Goal: Task Accomplishment & Management: Manage account settings

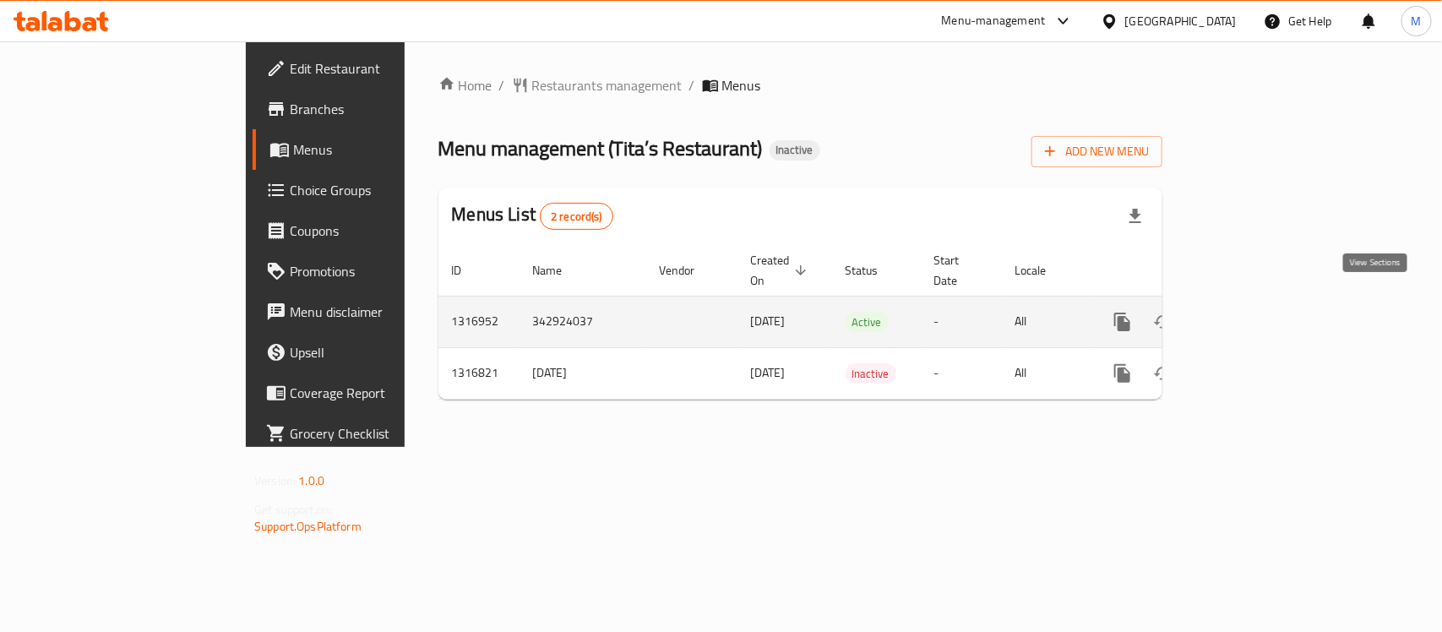
click at [1255, 312] on icon "enhanced table" at bounding box center [1244, 322] width 20 height 20
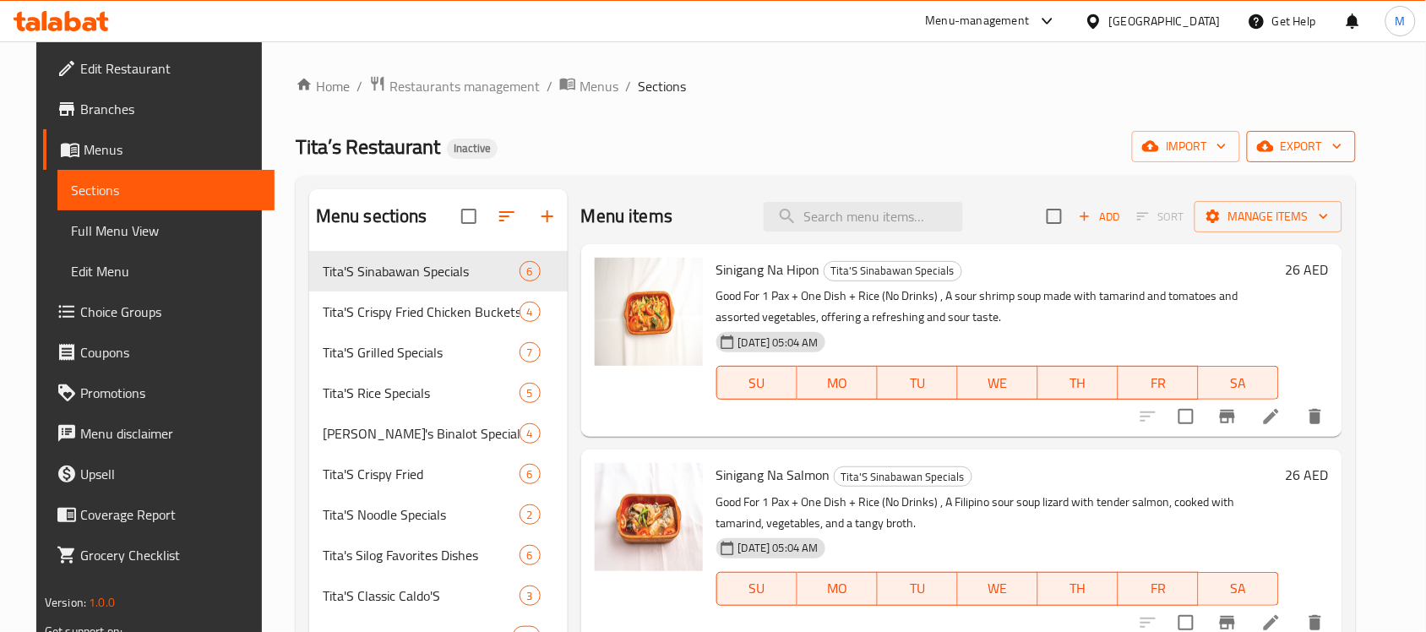
click at [1346, 144] on icon "button" at bounding box center [1337, 146] width 17 height 17
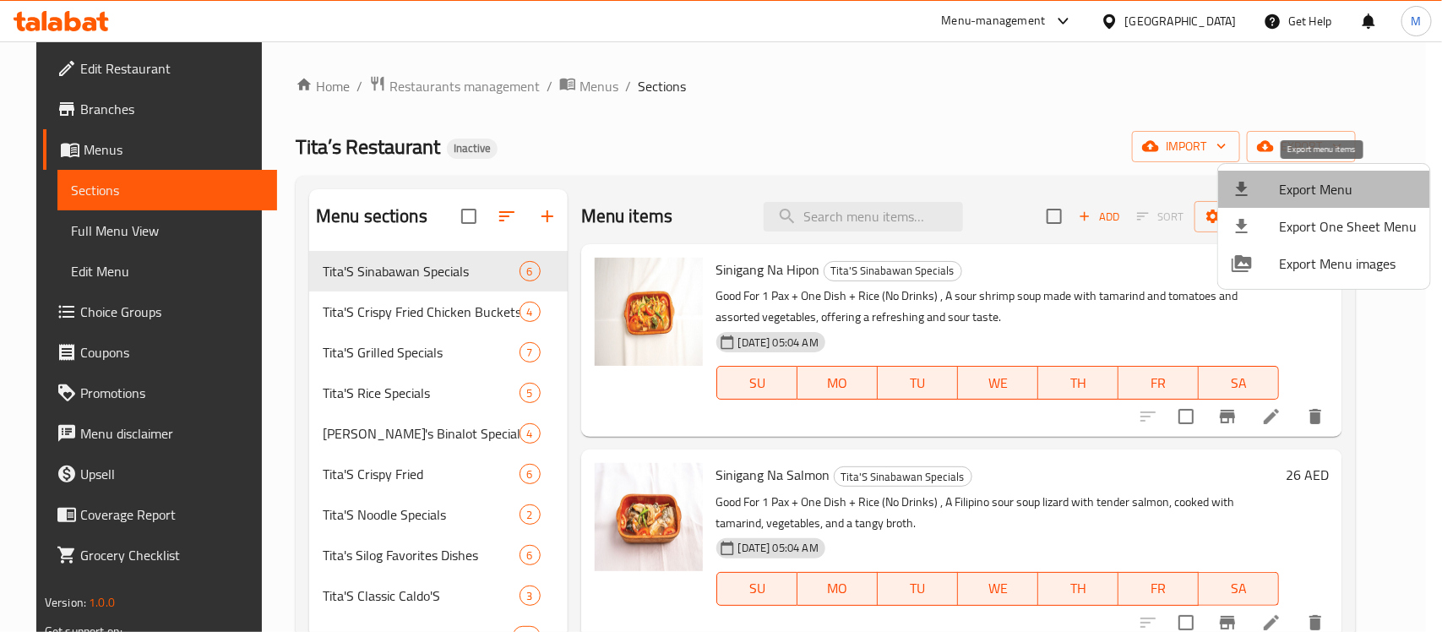
click at [1349, 184] on span "Export Menu" at bounding box center [1348, 189] width 138 height 20
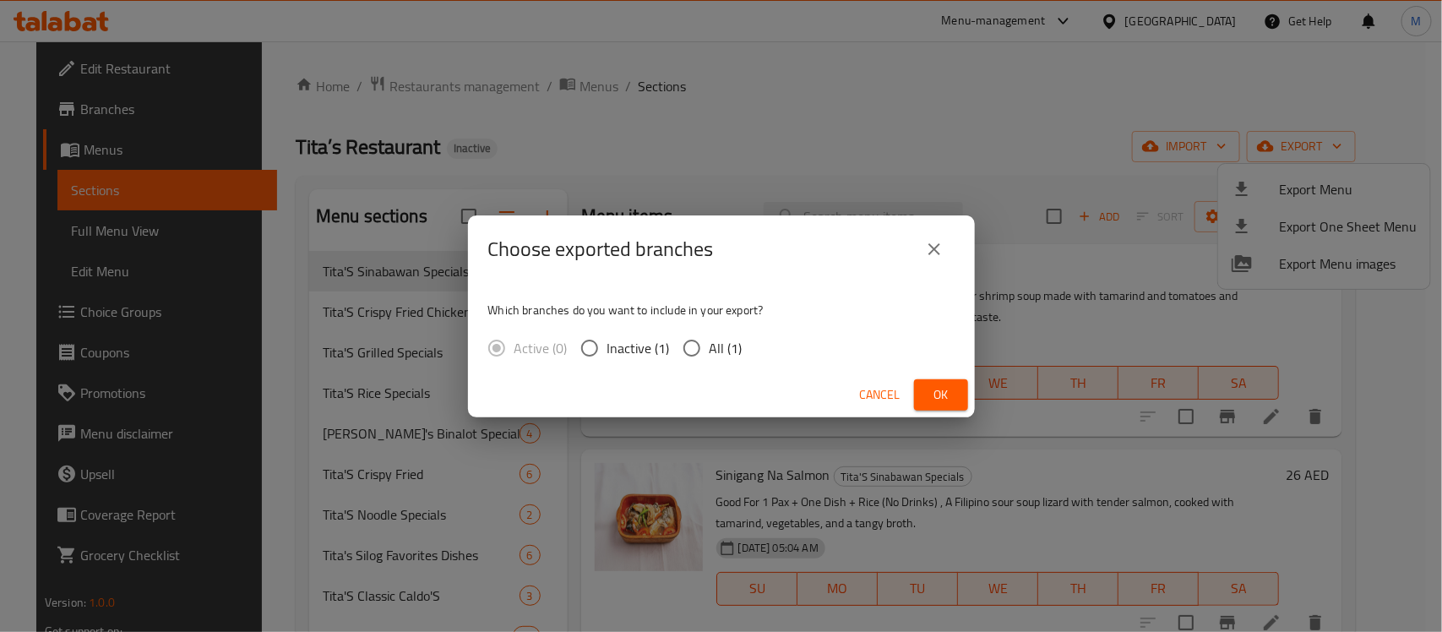
click at [689, 348] on input "All (1)" at bounding box center [691, 347] width 35 height 35
radio input "true"
click at [929, 394] on span "Ok" at bounding box center [941, 394] width 27 height 21
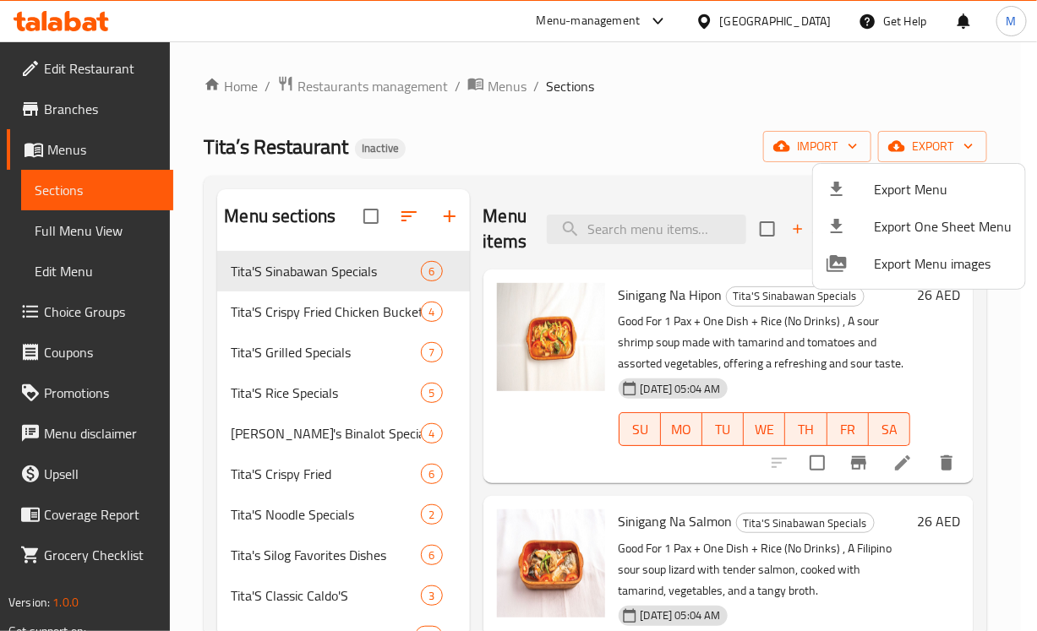
click at [526, 133] on div at bounding box center [518, 315] width 1037 height 631
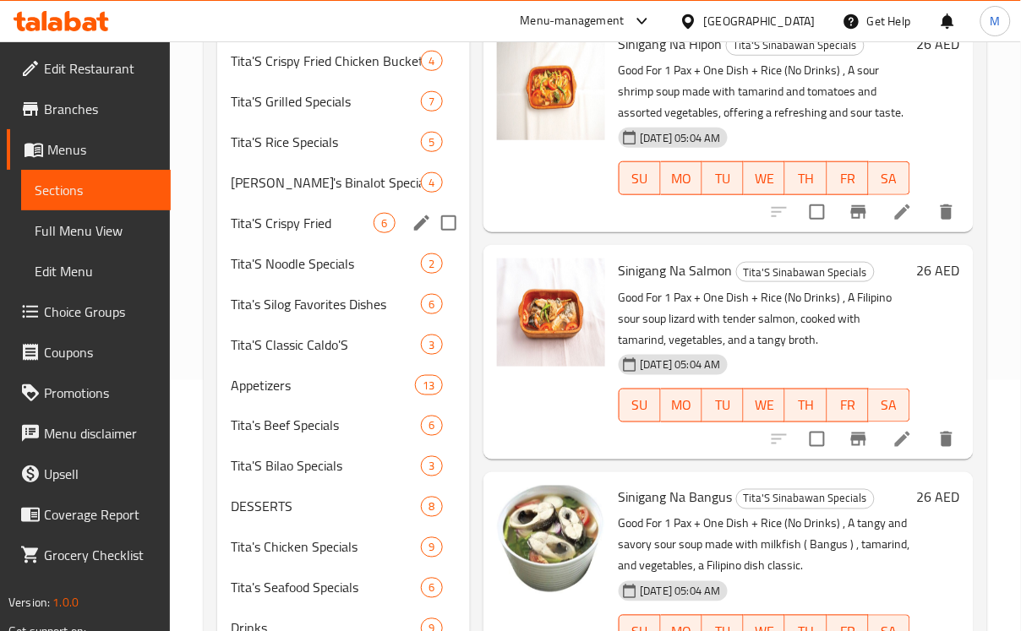
scroll to position [317, 0]
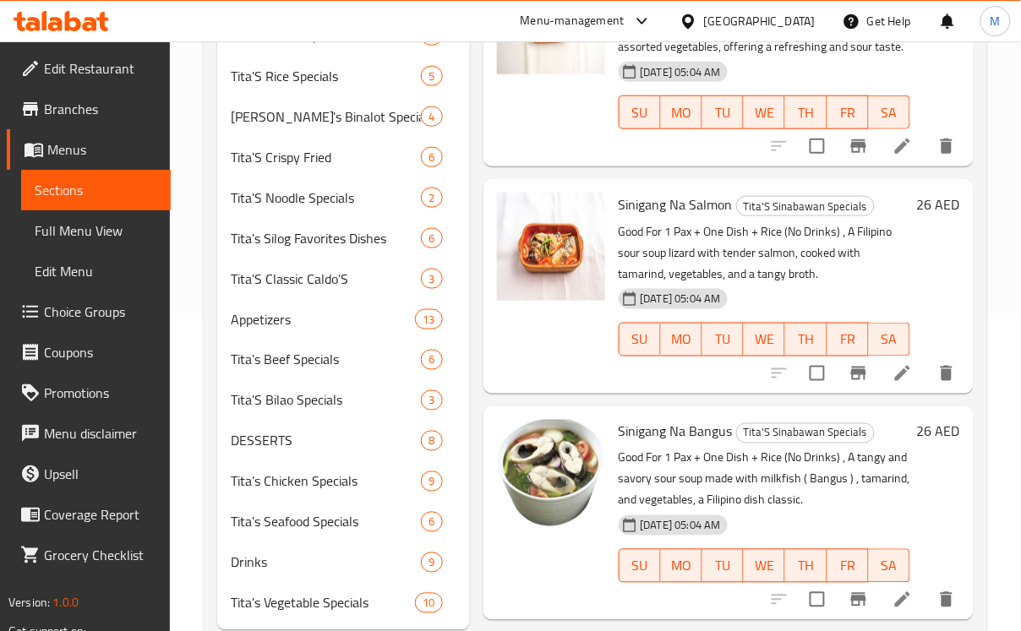
click at [491, 212] on div at bounding box center [551, 286] width 122 height 200
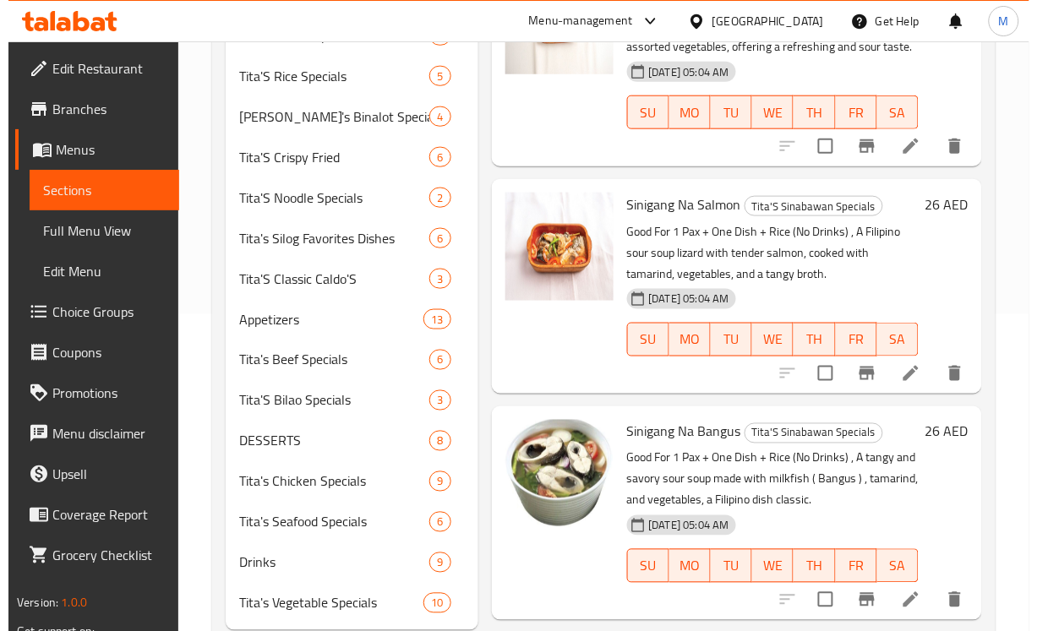
scroll to position [0, 0]
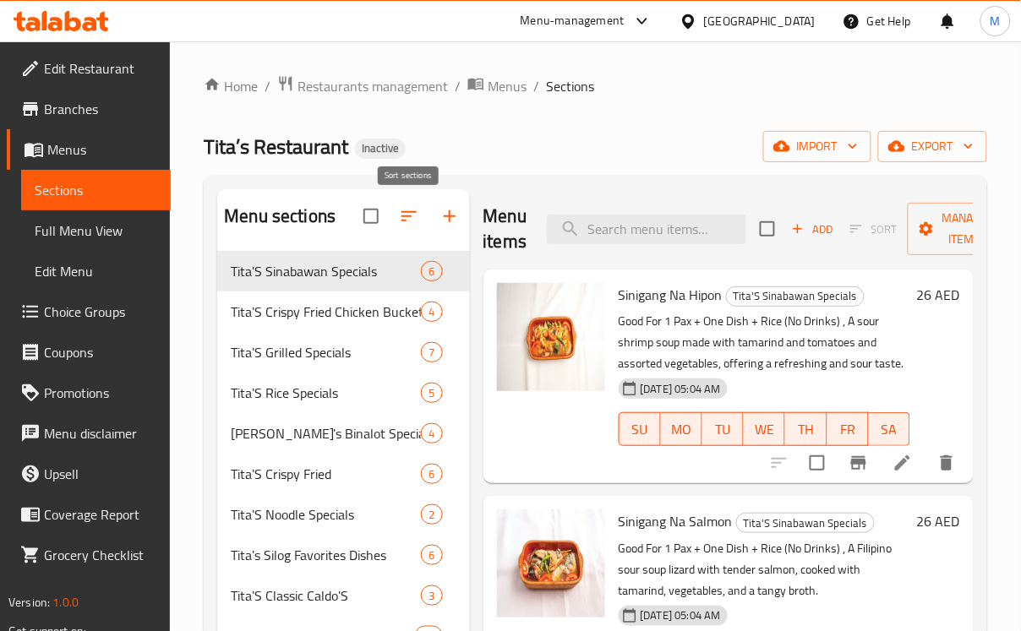
click at [421, 208] on button "button" at bounding box center [409, 216] width 41 height 41
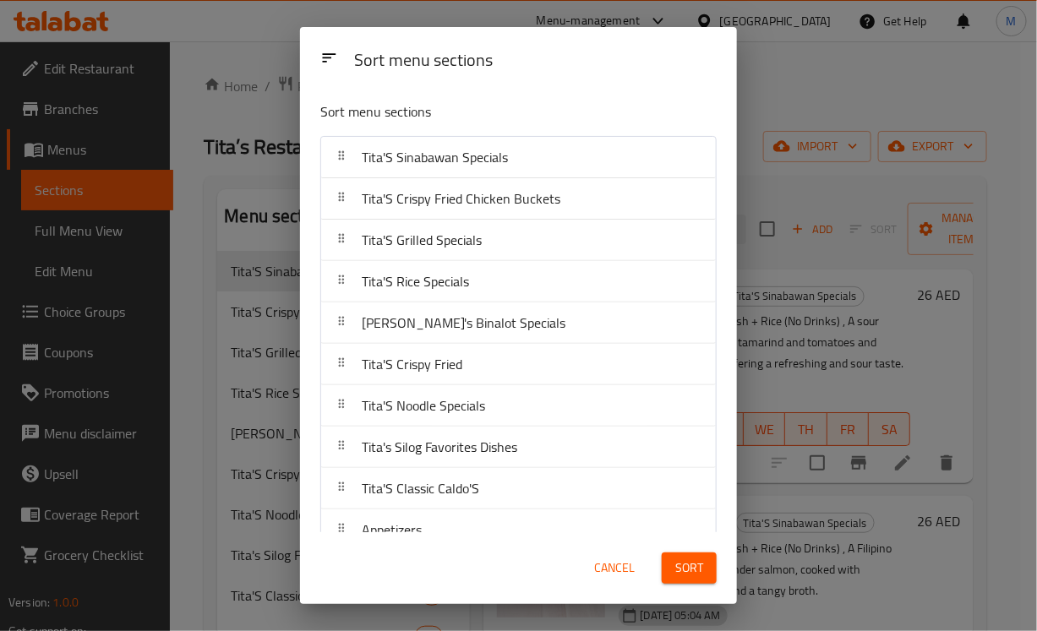
click at [622, 562] on span "Cancel" at bounding box center [614, 568] width 41 height 21
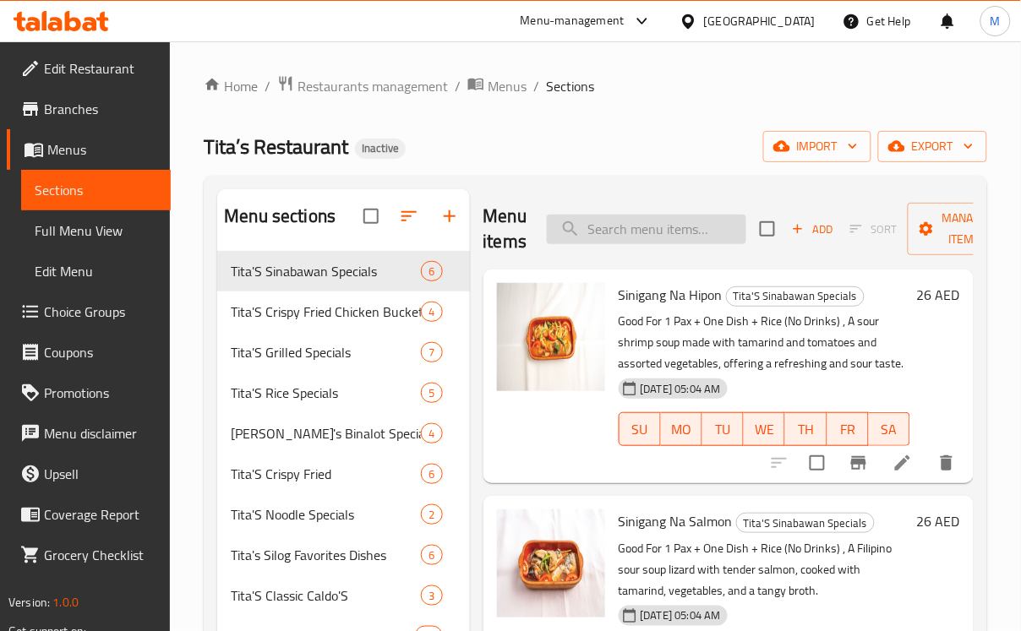
click at [682, 217] on input "search" at bounding box center [646, 230] width 199 height 30
paste input "A well-rounded Filipino meal with a selection of meat, rice, and vegetables, pe…"
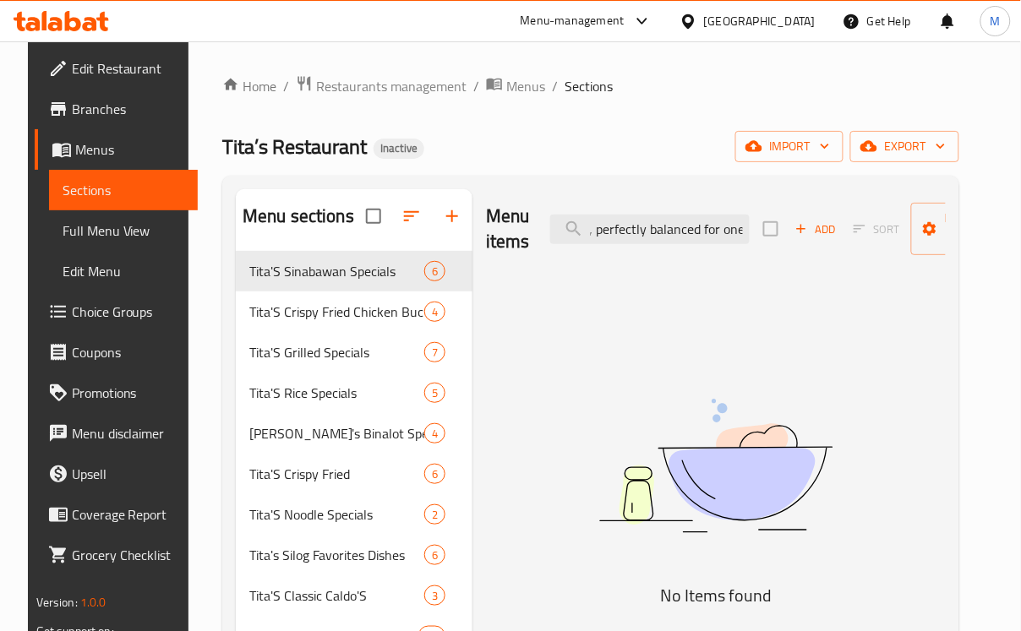
drag, startPoint x: 657, startPoint y: 230, endPoint x: 809, endPoint y: 241, distance: 152.5
click at [809, 241] on div "Menu items A well-rounded Filipino meal with a selection of meat, rice, and veg…" at bounding box center [716, 229] width 460 height 80
type input "A well-rounded Filipino meal with a selectio"
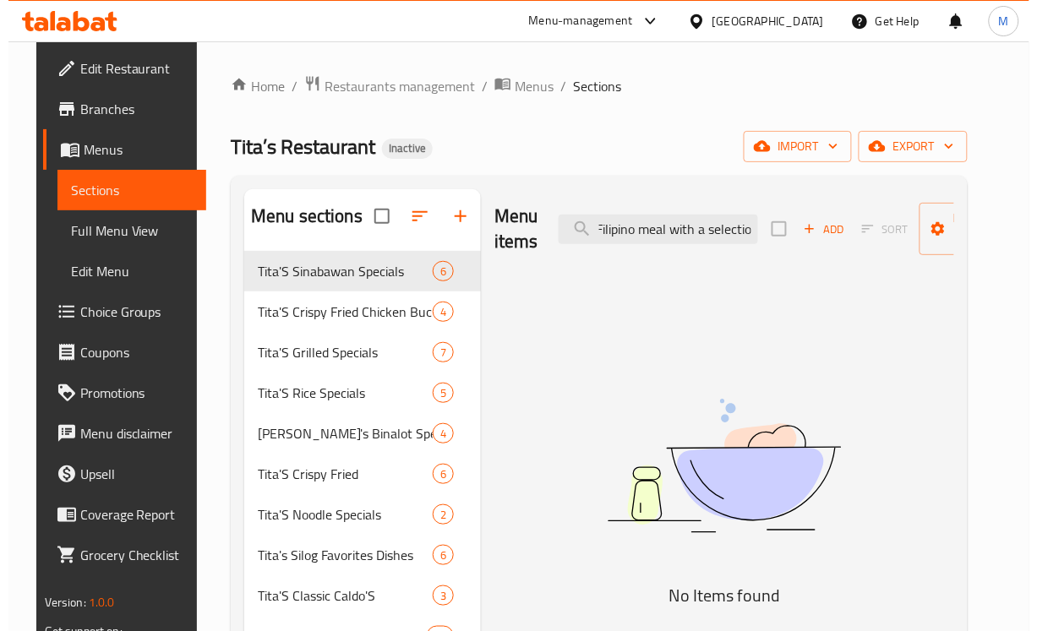
scroll to position [0, 0]
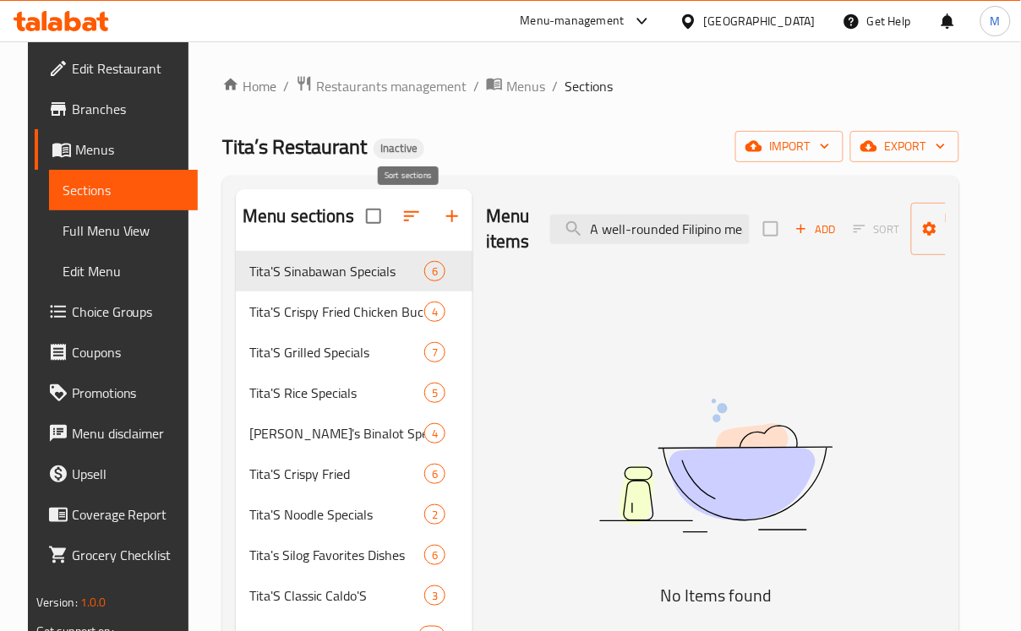
click at [415, 204] on button "button" at bounding box center [411, 216] width 41 height 41
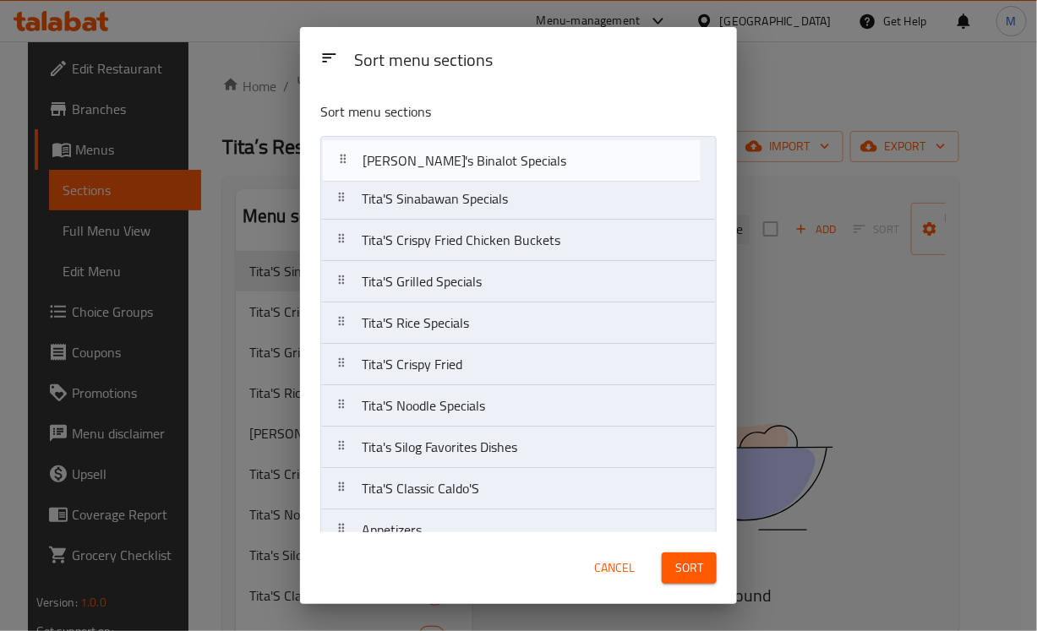
drag, startPoint x: 432, startPoint y: 328, endPoint x: 433, endPoint y: 157, distance: 170.7
click at [433, 157] on nav "Tita'S Sinabawan Specials Tita'S Crispy Fried Chicken Buckets Tita'S Grilled Sp…" at bounding box center [518, 489] width 396 height 706
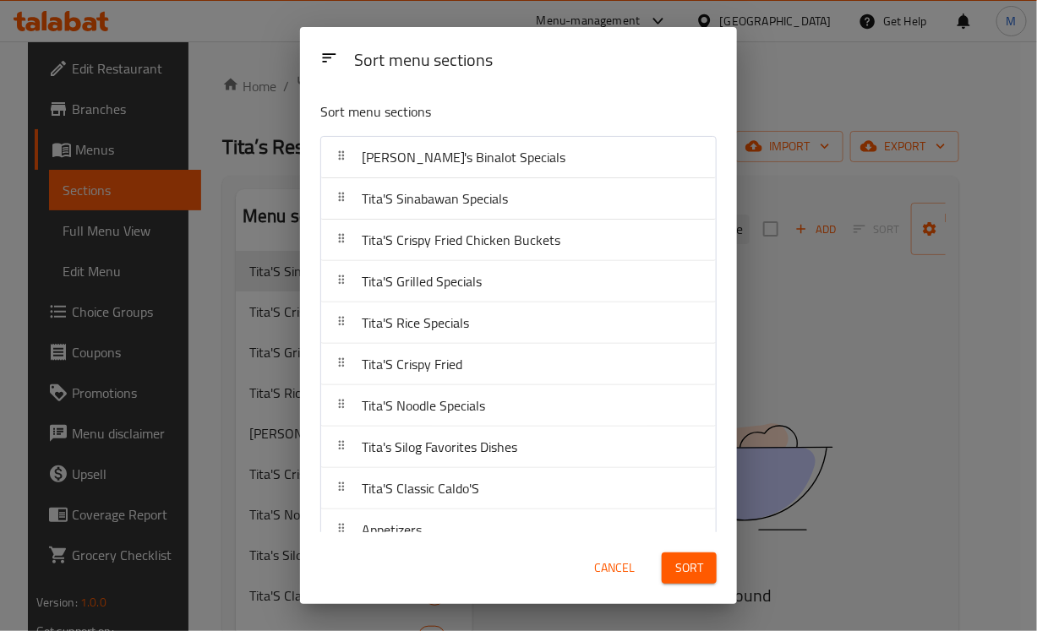
scroll to position [106, 0]
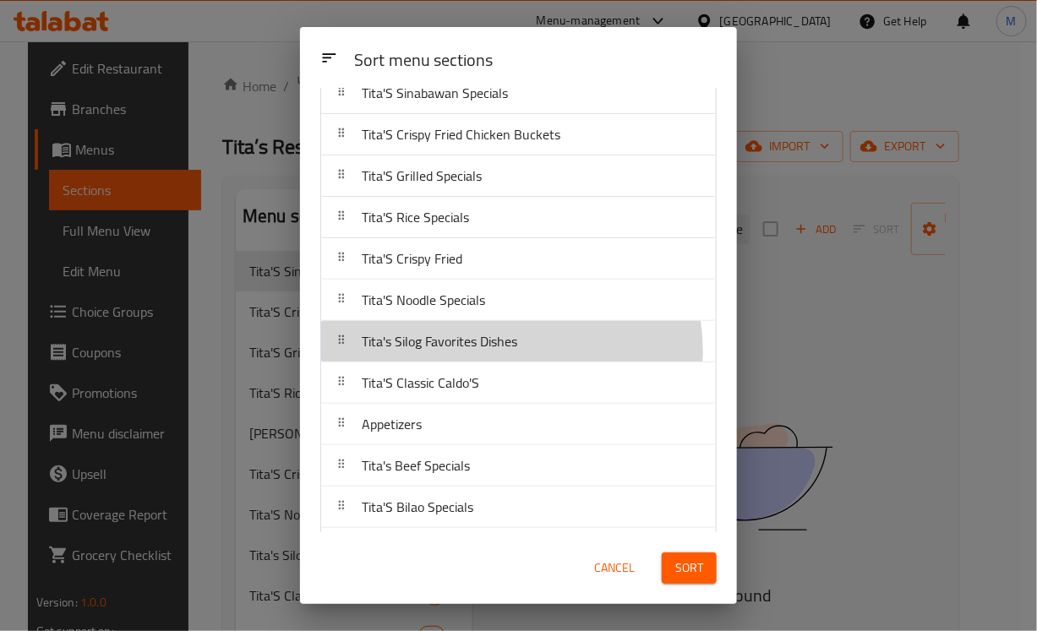
click at [508, 351] on span "Tita's Silog Favorites Dishes" at bounding box center [439, 341] width 155 height 25
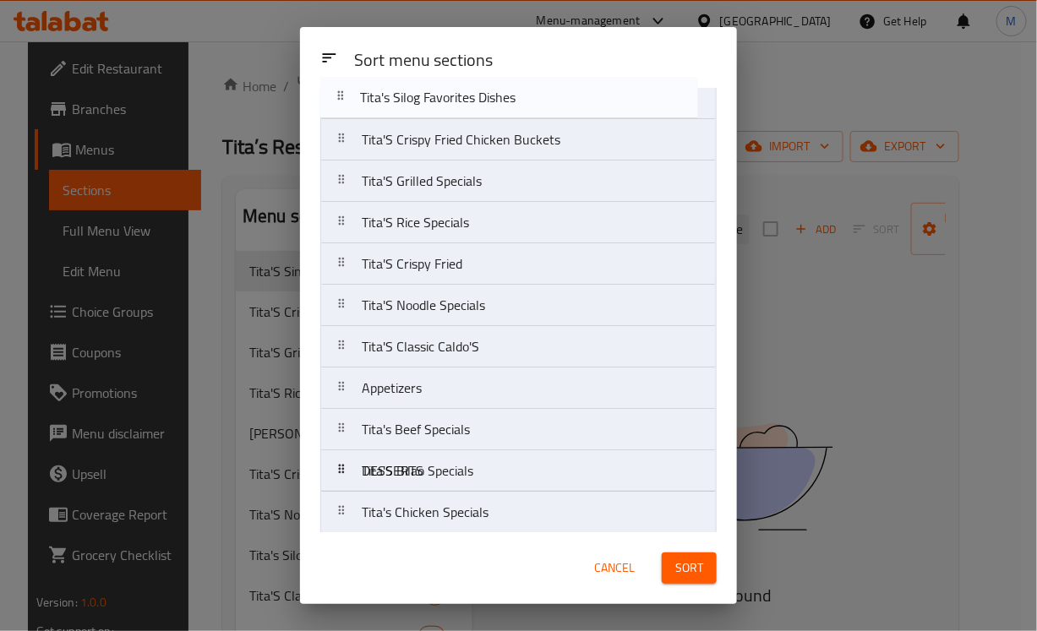
scroll to position [0, 0]
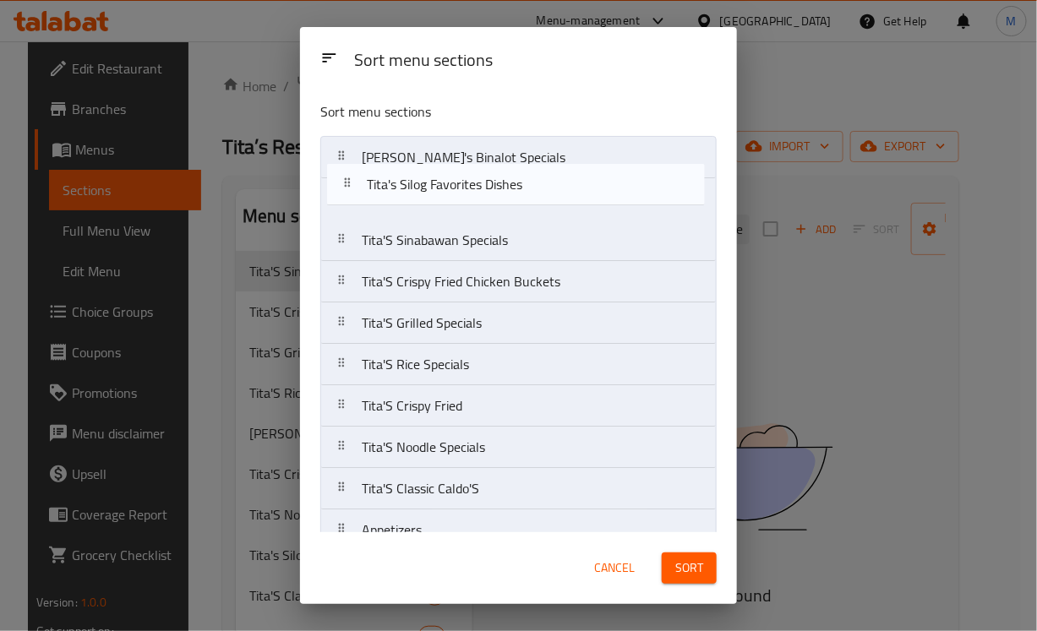
drag, startPoint x: 499, startPoint y: 243, endPoint x: 507, endPoint y: 204, distance: 40.4
click at [507, 204] on nav "Tita's Binalot Specials Tita'S Sinabawan Specials Tita'S Crispy Fried Chicken B…" at bounding box center [518, 489] width 396 height 706
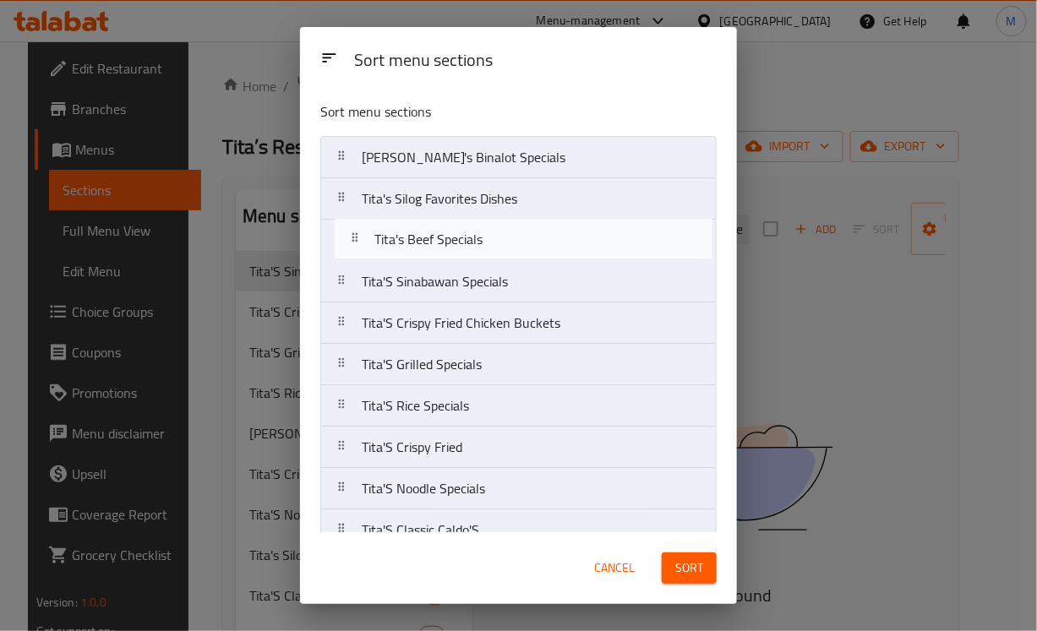
drag, startPoint x: 456, startPoint y: 471, endPoint x: 467, endPoint y: 233, distance: 238.5
click at [467, 233] on nav "Tita's Binalot Specials Tita's Silog Favorites Dishes Tita'S Sinabawan Specials…" at bounding box center [518, 489] width 396 height 706
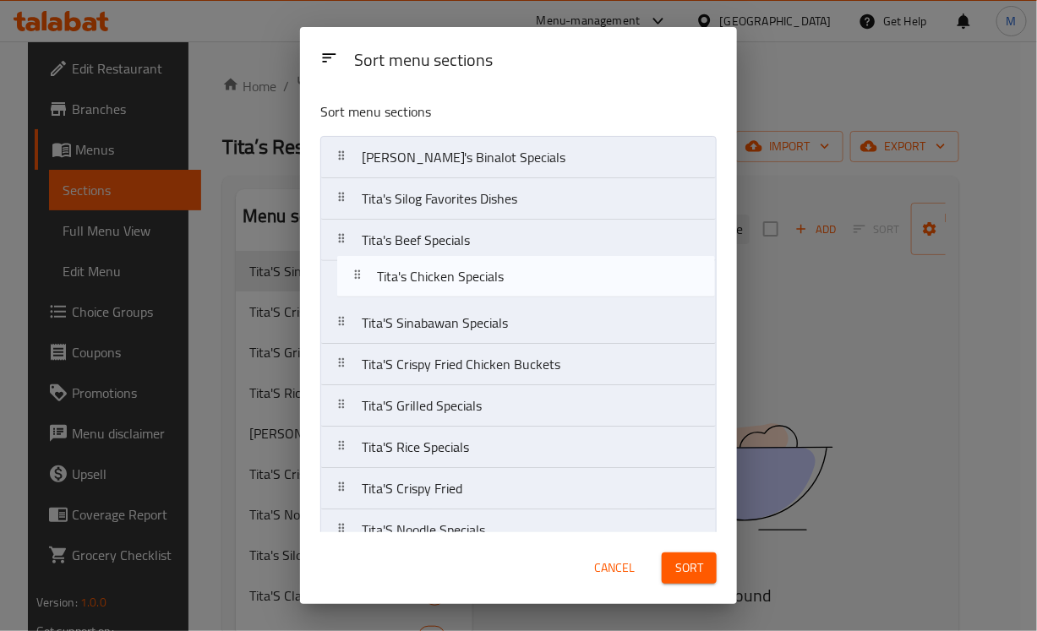
drag, startPoint x: 471, startPoint y: 449, endPoint x: 488, endPoint y: 276, distance: 173.2
click at [488, 276] on nav "Tita's Binalot Specials Tita's Silog Favorites Dishes Tita's Beef Specials Tita…" at bounding box center [518, 489] width 396 height 706
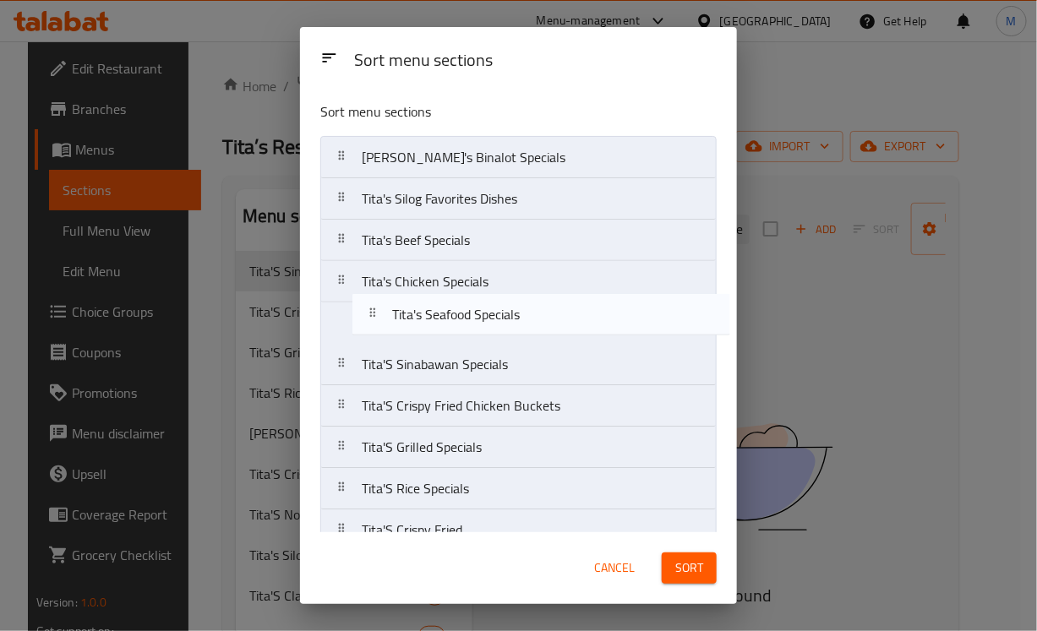
drag, startPoint x: 450, startPoint y: 421, endPoint x: 479, endPoint y: 302, distance: 122.8
click at [479, 302] on nav "Tita's Binalot Specials Tita's Silog Favorites Dishes Tita's Beef Specials Tita…" at bounding box center [518, 489] width 396 height 706
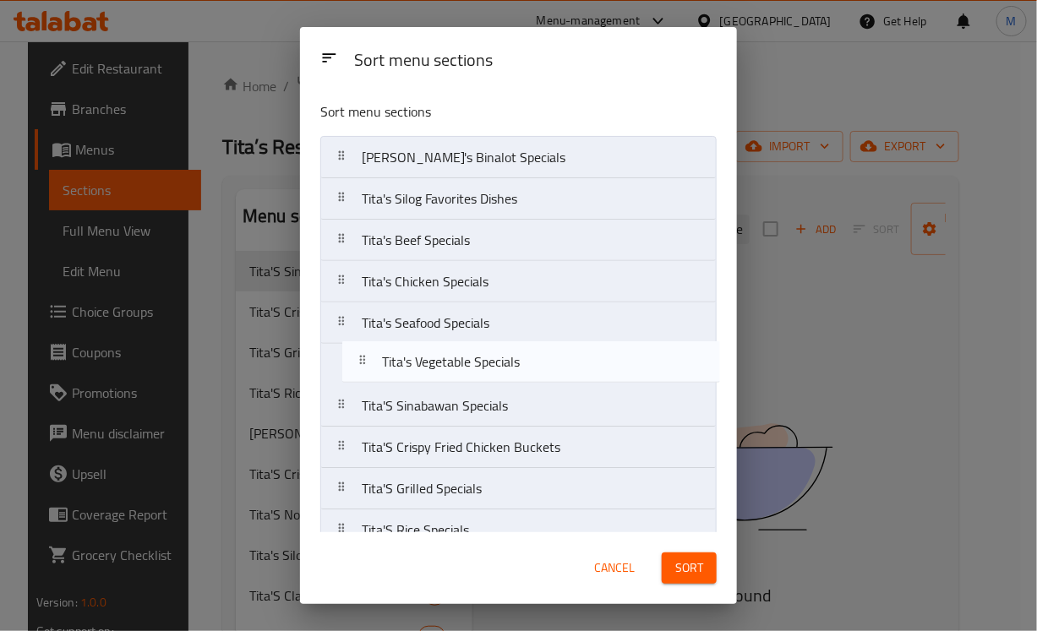
drag, startPoint x: 482, startPoint y: 431, endPoint x: 507, endPoint y: 353, distance: 81.8
click at [507, 353] on nav "Tita's Binalot Specials Tita's Silog Favorites Dishes Tita's Beef Specials Tita…" at bounding box center [518, 489] width 396 height 706
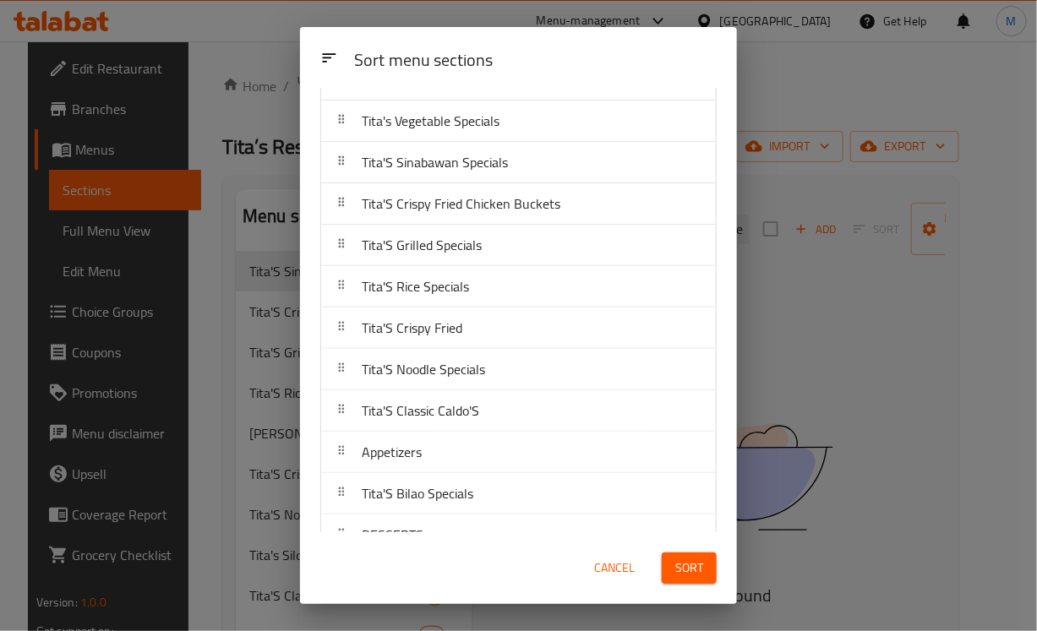
scroll to position [211, 0]
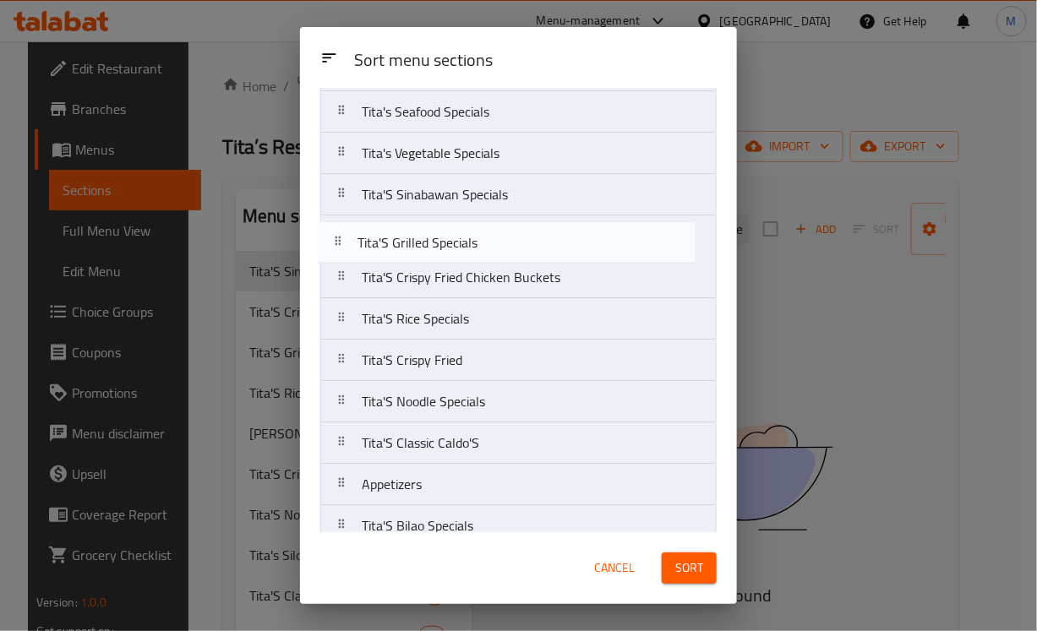
drag, startPoint x: 482, startPoint y: 288, endPoint x: 475, endPoint y: 239, distance: 49.5
click at [475, 239] on nav "Tita's Binalot Specials Tita's Silog Favorites Dishes Tita's Beef Specials Tita…" at bounding box center [518, 278] width 396 height 706
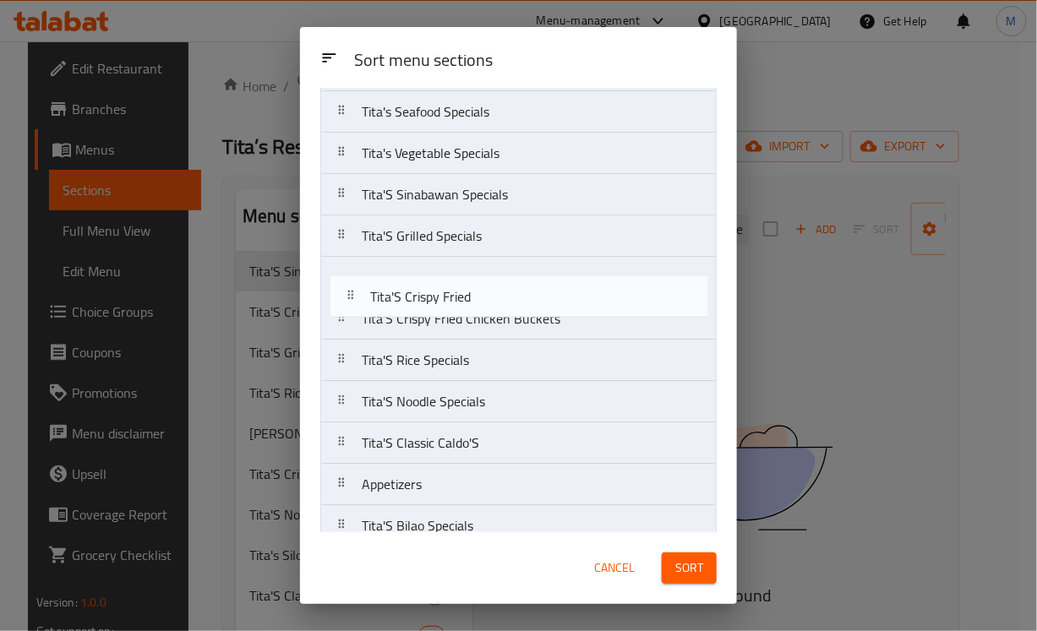
drag, startPoint x: 487, startPoint y: 369, endPoint x: 496, endPoint y: 285, distance: 85.0
click at [496, 286] on nav "Tita's Binalot Specials Tita's Silog Favorites Dishes Tita's Beef Specials Tita…" at bounding box center [518, 278] width 396 height 706
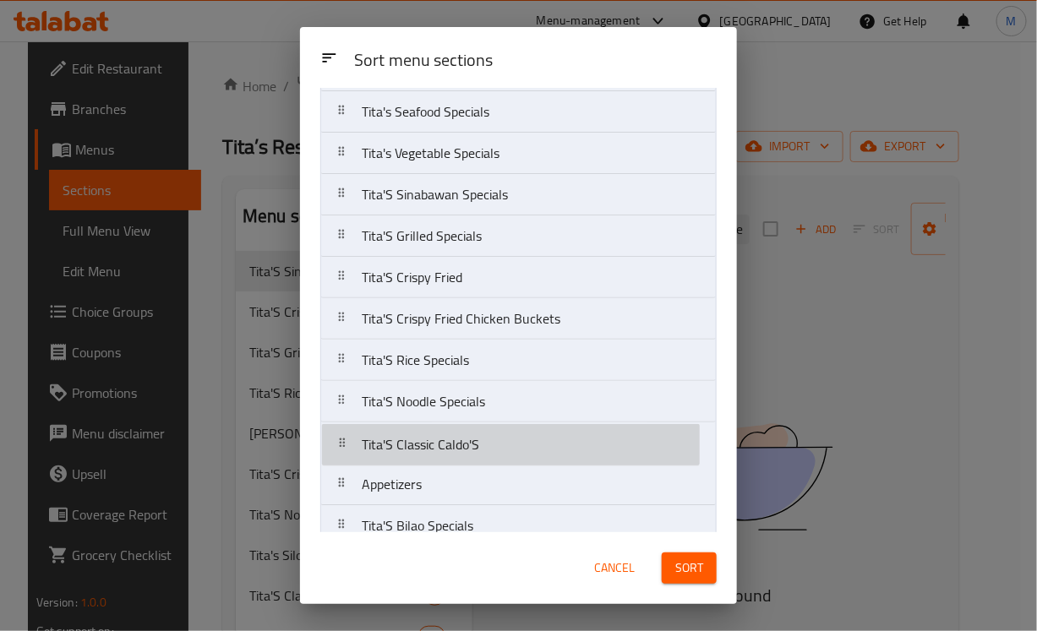
scroll to position [215, 0]
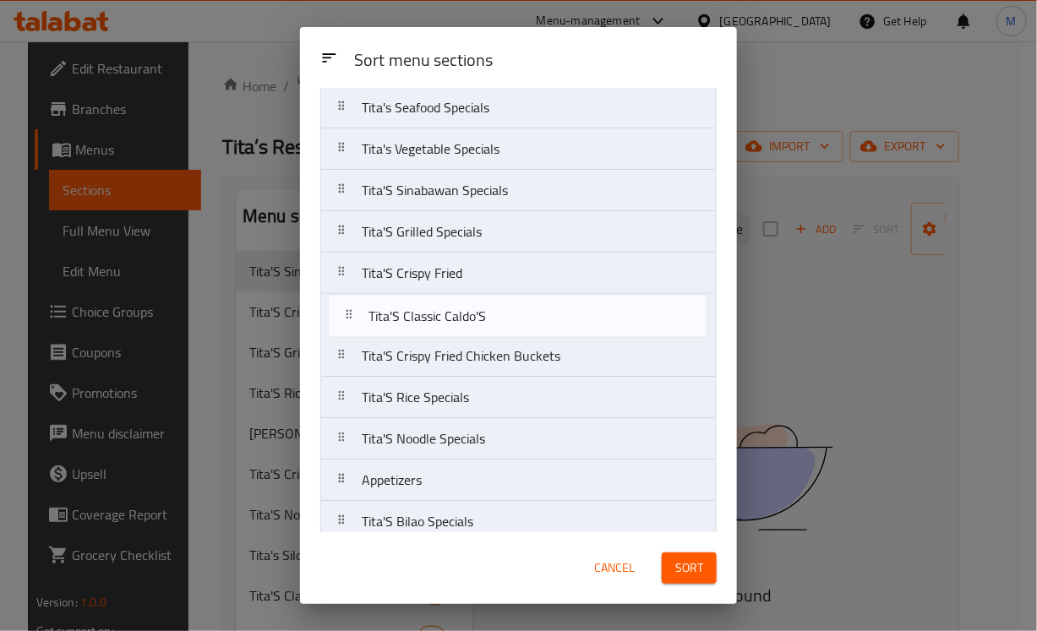
drag, startPoint x: 497, startPoint y: 435, endPoint x: 504, endPoint y: 307, distance: 128.6
click at [504, 307] on nav "Tita's Binalot Specials Tita's Silog Favorites Dishes Tita's Beef Specials Tita…" at bounding box center [518, 274] width 396 height 706
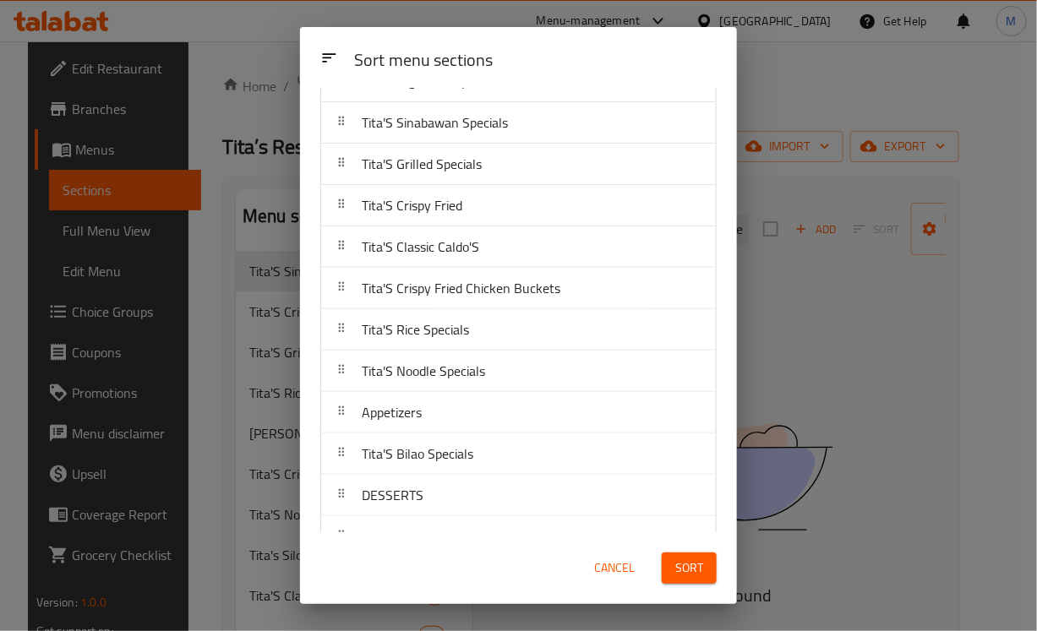
scroll to position [319, 0]
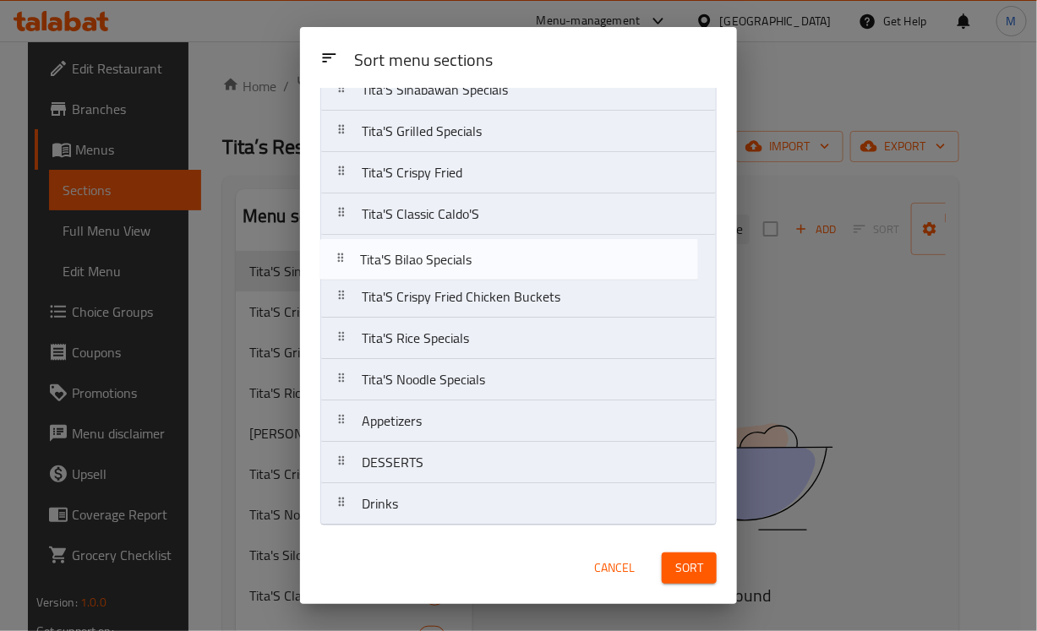
drag, startPoint x: 460, startPoint y: 424, endPoint x: 455, endPoint y: 256, distance: 168.2
click at [455, 256] on nav "Tita's Binalot Specials Tita's Silog Favorites Dishes Tita's Beef Specials Tita…" at bounding box center [518, 173] width 396 height 706
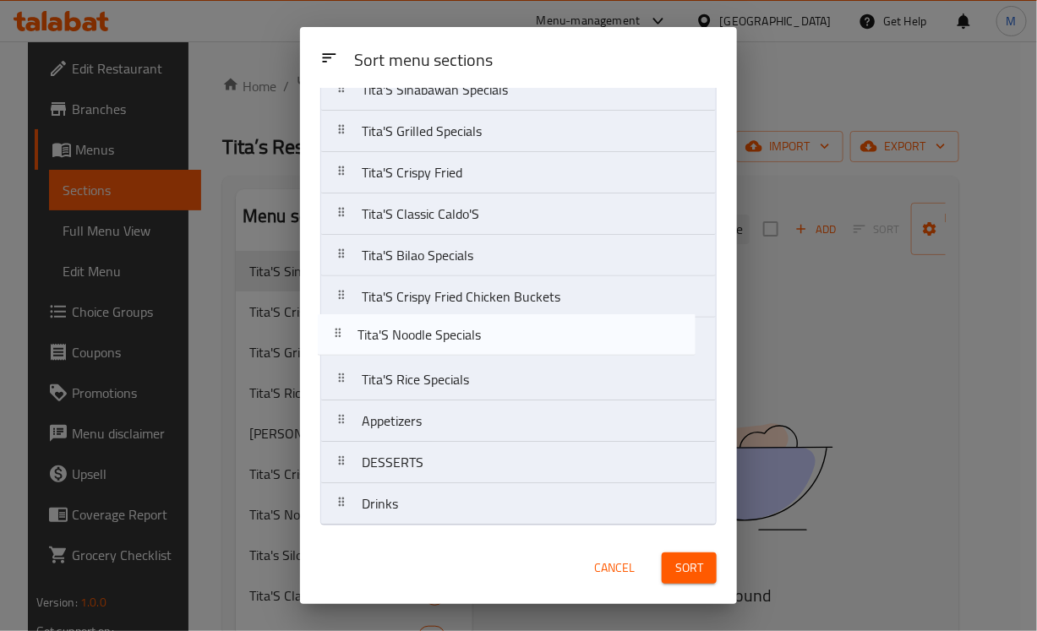
drag, startPoint x: 467, startPoint y: 377, endPoint x: 465, endPoint y: 336, distance: 40.6
click at [465, 336] on nav "Tita's Binalot Specials Tita's Silog Favorites Dishes Tita's Beef Specials Tita…" at bounding box center [518, 173] width 396 height 706
drag, startPoint x: 458, startPoint y: 368, endPoint x: 458, endPoint y: 330, distance: 37.2
click at [458, 330] on nav "Tita's Binalot Specials Tita's Silog Favorites Dishes Tita's Beef Specials Tita…" at bounding box center [518, 173] width 396 height 706
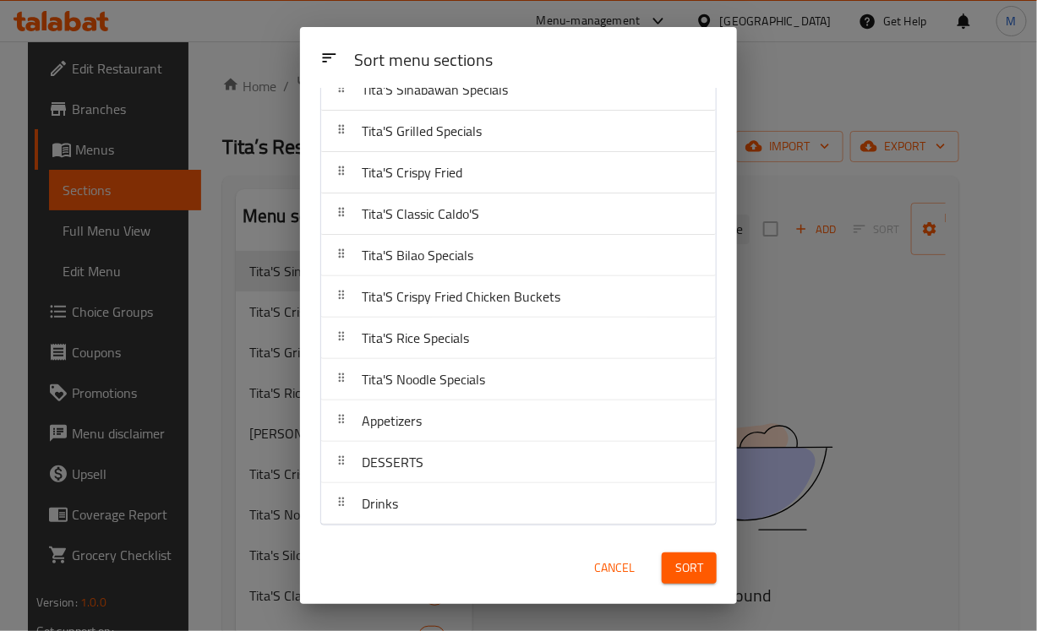
click at [682, 562] on span "Sort" at bounding box center [689, 568] width 28 height 21
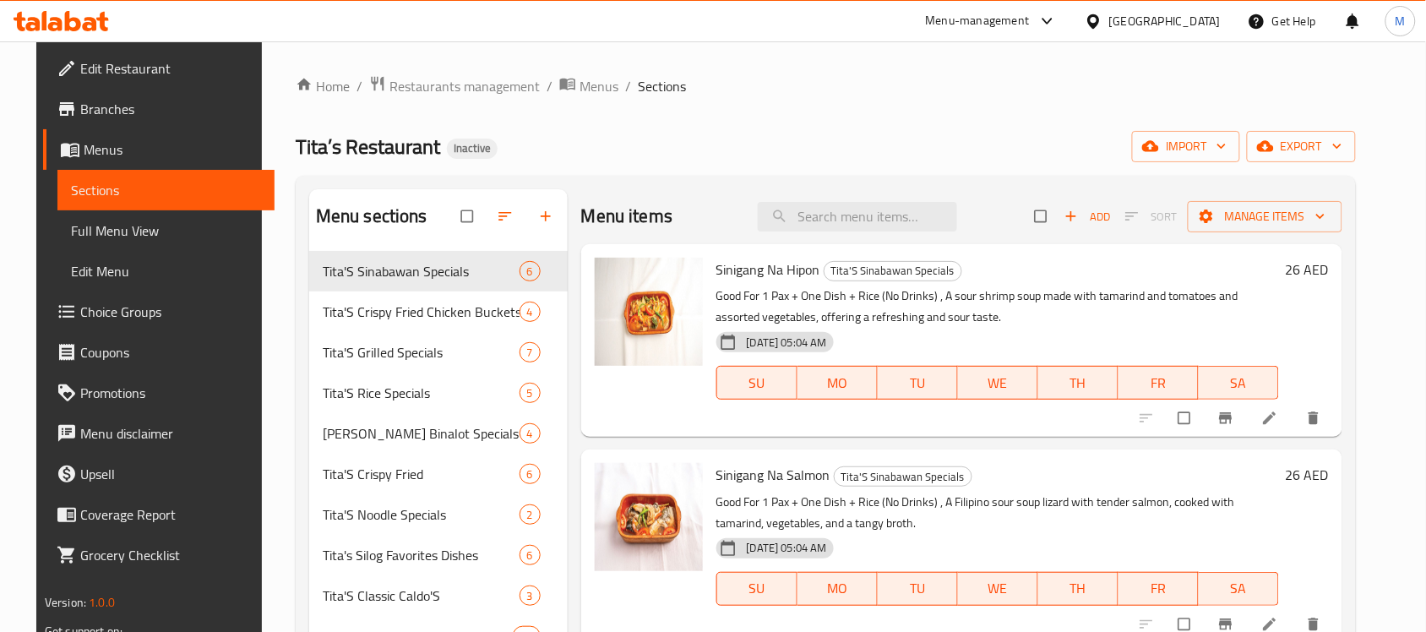
click at [140, 232] on span "Full Menu View" at bounding box center [166, 231] width 190 height 20
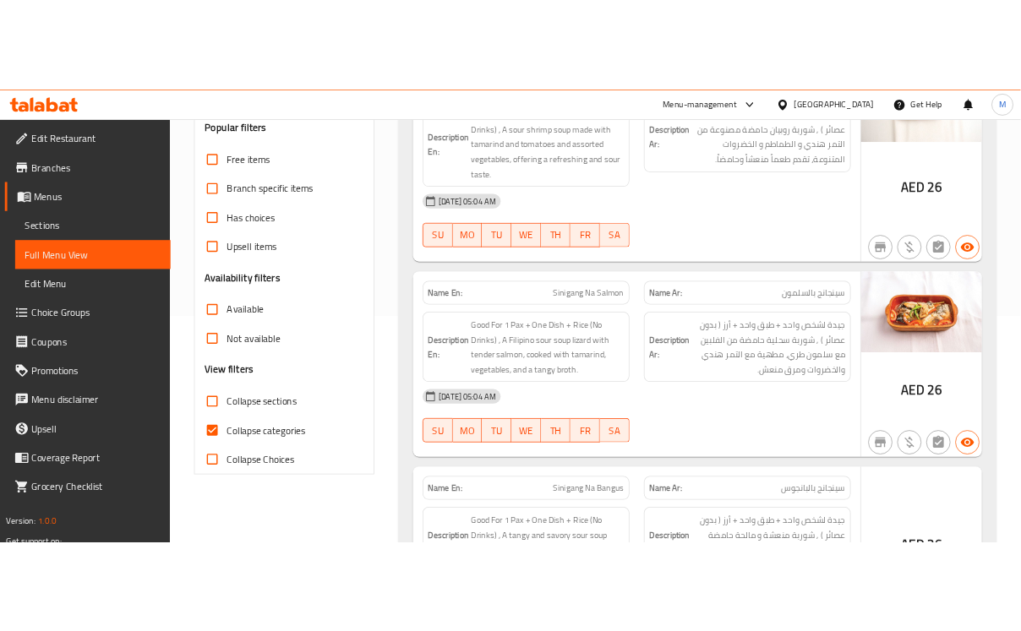
scroll to position [317, 0]
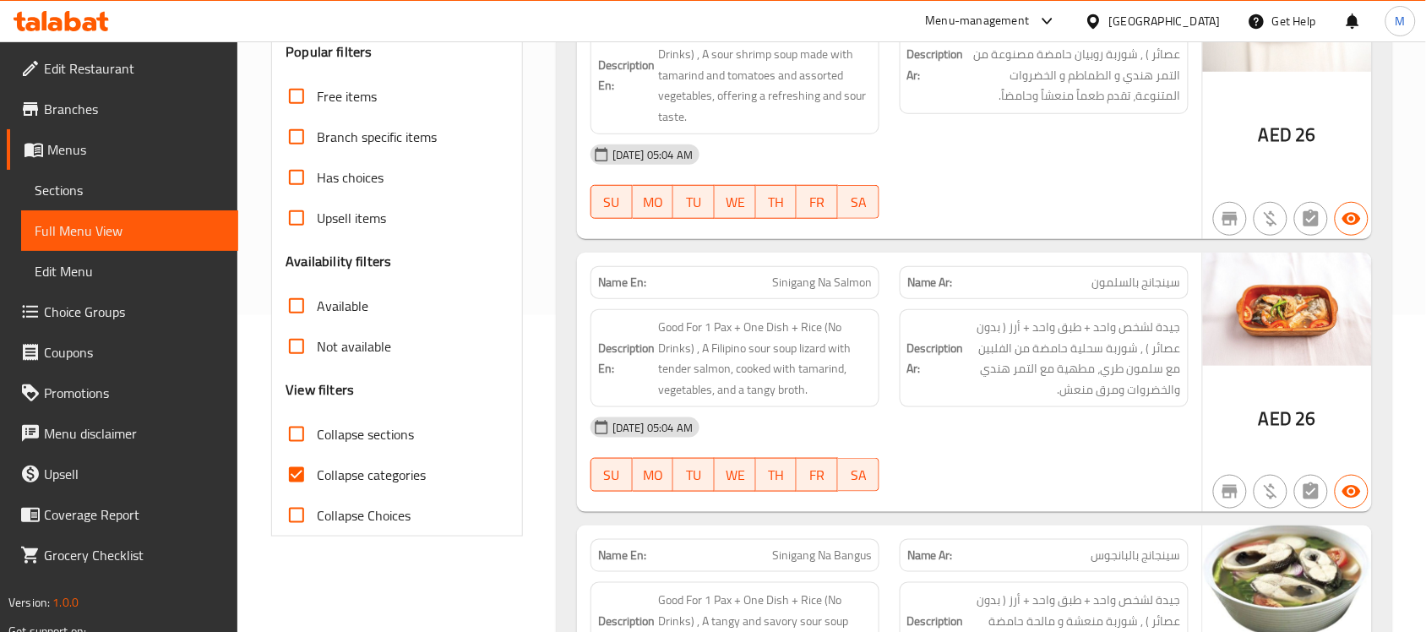
click at [393, 465] on span "Collapse categories" at bounding box center [371, 475] width 109 height 20
click at [317, 465] on input "Collapse categories" at bounding box center [296, 475] width 41 height 41
checkbox input "false"
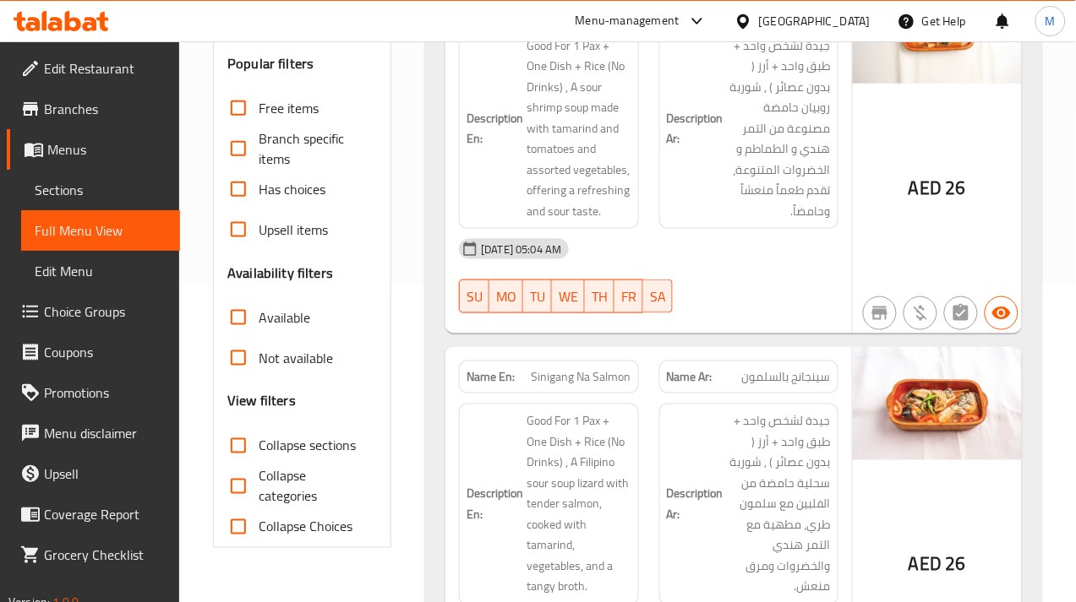
click at [686, 255] on div "[DATE] 05:04 AM" at bounding box center [649, 249] width 400 height 41
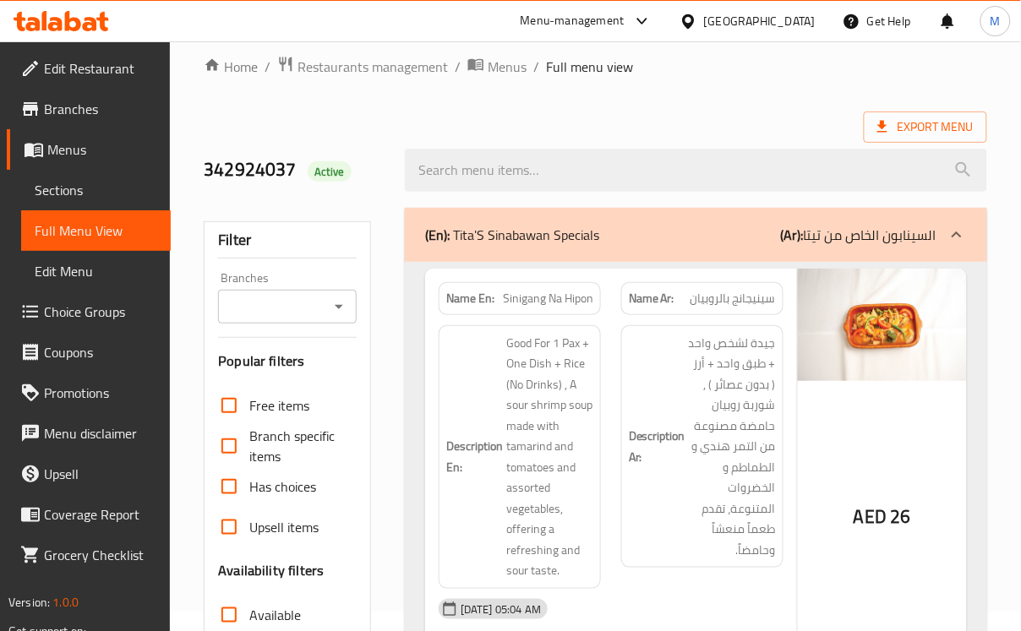
scroll to position [0, 0]
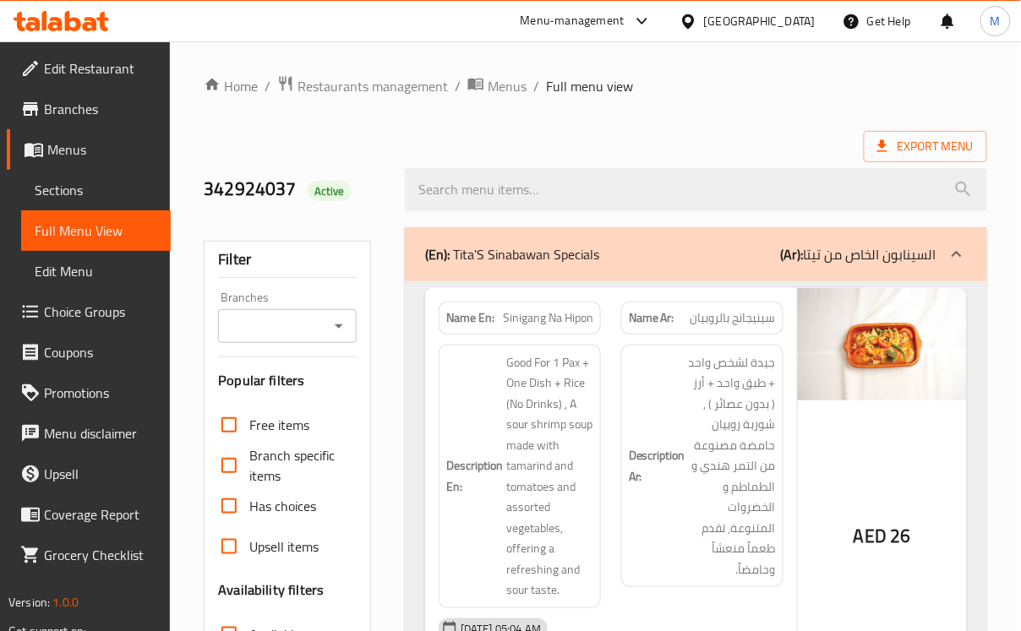
click at [748, 150] on div "Export Menu" at bounding box center [595, 146] width 783 height 31
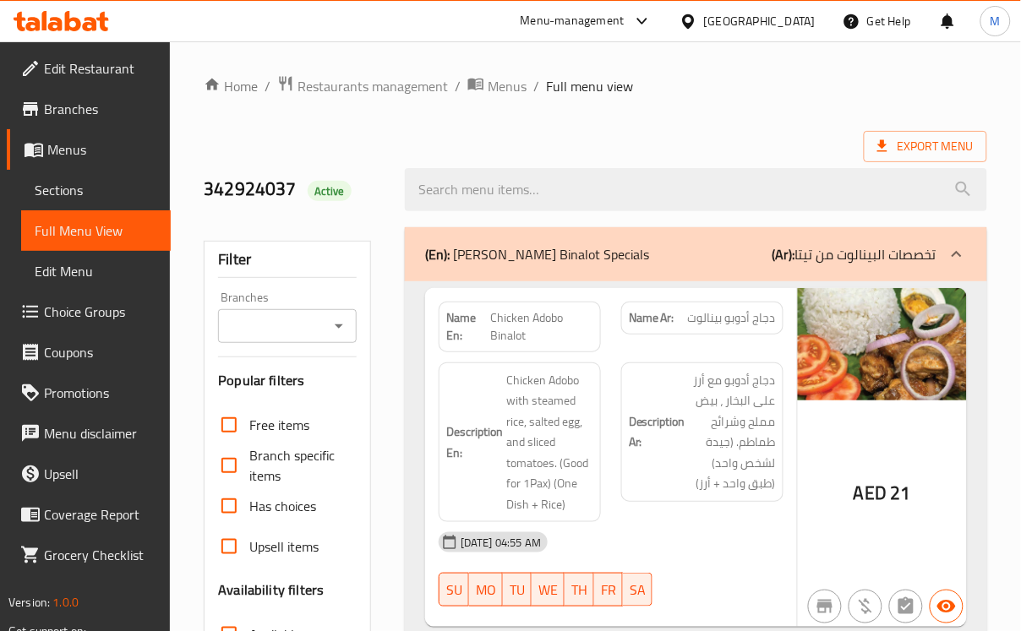
click at [669, 406] on h6 "Description Ar: دجاج أدوبو مع أرز على البخار ، بيض مملح وشرائح طماطم. (جيدة لشخ…" at bounding box center [702, 432] width 147 height 124
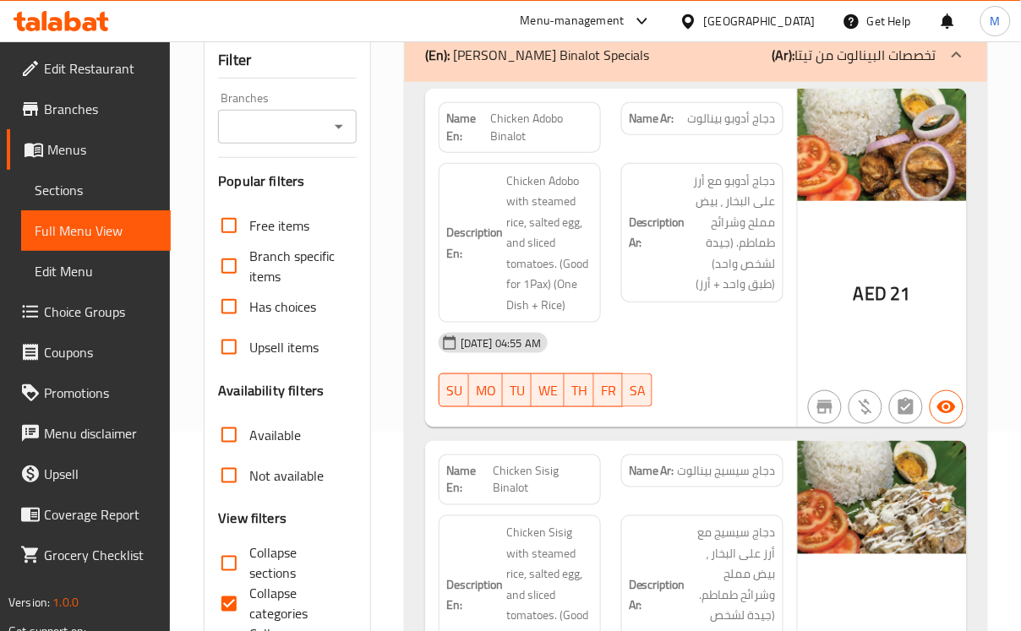
scroll to position [317, 0]
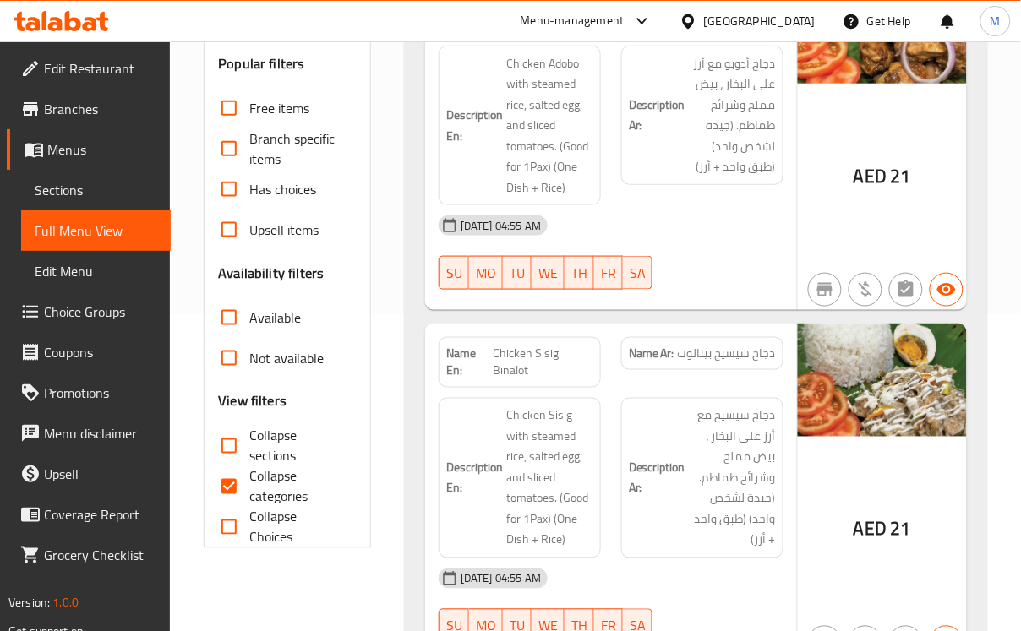
click at [275, 471] on span "Collapse categories" at bounding box center [296, 486] width 94 height 41
click at [249, 471] on input "Collapse categories" at bounding box center [229, 486] width 41 height 41
checkbox input "false"
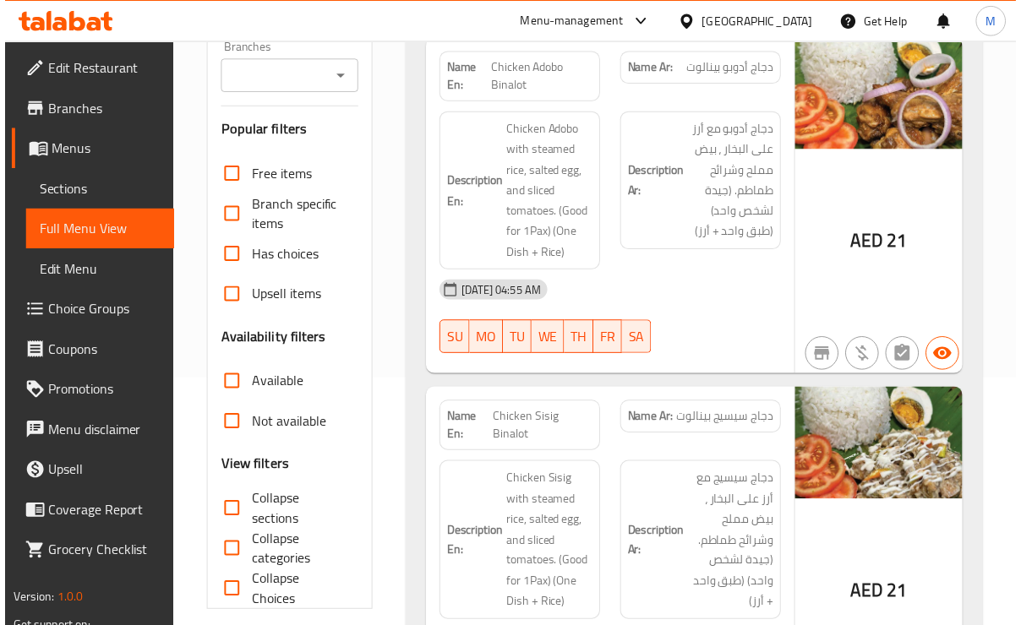
scroll to position [106, 0]
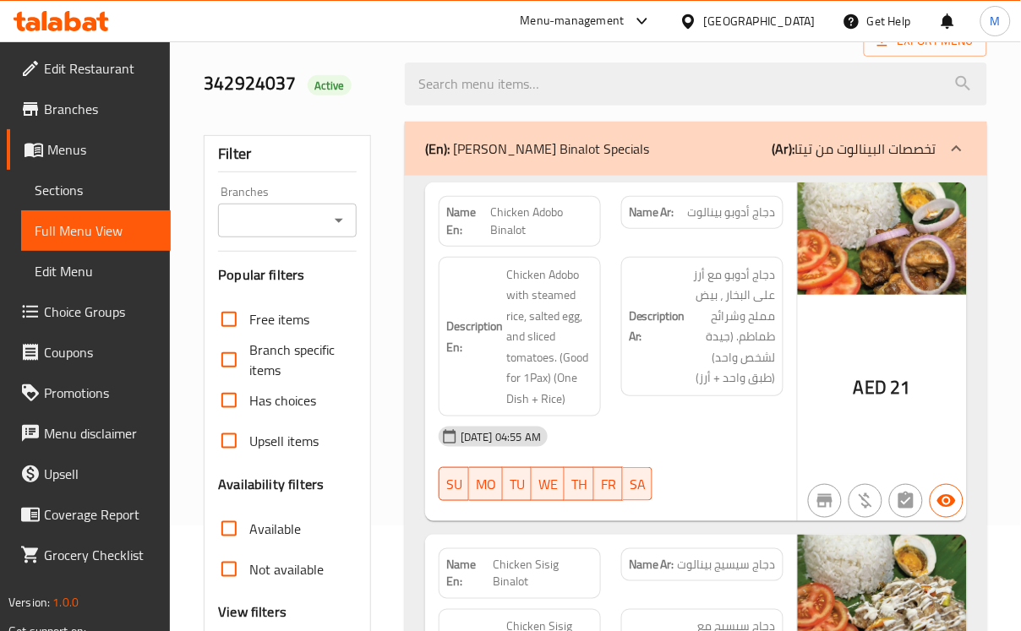
click at [475, 23] on div "Menu-management [GEOGRAPHIC_DATA] Get Help M" at bounding box center [510, 21] width 1021 height 41
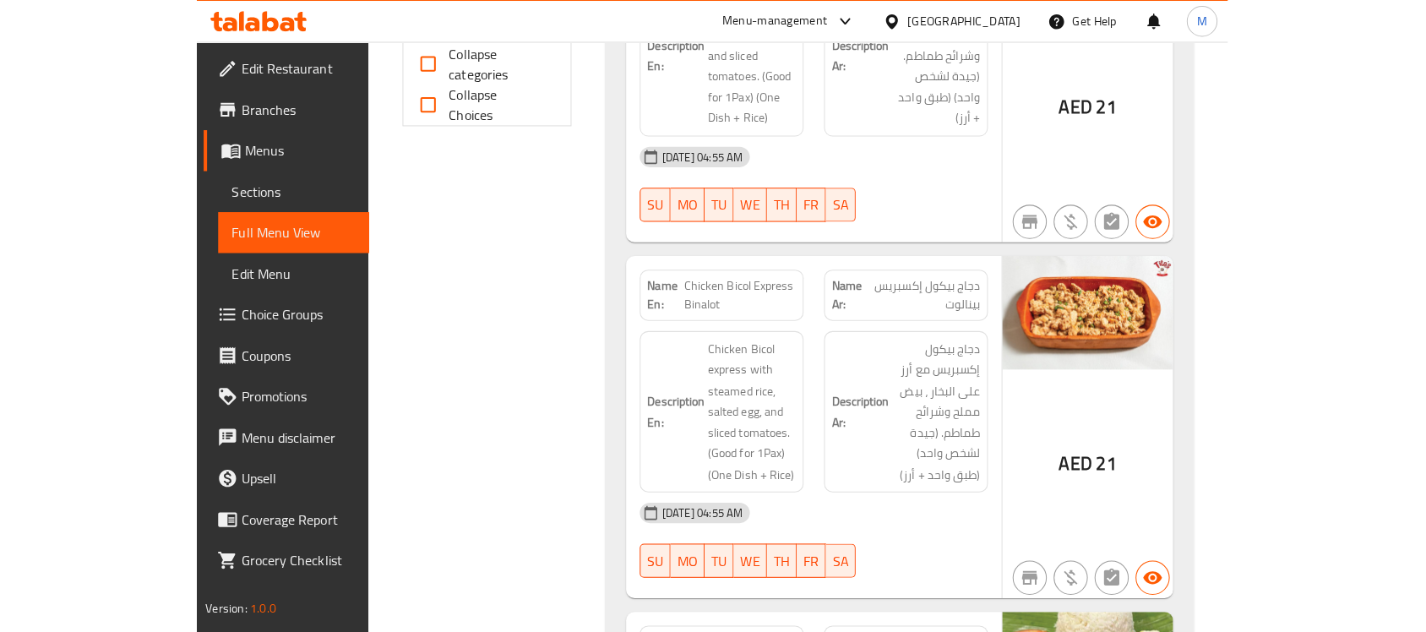
scroll to position [845, 0]
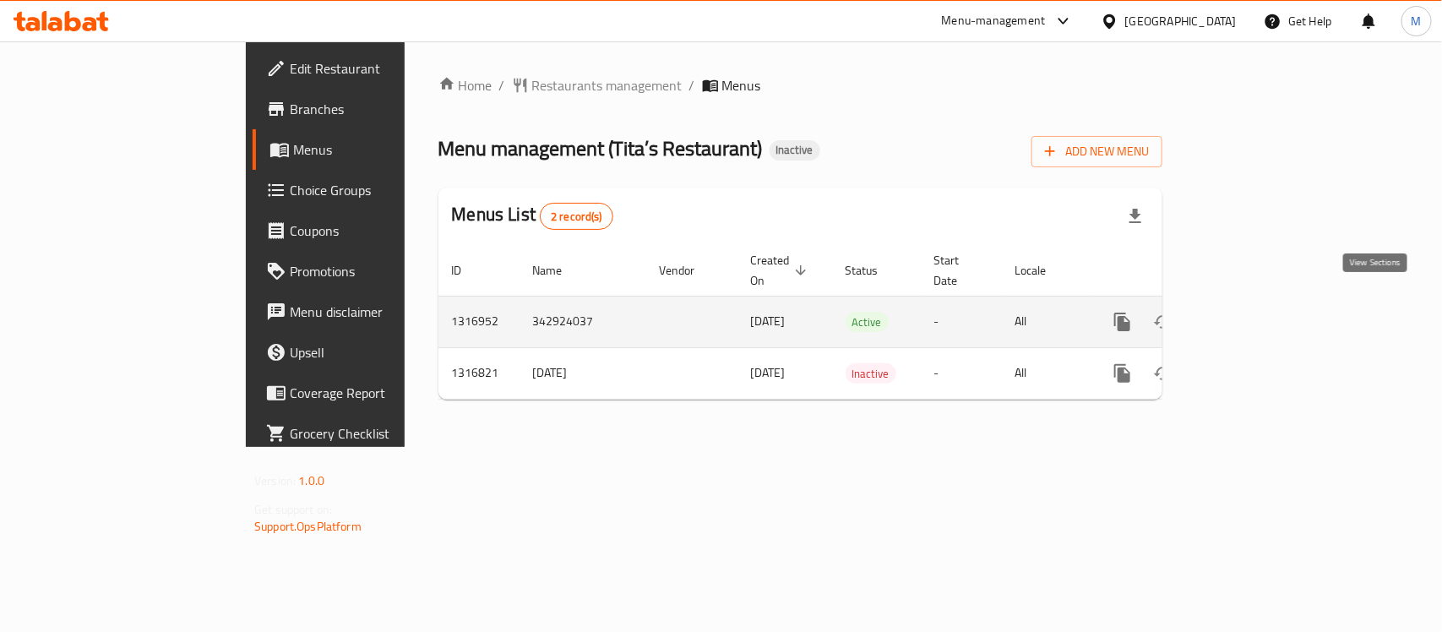
click at [1265, 304] on link "enhanced table" at bounding box center [1244, 322] width 41 height 41
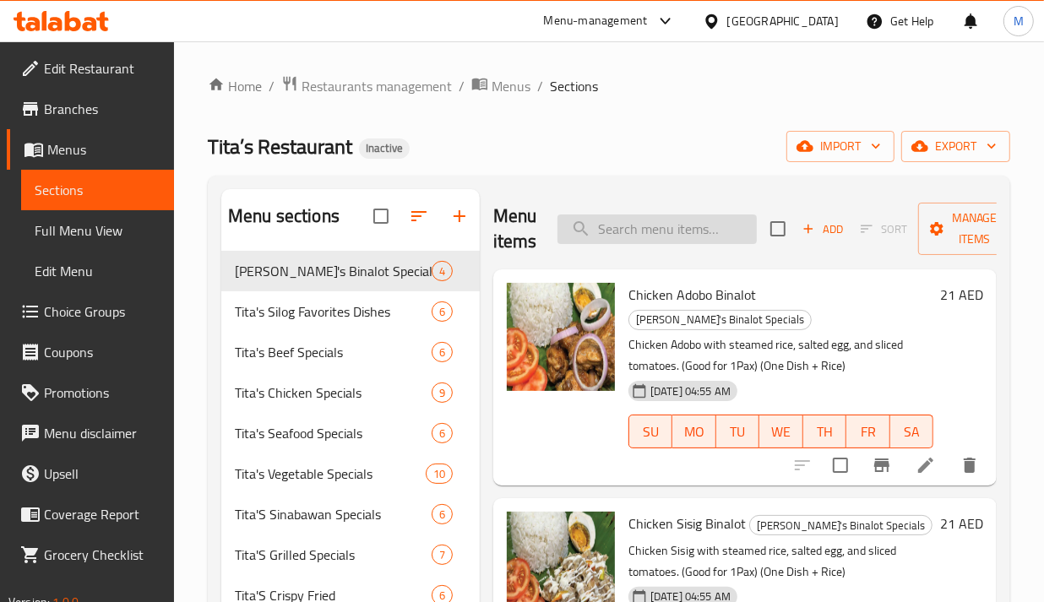
click at [657, 233] on input "search" at bounding box center [657, 230] width 199 height 30
paste input "Egg Caldo"
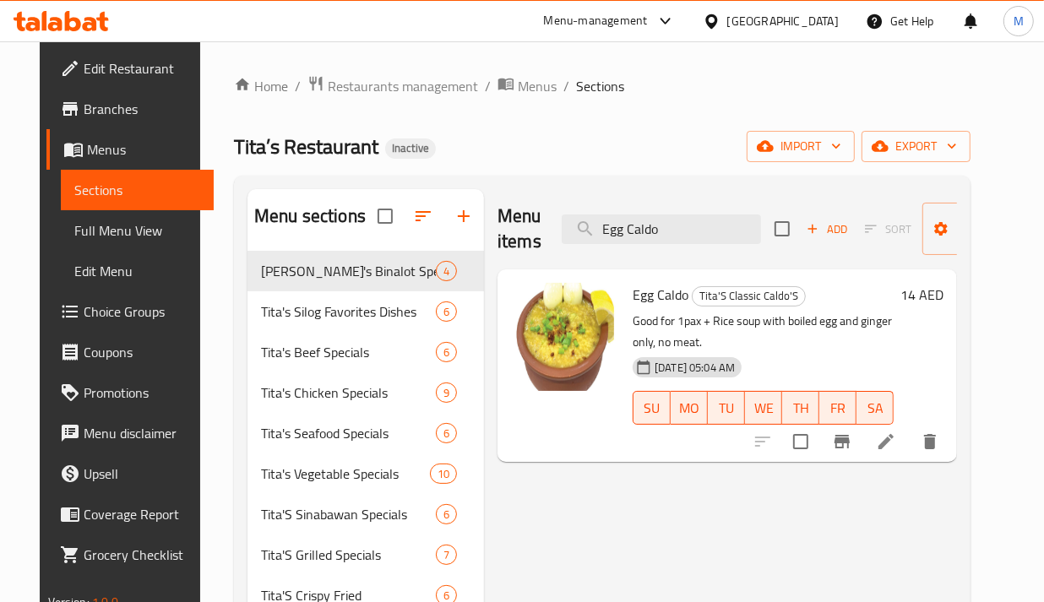
type input "Egg Caldo"
click at [910, 446] on li at bounding box center [886, 442] width 47 height 30
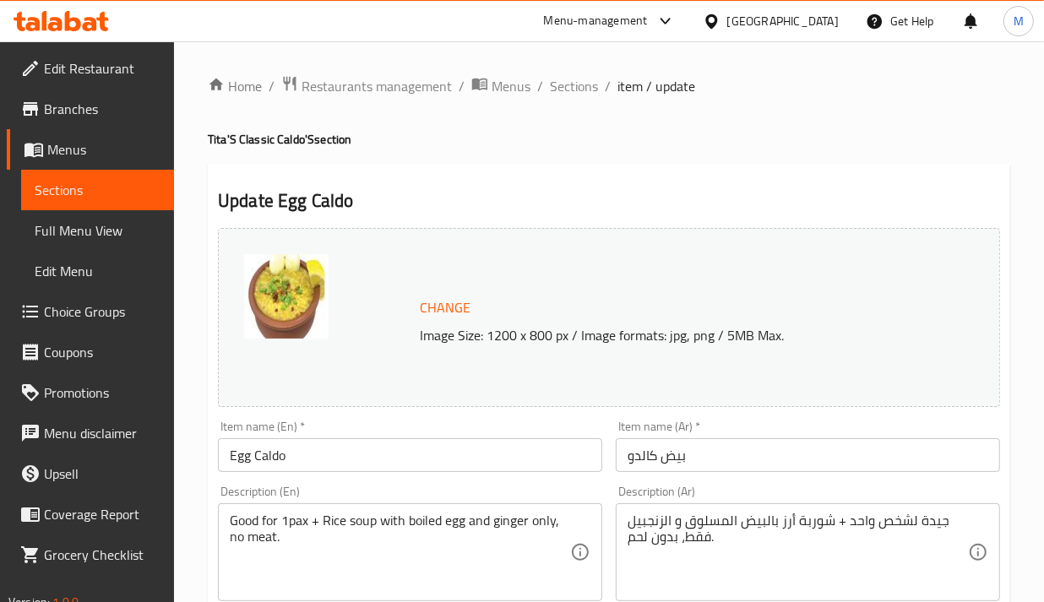
click at [570, 484] on div "Description (En) Good for 1pax + Rice soup with boiled egg and ginger only, no …" at bounding box center [410, 543] width 398 height 129
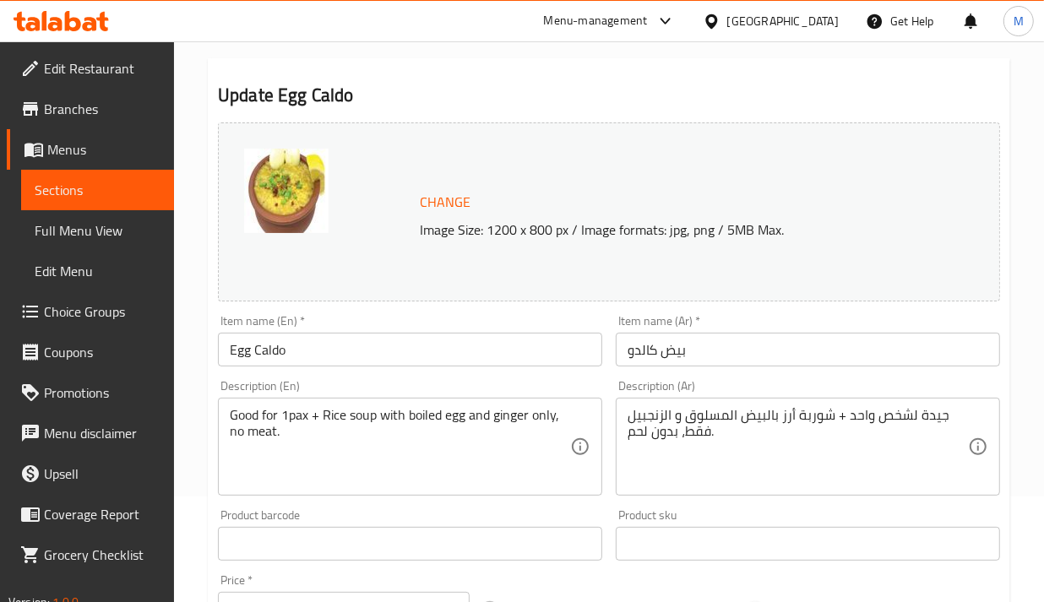
click at [441, 13] on div "Menu-management [GEOGRAPHIC_DATA] Get Help M" at bounding box center [522, 21] width 1044 height 41
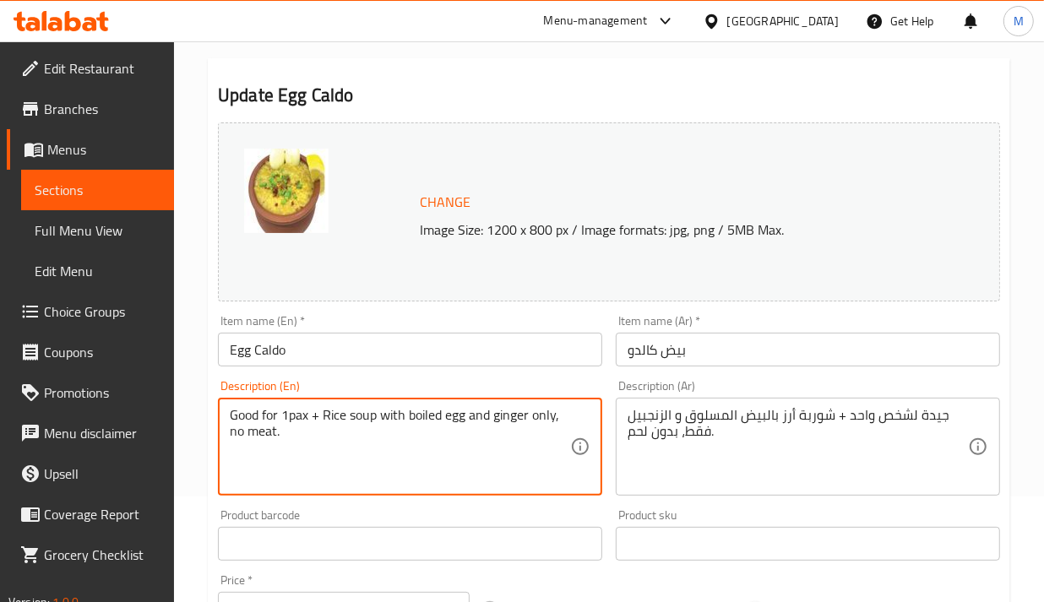
drag, startPoint x: 368, startPoint y: 450, endPoint x: 325, endPoint y: 418, distance: 52.6
click at [325, 418] on textarea "Good for 1pax + Rice soup with boiled egg and ginger only, no meat." at bounding box center [400, 447] width 341 height 80
paste textarea "Arroz caldo without meat — with boiled egg and ginger"
type textarea "Good for 1pax + Arroz caldo without meat — with boiled egg and ginger."
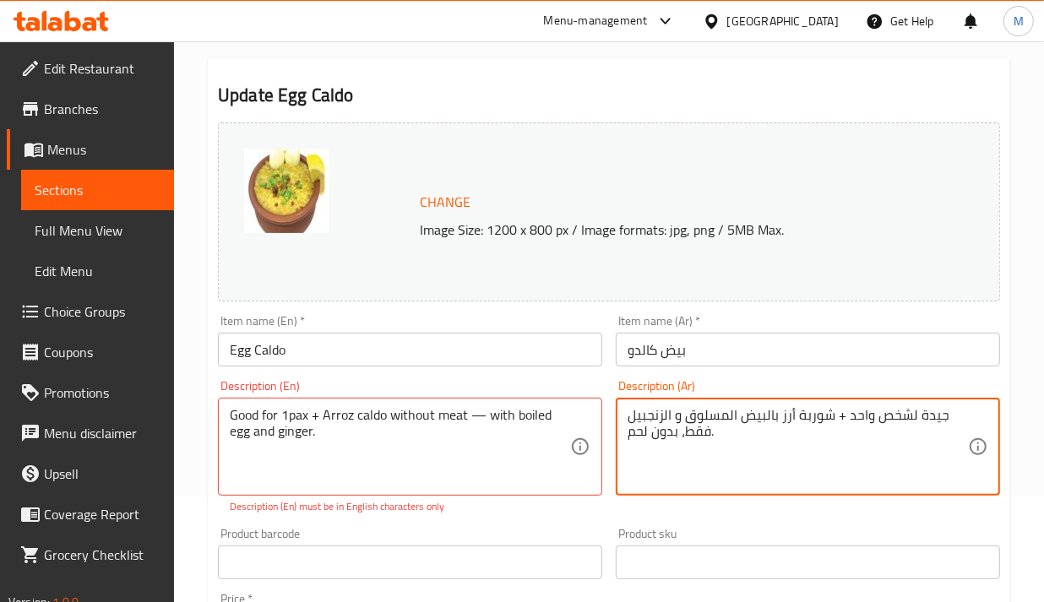
click at [684, 415] on textarea "جيدة لشخص واحد + شوربة أرز بالبيض المسلوق و الزنجبيل فقط، بدون لحم." at bounding box center [798, 447] width 341 height 80
click at [798, 448] on textarea "جيدة لشخص واحد + شوربة أرز بالبيض المسلوق و الزنجبيل فقط، بدون لحم." at bounding box center [798, 447] width 341 height 80
drag, startPoint x: 856, startPoint y: 453, endPoint x: 858, endPoint y: 425, distance: 28.0
click at [858, 425] on textarea "جيدة لشخص واحد + شوربة أرز بالبيض المسلوق و الزنجبيل فقط، بدون لحم." at bounding box center [798, 447] width 341 height 80
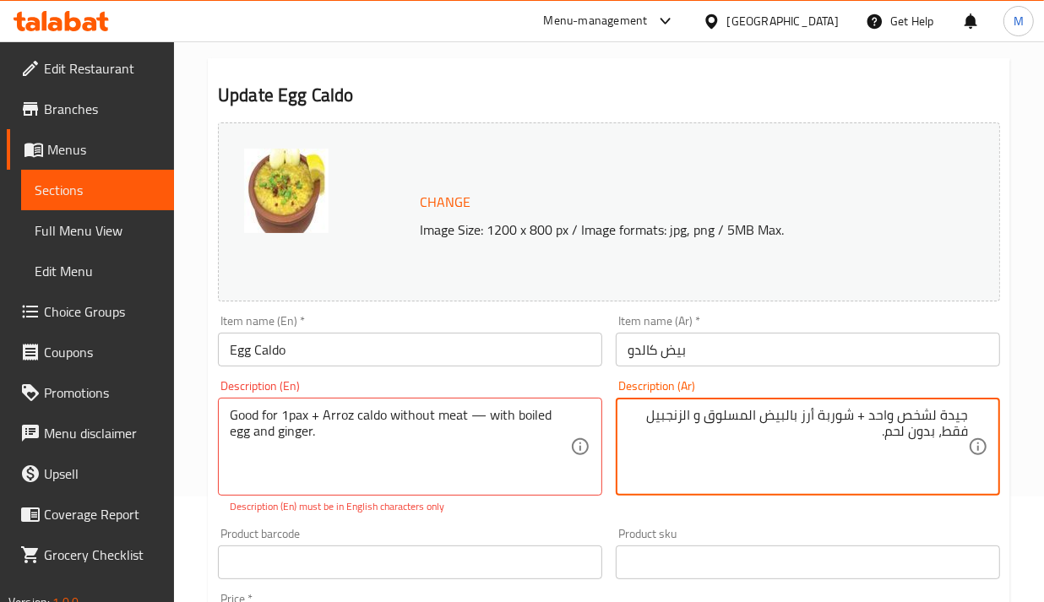
paste textarea "رز كالدو بدون لحم - مع بيضة مسلوقة وزنجبيل"
type textarea "جيدة لشخص واحد + أرز كالدو بدون لحم - مع بيضة مسلوقة وزنجبيل."
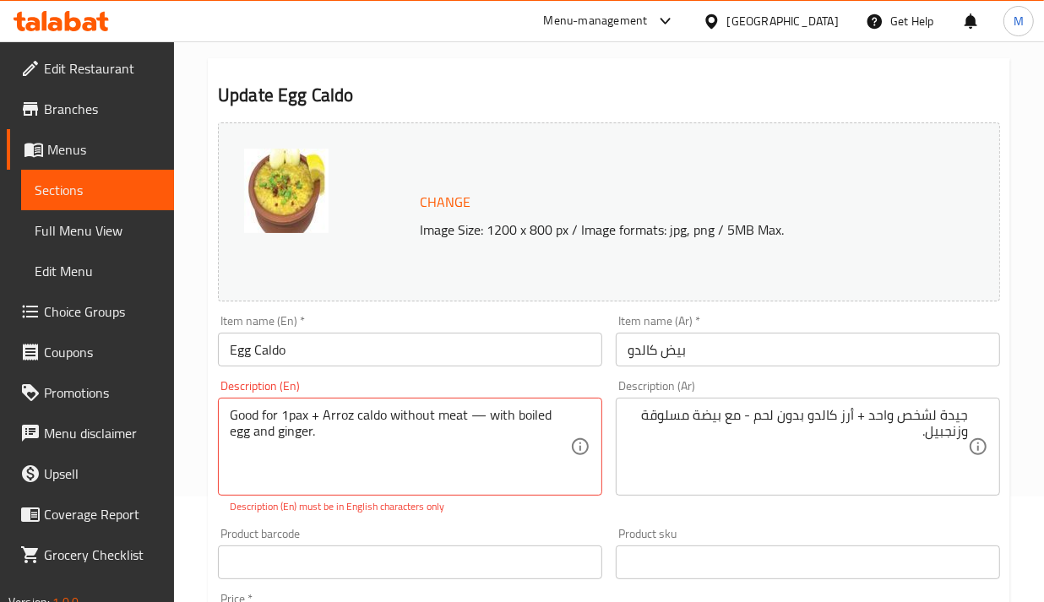
drag, startPoint x: 847, startPoint y: 508, endPoint x: 708, endPoint y: 496, distance: 139.1
click at [846, 508] on div "Description (Ar) جيدة لشخص واحد + أرز كالدو بدون لحم - مع بيضة مسلوقة وزنجبيل. …" at bounding box center [808, 447] width 398 height 148
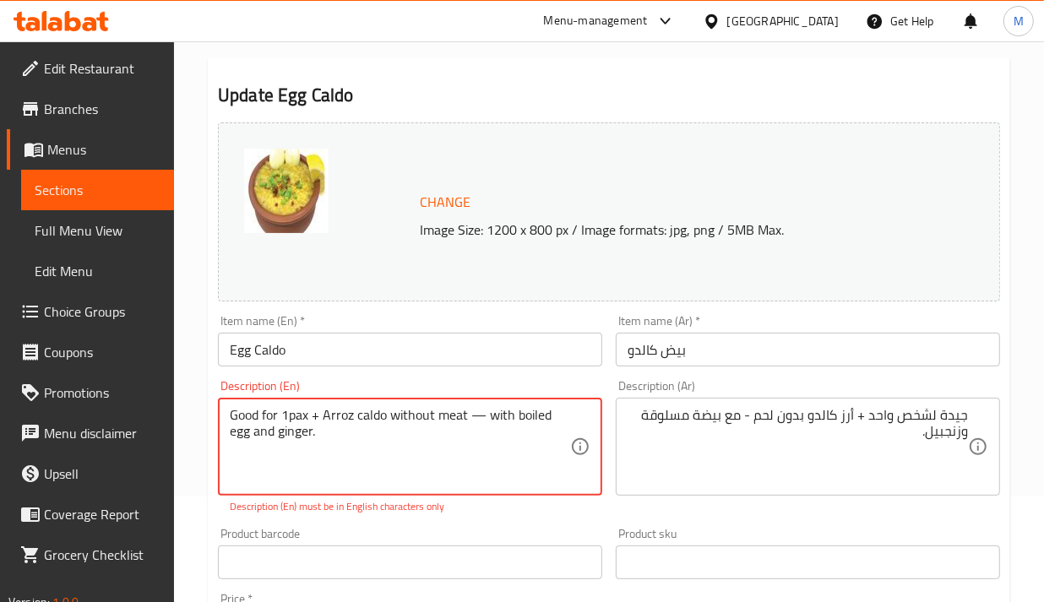
drag, startPoint x: 482, startPoint y: 414, endPoint x: 473, endPoint y: 416, distance: 8.6
click at [473, 416] on textarea "Good for 1pax + Arroz caldo without meat — with boiled egg and ginger." at bounding box center [400, 447] width 341 height 80
type textarea "Good for 1pax + Arroz caldo without meat with boiled egg and ginger."
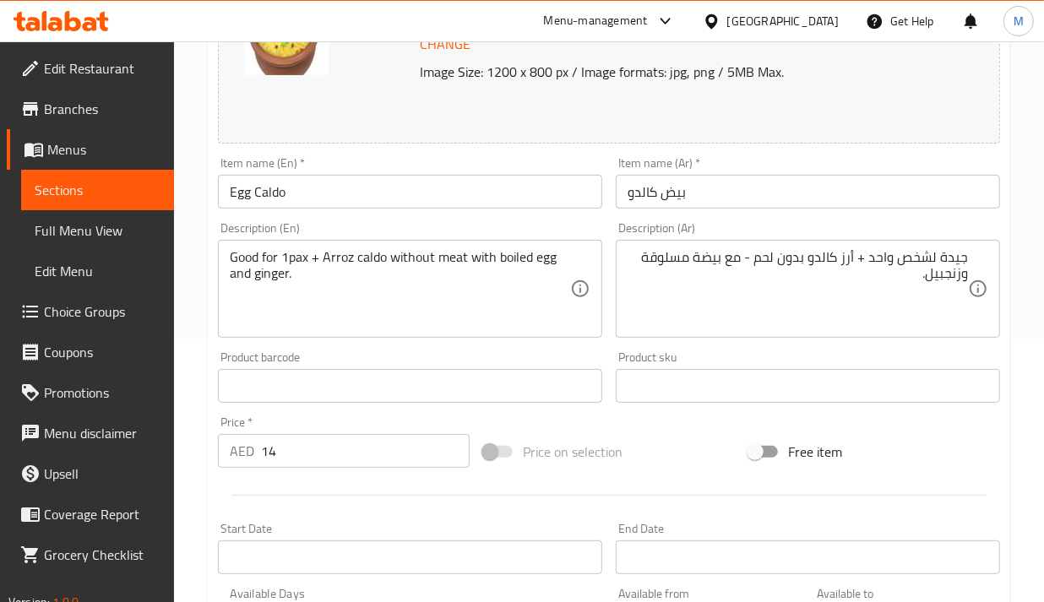
scroll to position [613, 0]
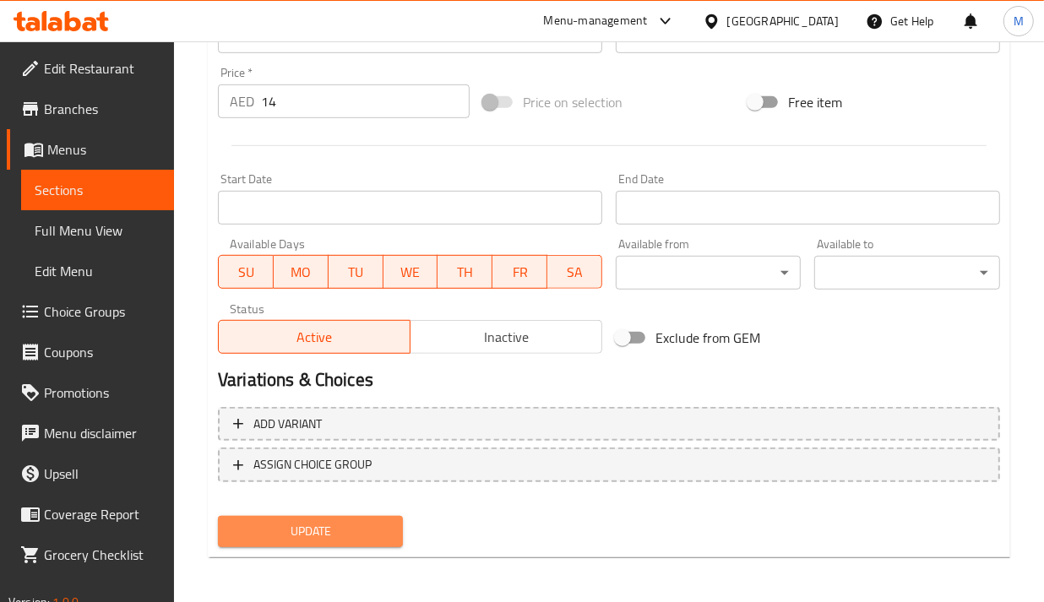
click at [335, 526] on span "Update" at bounding box center [311, 531] width 158 height 21
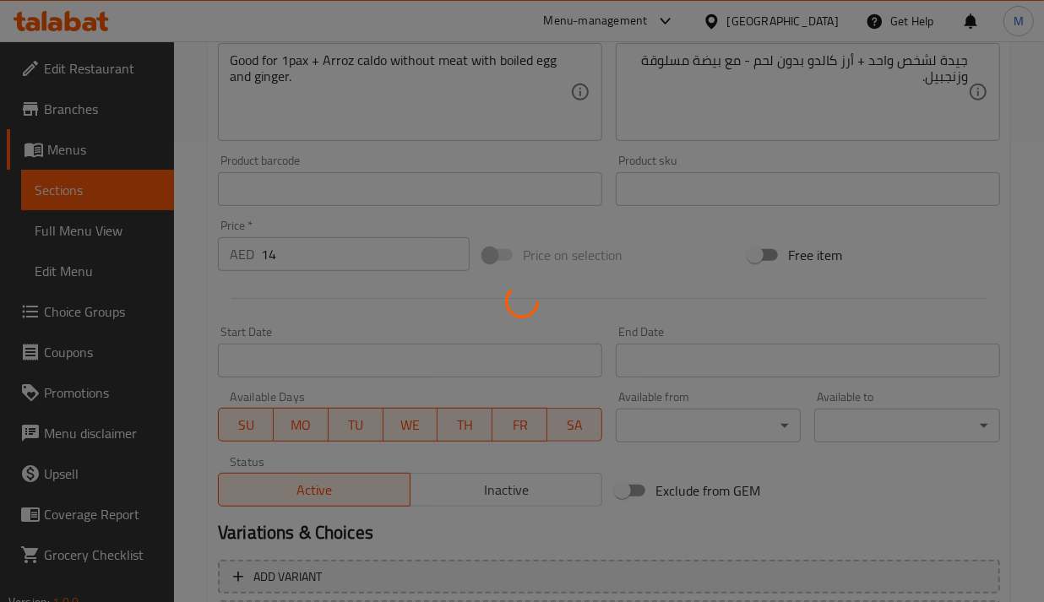
scroll to position [297, 0]
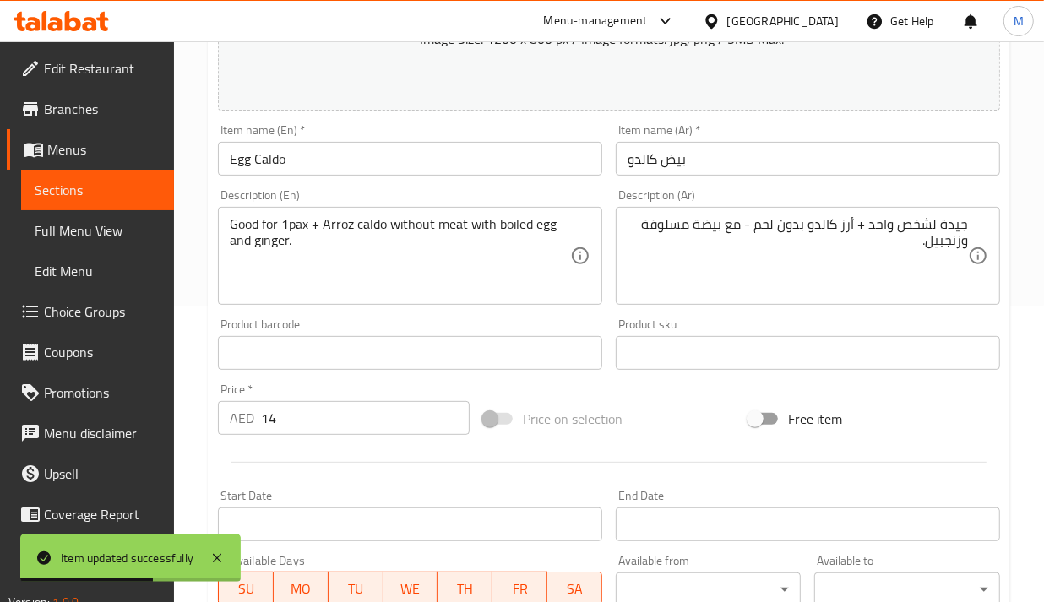
click at [237, 162] on input "Egg Caldo" at bounding box center [410, 159] width 384 height 34
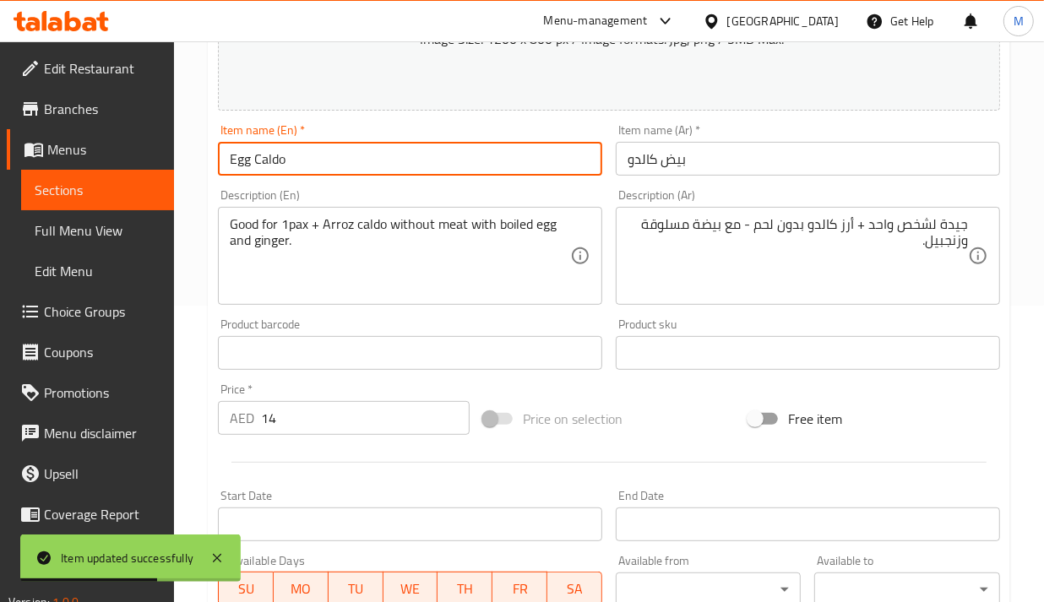
click at [235, 162] on input "Egg Caldo" at bounding box center [410, 159] width 384 height 34
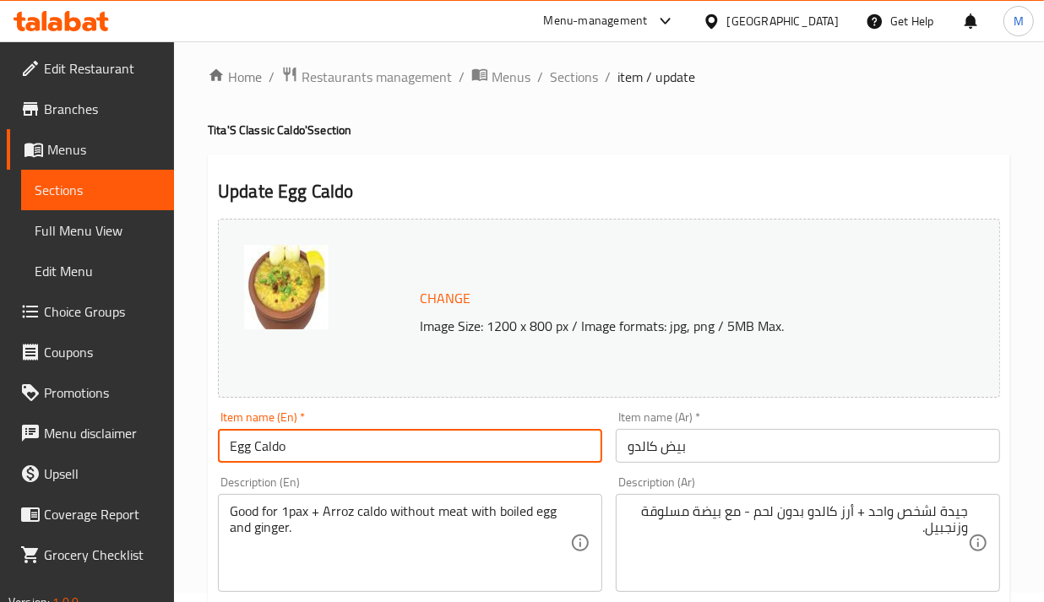
scroll to position [0, 0]
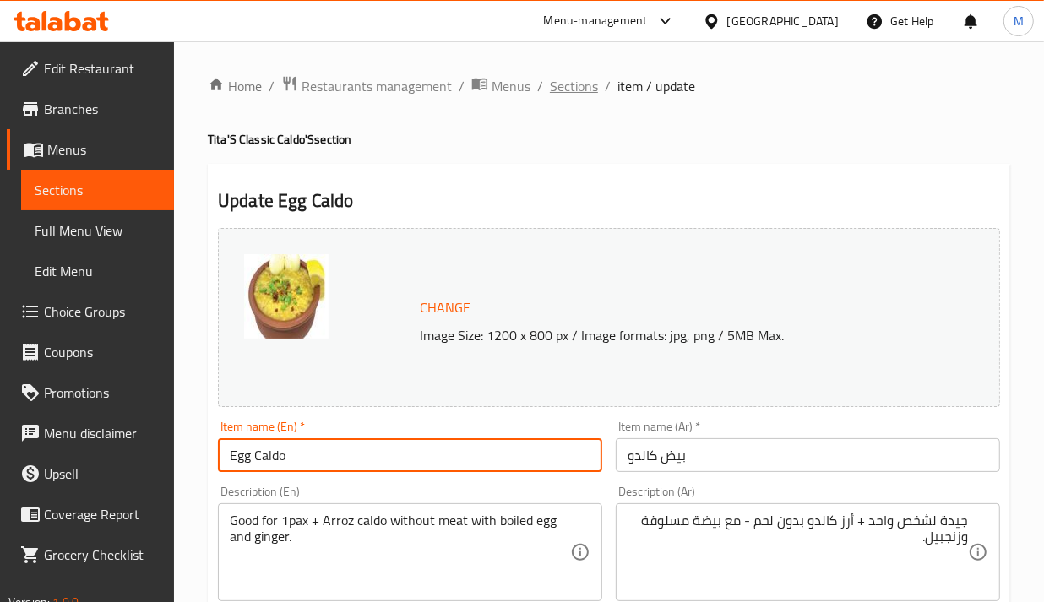
click at [567, 91] on span "Sections" at bounding box center [574, 86] width 48 height 20
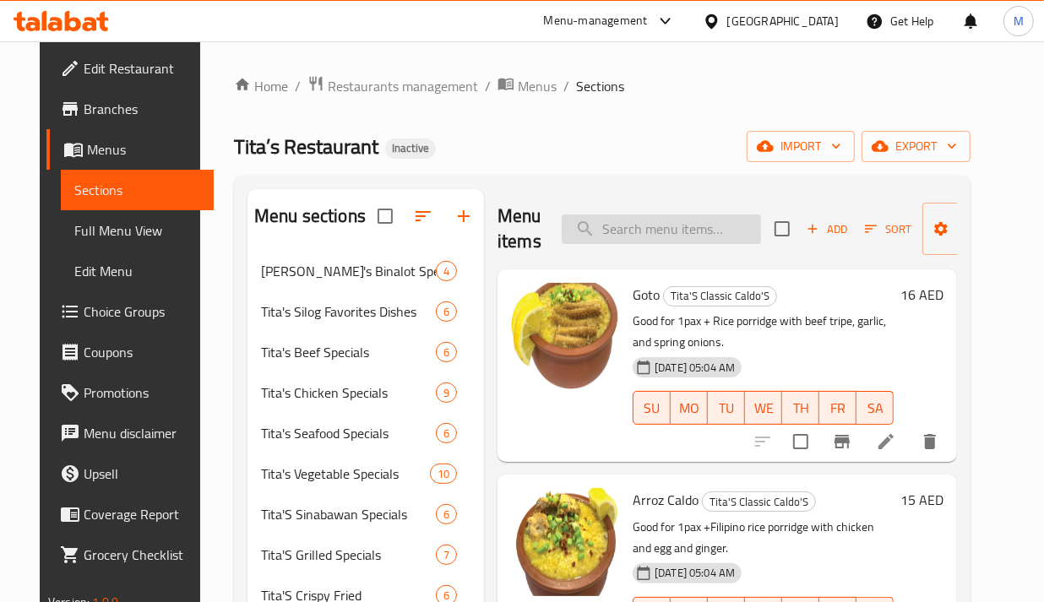
click at [634, 222] on input "search" at bounding box center [661, 230] width 199 height 30
paste input "Mixed Fried and Grilled Bilao"
type input "Mixed Fried and Grilled Bilao"
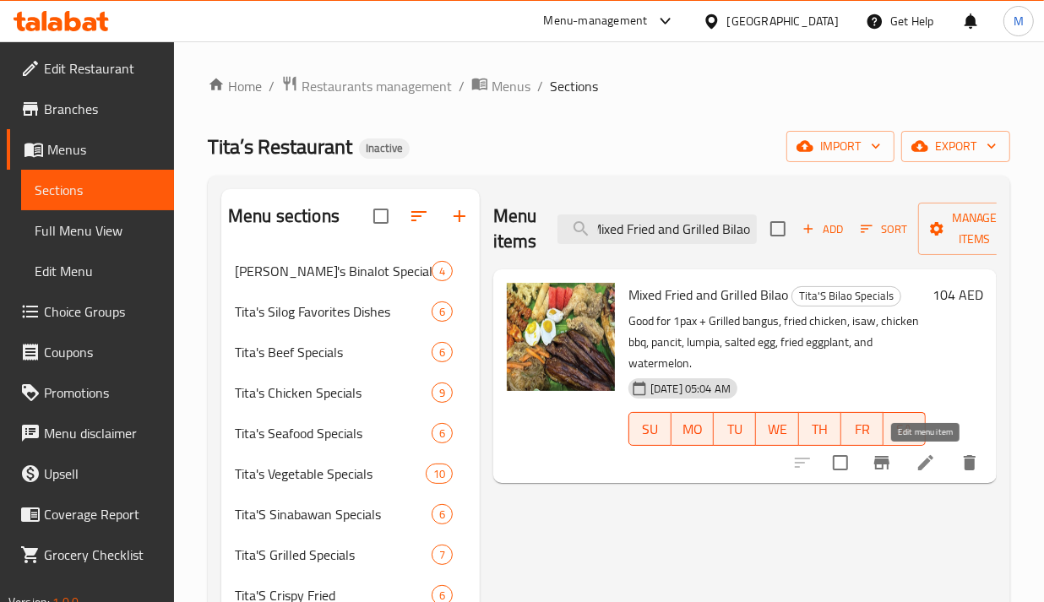
click at [923, 462] on icon at bounding box center [926, 463] width 20 height 20
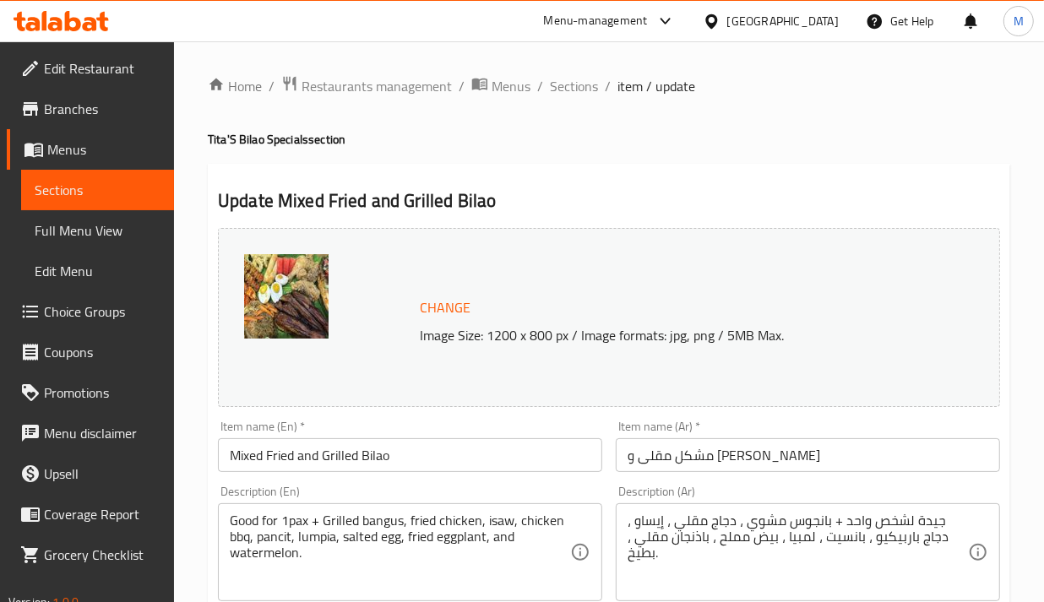
click at [642, 459] on input "مشكل مقلى و بيلاو مقلى" at bounding box center [808, 456] width 384 height 34
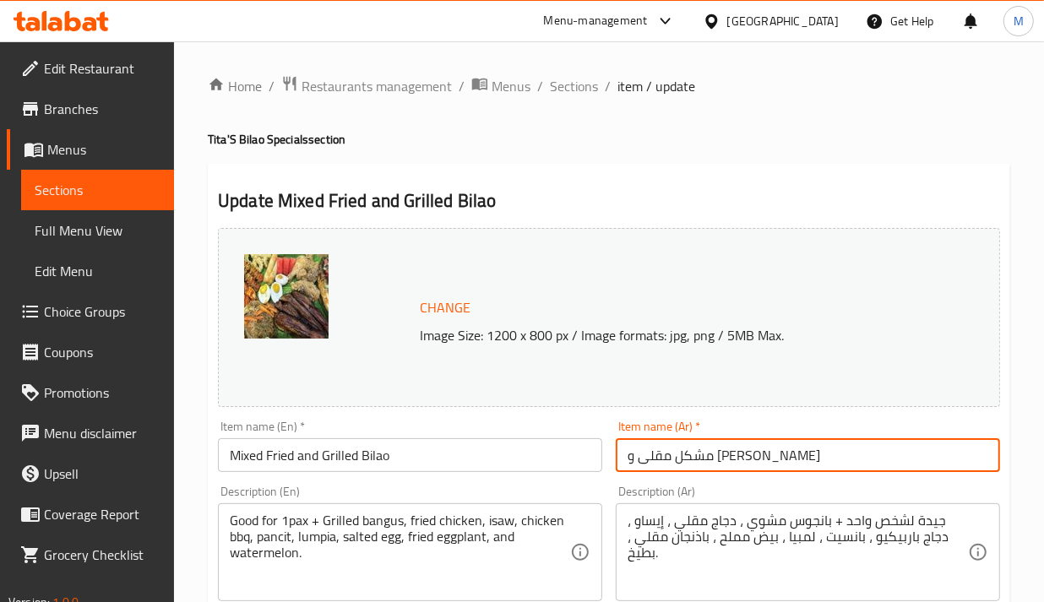
click at [642, 459] on input "مشكل مقلى و بيلاو مقلى" at bounding box center [808, 456] width 384 height 34
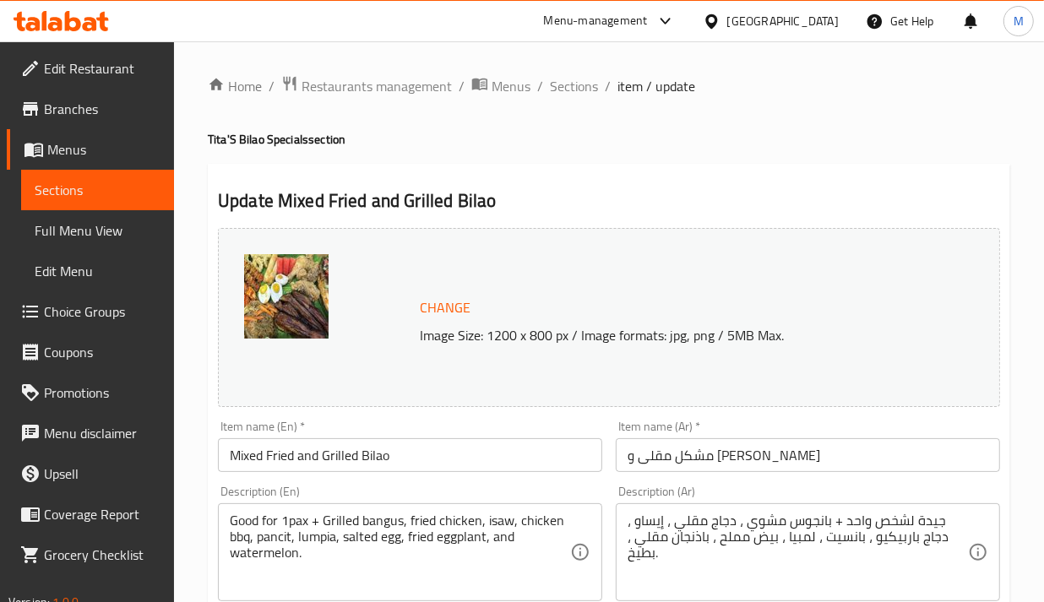
click at [708, 483] on div "Description (Ar) جيدة لشخص واحد + بانجوس مشوي ، دجاج مقلي ، إيساو ، دجاج باربيك…" at bounding box center [808, 543] width 398 height 129
click at [377, 466] on input "Mixed Fried and Grilled Bilao" at bounding box center [410, 456] width 384 height 34
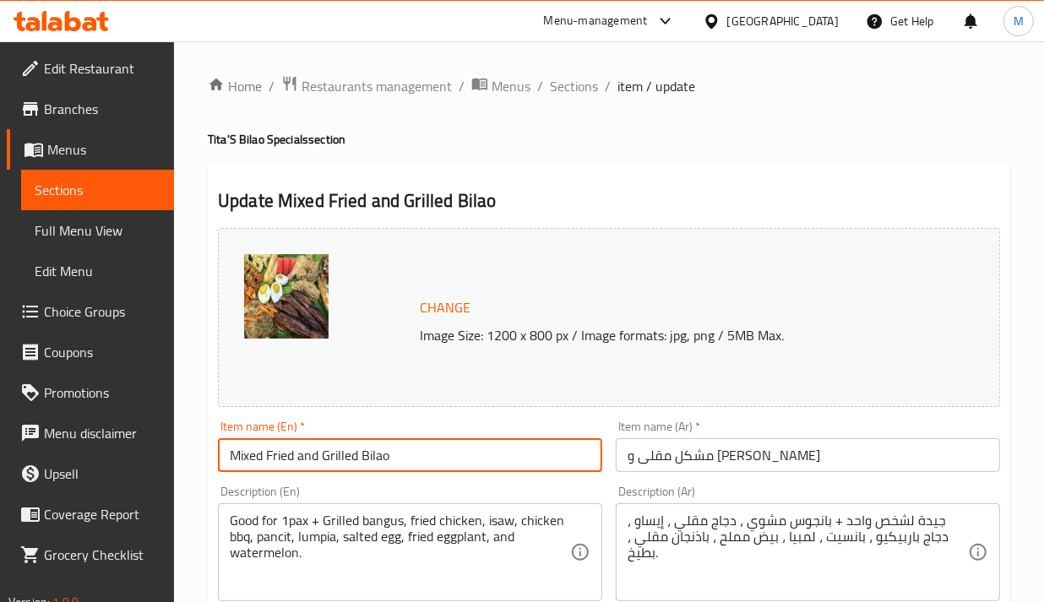
click at [377, 466] on input "Mixed Fried and Grilled Bilao" at bounding box center [410, 456] width 384 height 34
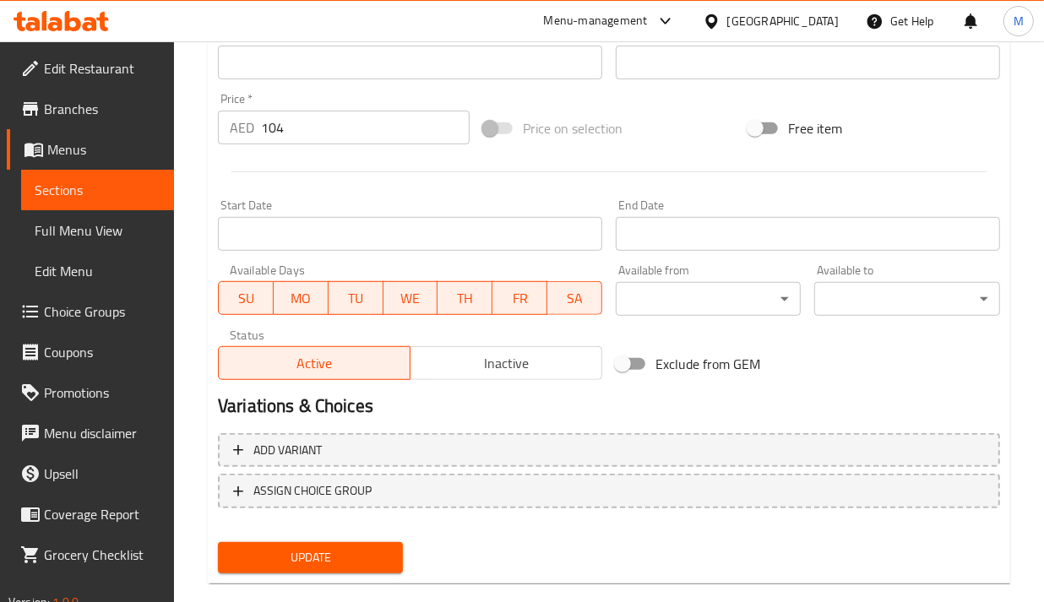
scroll to position [613, 0]
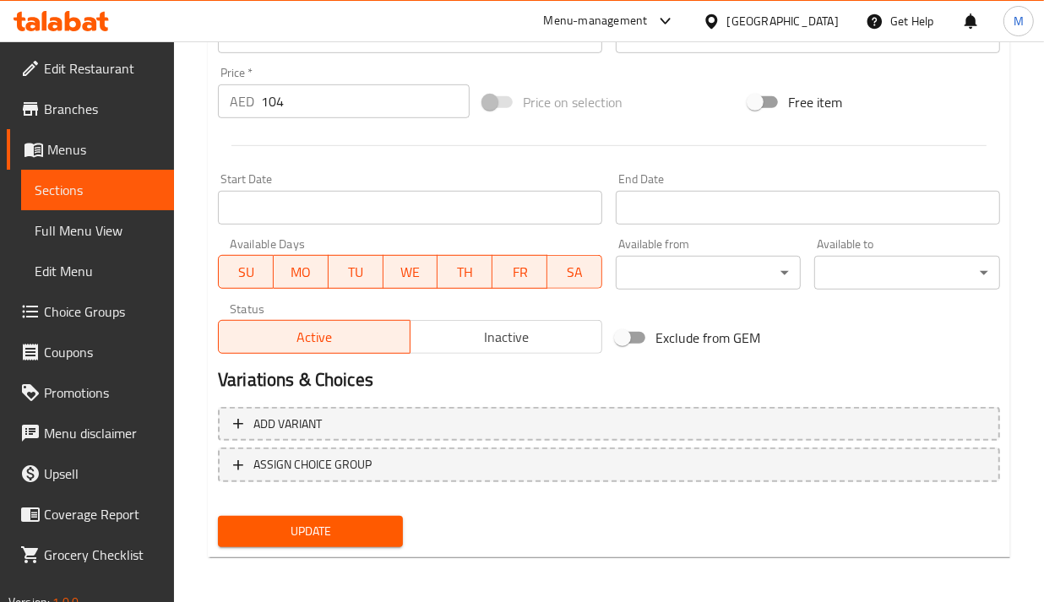
click at [330, 552] on div "Update Mixed Fried and Grilled Bilao Change Image Size: 1200 x 800 px / Image f…" at bounding box center [609, 54] width 803 height 1008
click at [328, 537] on span "Update" at bounding box center [311, 531] width 158 height 21
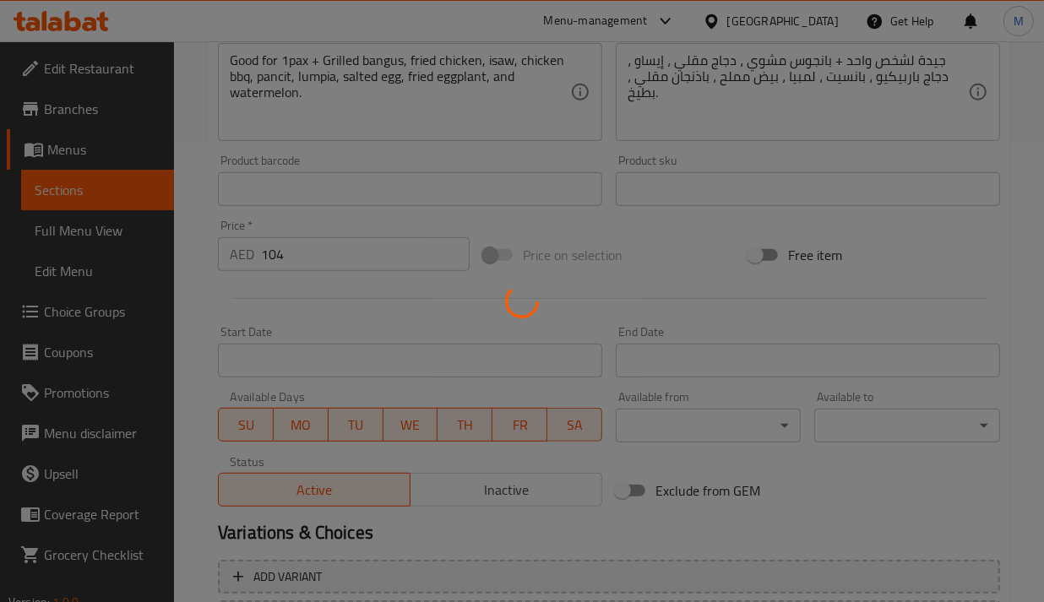
scroll to position [191, 0]
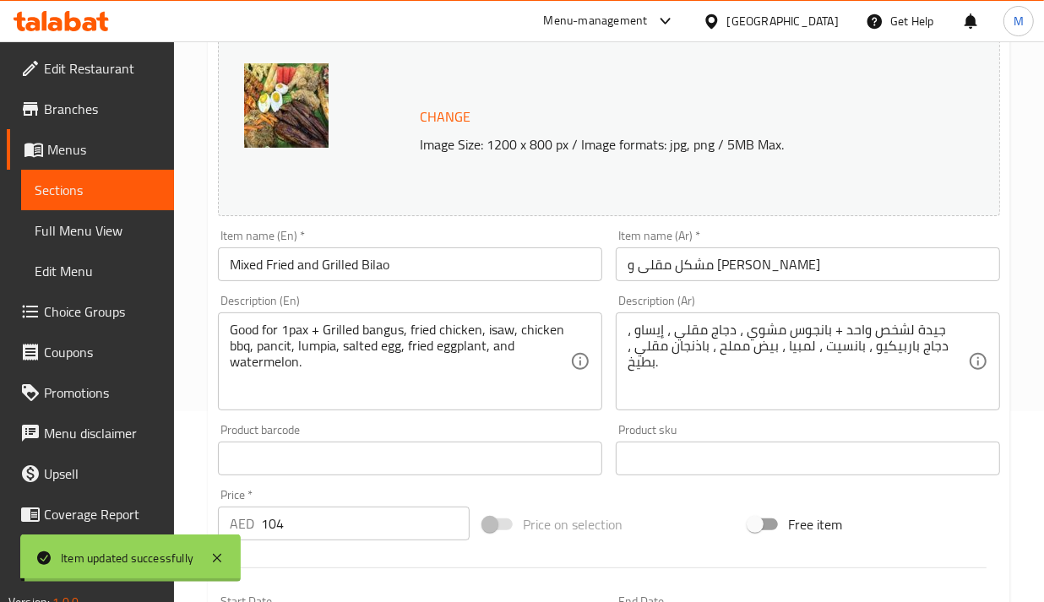
click at [306, 260] on input "Mixed Fried and Grilled Bilao" at bounding box center [410, 265] width 384 height 34
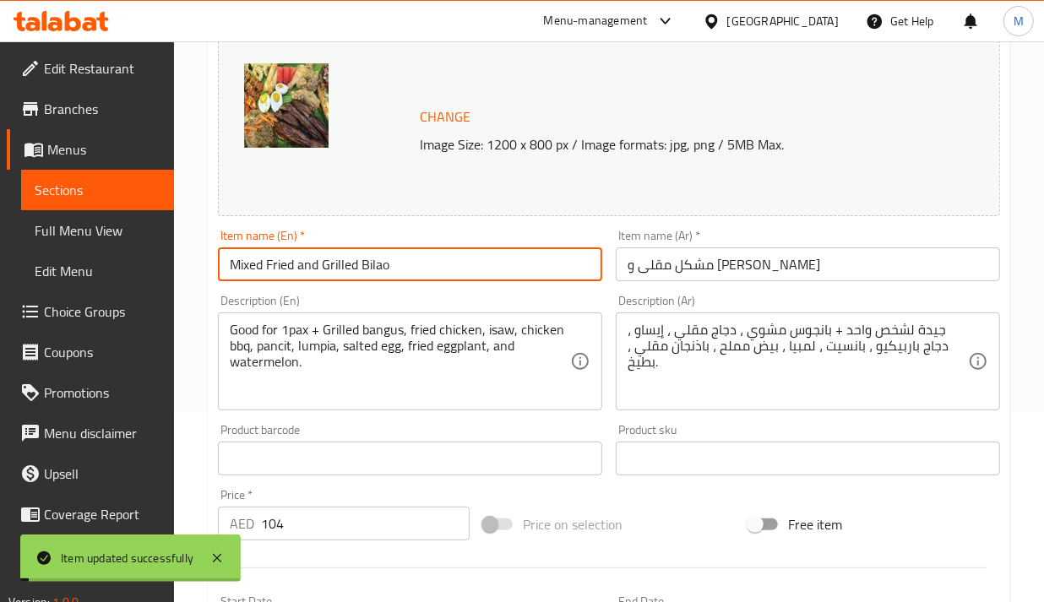
click at [306, 260] on input "Mixed Fried and Grilled Bilao" at bounding box center [410, 265] width 384 height 34
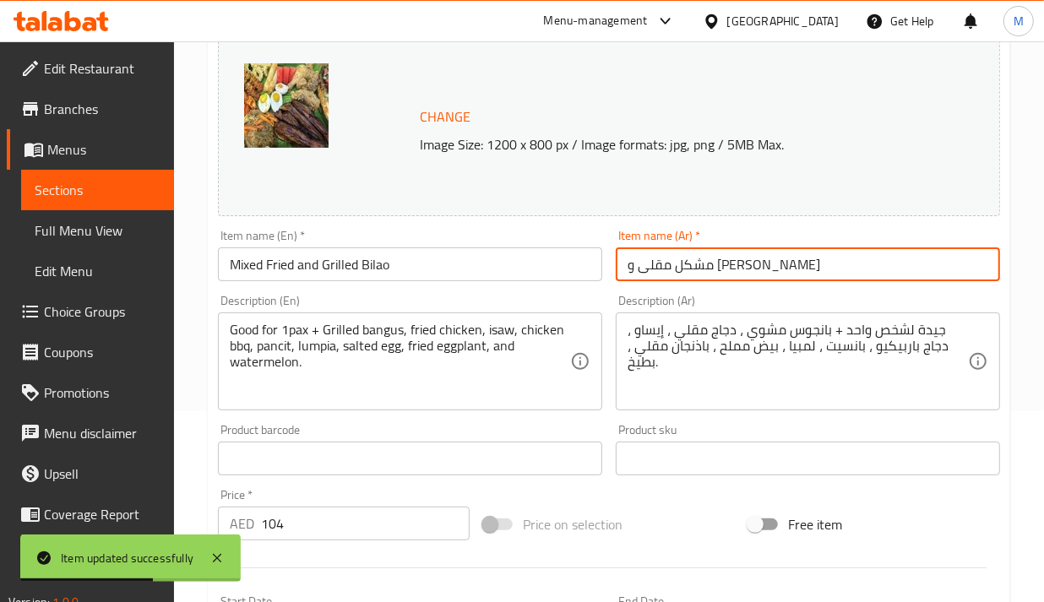
click at [684, 275] on input "مشكل مقلى و بيلاو مشوي" at bounding box center [808, 265] width 384 height 34
click at [629, 273] on input "مشكل مقلى ومشوي" at bounding box center [808, 265] width 384 height 34
paste input "بيلاو"
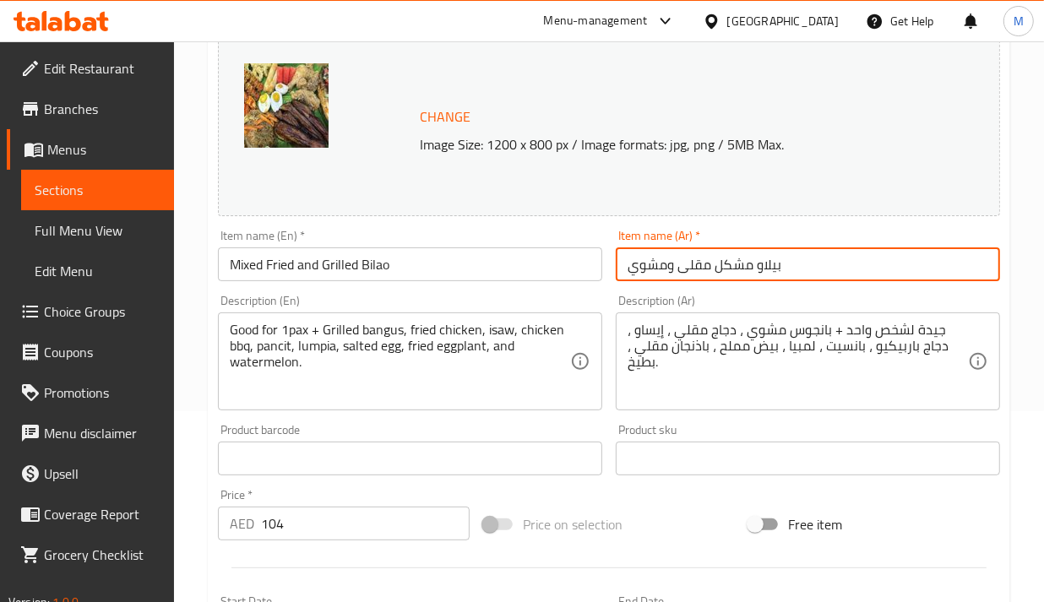
type input "بيلاو مشكل مقلى ومشوي"
click at [782, 302] on div "Description (Ar) جيدة لشخص واحد + بانجوس مشوي ، دجاج مقلي ، إيساو ، دجاج باربيك…" at bounding box center [808, 353] width 384 height 116
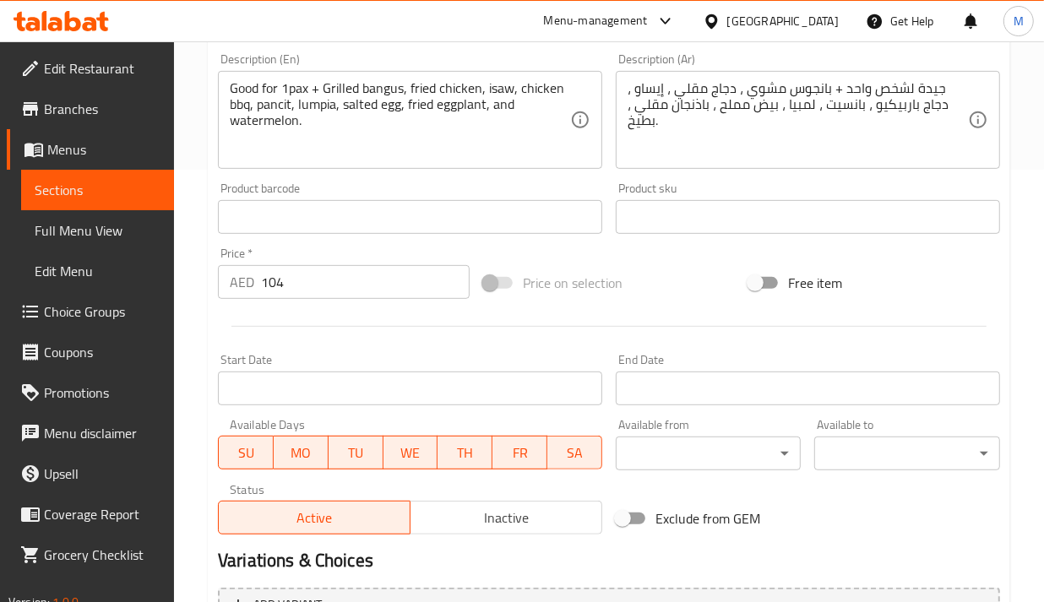
scroll to position [613, 0]
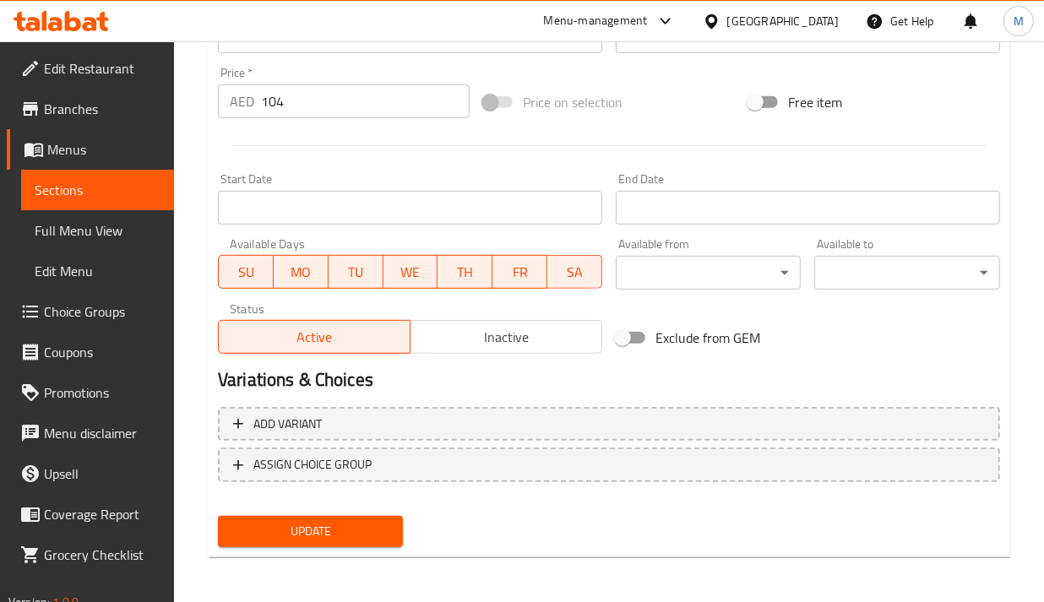
click at [395, 543] on button "Update" at bounding box center [310, 531] width 185 height 31
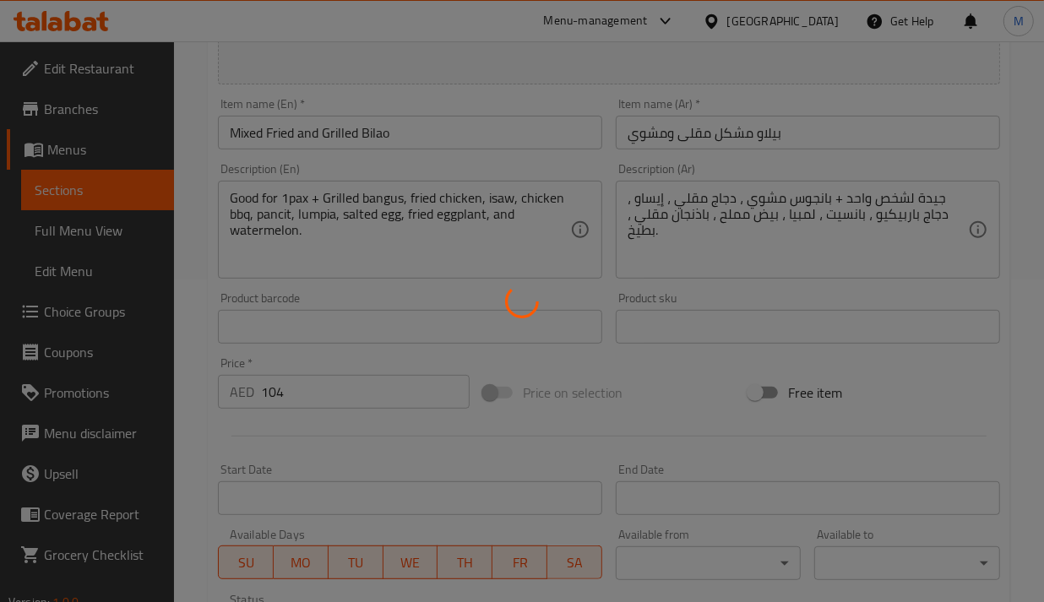
scroll to position [191, 0]
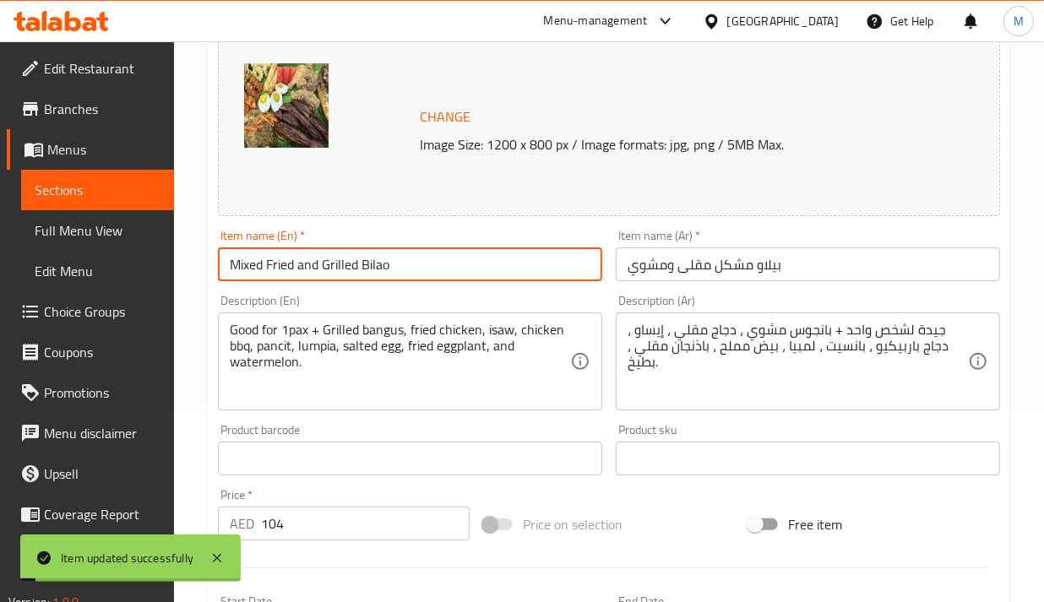
click at [313, 273] on input "Mixed Fried and Grilled Bilao" at bounding box center [410, 265] width 384 height 34
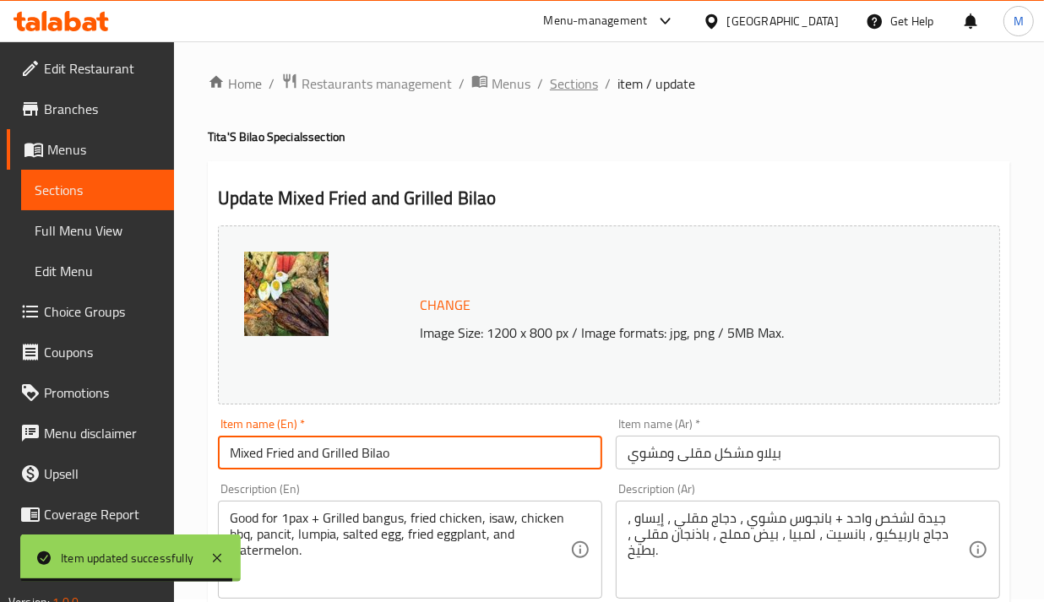
scroll to position [0, 0]
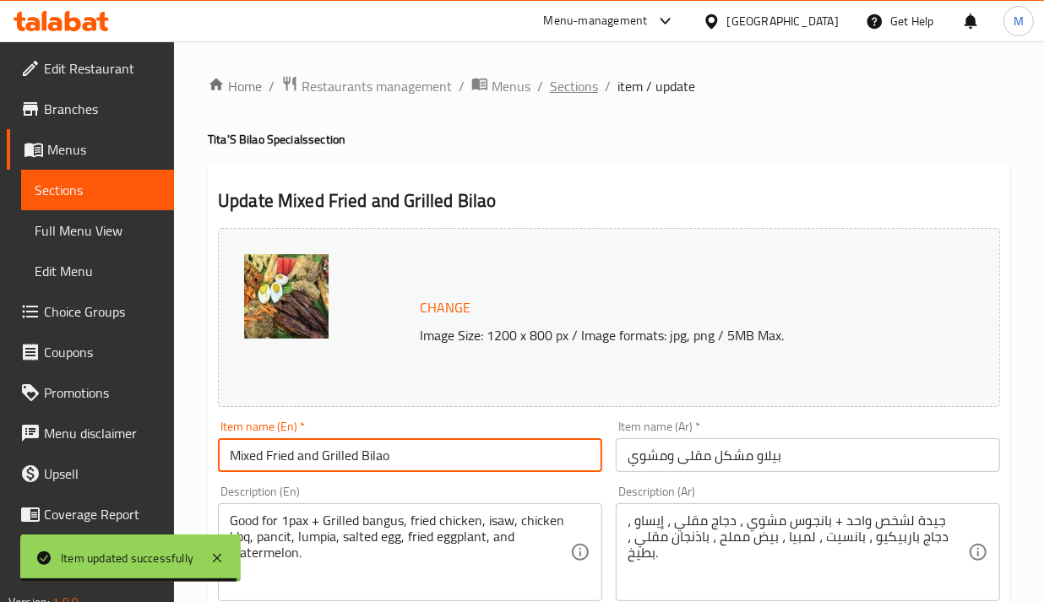
click at [563, 76] on span "Sections" at bounding box center [574, 86] width 48 height 20
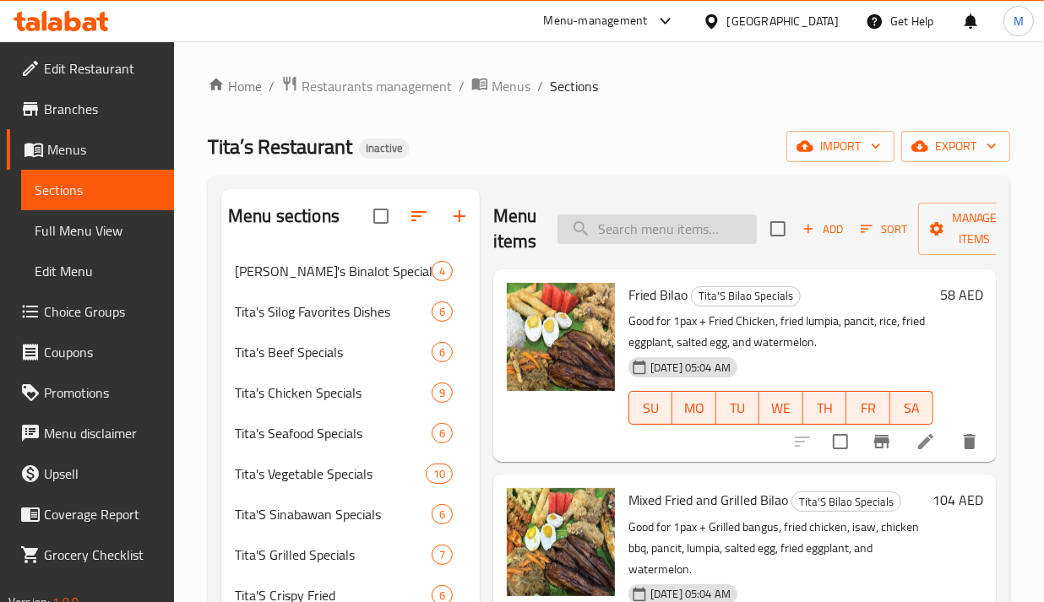
click at [634, 226] on input "search" at bounding box center [657, 230] width 199 height 30
paste input "Garlic Fried Rice"
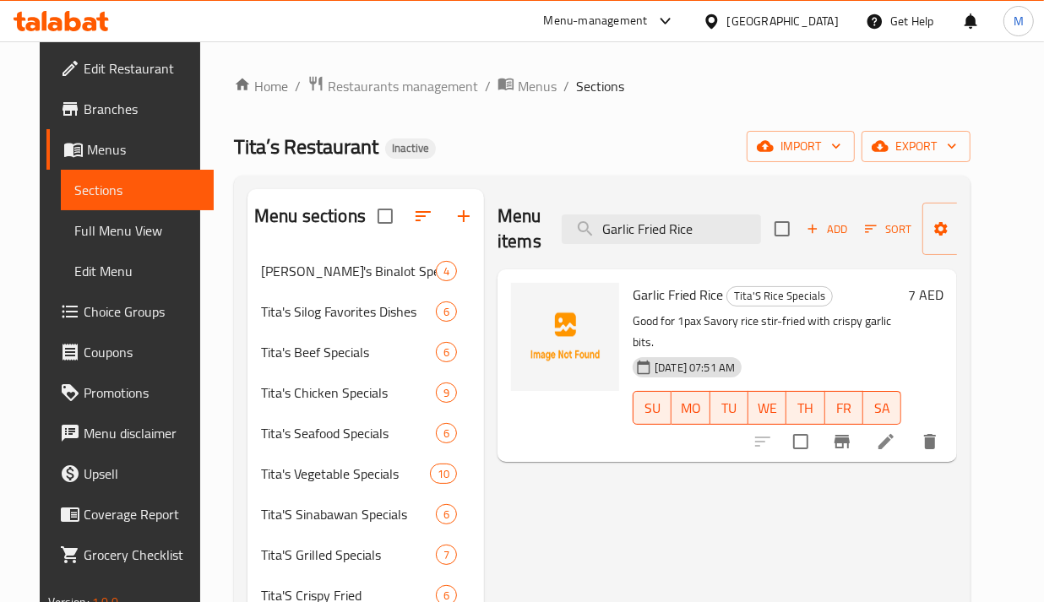
type input "Garlic Fried Rice"
drag, startPoint x: 710, startPoint y: 229, endPoint x: 420, endPoint y: 199, distance: 291.4
click at [420, 199] on div "Menu sections Tita's Binalot Specials 4 Tita's Silog Favorites Dishes 6 Tita's …" at bounding box center [603, 568] width 710 height 758
click at [896, 432] on icon at bounding box center [886, 442] width 20 height 20
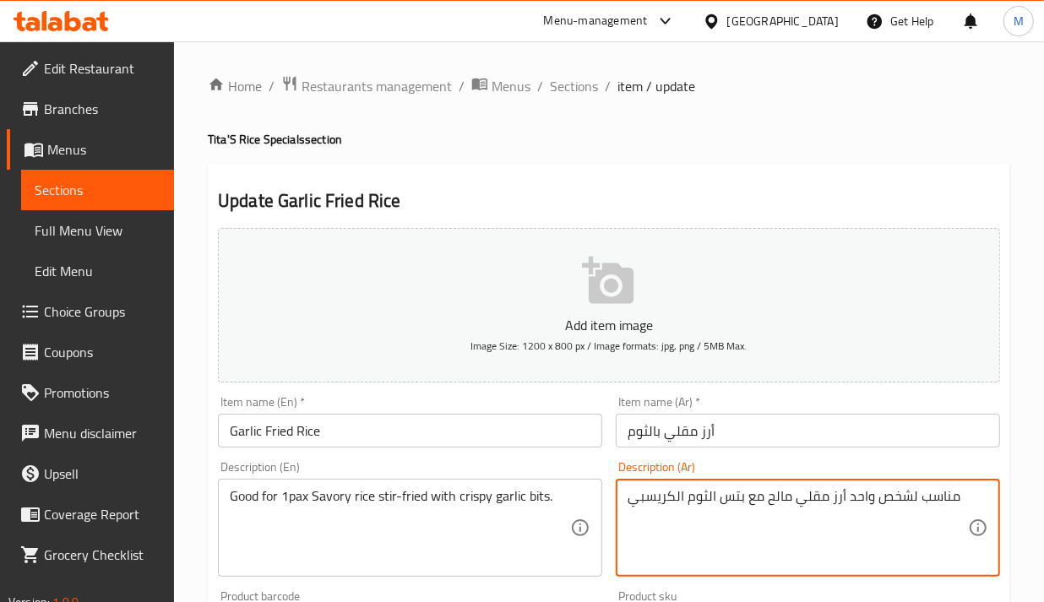
click at [723, 504] on textarea "مناسب لشخص واحد أرز مقلي مالح مع بتس الثوم الكريسبي" at bounding box center [798, 528] width 341 height 80
click at [731, 500] on textarea "مناسب لشخص واحد أرز مقلي مالح مع بتس الثوم الكريسبي" at bounding box center [798, 528] width 341 height 80
type textarea "مناسب لشخص واحد أرز مقلي مالح مع قطع الثوم الكريسبي"
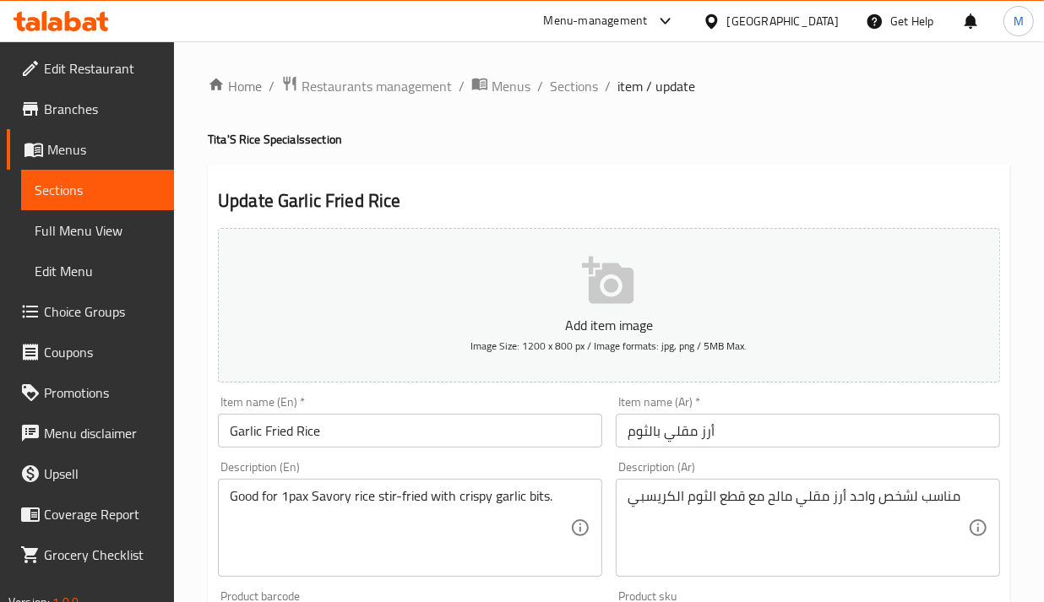
click at [580, 459] on div "Description (En) Good for 1pax Savory rice stir-fried with crispy garlic bits. …" at bounding box center [410, 519] width 398 height 129
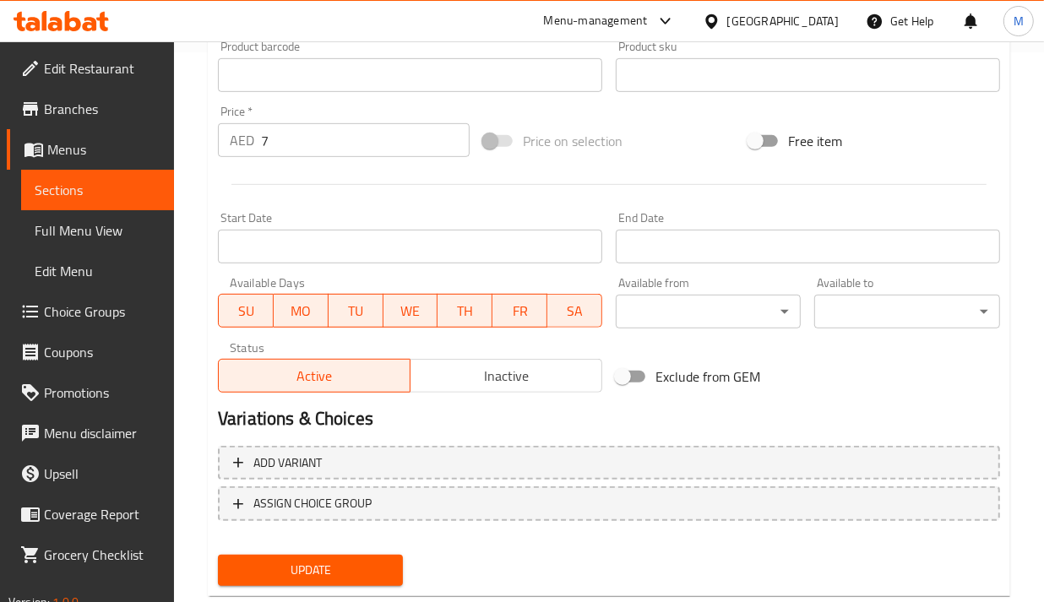
scroll to position [588, 0]
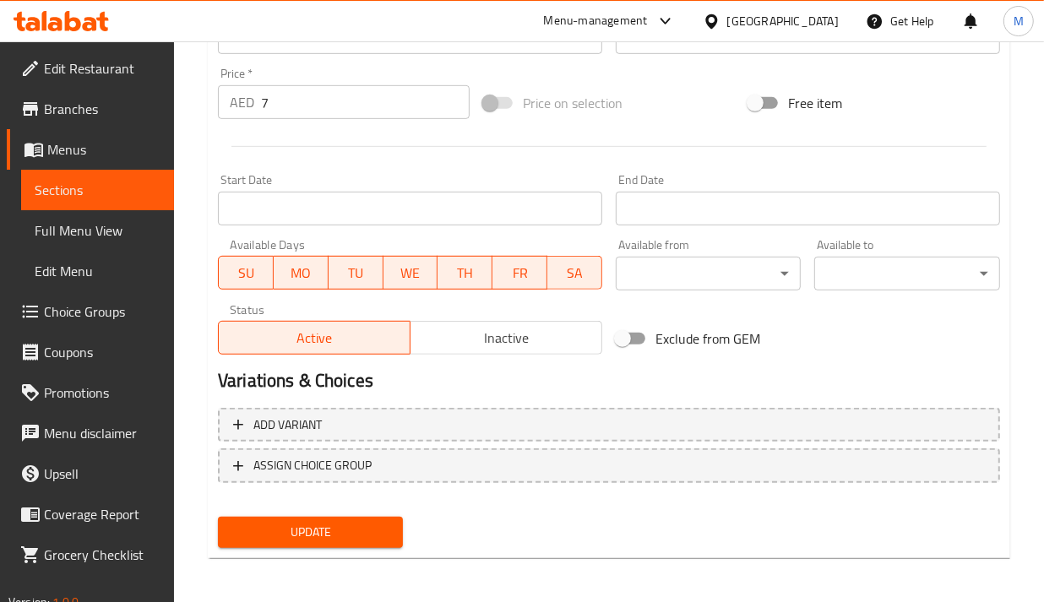
click at [306, 531] on span "Update" at bounding box center [311, 532] width 158 height 21
drag, startPoint x: 795, startPoint y: 153, endPoint x: 449, endPoint y: 8, distance: 375.4
click at [796, 153] on div at bounding box center [609, 146] width 796 height 41
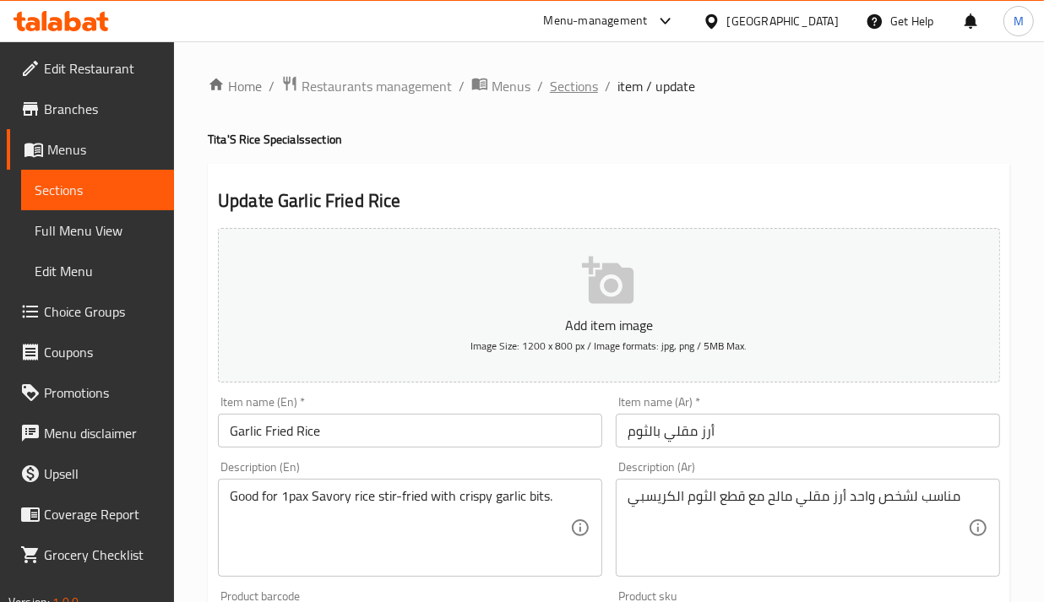
click at [570, 85] on span "Sections" at bounding box center [574, 86] width 48 height 20
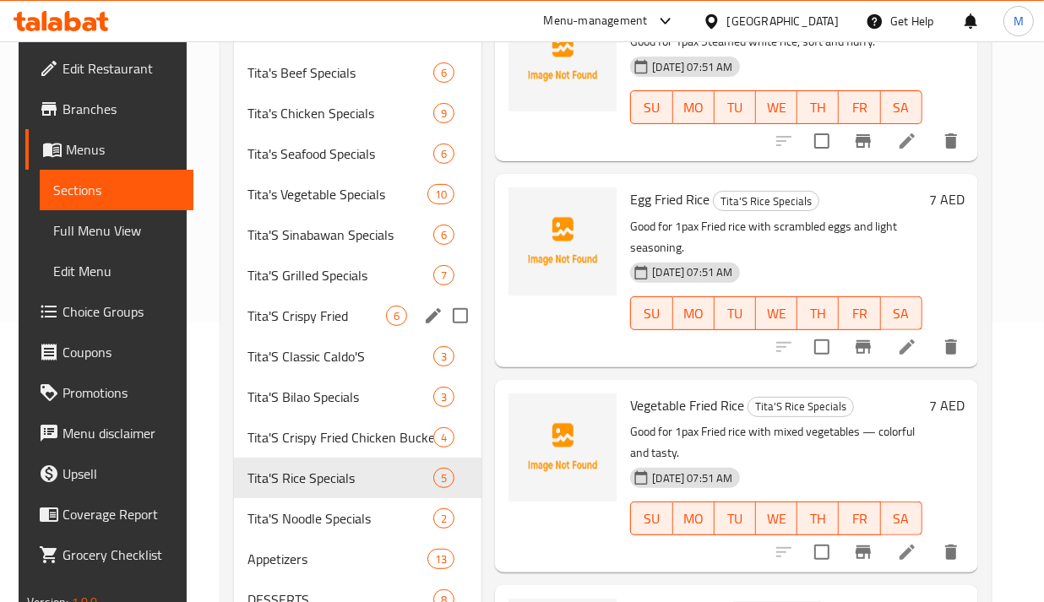
scroll to position [390, 0]
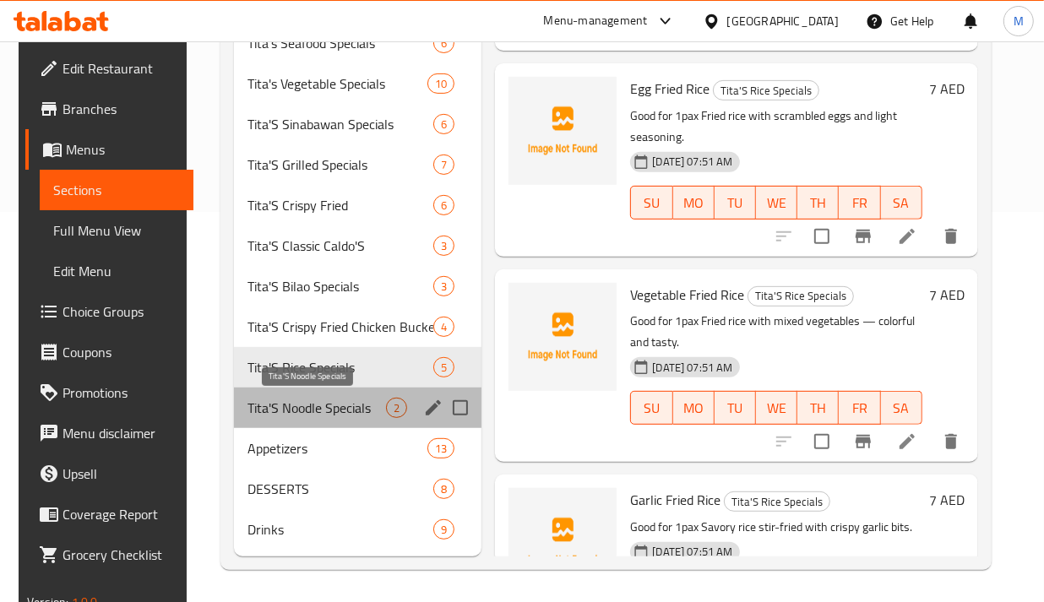
click at [343, 407] on span "Tita'S Noodle Specials" at bounding box center [317, 408] width 139 height 20
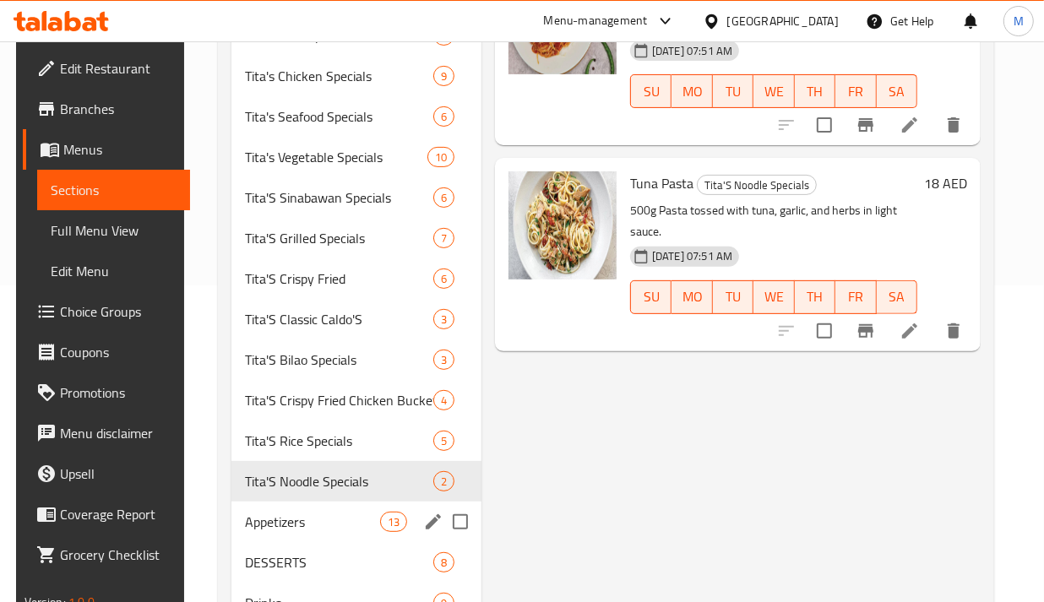
scroll to position [390, 0]
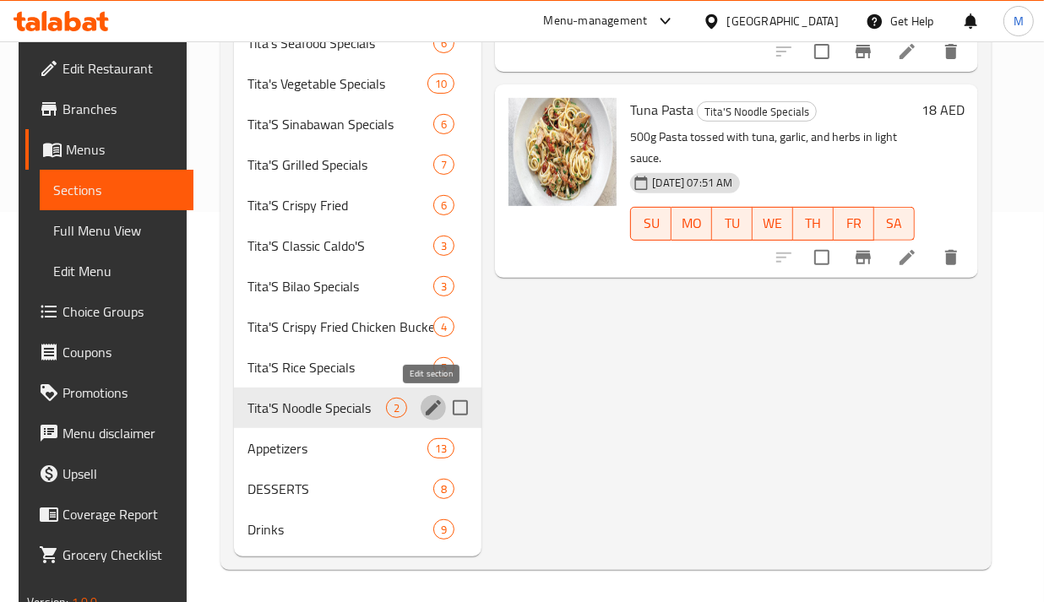
click at [429, 406] on icon "edit" at bounding box center [433, 408] width 15 height 15
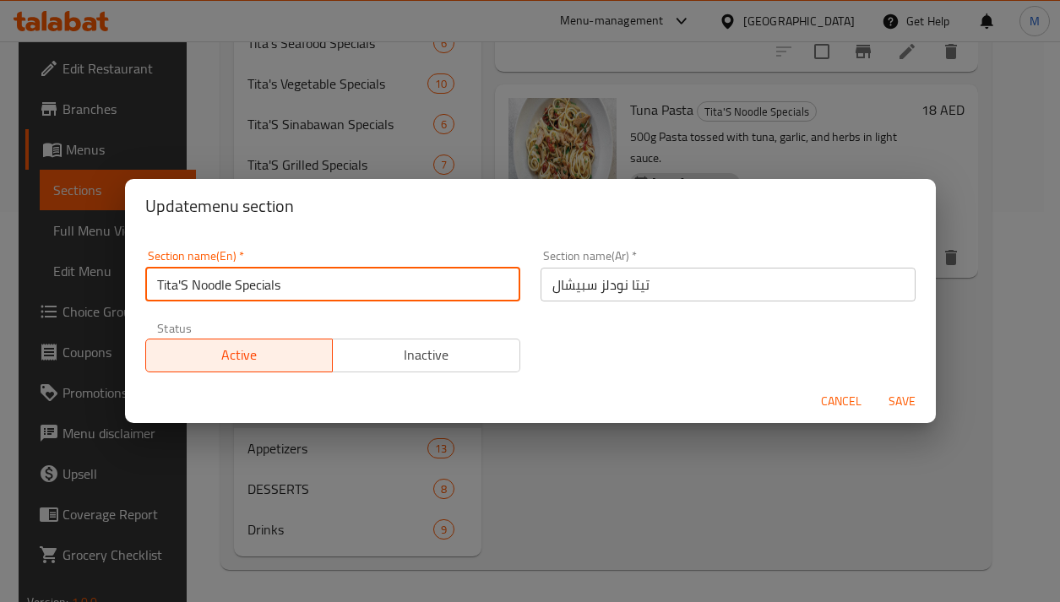
click at [217, 283] on input "Tita'S Noodle Specials" at bounding box center [332, 285] width 375 height 34
type input "Tita'S Pasta Specials"
click at [604, 287] on input "تيتا نودلز سبيشال" at bounding box center [728, 285] width 375 height 34
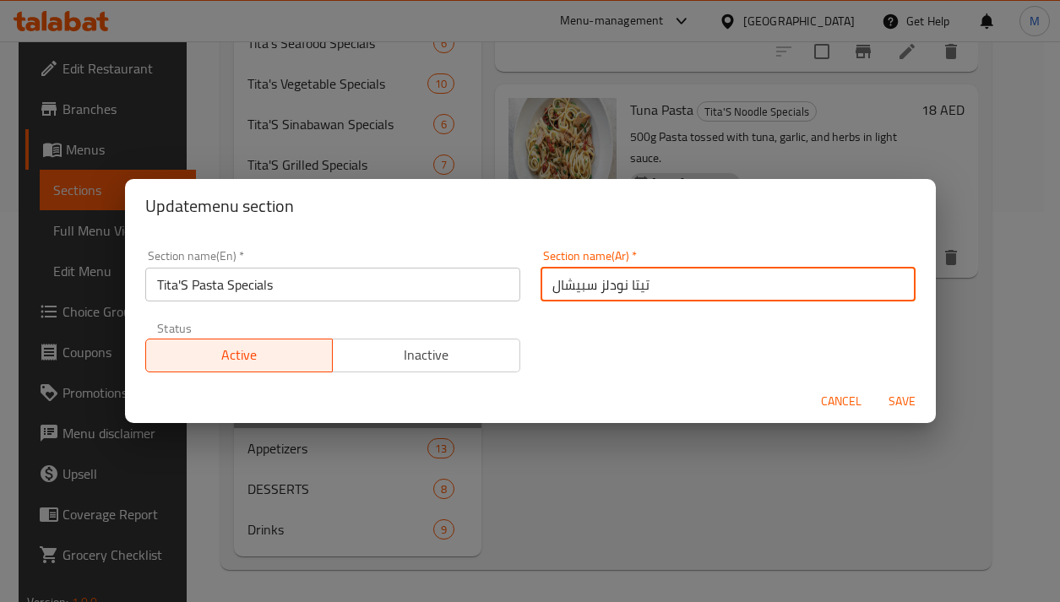
click at [604, 287] on input "تيتا نودلز سبيشال" at bounding box center [728, 285] width 375 height 34
type input "تيتا باستا سبيشال"
click at [875, 386] on button "Save" at bounding box center [902, 401] width 54 height 31
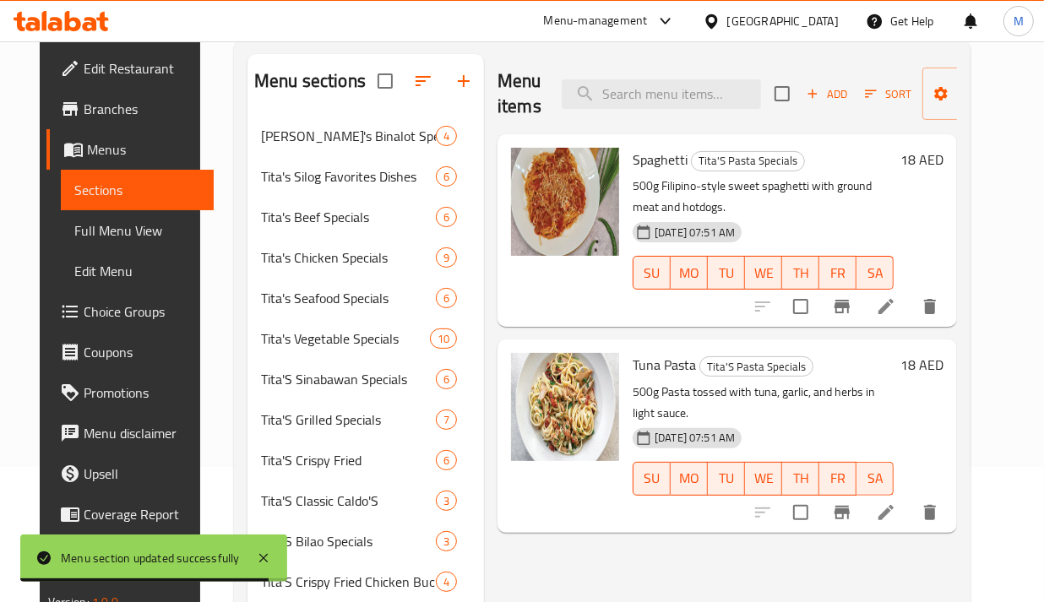
scroll to position [0, 0]
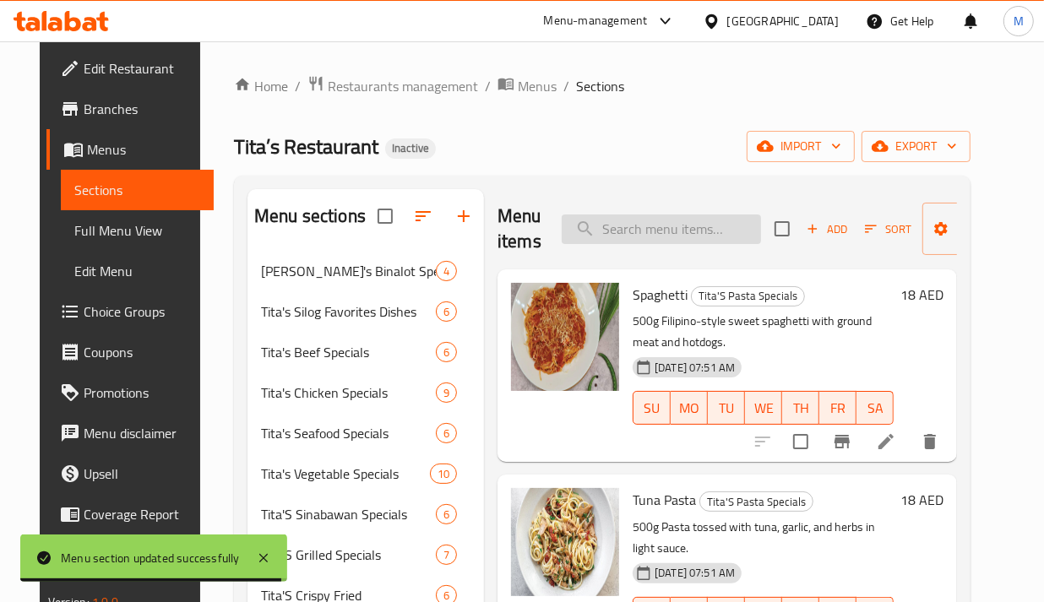
click at [681, 220] on input "search" at bounding box center [661, 230] width 199 height 30
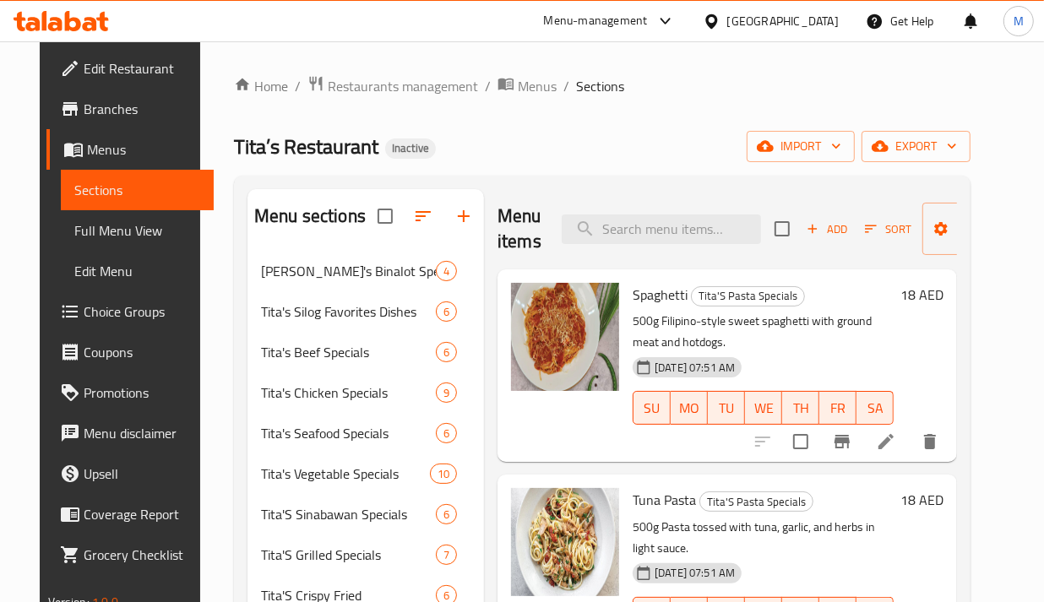
paste input "Crispy Breaded Chicken Isaw On-Stick"
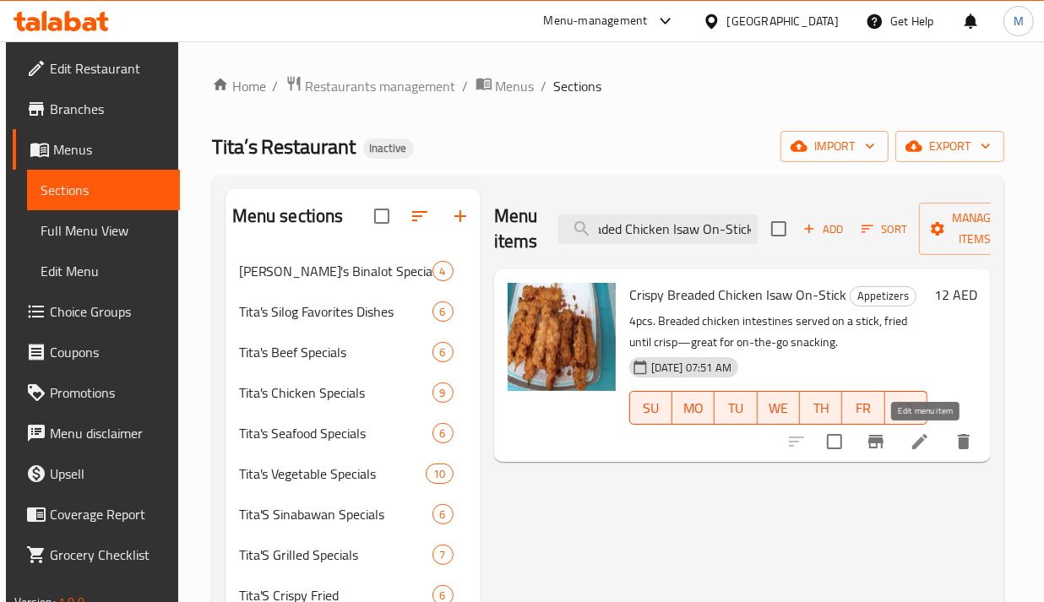
type input "Crispy Breaded Chicken Isaw On-Stick"
click at [928, 437] on icon at bounding box center [920, 442] width 20 height 20
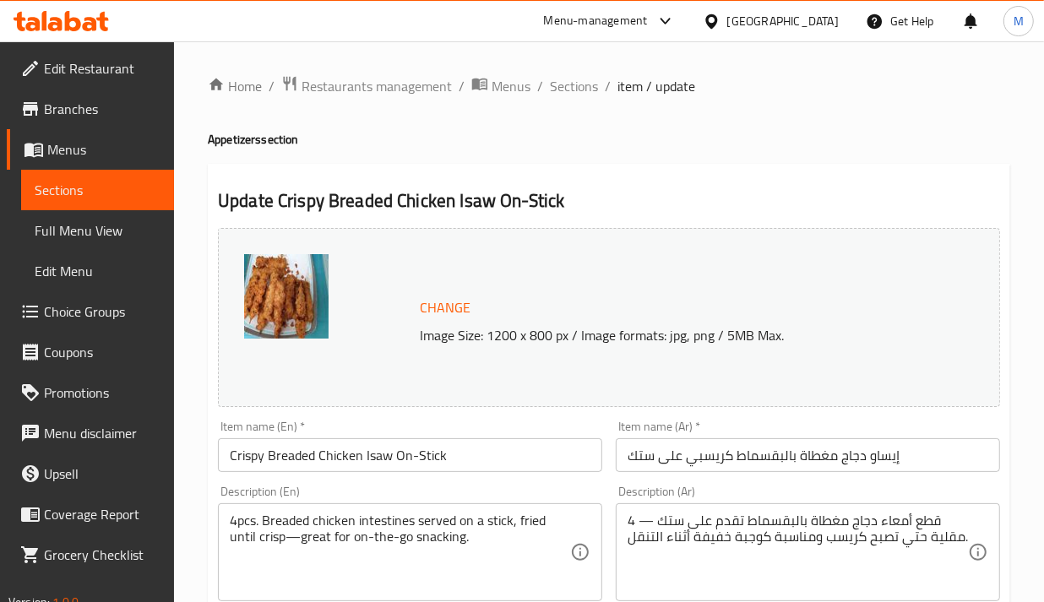
click at [640, 460] on input "إيساو دجاج مغطاة بالبقسماط كريسبي على ستك" at bounding box center [808, 456] width 384 height 34
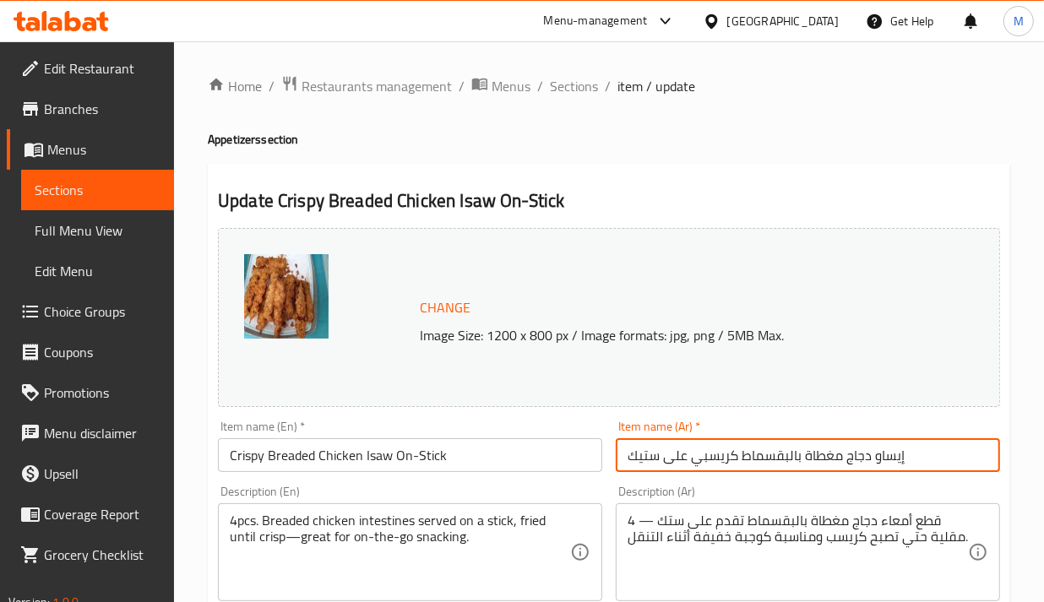
type input "إيساو دجاج مغطاة بالبقسماط كريسبي على ستيك"
click at [651, 488] on div "Description (Ar) 4 قطع أمعاء دجاج مغطاة بالبقسماط تقدم على ستك —مقلية حتي تصبح …" at bounding box center [808, 544] width 384 height 116
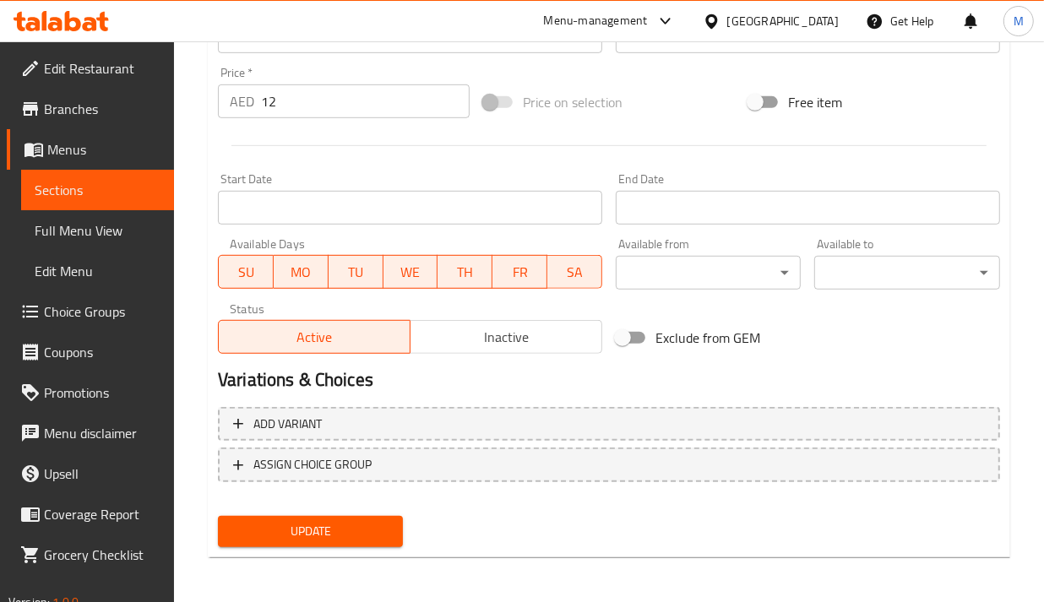
click at [374, 526] on span "Update" at bounding box center [311, 531] width 158 height 21
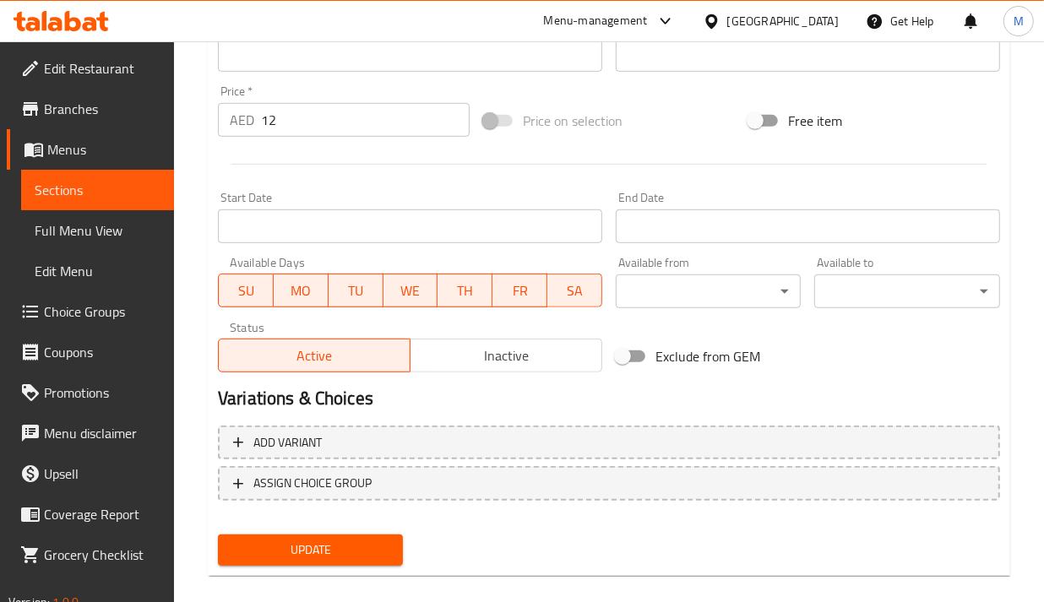
scroll to position [222, 0]
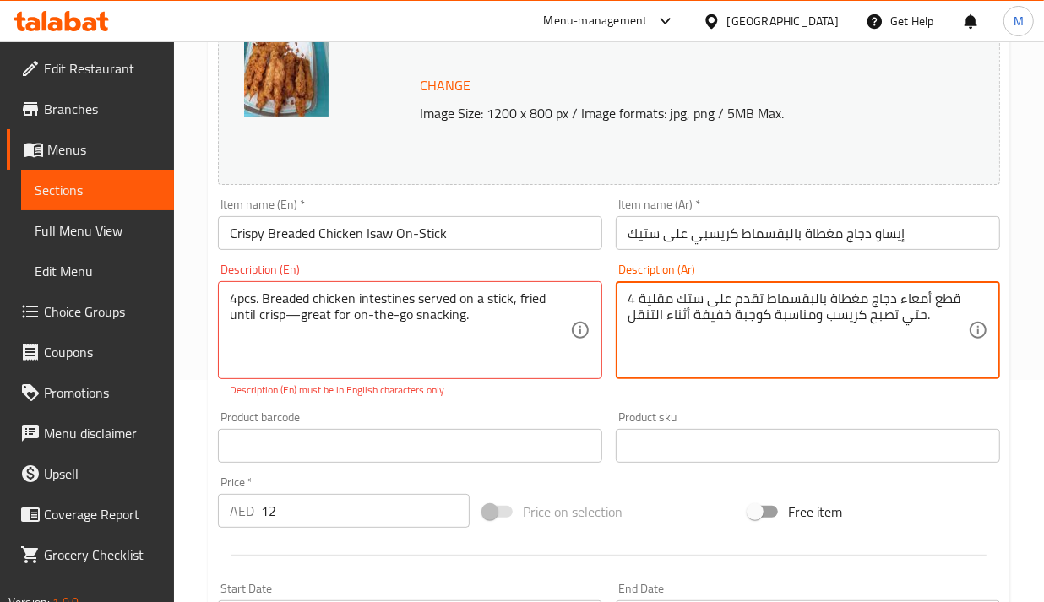
type textarea "4 قطع أمعاء دجاج مغطاة بالبقسماط تقدم على ستك مقلية حتي تصبح كريسب ومناسبة كوجب…"
click at [615, 406] on div "Product sku Product sku" at bounding box center [808, 437] width 398 height 65
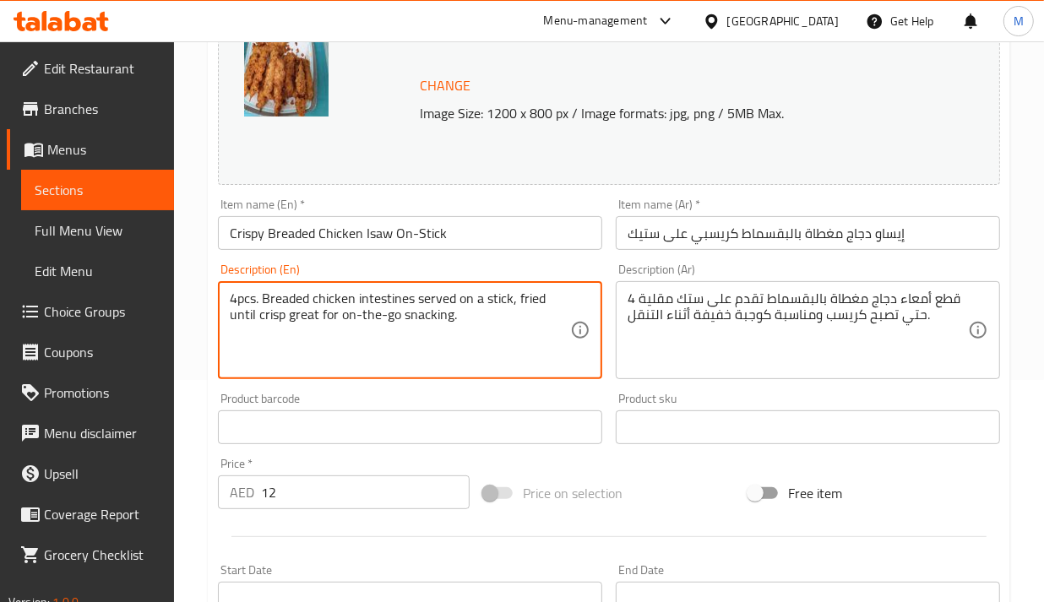
type textarea "4pcs. Breaded chicken intestines served on a stick, fried until crisp great for…"
click at [400, 391] on div "Product barcode Product barcode" at bounding box center [410, 418] width 398 height 65
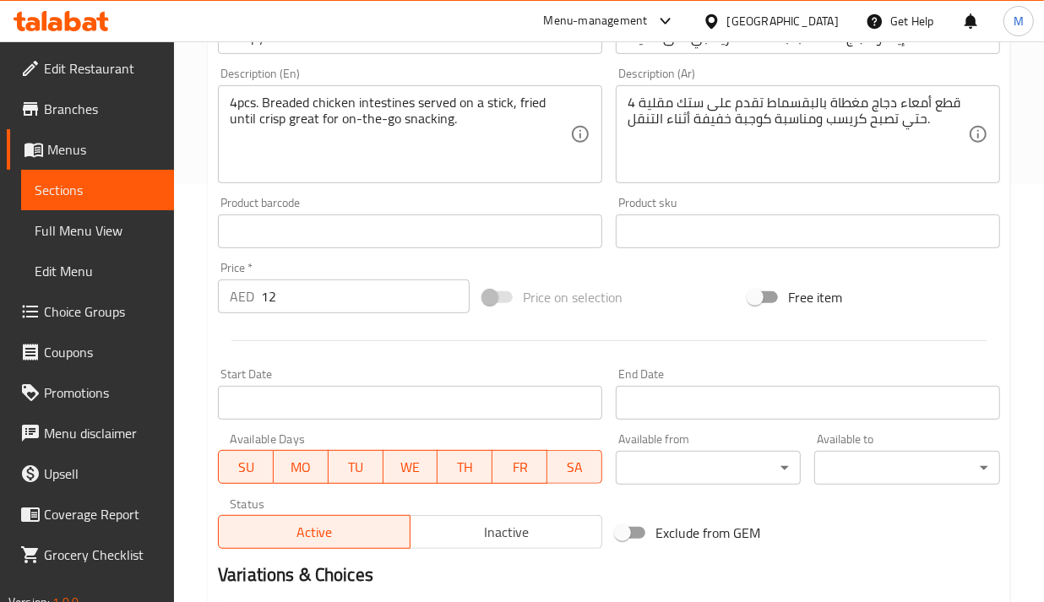
scroll to position [613, 0]
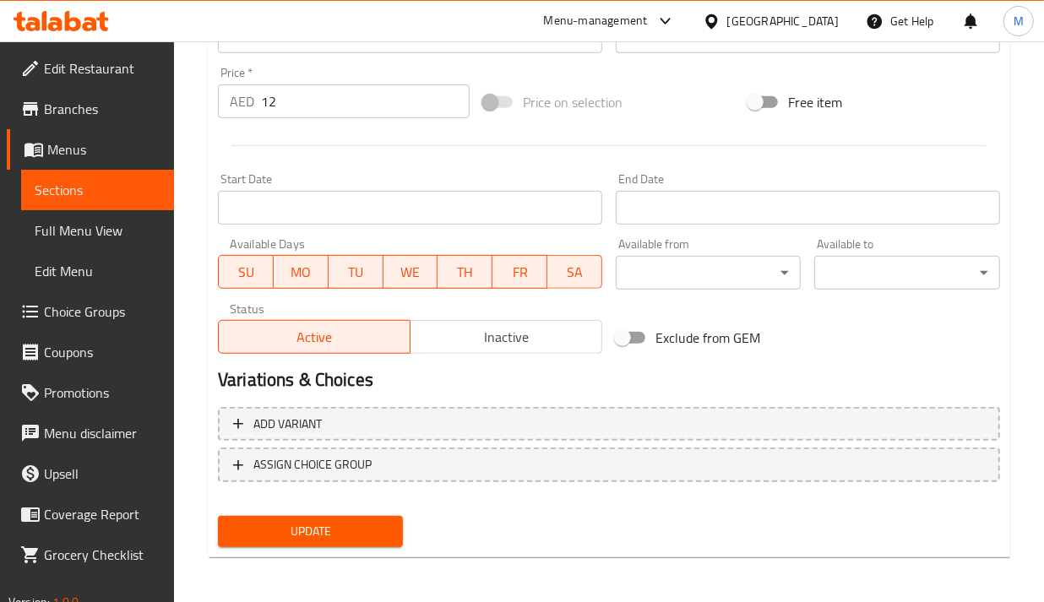
click at [361, 530] on span "Update" at bounding box center [311, 531] width 158 height 21
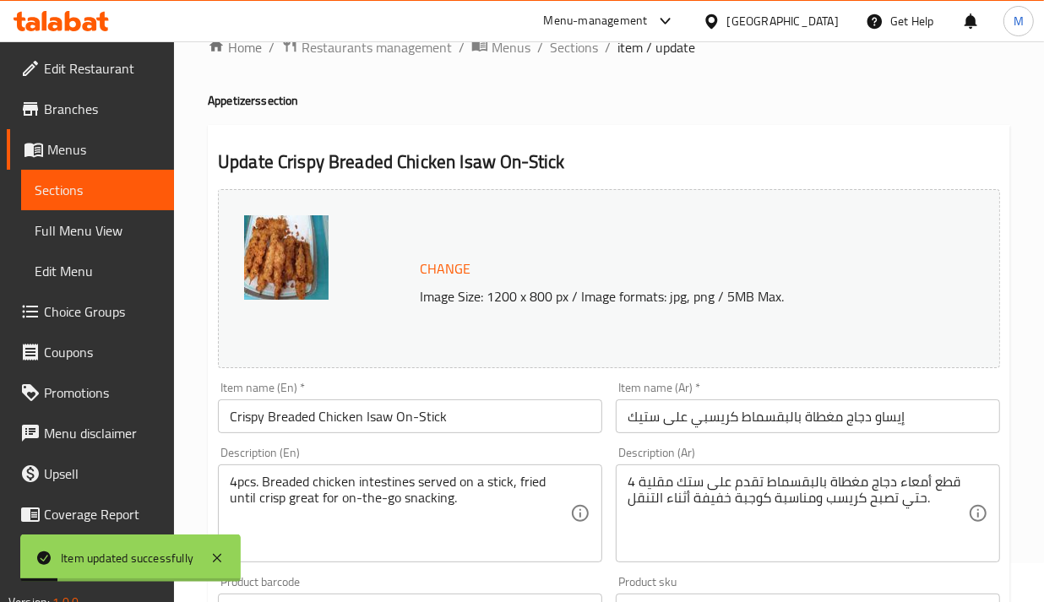
scroll to position [0, 0]
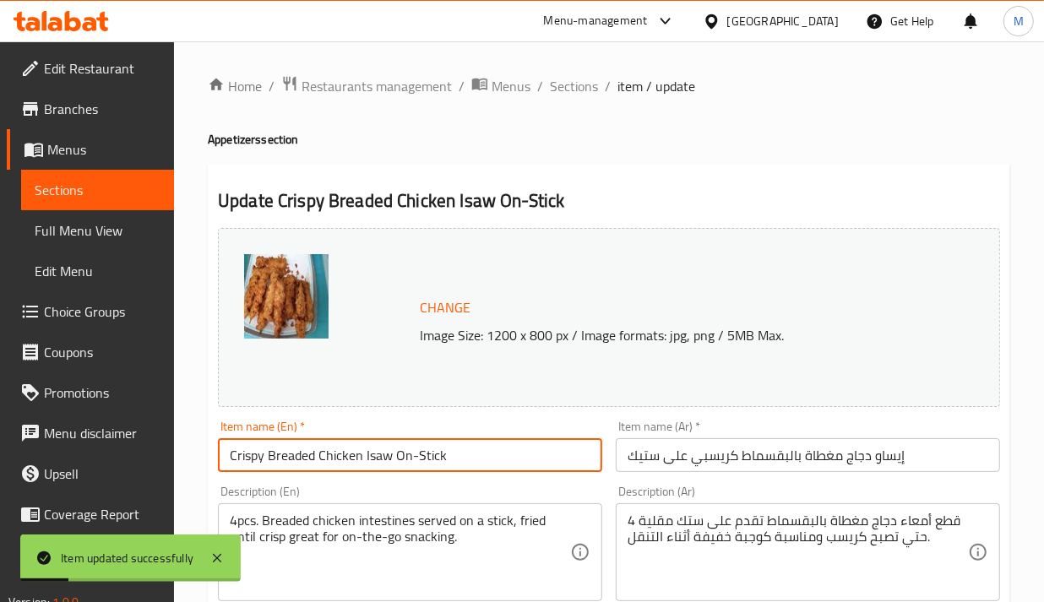
click at [314, 440] on input "Crispy Breaded Chicken Isaw On-Stick" at bounding box center [410, 456] width 384 height 34
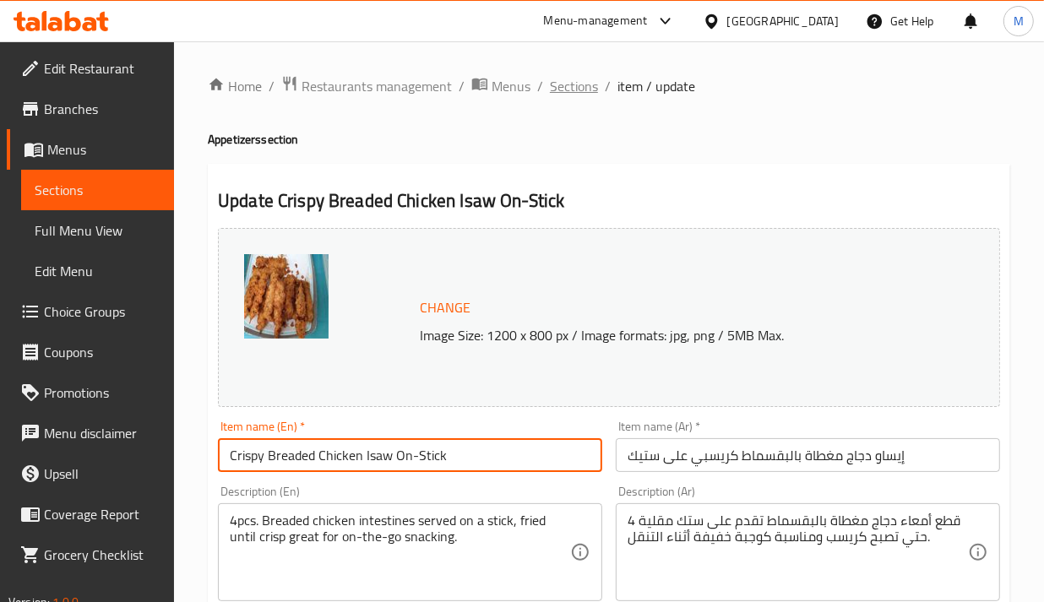
click at [579, 86] on span "Sections" at bounding box center [574, 86] width 48 height 20
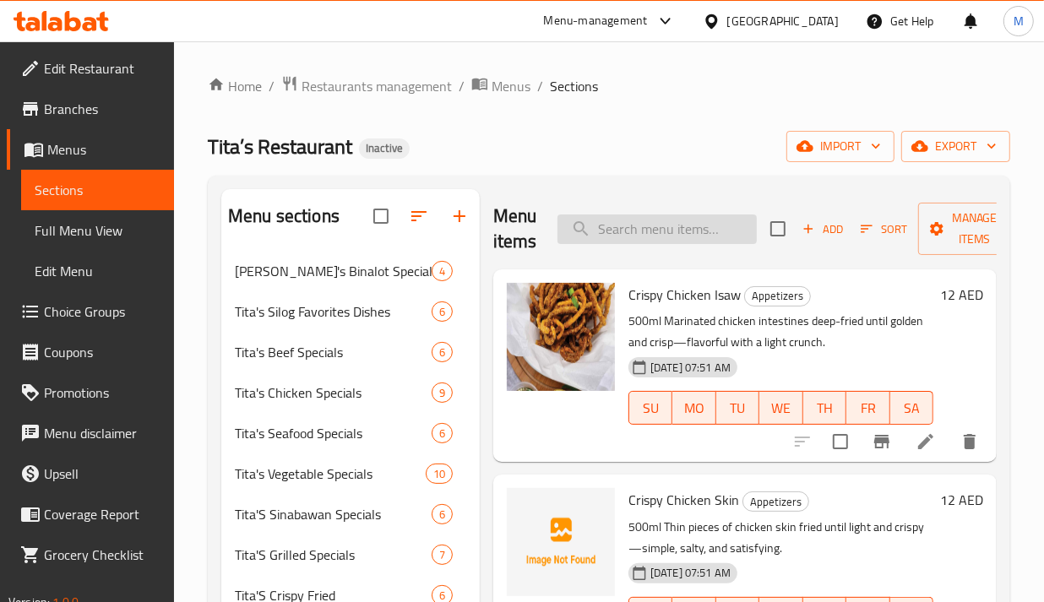
click at [638, 228] on input "search" at bounding box center [657, 230] width 199 height 30
paste input "Crispy Shrimp Crackers"
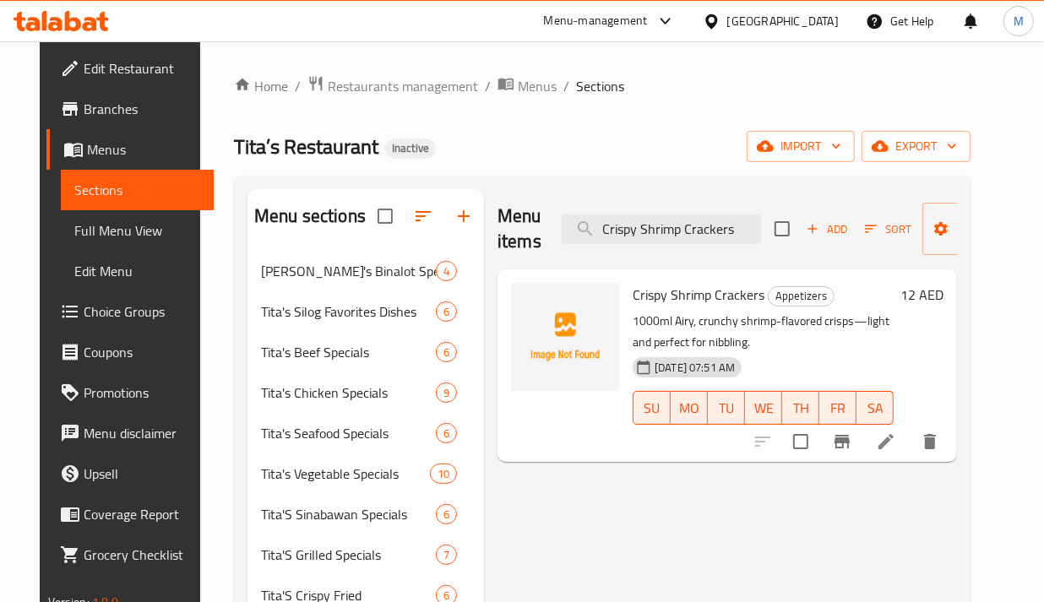
type input "Crispy Shrimp Crackers"
click at [894, 446] on icon at bounding box center [886, 441] width 15 height 15
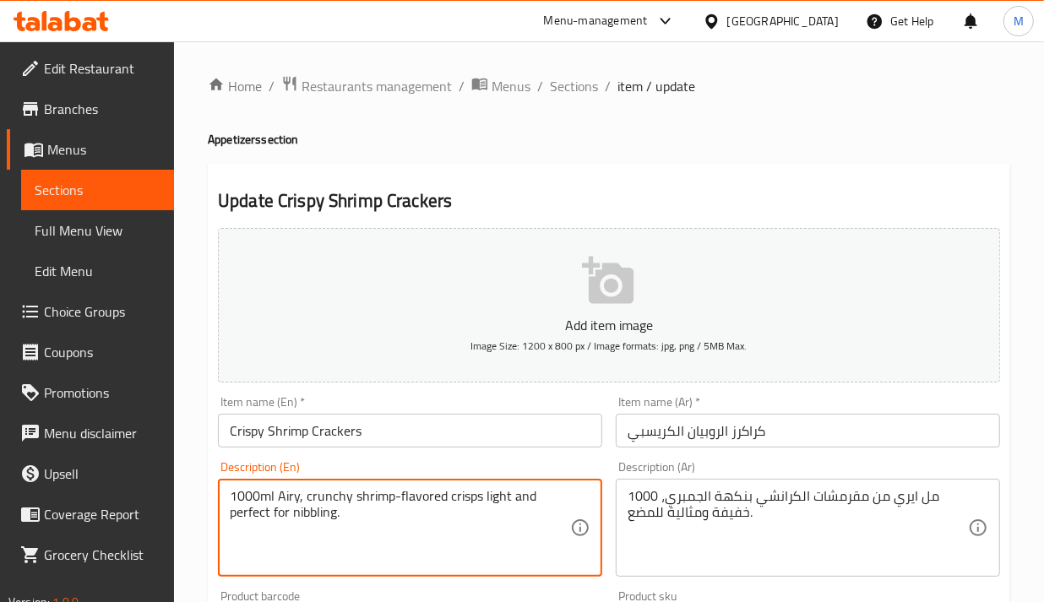
click at [450, 500] on textarea "1000ml Airy, crunchy shrimp-flavored crisps light and perfect for nibbling." at bounding box center [400, 528] width 341 height 80
type textarea "1000ml Airy, crunchy shrimp-flavored crisps light and perfect for nibbling."
click at [315, 429] on input "Crispy Shrimp Crackers" at bounding box center [410, 431] width 384 height 34
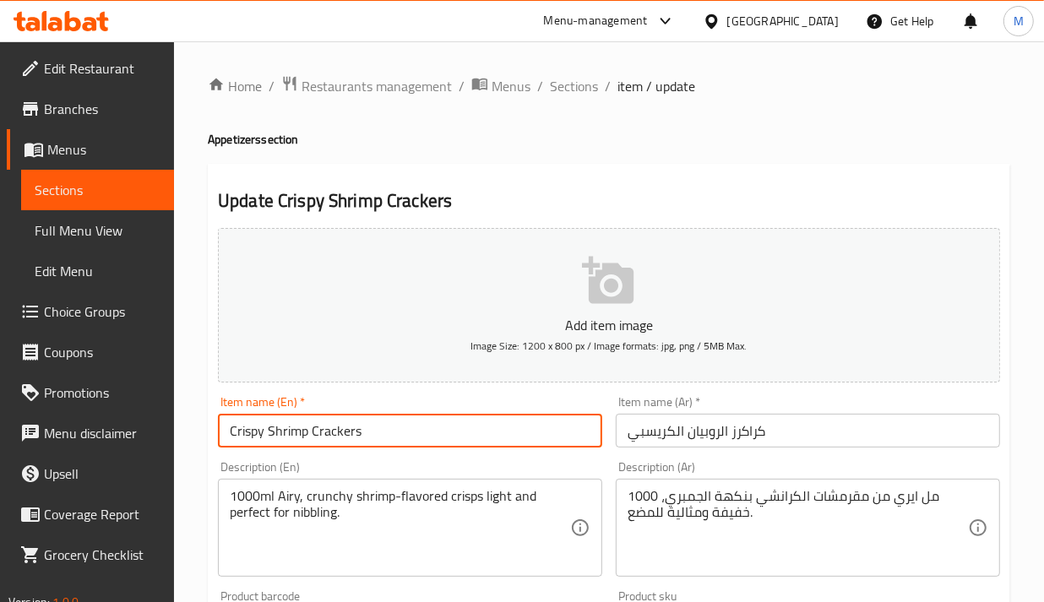
click at [314, 429] on input "Crispy Shrimp Crackers" at bounding box center [410, 431] width 384 height 34
click at [591, 83] on span "Sections" at bounding box center [574, 86] width 48 height 20
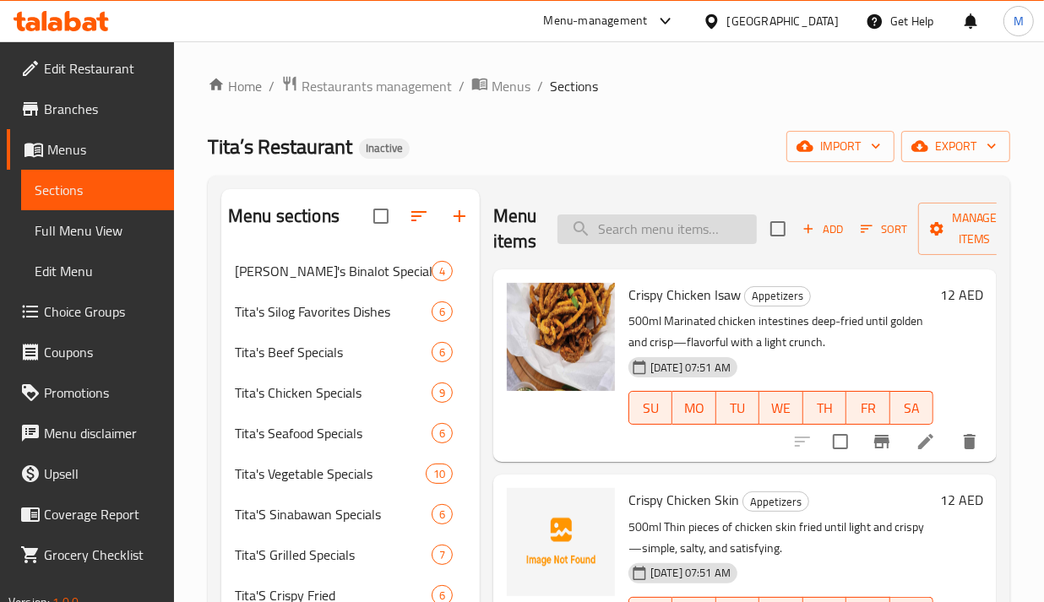
click at [627, 230] on input "search" at bounding box center [657, 230] width 199 height 30
paste input "Crispy Shrimp Crackers"
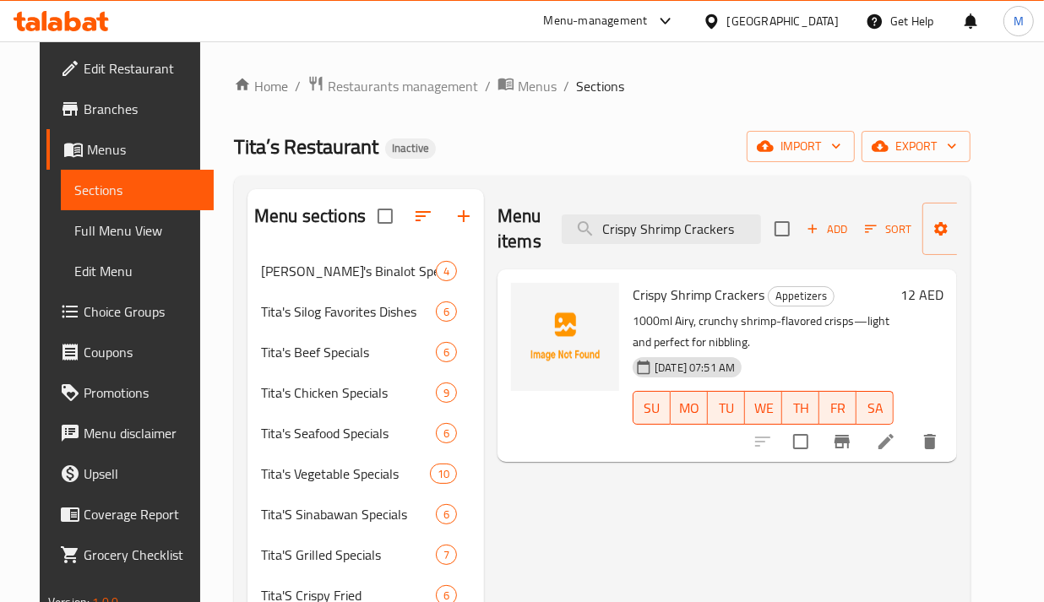
type input "Crispy Shrimp Crackers"
click at [910, 449] on li at bounding box center [886, 442] width 47 height 30
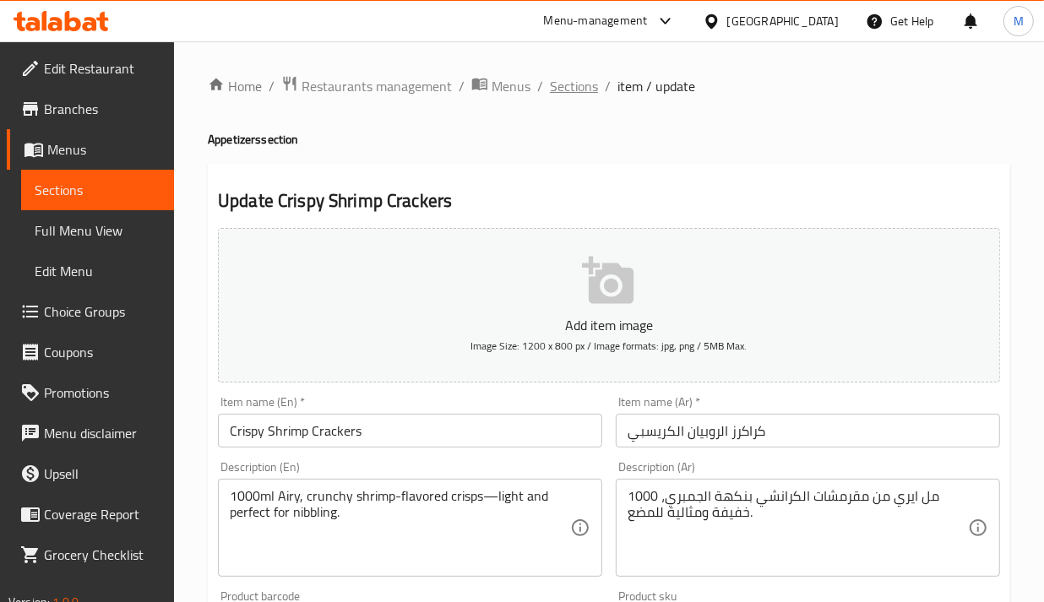
click at [580, 90] on span "Sections" at bounding box center [574, 86] width 48 height 20
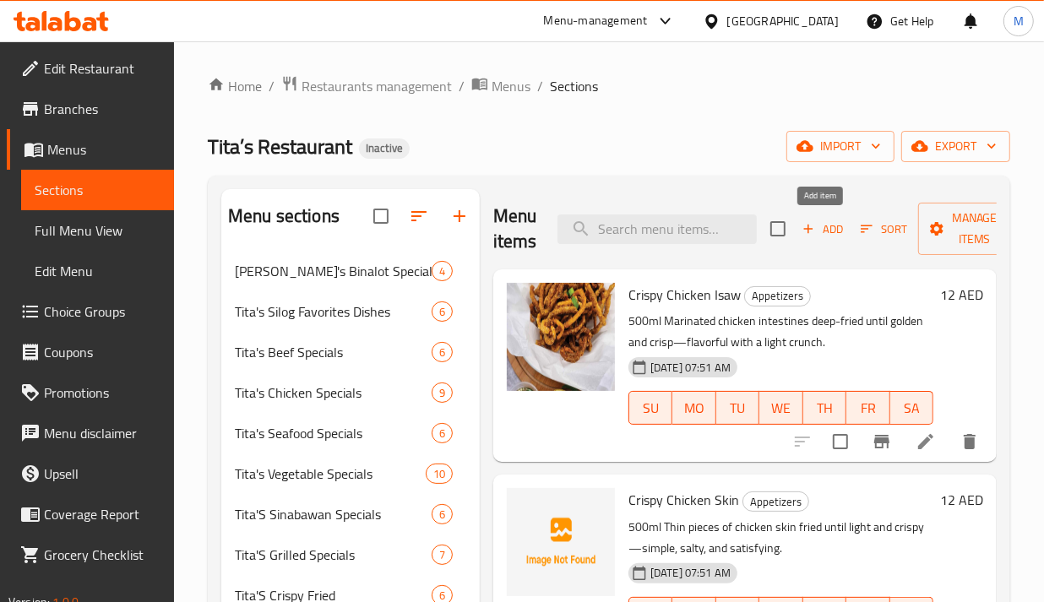
click at [817, 228] on span "Add" at bounding box center [823, 229] width 46 height 19
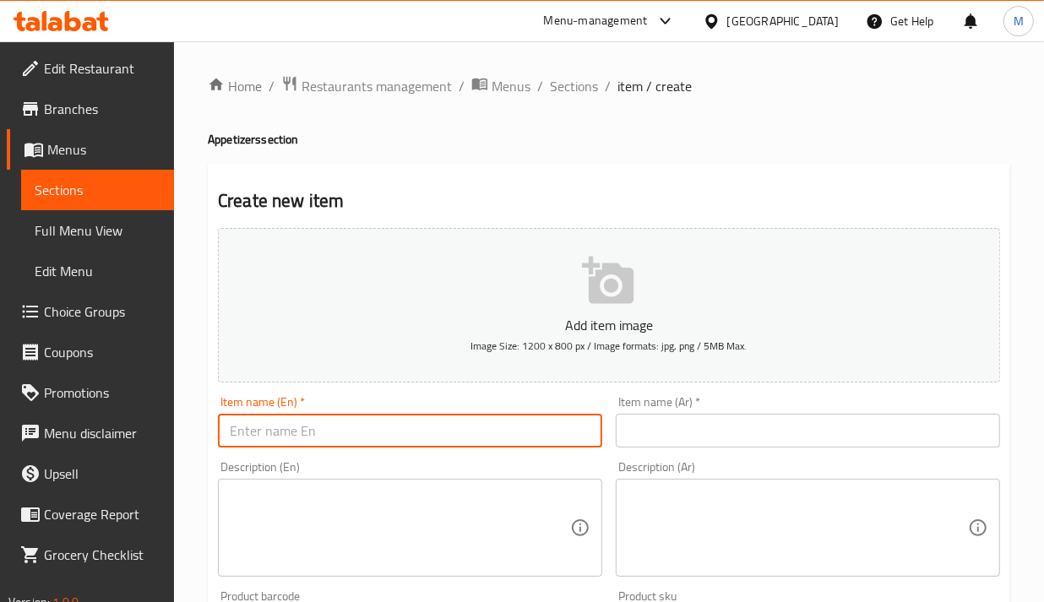
click at [370, 427] on input "text" at bounding box center [410, 431] width 384 height 34
paste input "TITA'S LUMPIANG SHANGHAI"
type input "TITA'S LUMPIANG SHANGHAI"
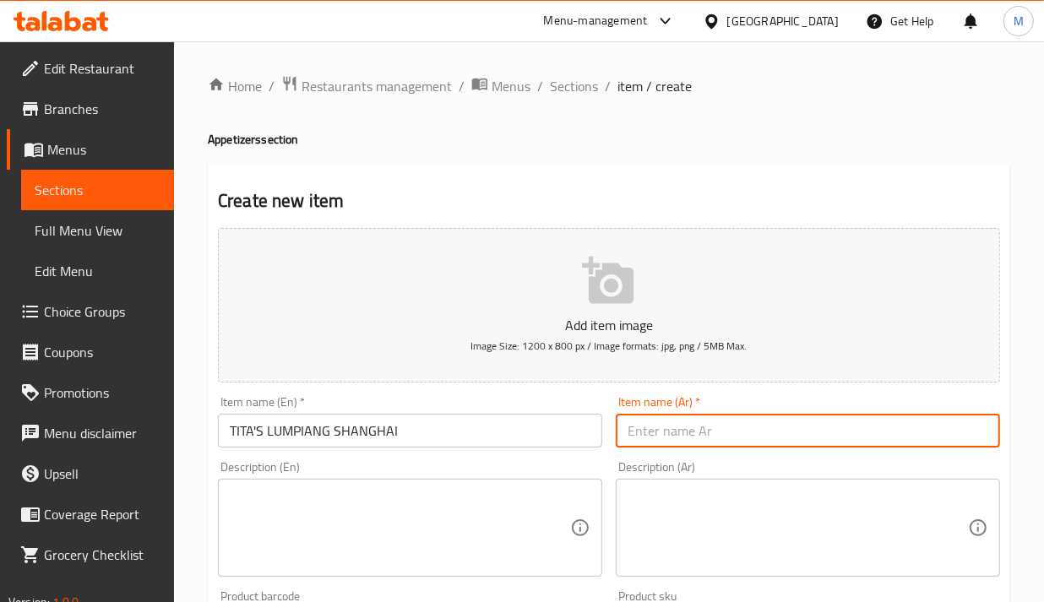
click at [673, 444] on input "text" at bounding box center [808, 431] width 384 height 34
paste input "تيتا لومبيانغ شنغهاي"
type input "تيتا لومبيانغ شنغهاي"
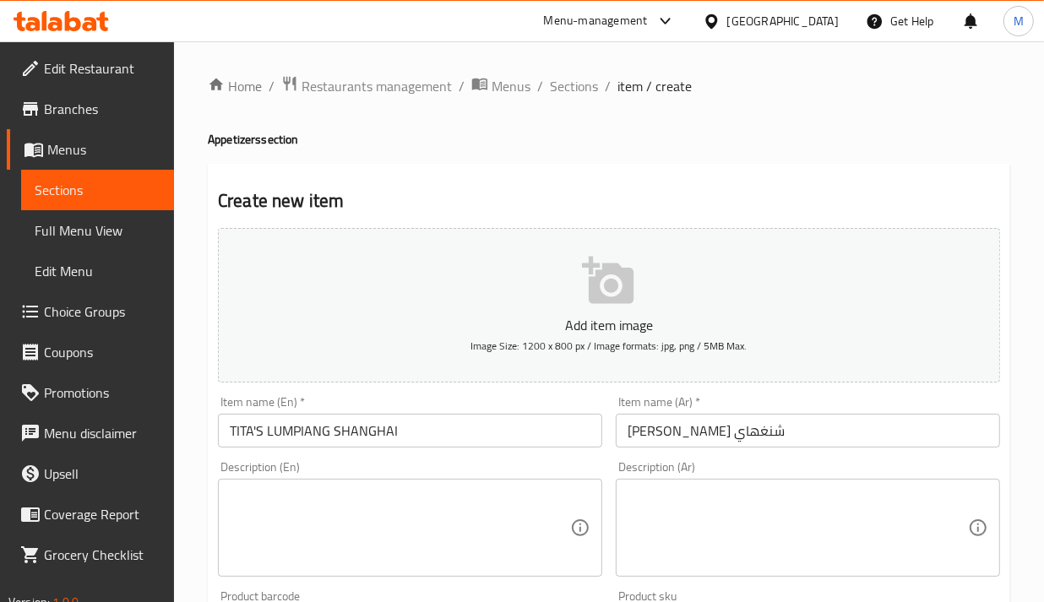
click at [455, 525] on textarea at bounding box center [400, 528] width 341 height 80
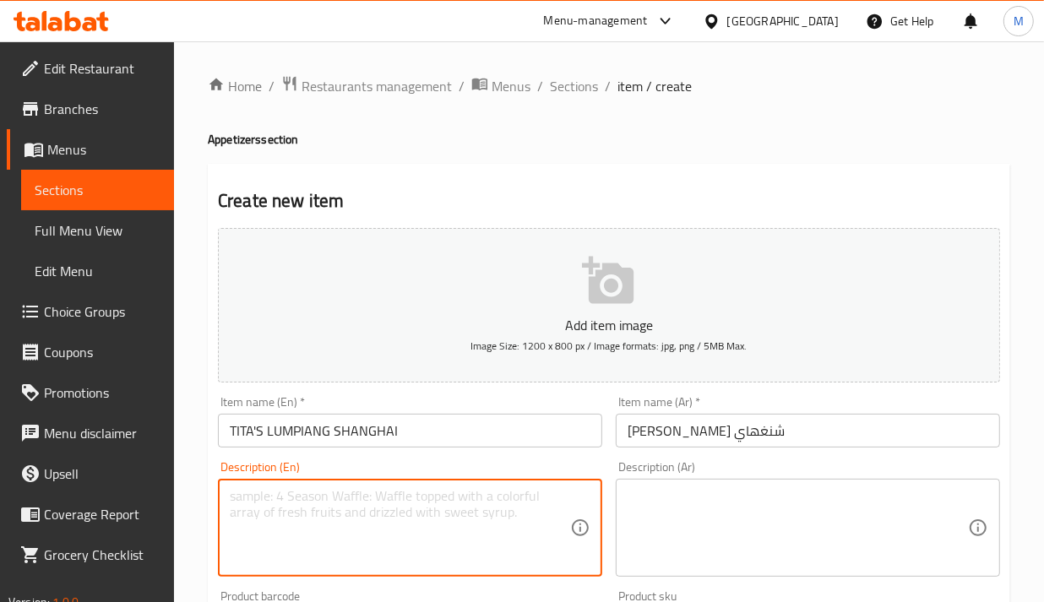
paste textarea "3pcs, long"
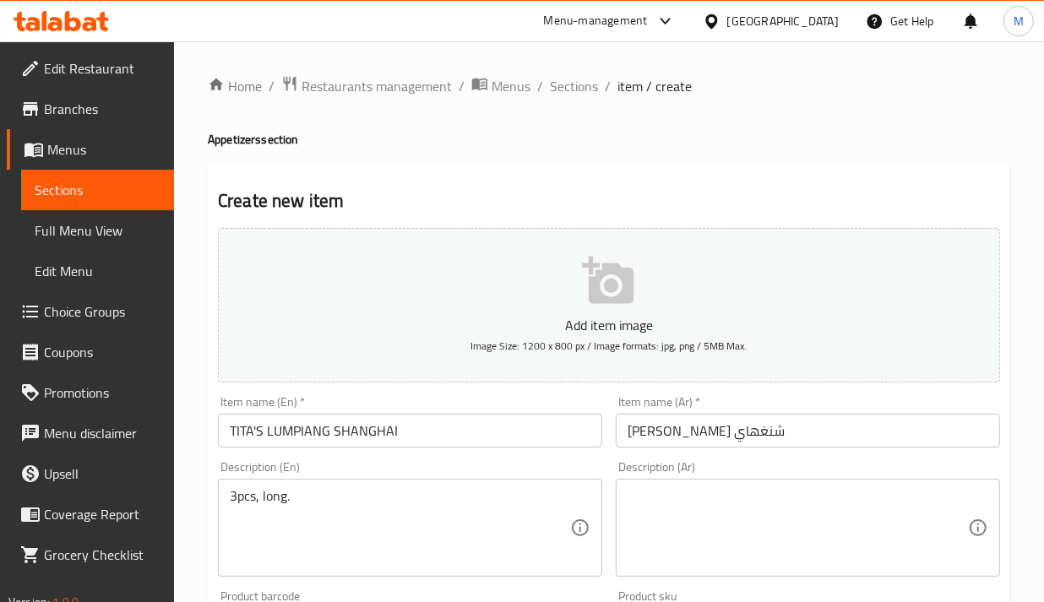
click at [482, 488] on textarea "3pcs, long." at bounding box center [400, 528] width 341 height 80
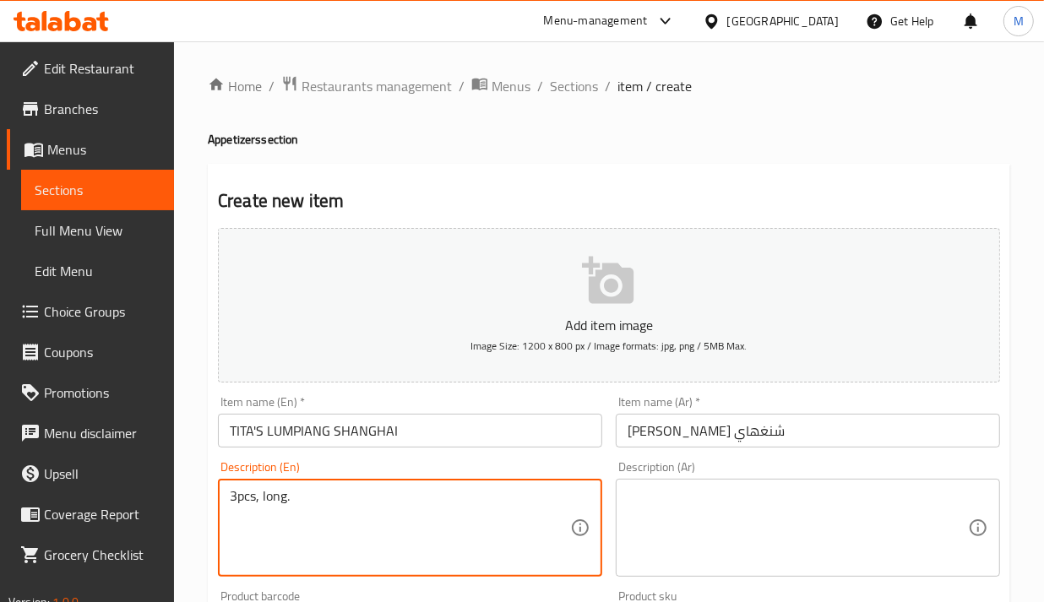
paste textarea "Mini spring rolls filled with seasoned ground meat and vegetables, fried until …"
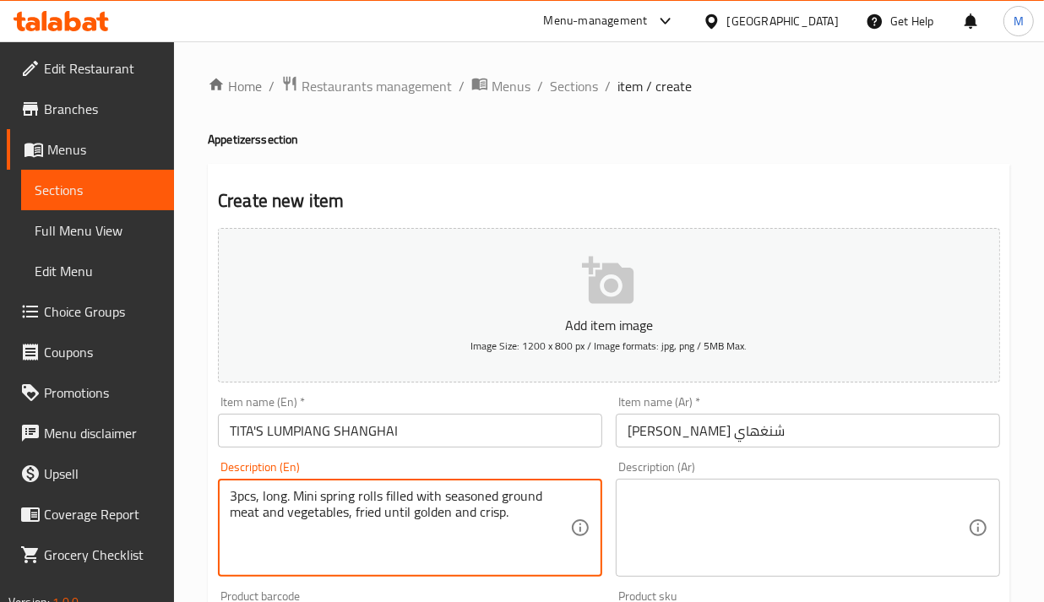
type textarea "3pcs, long. Mini spring rolls filled with seasoned ground meat and vegetables, …"
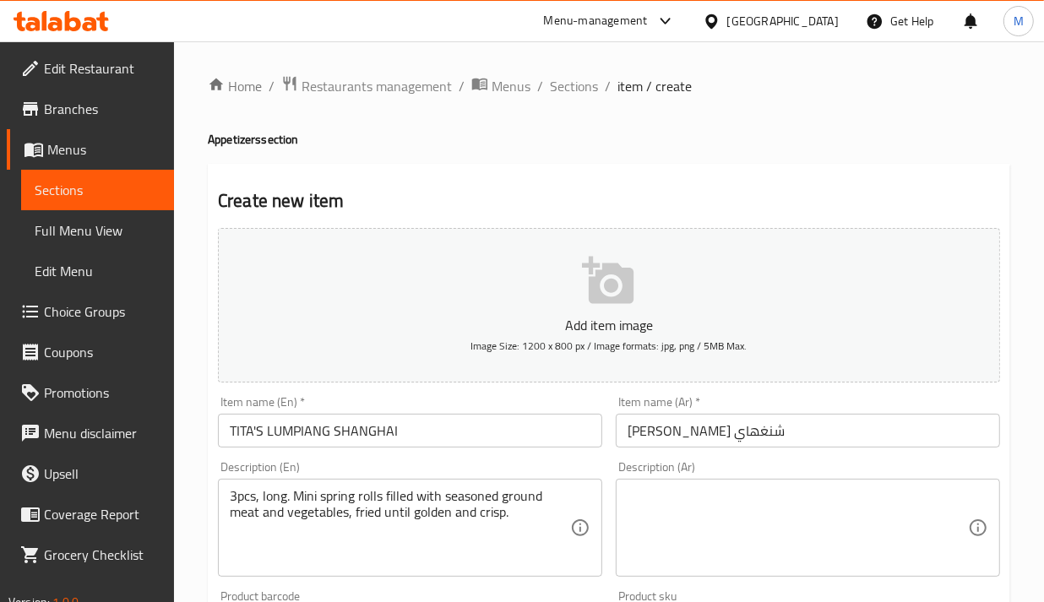
click at [471, 395] on div "Item name (En)   * TITA'S LUMPIANG SHANGHAI Item name (En) *" at bounding box center [410, 422] width 398 height 65
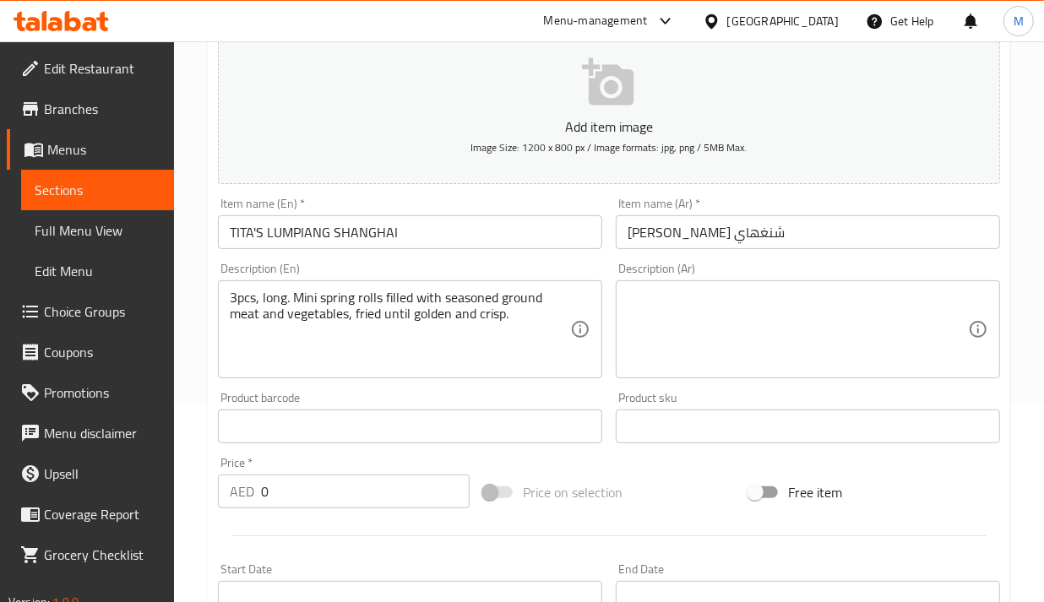
scroll to position [422, 0]
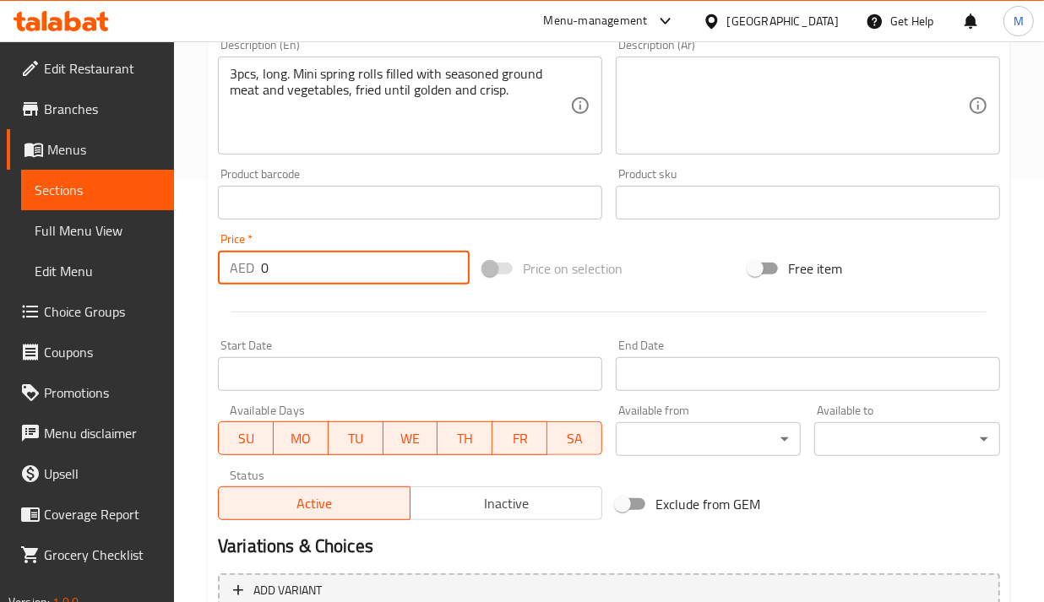
drag, startPoint x: 264, startPoint y: 267, endPoint x: 203, endPoint y: 275, distance: 62.3
click at [203, 275] on div "Home / Restaurants management / Menus / Sections / item / create Appetizers sec…" at bounding box center [609, 195] width 870 height 1153
type input "15"
click at [262, 312] on hr at bounding box center [609, 312] width 755 height 1
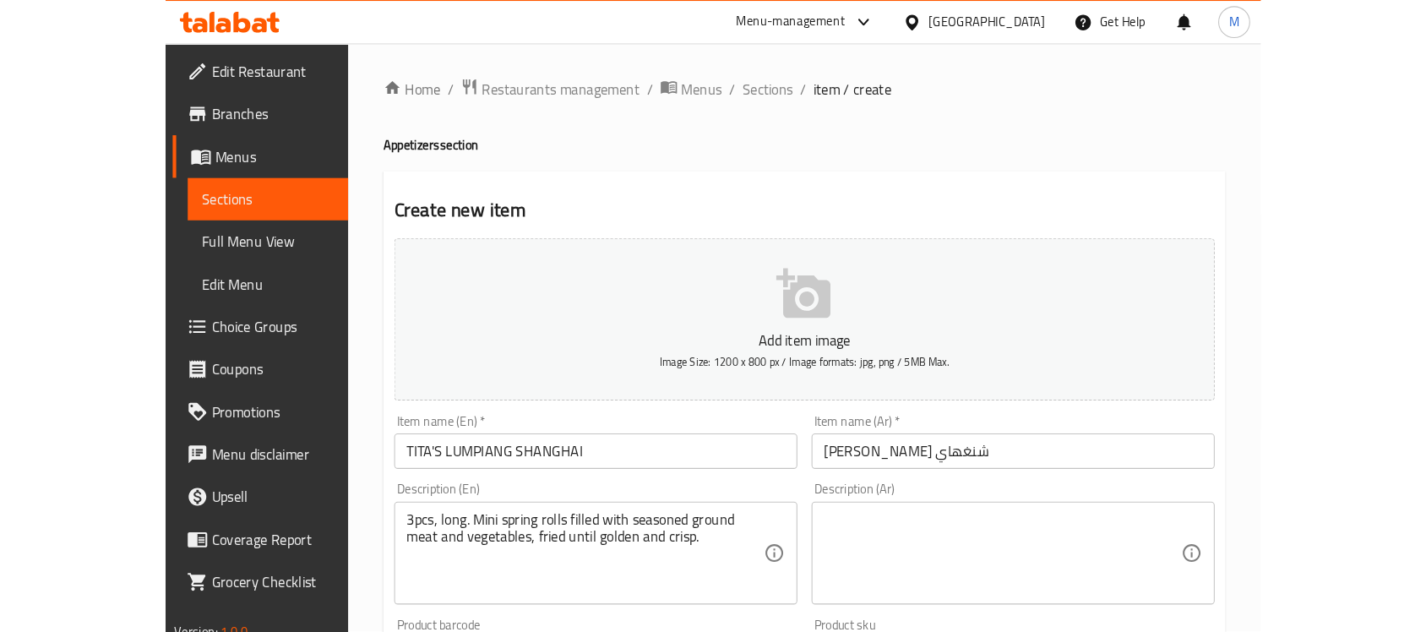
scroll to position [0, 0]
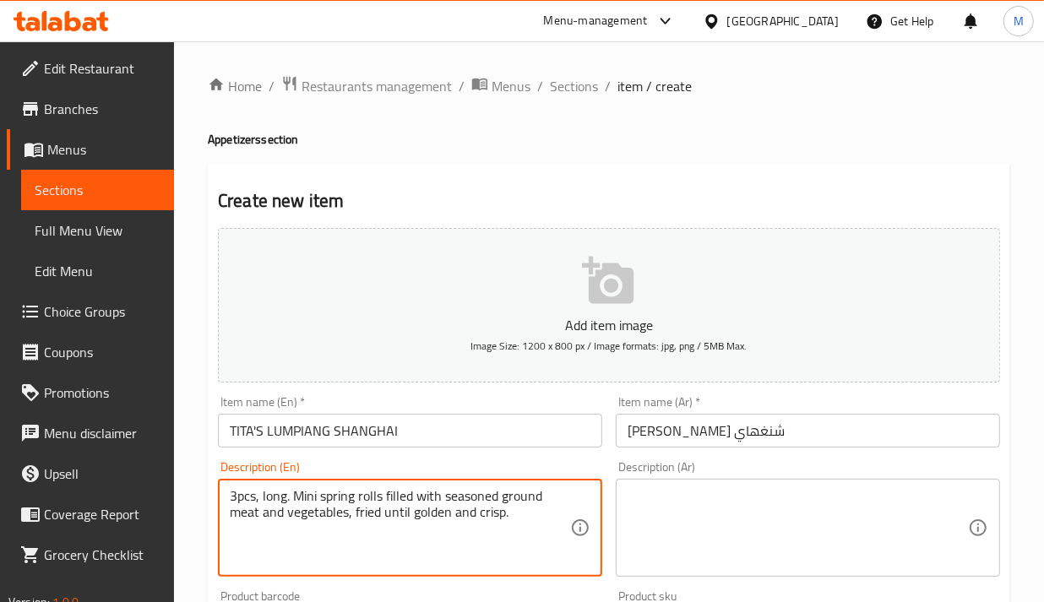
click at [318, 492] on textarea "3pcs, long. Mini spring rolls filled with seasoned ground meat and vegetables, …" at bounding box center [400, 528] width 341 height 80
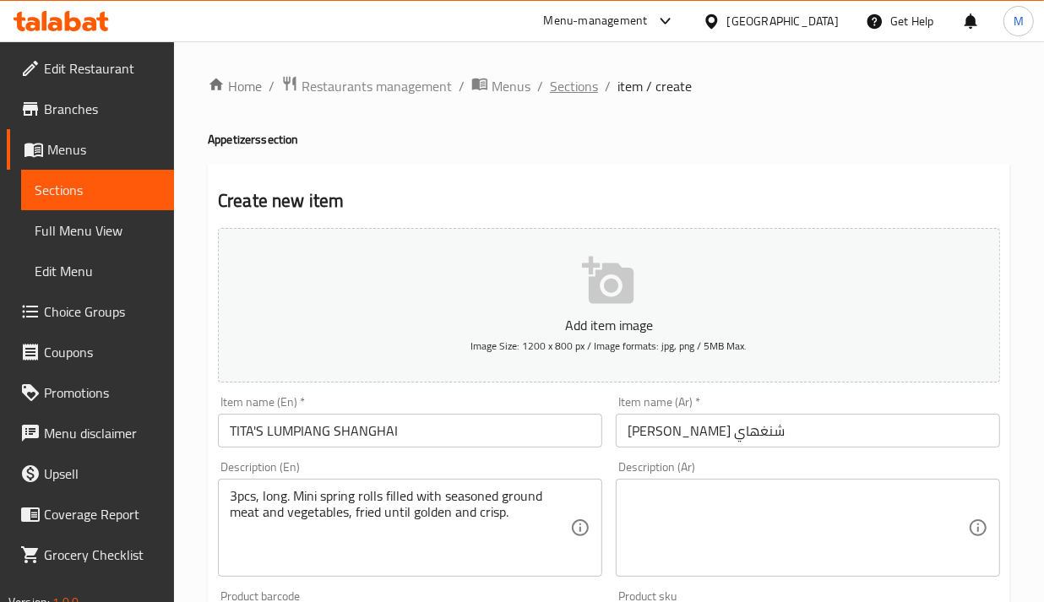
click at [575, 95] on span "Sections" at bounding box center [574, 86] width 48 height 20
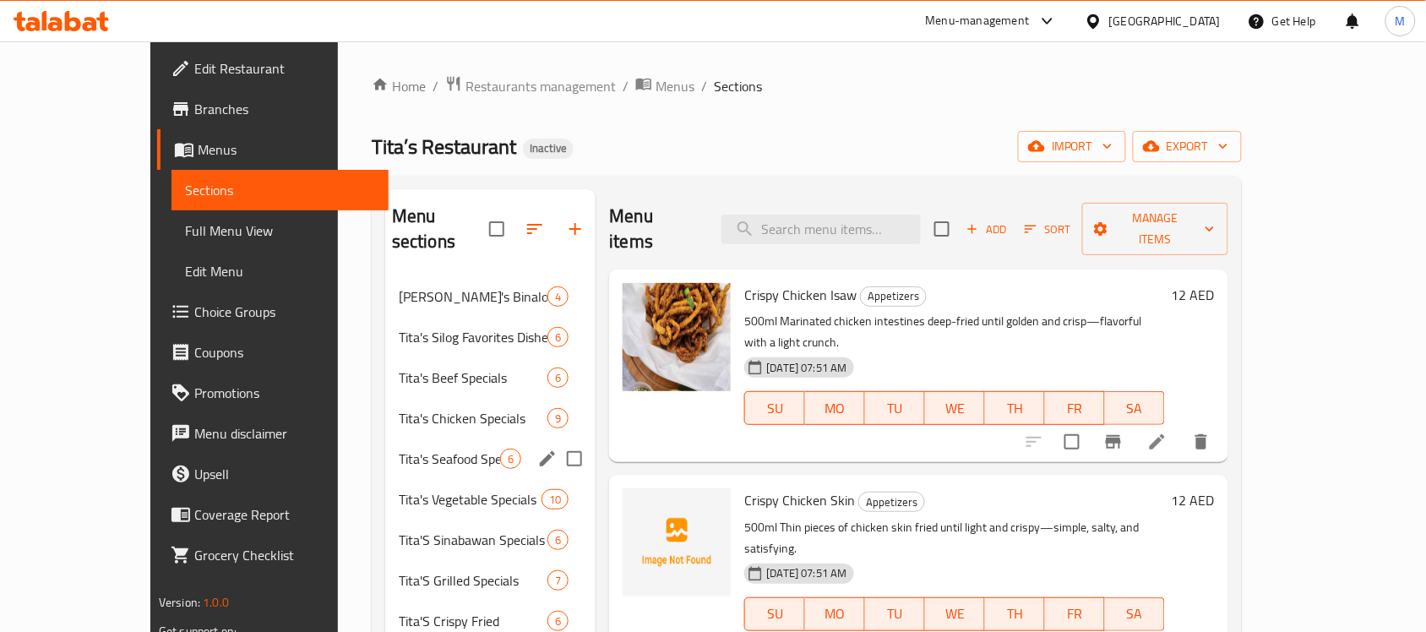
click at [557, 441] on input "Menu sections" at bounding box center [574, 458] width 35 height 35
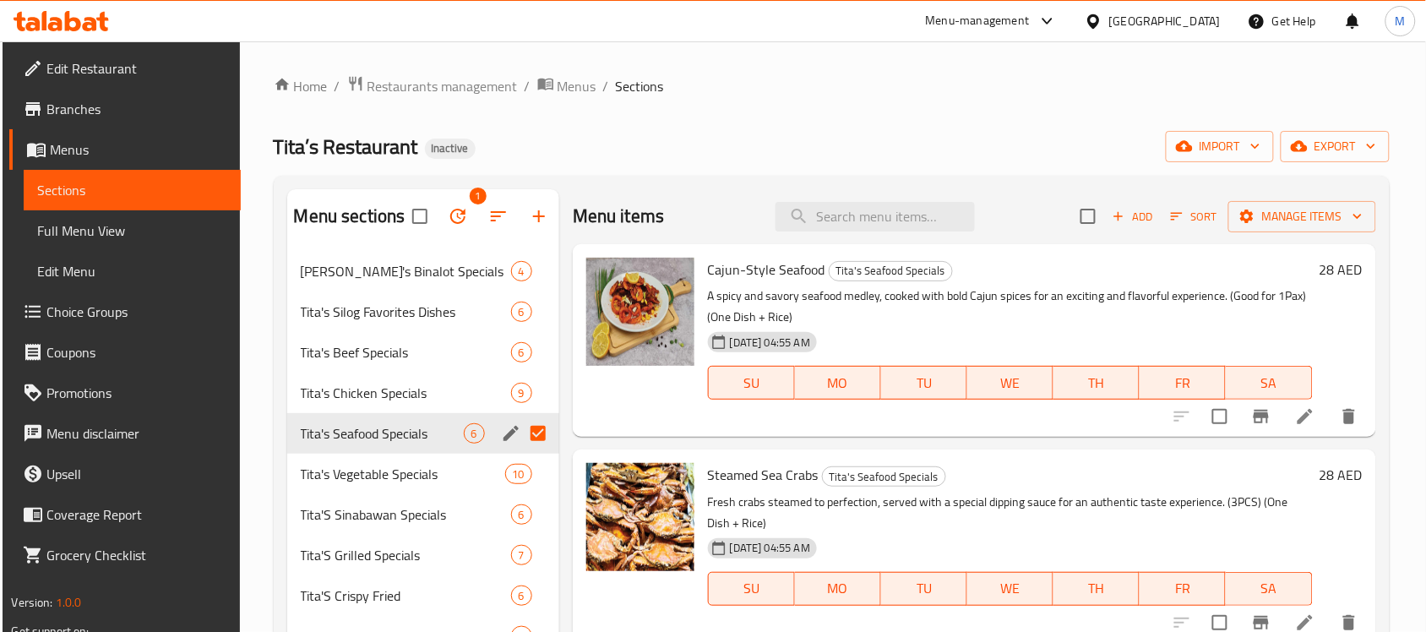
click at [546, 435] on input "Menu sections" at bounding box center [537, 433] width 35 height 35
checkbox input "false"
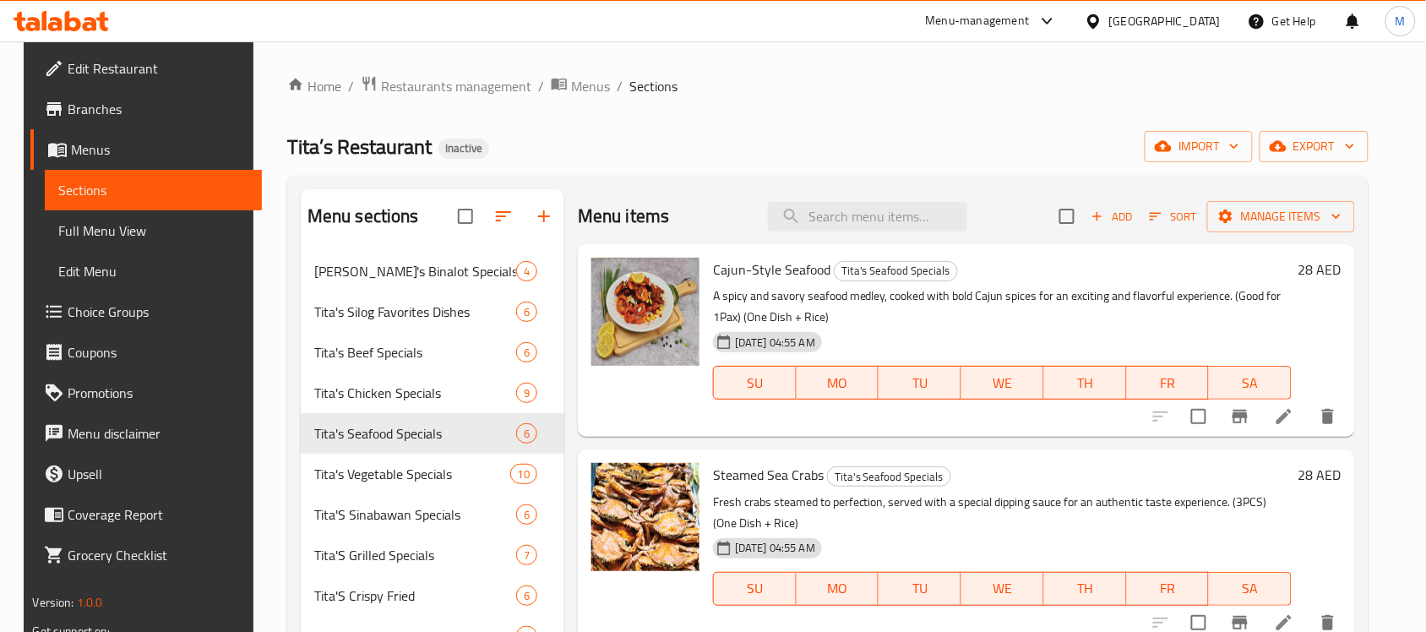
click at [619, 421] on div at bounding box center [646, 340] width 122 height 179
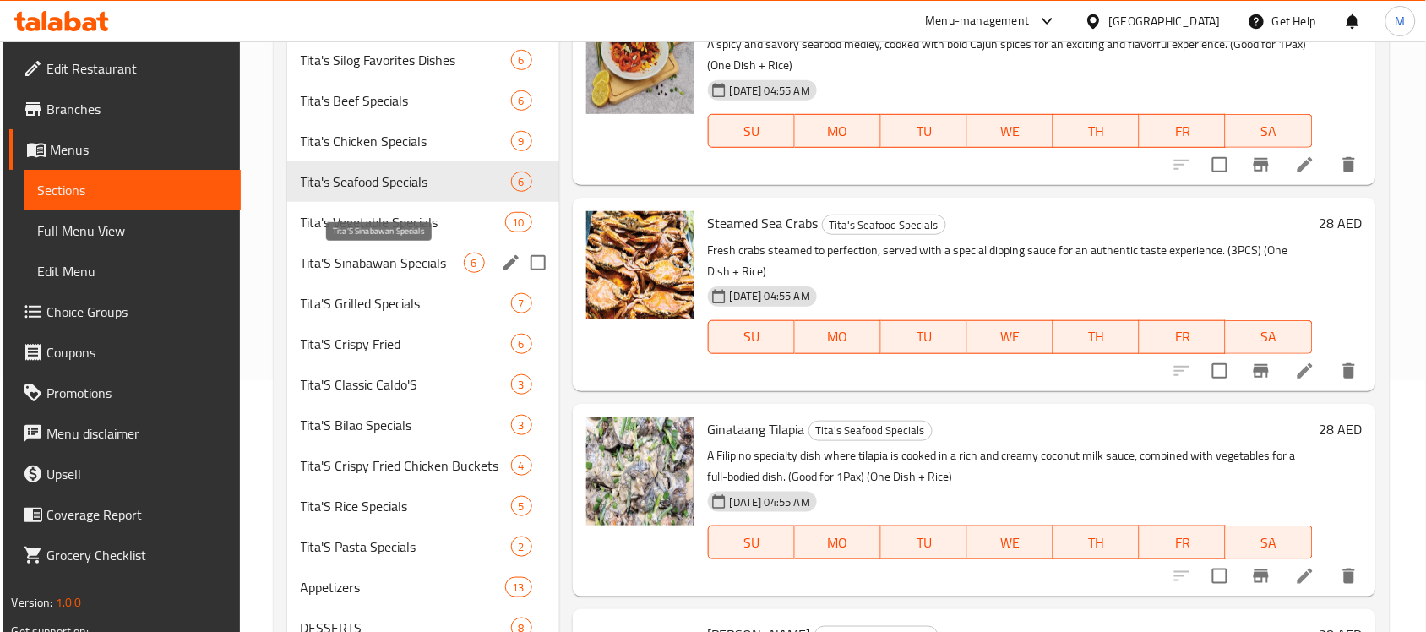
scroll to position [361, 0]
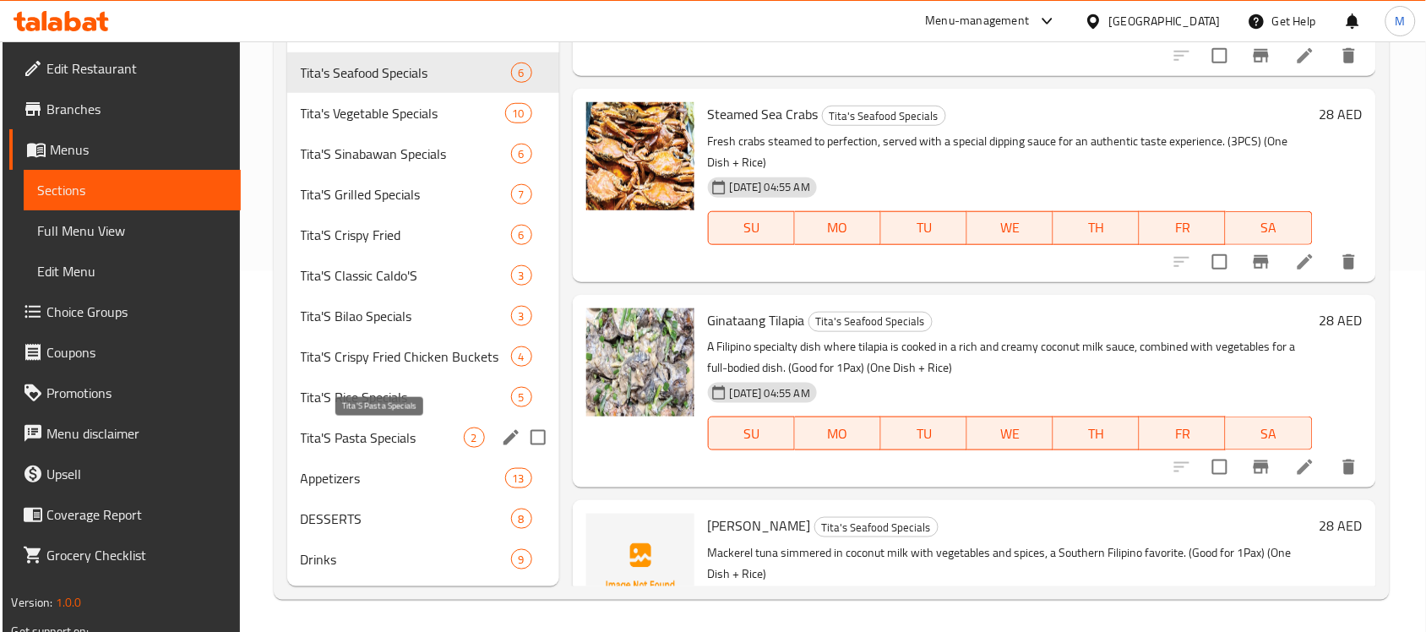
click at [364, 437] on span "Tita'S Pasta Specials" at bounding box center [382, 438] width 163 height 20
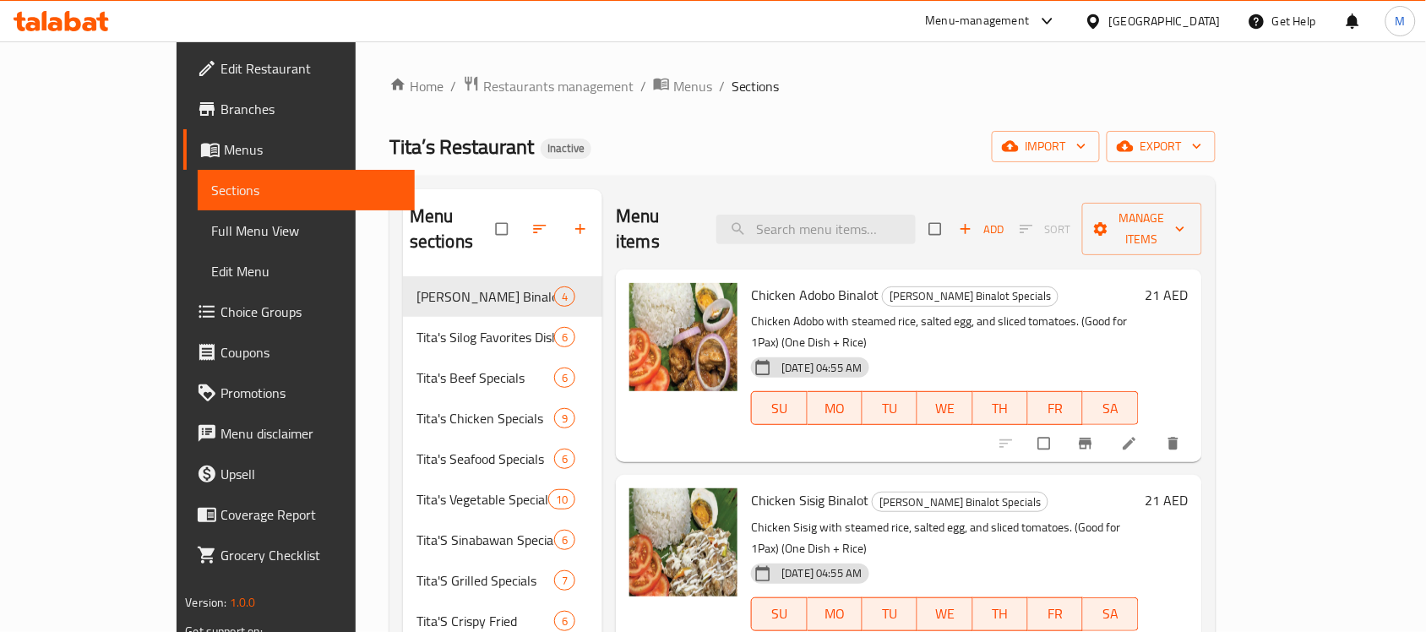
click at [211, 221] on span "Full Menu View" at bounding box center [306, 231] width 190 height 20
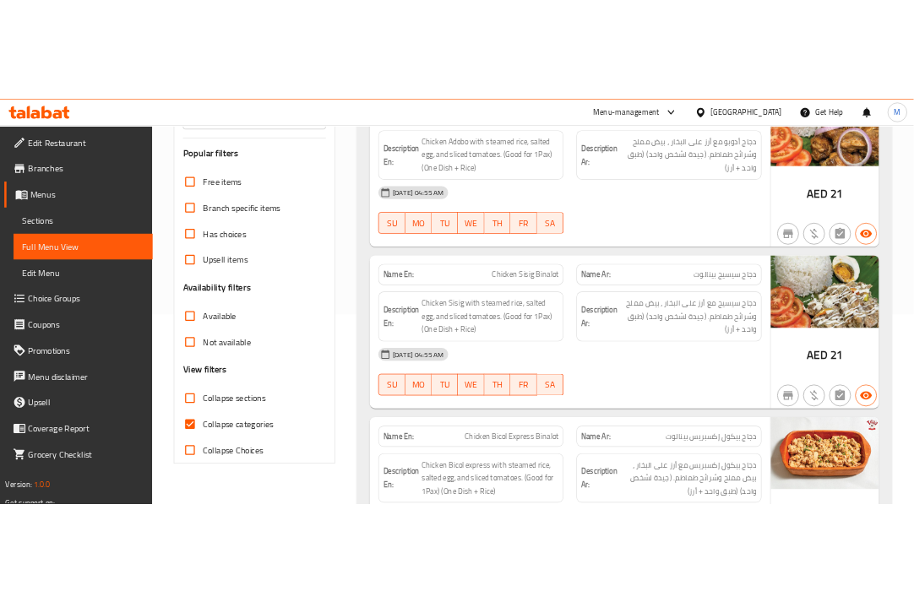
scroll to position [317, 0]
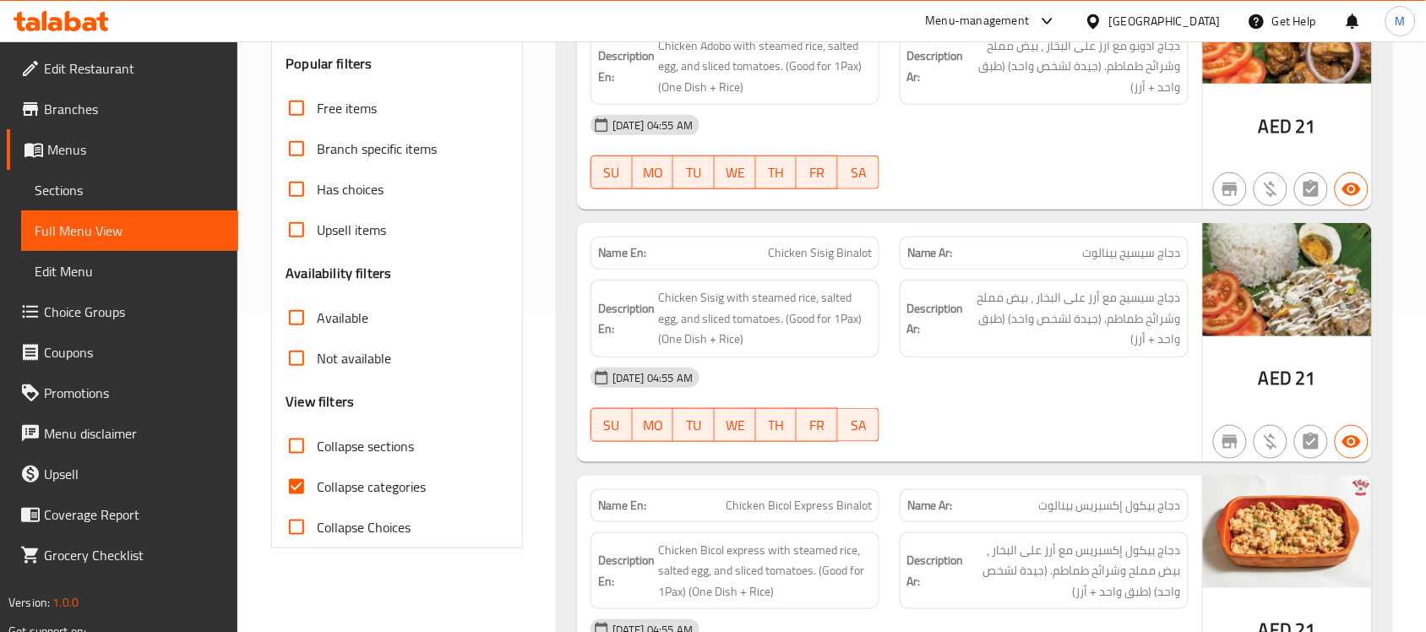
click at [385, 491] on span "Collapse categories" at bounding box center [371, 487] width 109 height 20
click at [317, 491] on input "Collapse categories" at bounding box center [296, 486] width 41 height 41
checkbox input "false"
drag, startPoint x: 335, startPoint y: 437, endPoint x: 869, endPoint y: 66, distance: 649.5
click at [335, 437] on span "Collapse sections" at bounding box center [365, 446] width 97 height 20
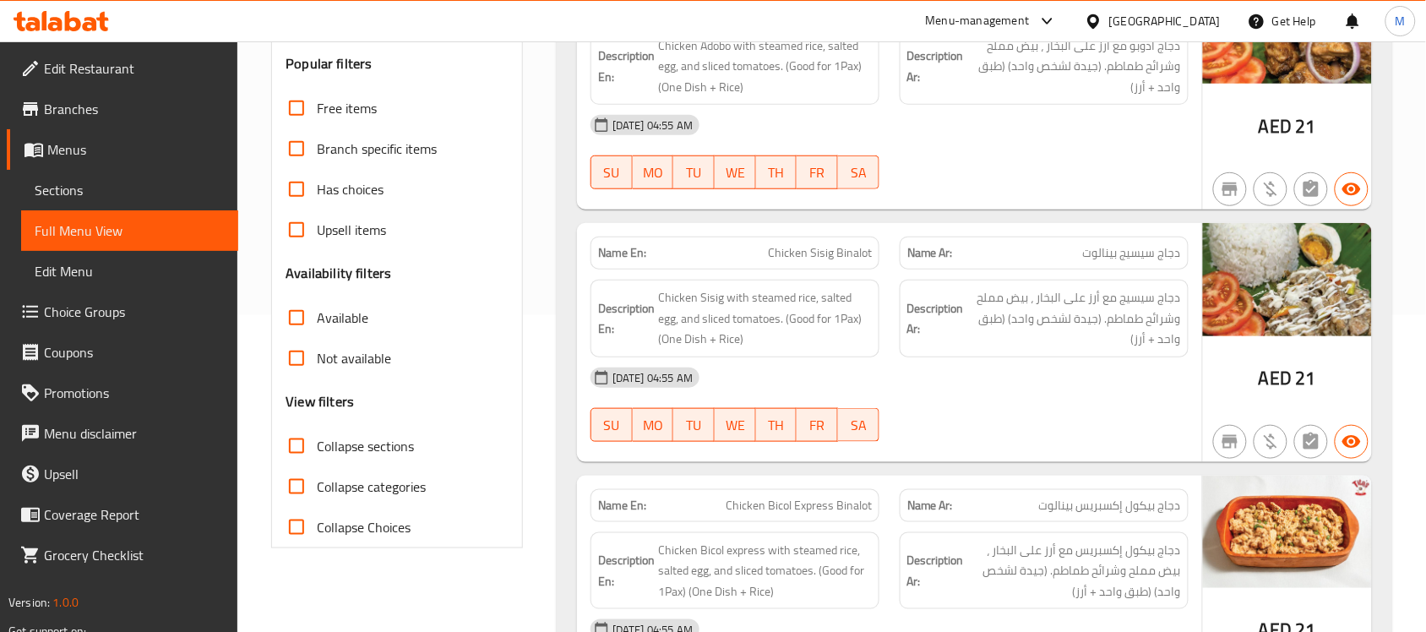
click at [317, 437] on input "Collapse sections" at bounding box center [296, 446] width 41 height 41
checkbox input "true"
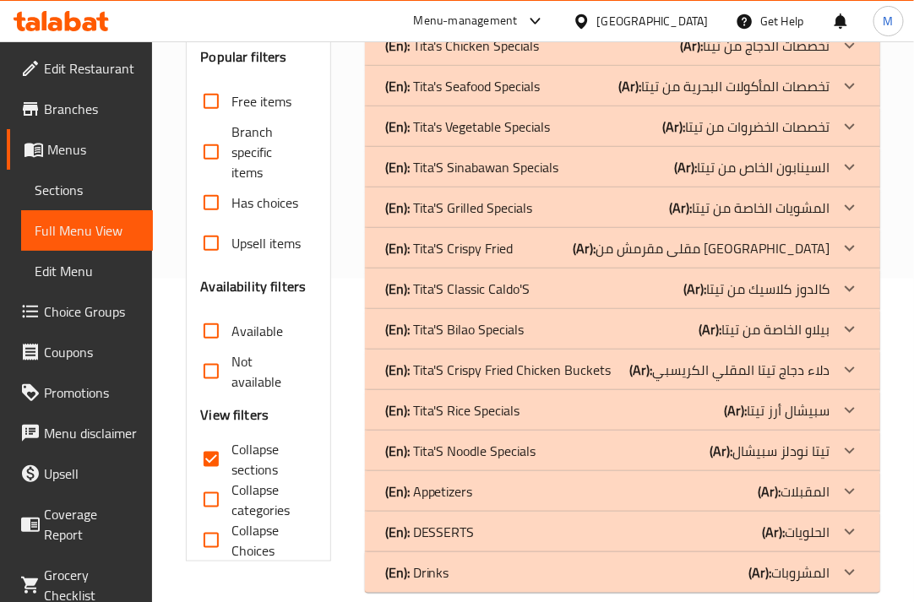
scroll to position [347, 0]
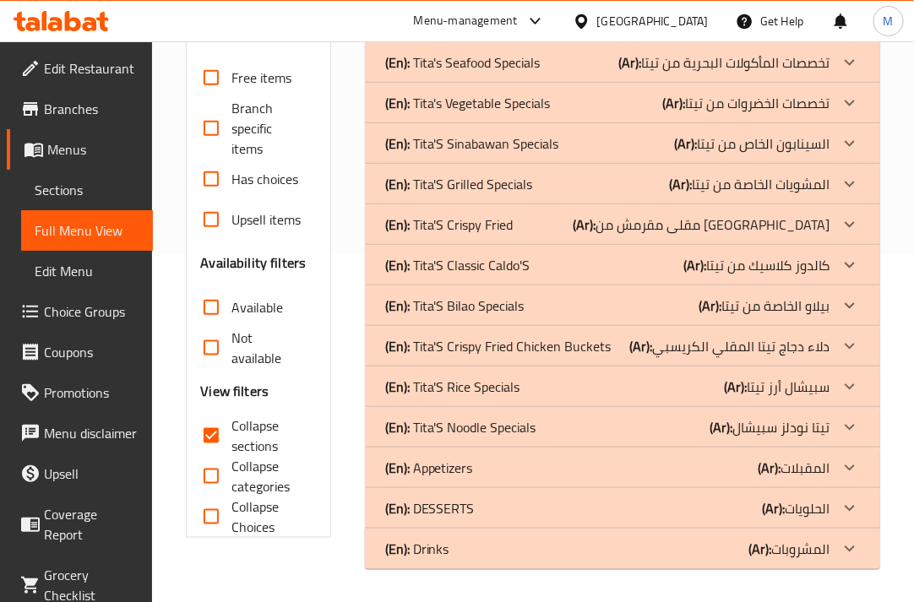
click at [525, 267] on p "(En): Tita'S Classic Caldo'S" at bounding box center [457, 265] width 145 height 20
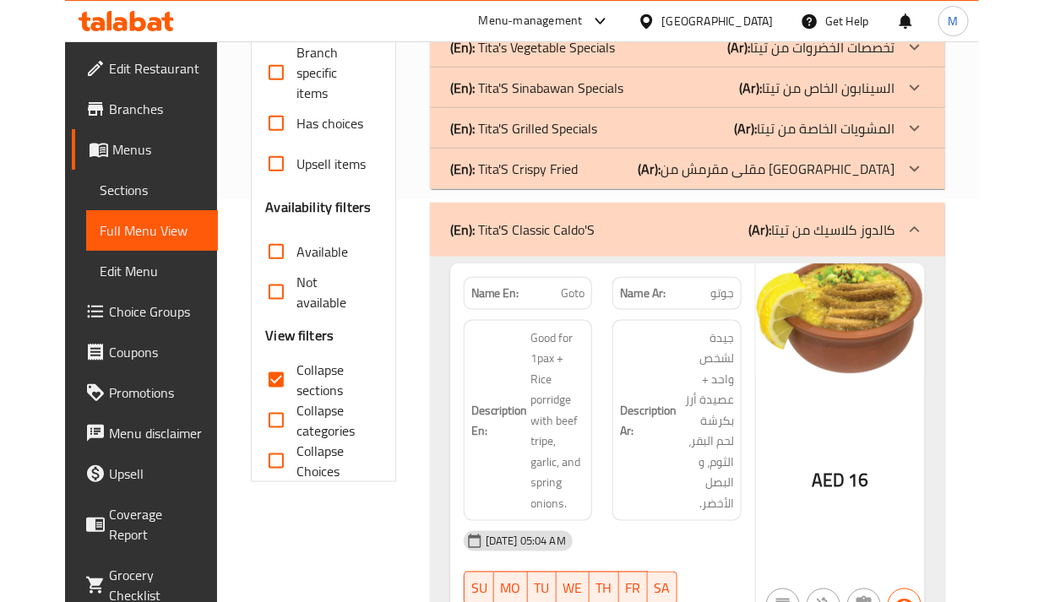
scroll to position [453, 0]
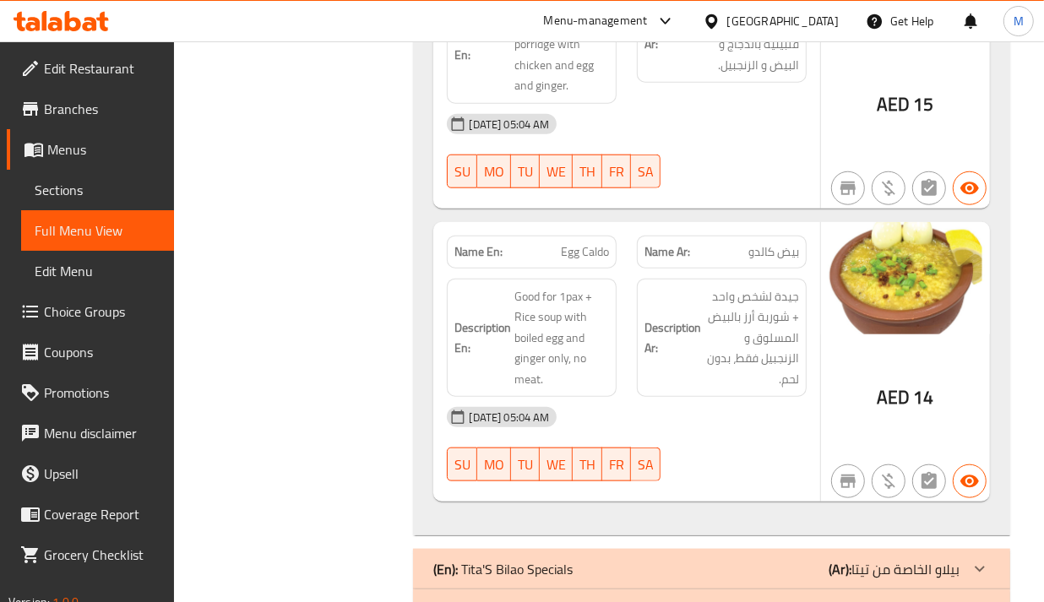
scroll to position [1087, 0]
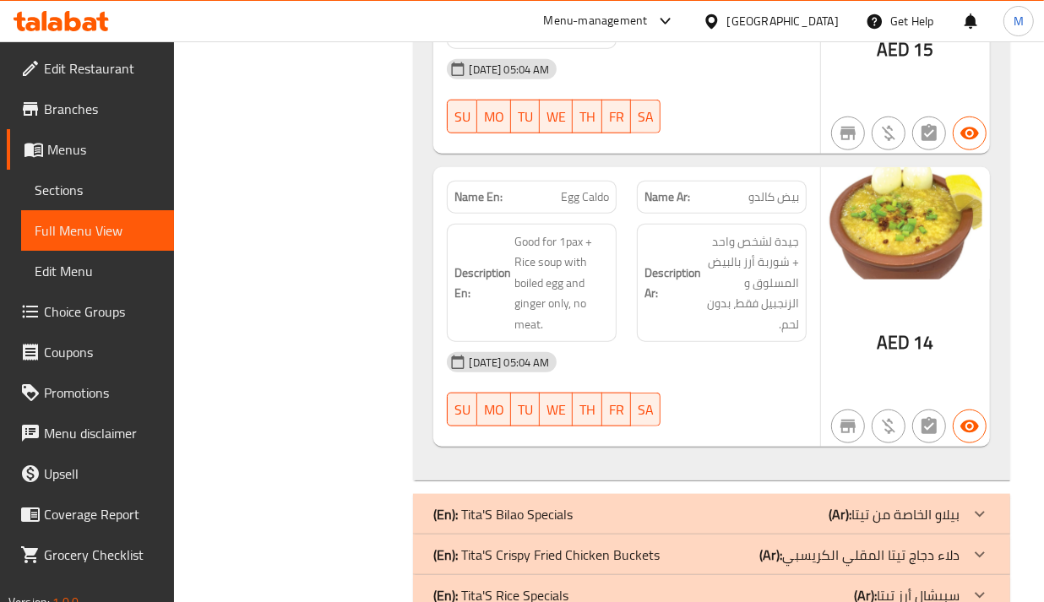
click at [604, 188] on span "Egg Caldo" at bounding box center [585, 197] width 48 height 18
copy span "Egg Caldo"
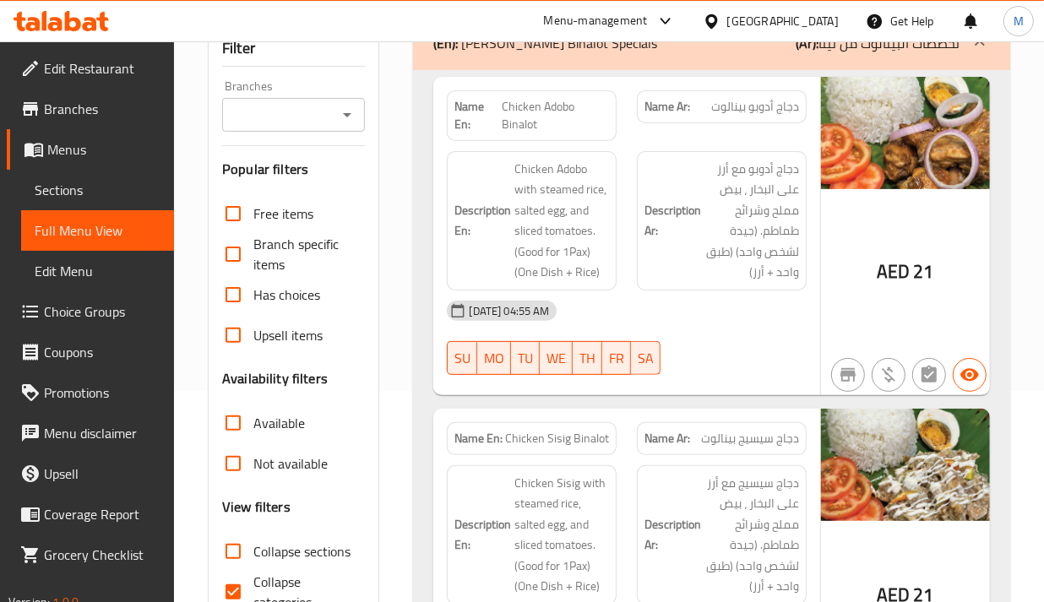
scroll to position [317, 0]
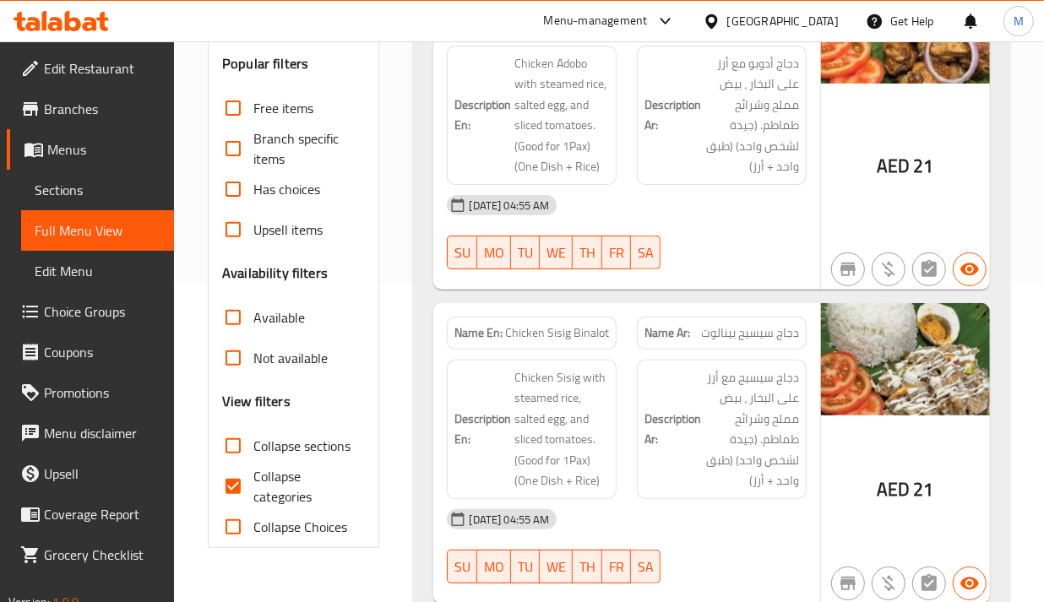
click at [275, 487] on span "Collapse categories" at bounding box center [302, 486] width 98 height 41
click at [253, 487] on input "Collapse categories" at bounding box center [233, 486] width 41 height 41
checkbox input "false"
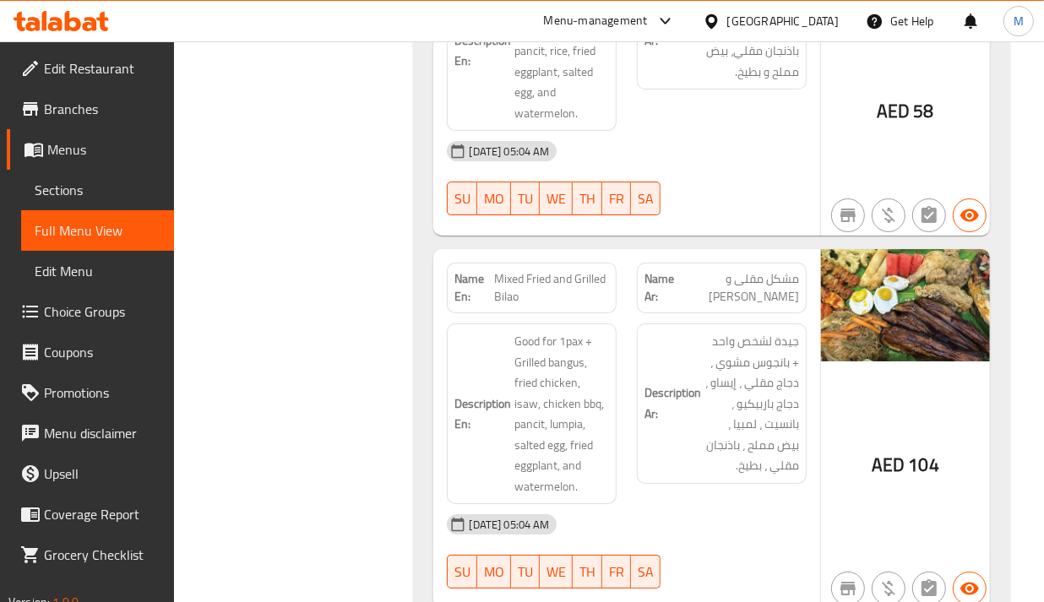
scroll to position [29170, 0]
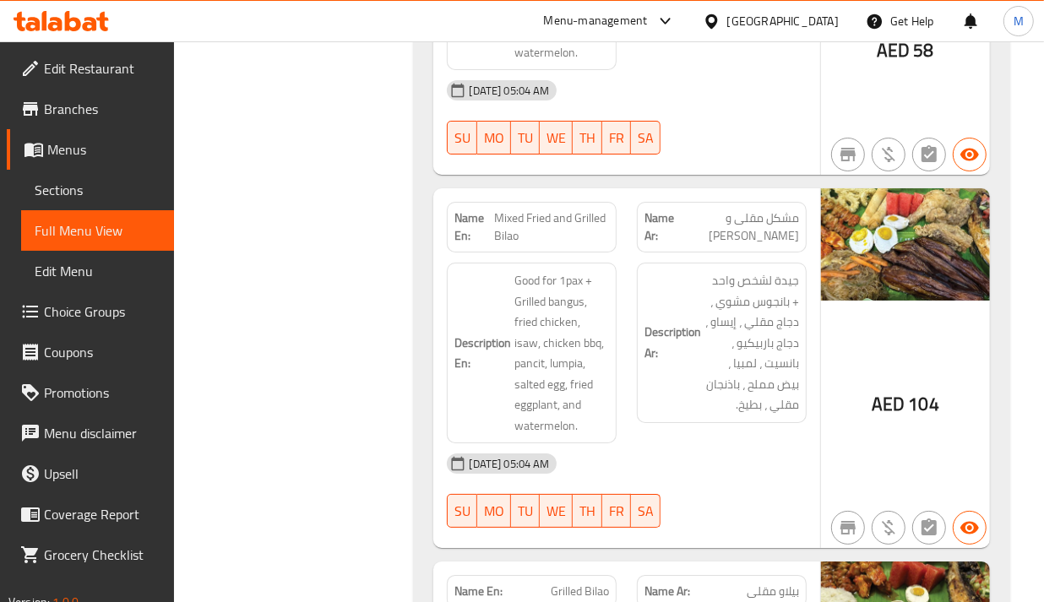
click at [580, 210] on span "Mixed Fried and Grilled Bilao" at bounding box center [552, 227] width 115 height 35
copy span "Mixed Fried and Grilled Bilao"
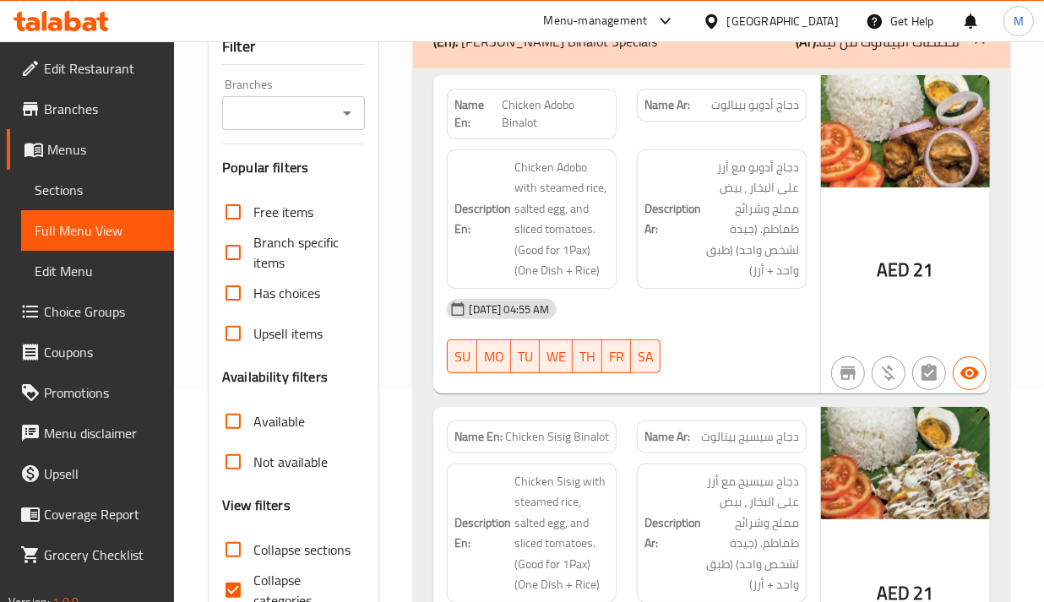
scroll to position [317, 0]
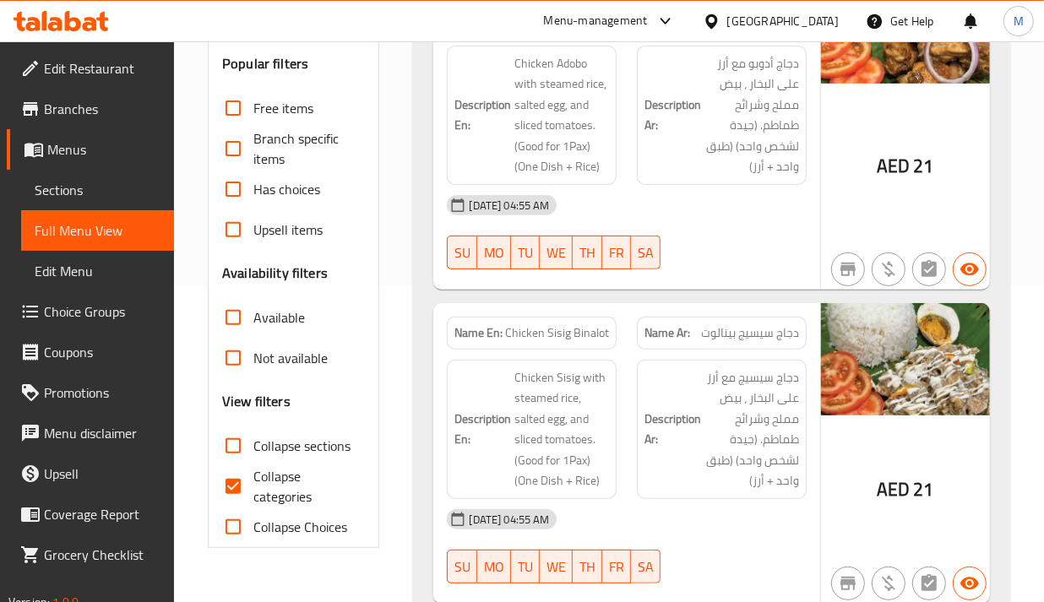
click at [248, 492] on input "Collapse categories" at bounding box center [233, 486] width 41 height 41
checkbox input "false"
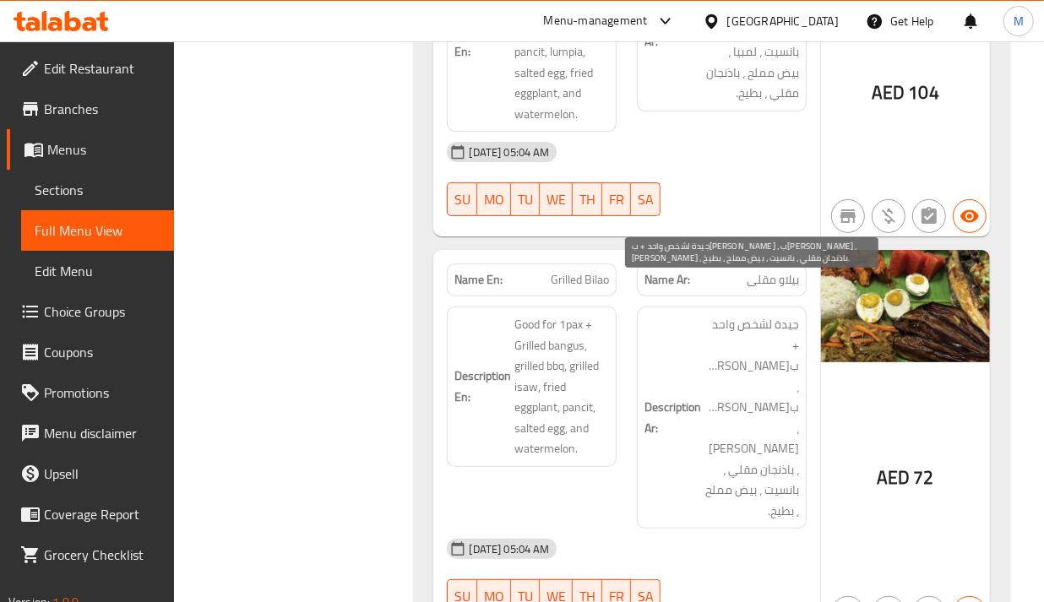
scroll to position [29587, 0]
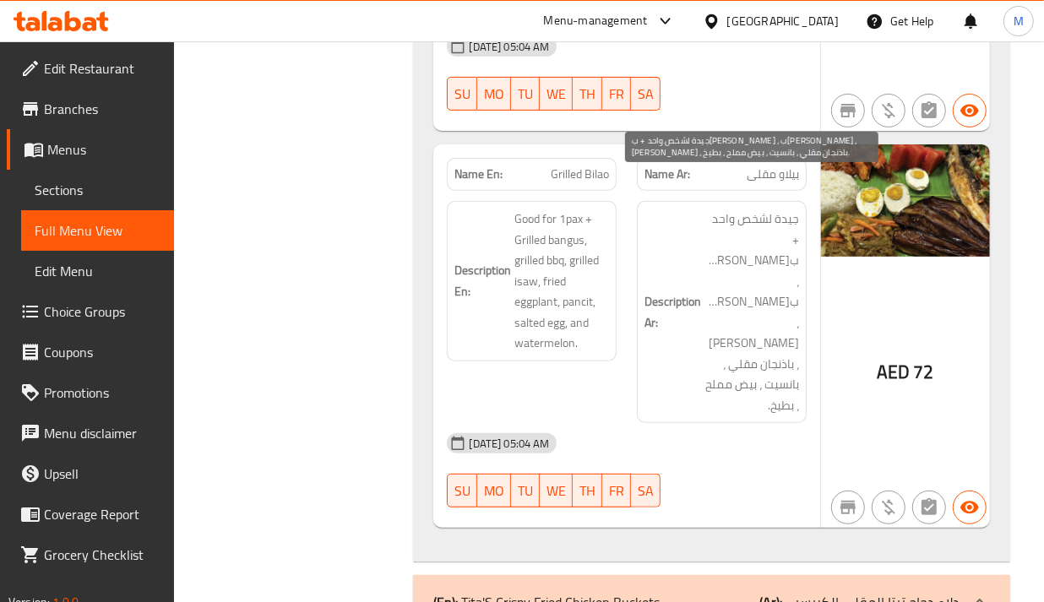
click at [710, 246] on span "جيدة لشخص واحد + ب[PERSON_NAME] ، ب[PERSON_NAME] ، [PERSON_NAME] ، باذنجان مقلي…" at bounding box center [752, 312] width 95 height 207
drag, startPoint x: 731, startPoint y: 204, endPoint x: 725, endPoint y: 193, distance: 12.5
click at [729, 209] on span "جيدة لشخص واحد + ب[PERSON_NAME] ، ب[PERSON_NAME] ، [PERSON_NAME] ، باذنجان مقلي…" at bounding box center [752, 312] width 95 height 207
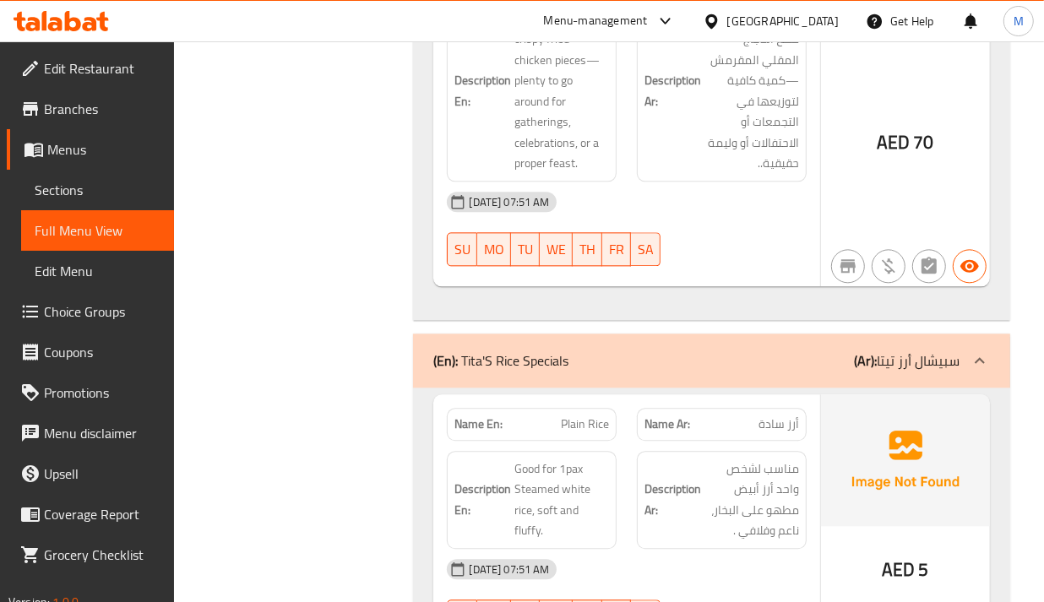
scroll to position [31805, 0]
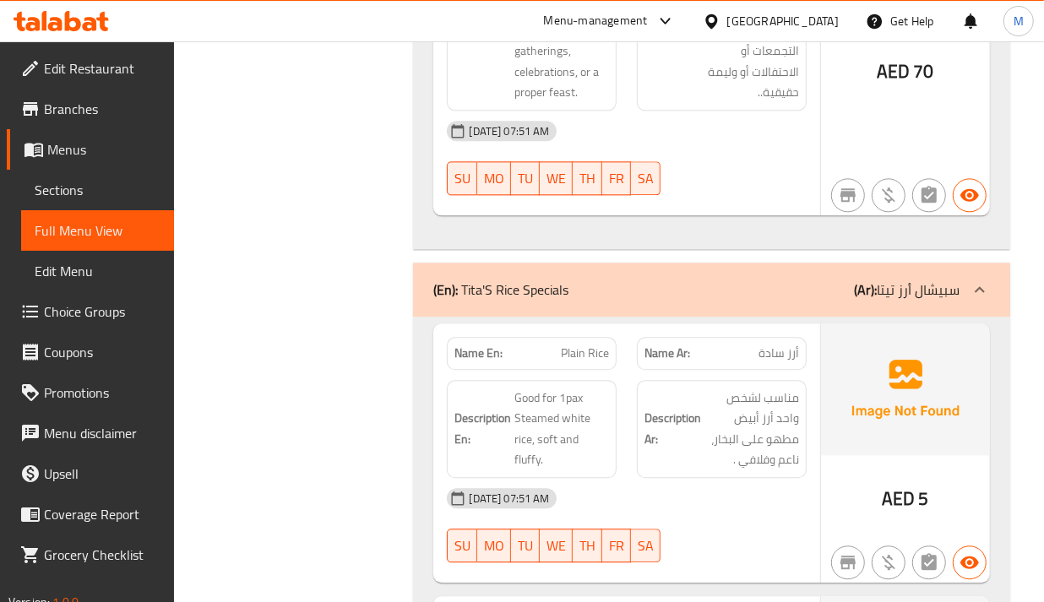
click at [638, 380] on div "Description Ar: مناسب لشخص واحد أرز أبيض مطهو على البخار، ناعم وفلافي ." at bounding box center [722, 429] width 170 height 98
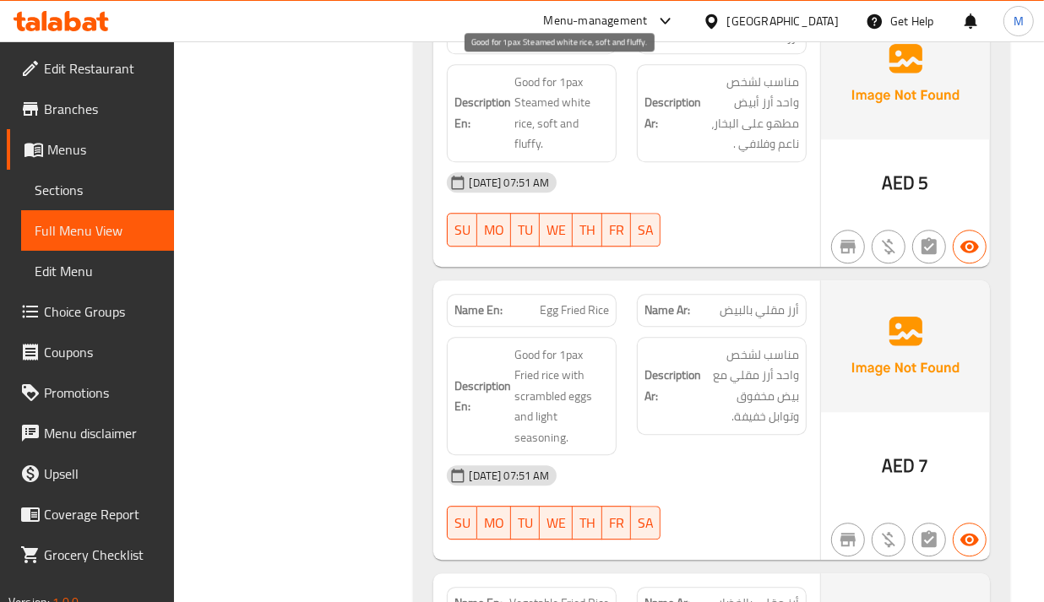
scroll to position [32122, 0]
click at [771, 326] on div "Description Ar: مناسب لشخص واحد أرز مقلي مع بيض مخفوق وتوابل خفيفة." at bounding box center [722, 395] width 190 height 139
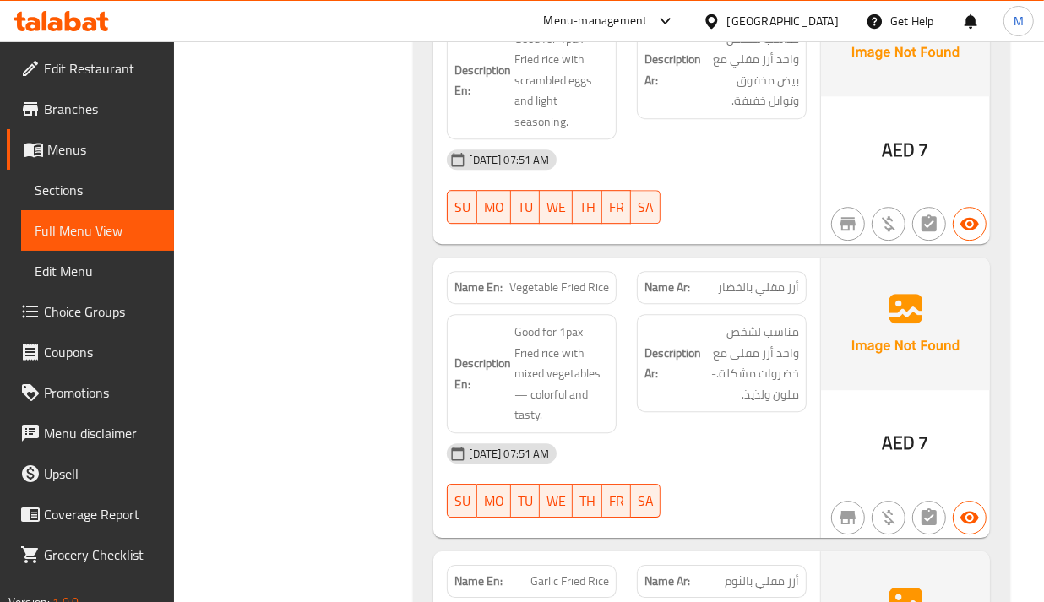
scroll to position [32439, 0]
click at [621, 302] on div "Description En: Good for 1pax Fried rice with mixed vegetables — colorful and t…" at bounding box center [532, 371] width 190 height 139
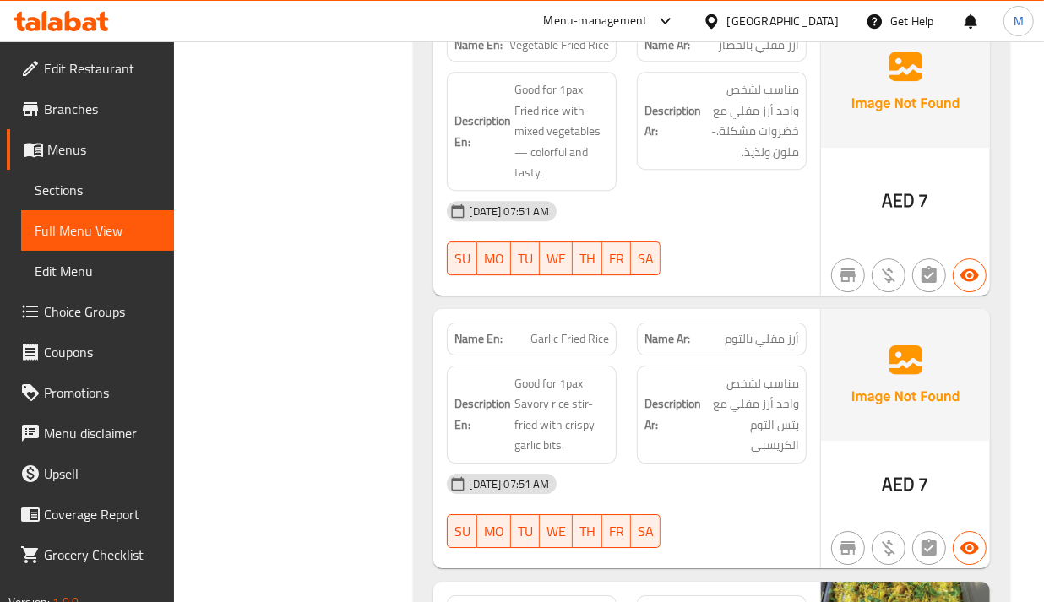
scroll to position [32756, 0]
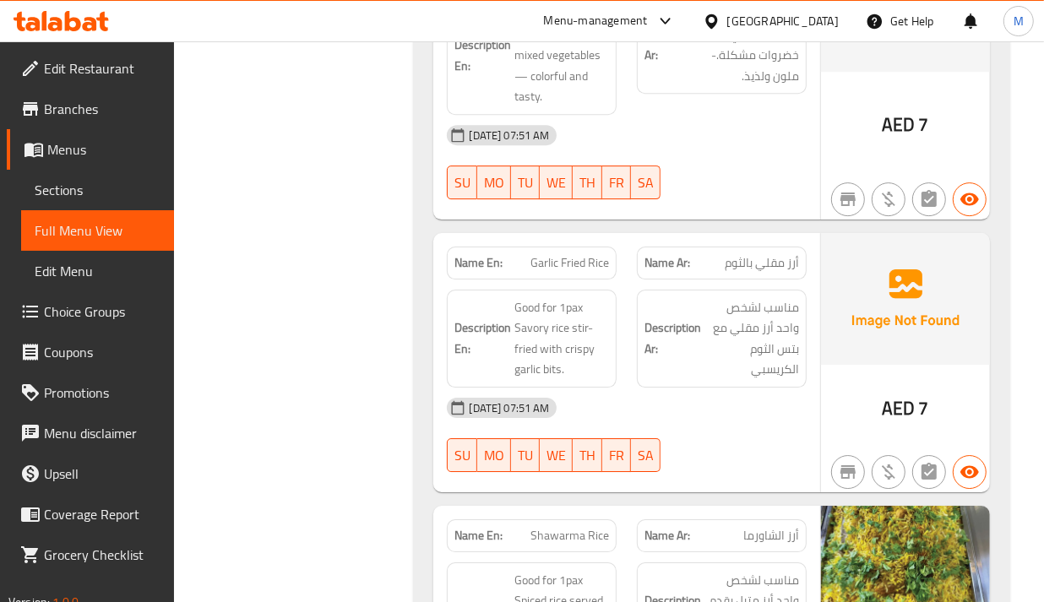
click at [796, 297] on span "مناسب لشخص واحد أرز مقلي مع بتس الثوم الكريسبي" at bounding box center [752, 338] width 95 height 83
click at [541, 297] on span "Good for 1pax Savory rice stir-fried with crispy garlic bits." at bounding box center [562, 338] width 95 height 83
copy span "Savory"
click at [548, 254] on span "Garlic Fried Rice" at bounding box center [570, 263] width 79 height 18
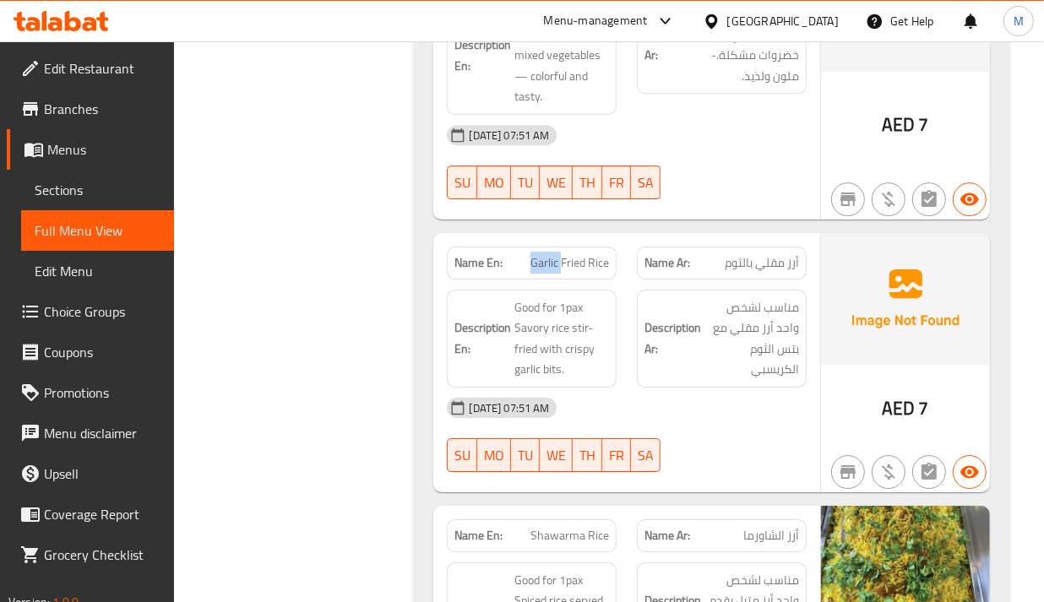
click at [548, 254] on span "Garlic Fried Rice" at bounding box center [570, 263] width 79 height 18
copy span "Garlic Fried Rice"
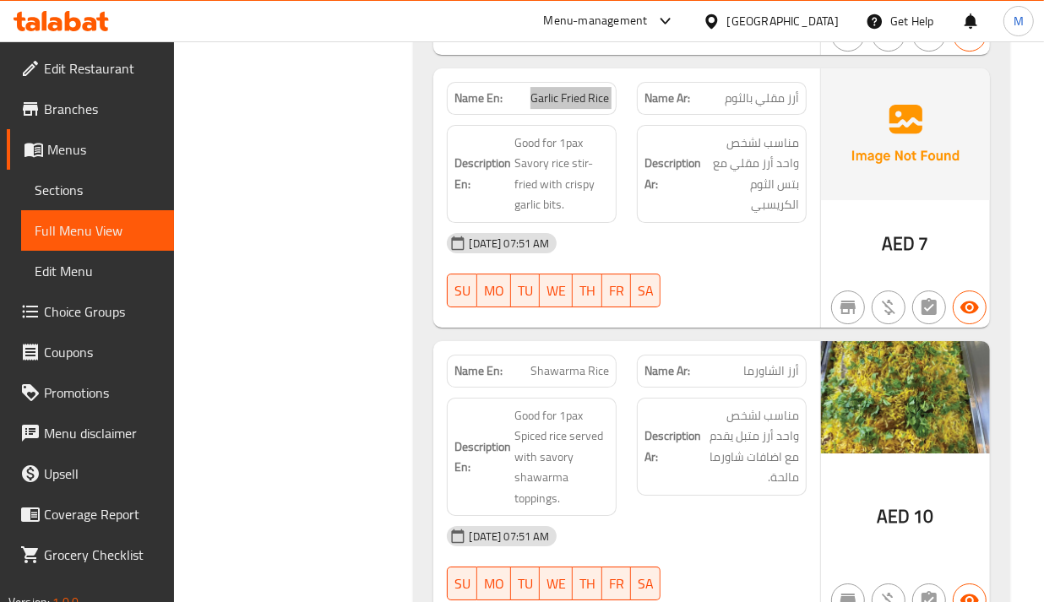
scroll to position [32967, 0]
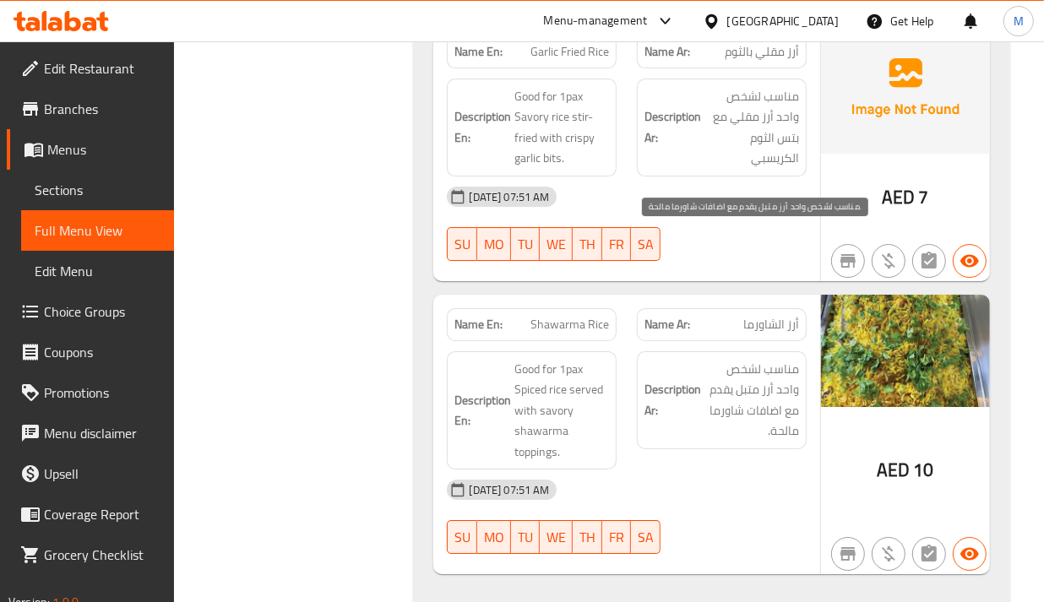
click at [703, 359] on h6 "Description Ar: مناسب لشخص واحد أرز متبل يقدم مع اضافات شاورما مالحة." at bounding box center [722, 400] width 155 height 83
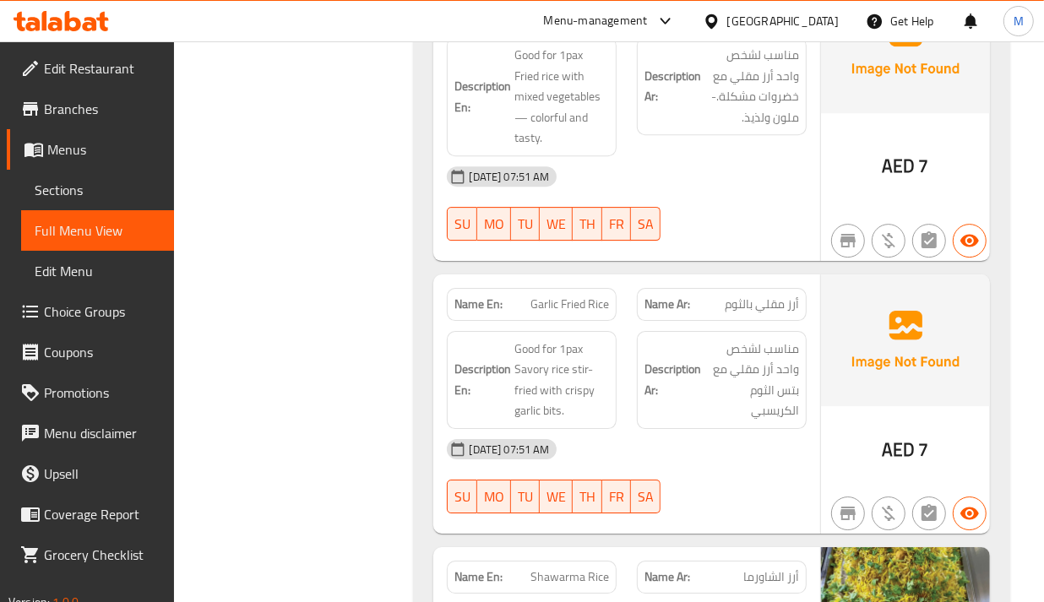
scroll to position [32650, 0]
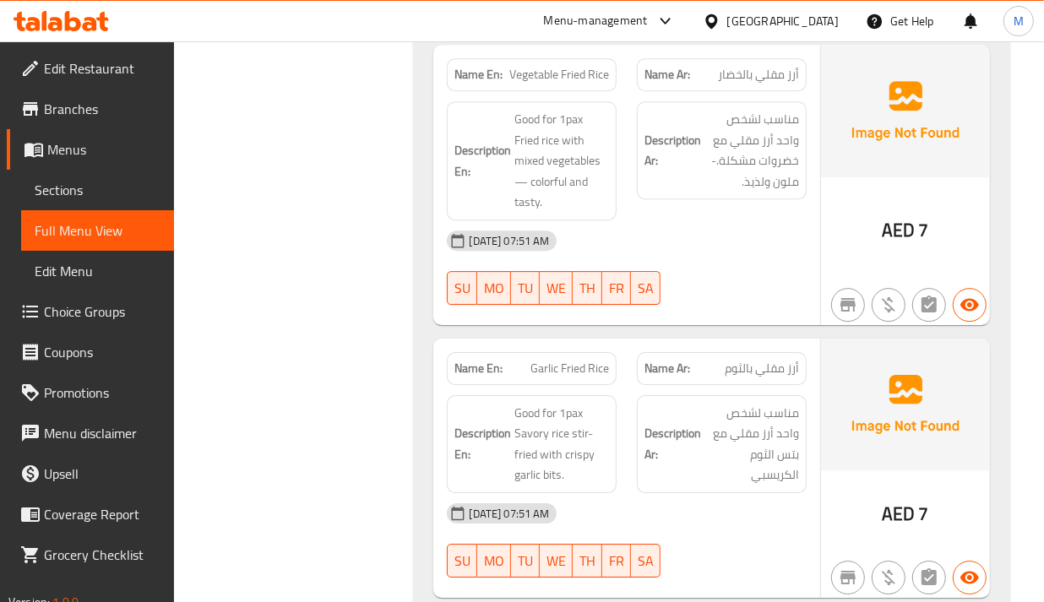
click at [562, 360] on span "Garlic Fried Rice" at bounding box center [570, 369] width 79 height 18
copy span "Garlic Fried Rice"
click at [559, 360] on span "Garlic Fried Rice" at bounding box center [570, 369] width 79 height 18
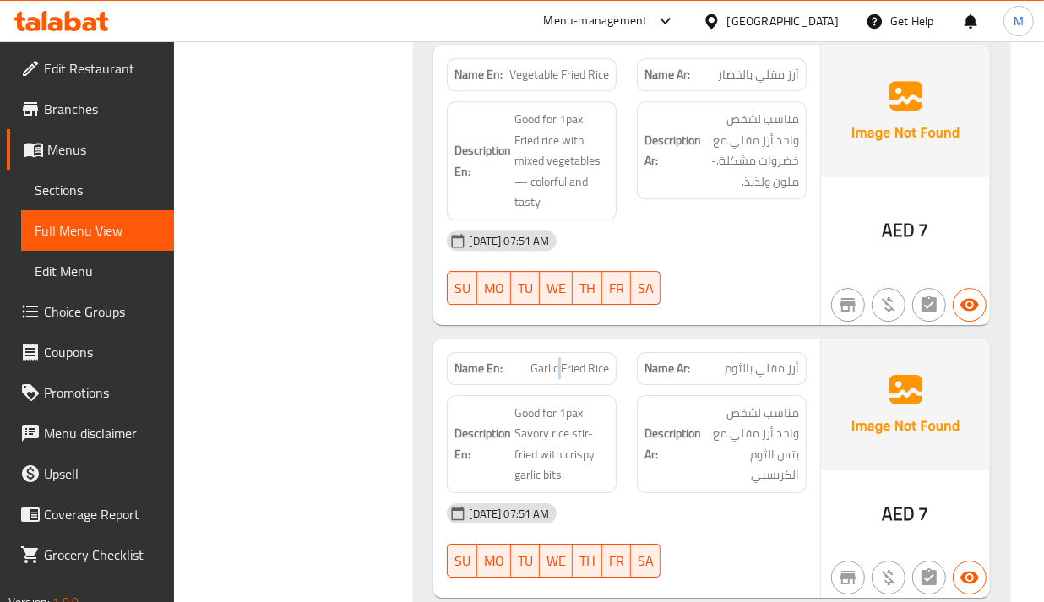
click at [559, 360] on span "Garlic Fried Rice" at bounding box center [570, 369] width 79 height 18
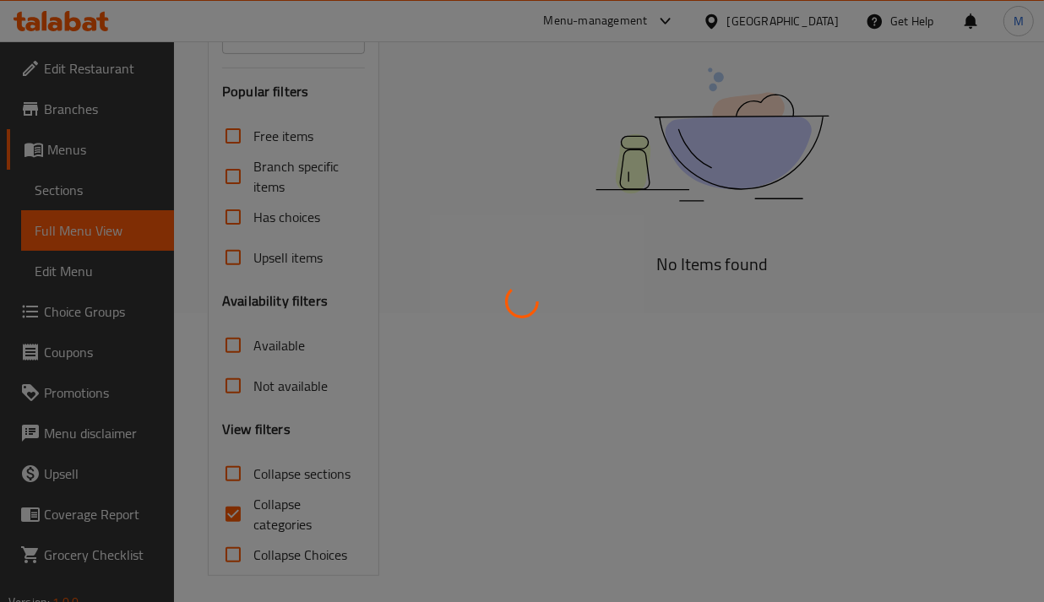
scroll to position [297, 0]
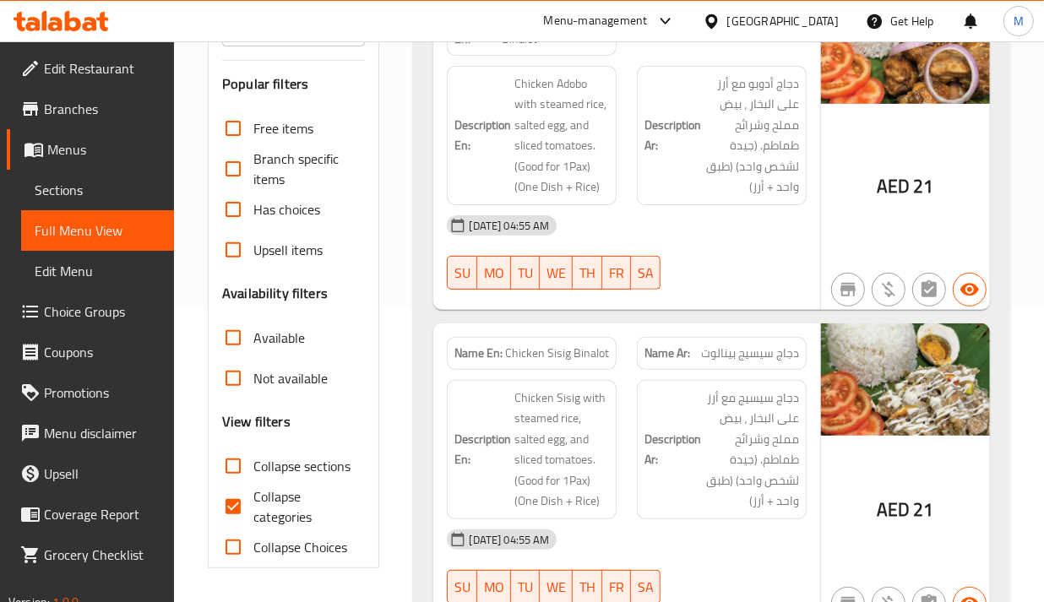
click at [234, 505] on input "Collapse categories" at bounding box center [233, 507] width 41 height 41
checkbox input "false"
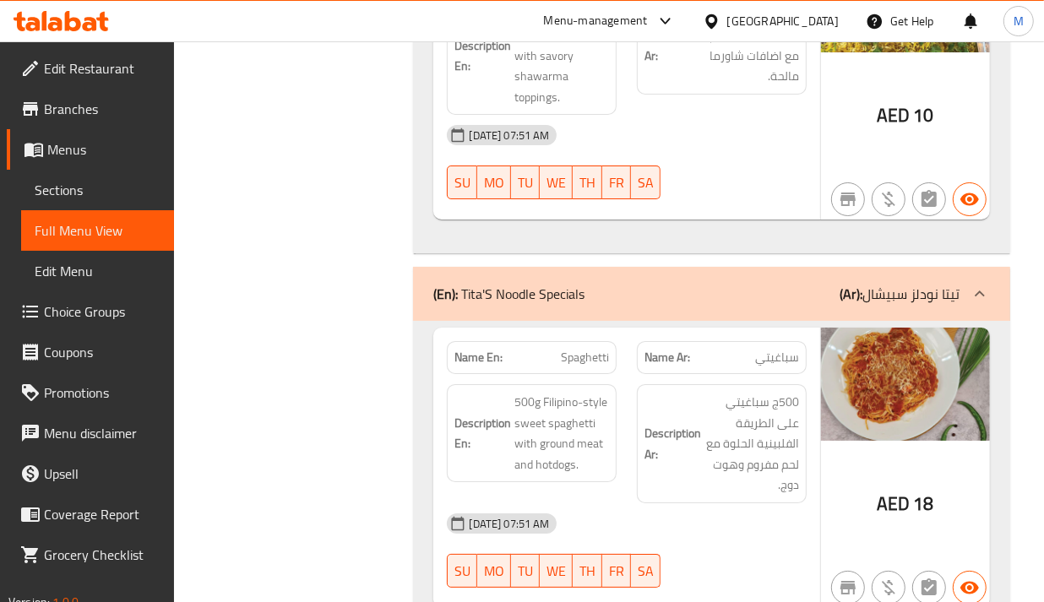
scroll to position [33325, 0]
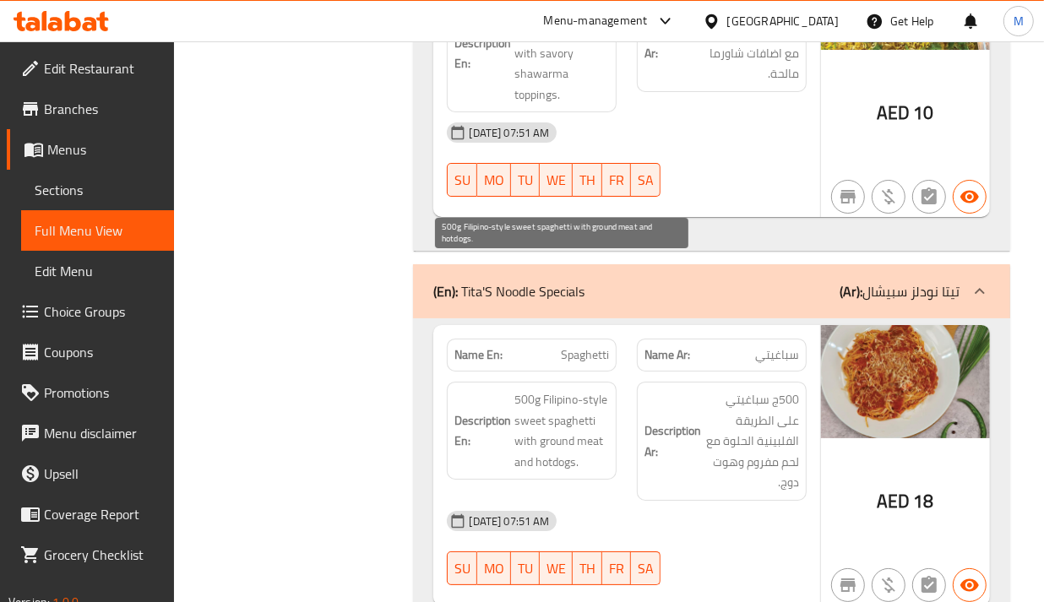
click at [592, 390] on span "500g Filipino-style sweet spaghetti with ground meat and hotdogs." at bounding box center [562, 431] width 95 height 83
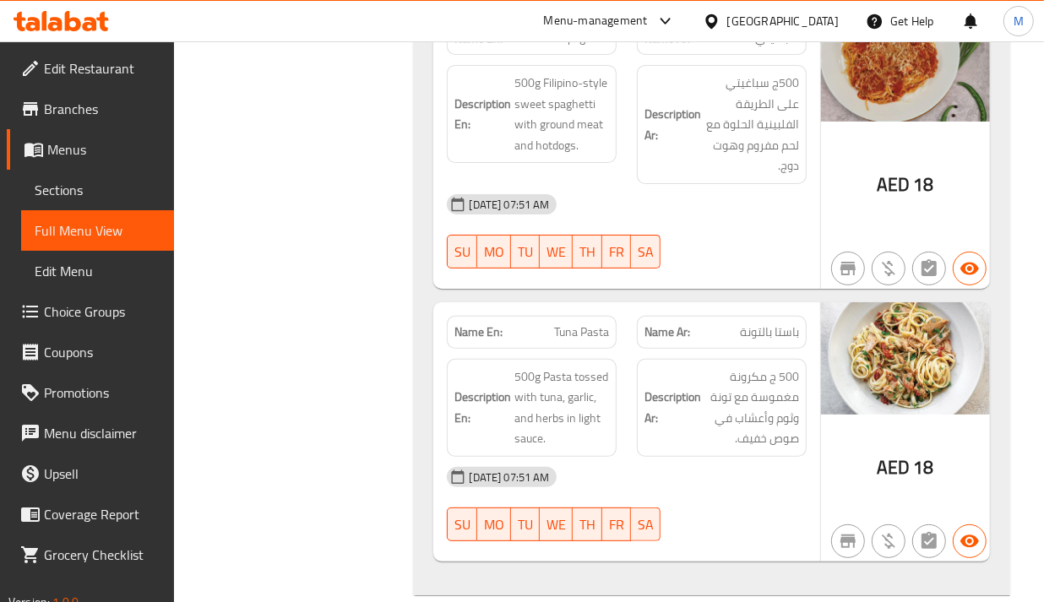
scroll to position [33536, 0]
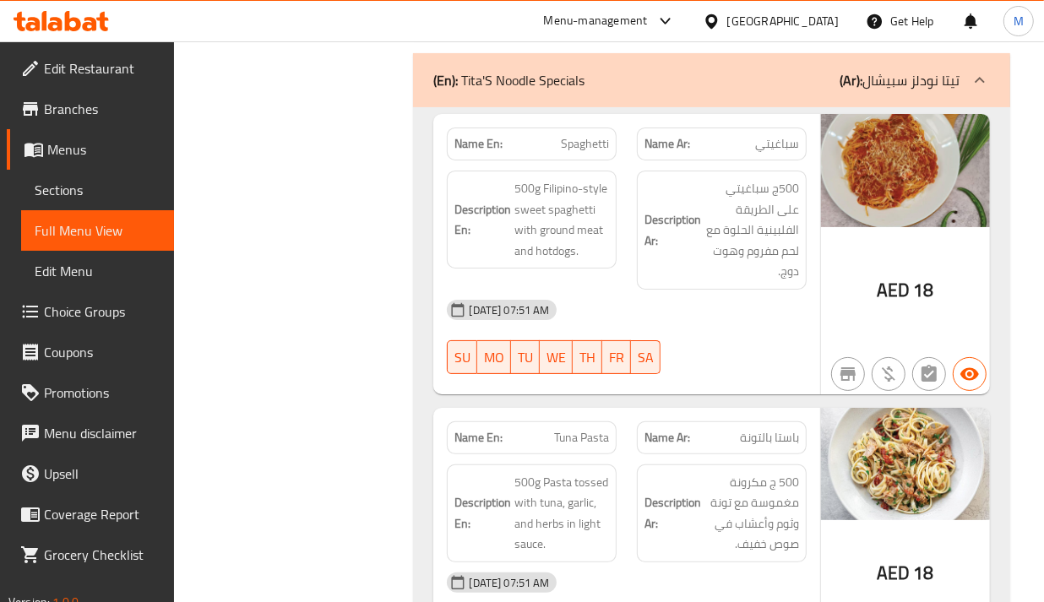
drag, startPoint x: 775, startPoint y: 224, endPoint x: 697, endPoint y: 250, distance: 82.0
click at [777, 290] on div "13-10-2025 07:51 AM SU MO TU WE TH FR SA" at bounding box center [626, 337] width 379 height 95
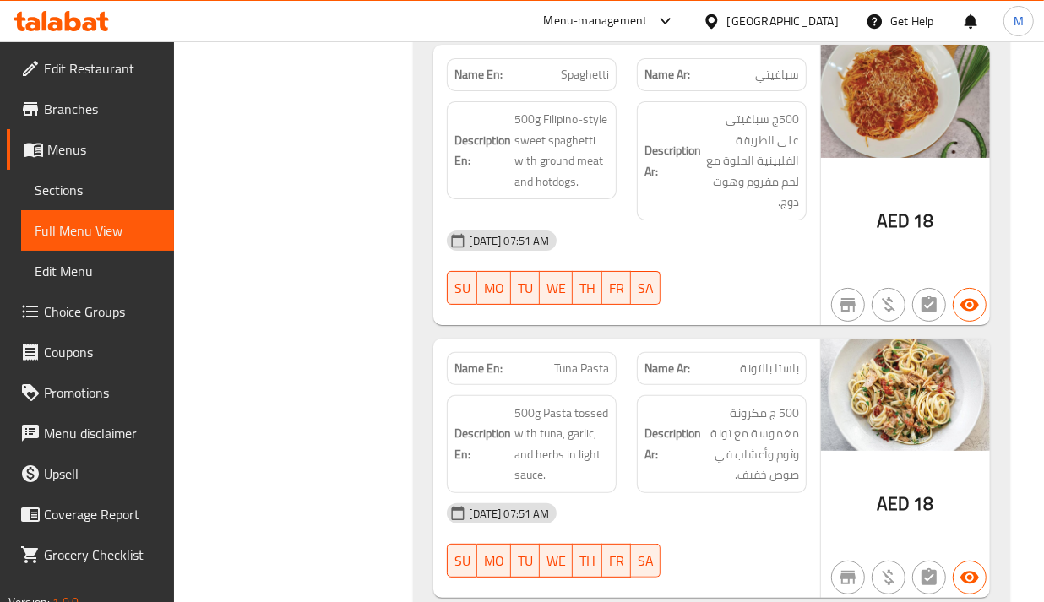
scroll to position [33642, 0]
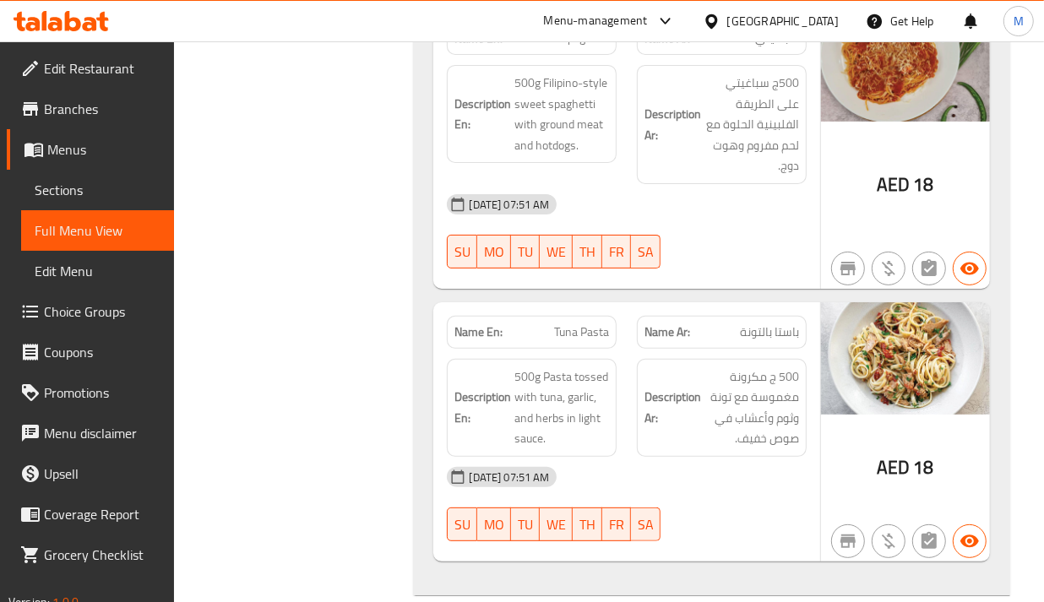
click at [672, 367] on h6 "Description Ar: 500 ج مكرونة مغموسة مع تونة وثوم وأعشاب في صوص خفيف." at bounding box center [722, 408] width 155 height 83
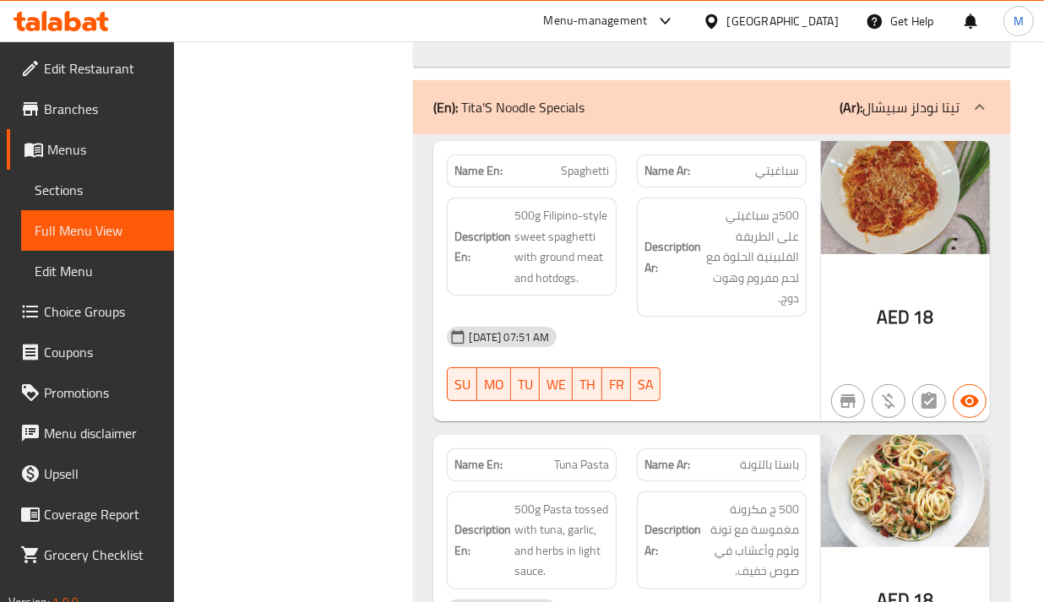
scroll to position [33325, 0]
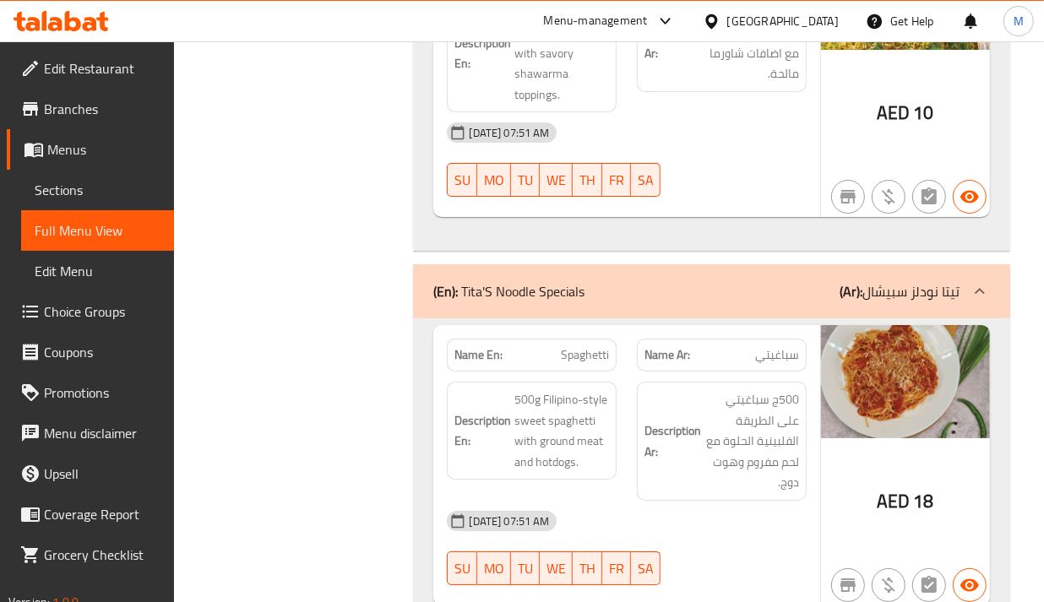
click at [715, 390] on span "500ج سباغيتي على الطريقة الفلبينية الحلوة مع لحم مفروم وهوت دوج." at bounding box center [752, 442] width 95 height 104
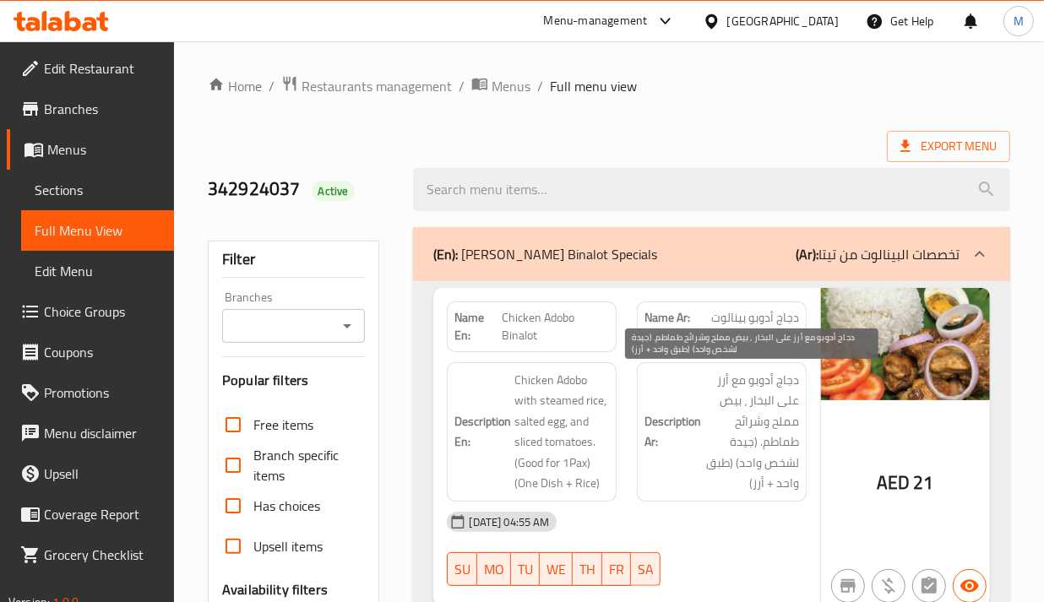
click at [759, 440] on span "دجاج أدوبو مع أرز على البخار ، بيض مملح وشرائح طماطم. (جيدة لشخص واحد) (طبق واح…" at bounding box center [752, 432] width 95 height 124
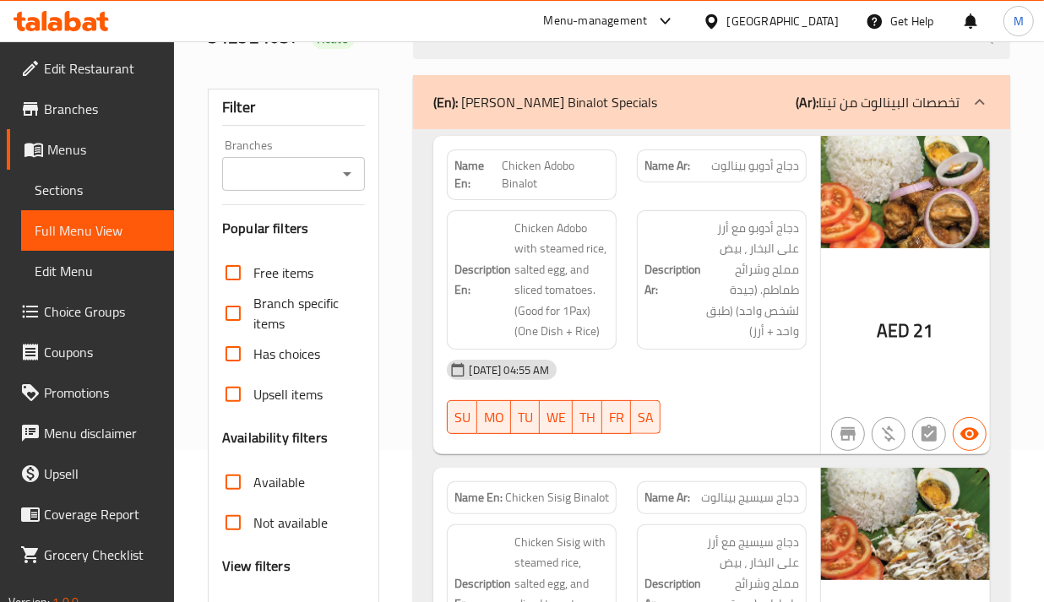
scroll to position [317, 0]
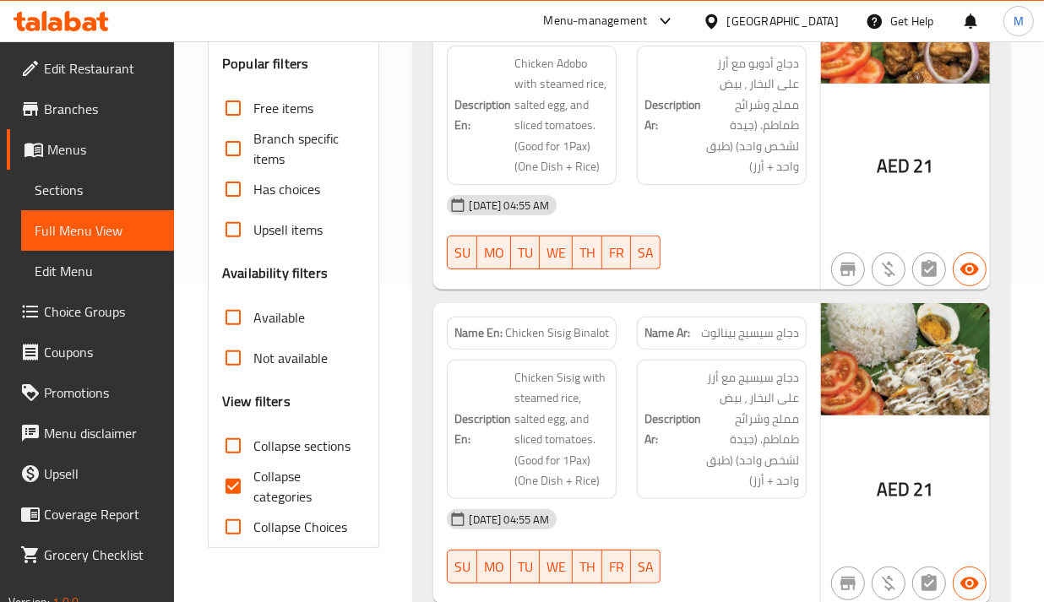
click at [270, 497] on span "Collapse categories" at bounding box center [302, 486] width 98 height 41
click at [253, 497] on input "Collapse categories" at bounding box center [233, 486] width 41 height 41
checkbox input "false"
click at [809, 239] on div "13-10-2025 04:55 AM SU MO TU WE TH FR SA" at bounding box center [626, 232] width 379 height 95
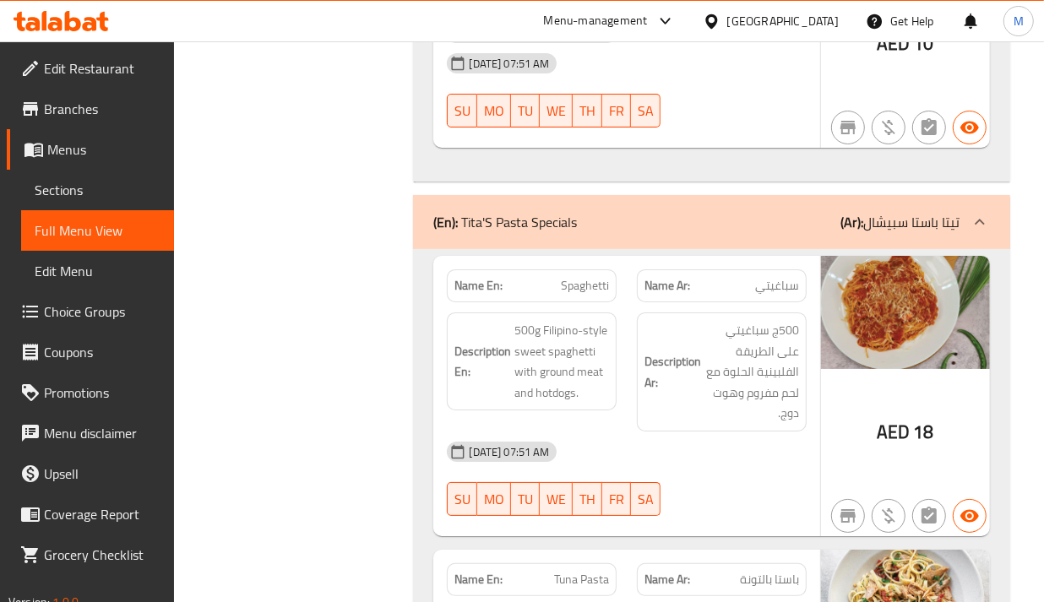
scroll to position [33395, 0]
click at [729, 312] on div "Description Ar: 500ج سباغيتي على الطريقة الفلبينية الحلوة مع لحم مفروم وهوت دوج." at bounding box center [722, 371] width 170 height 119
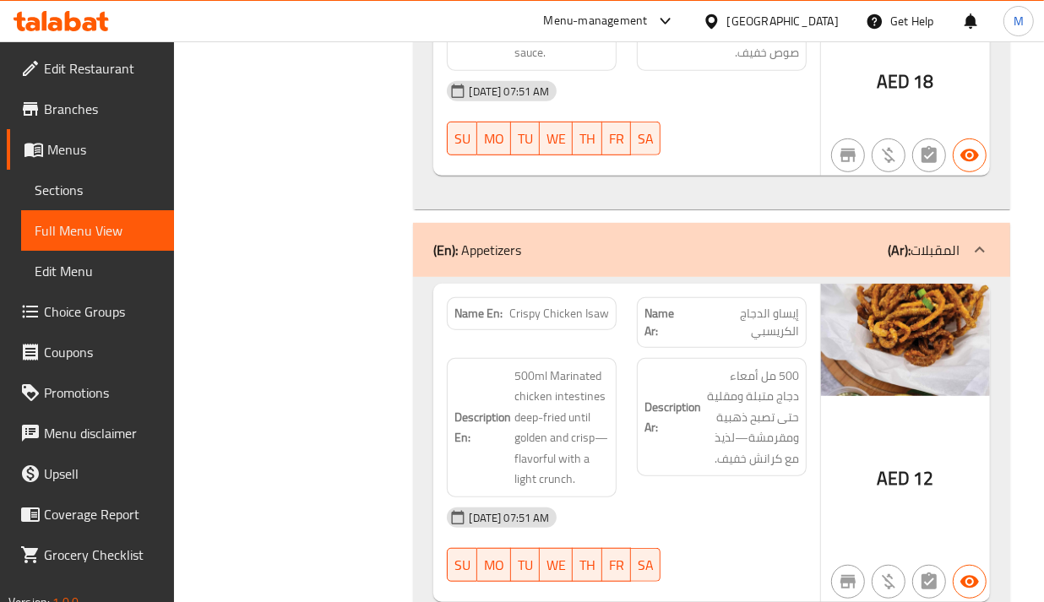
scroll to position [34029, 0]
click at [657, 396] on strong "Description Ar:" at bounding box center [673, 416] width 57 height 41
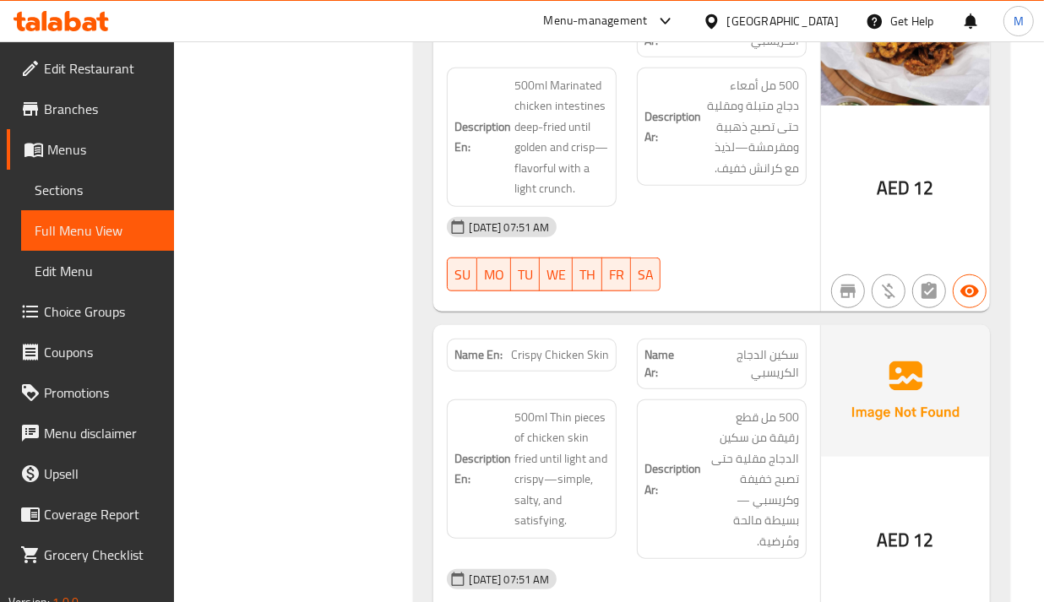
scroll to position [34345, 0]
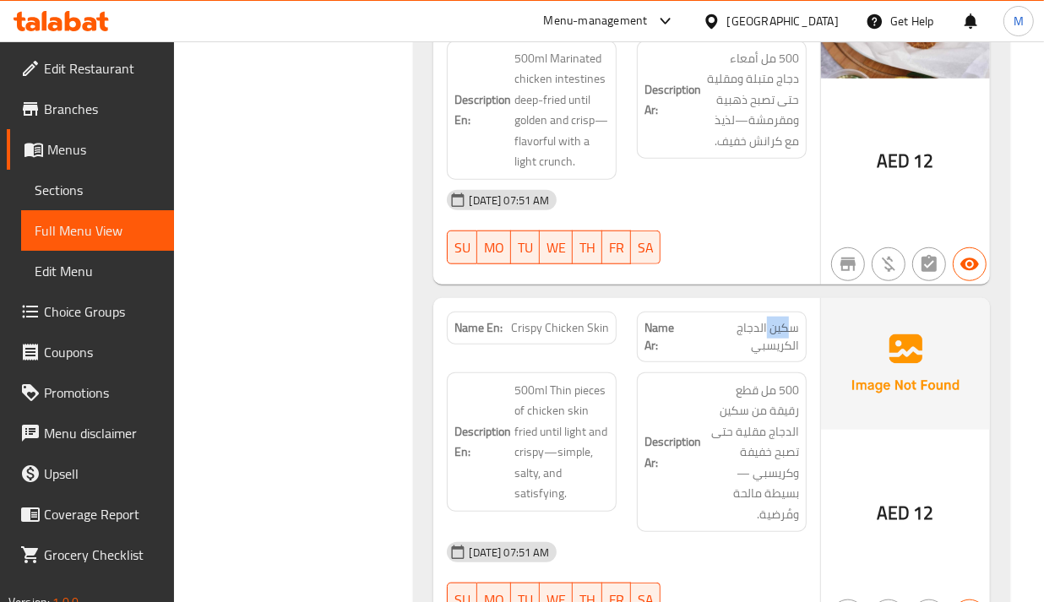
drag, startPoint x: 788, startPoint y: 200, endPoint x: 767, endPoint y: 204, distance: 21.4
click at [767, 319] on span "سكين الدجاج الكريسبي" at bounding box center [744, 336] width 110 height 35
click at [698, 380] on h6 "Description Ar: 500 مل قطع رقيقة من سكين الدجاج مقلية حتى تصبح خفيفة وكريسبي —ب…" at bounding box center [722, 452] width 155 height 145
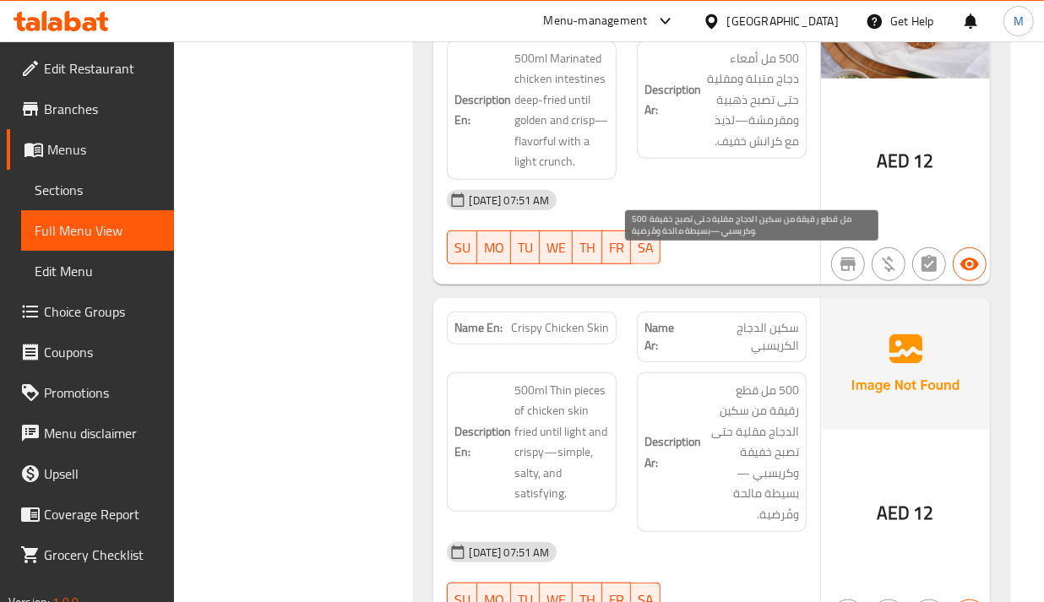
click at [787, 380] on span "500 مل قطع رقيقة من سكين الدجاج مقلية حتى تصبح خفيفة وكريسبي —بسيطة مالحة ومُرض…" at bounding box center [752, 452] width 95 height 145
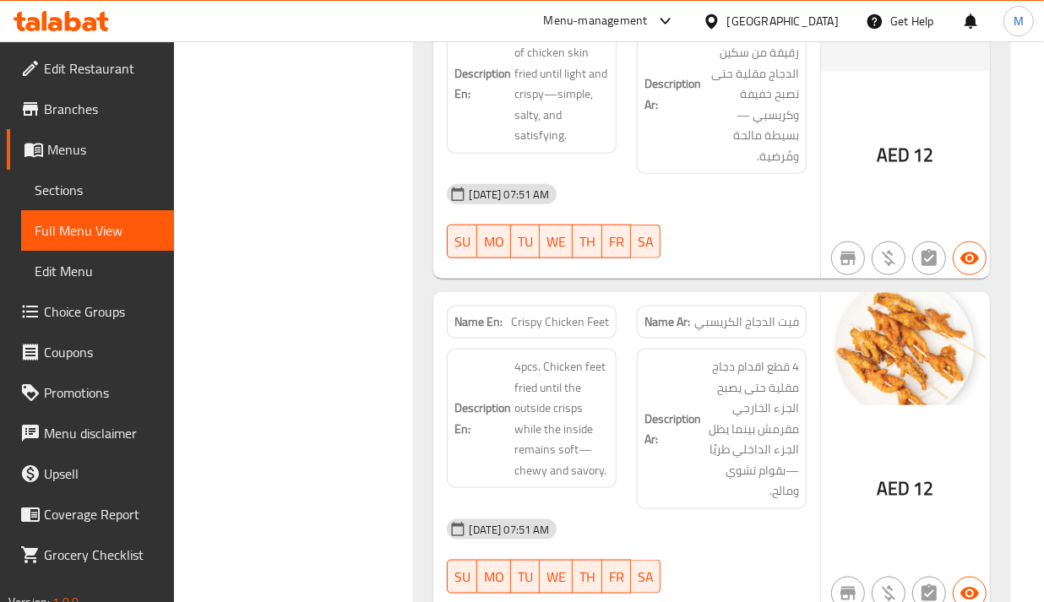
scroll to position [34768, 0]
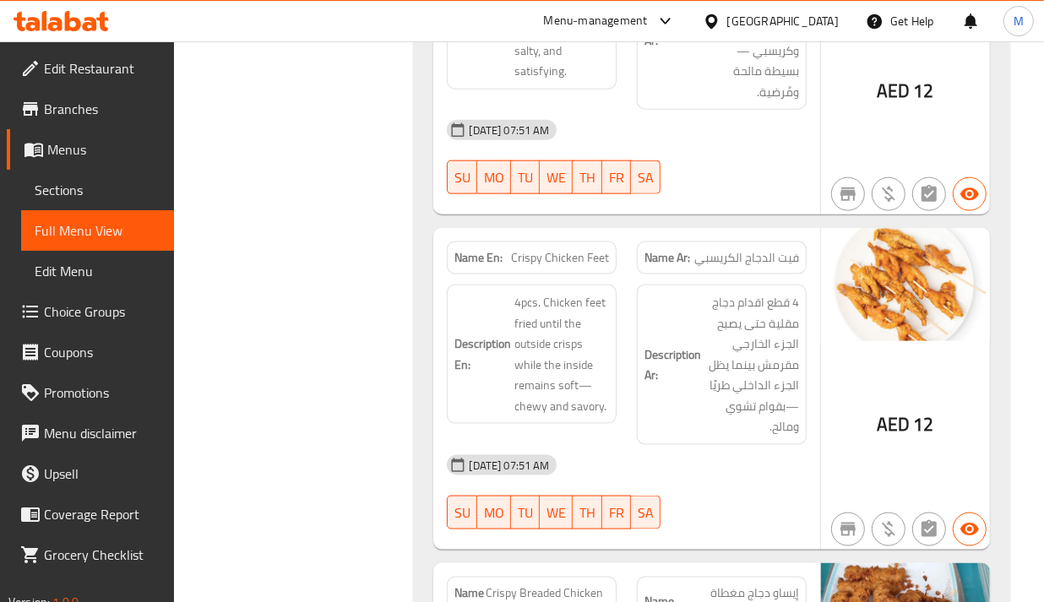
click at [695, 345] on strong "Description Ar:" at bounding box center [673, 365] width 57 height 41
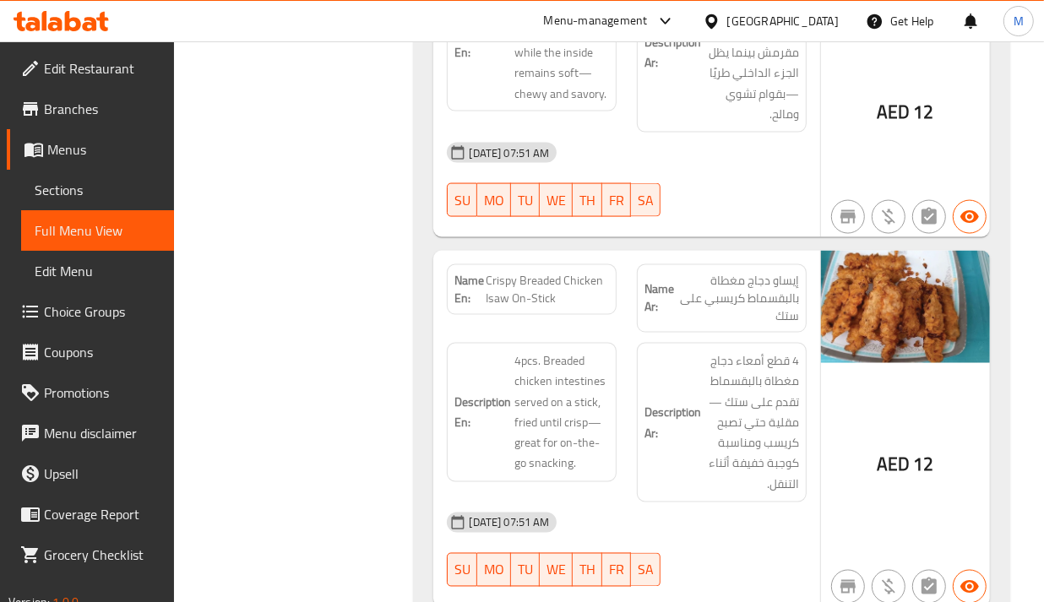
scroll to position [35085, 0]
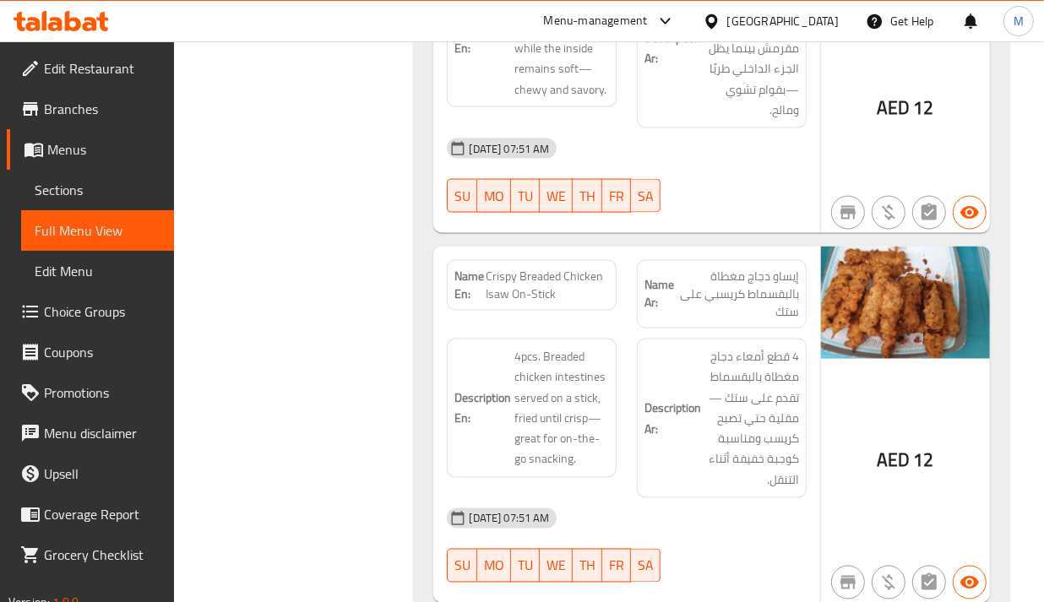
click at [559, 268] on span "Crispy Breaded Chicken Isaw On-Stick" at bounding box center [547, 285] width 123 height 35
copy span "Crispy Breaded Chicken Isaw On-Stick"
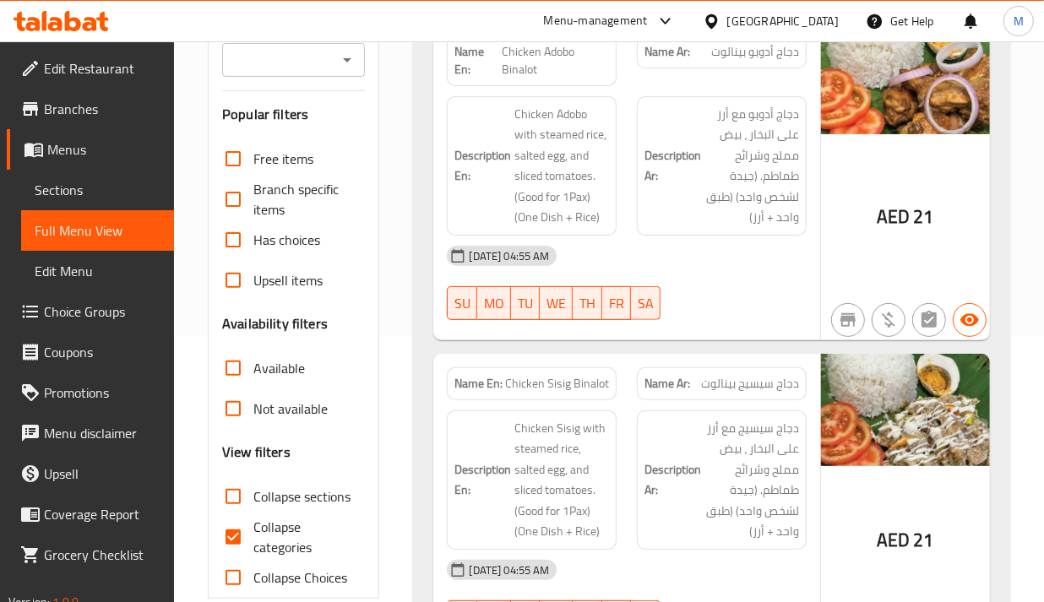
scroll to position [422, 0]
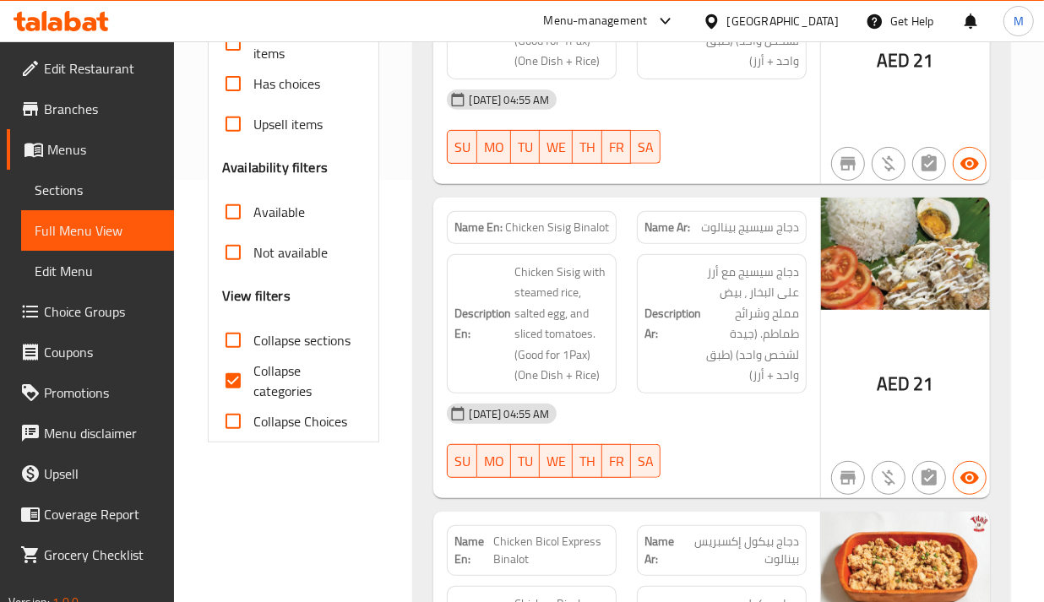
click at [285, 387] on span "Collapse categories" at bounding box center [302, 381] width 98 height 41
click at [253, 387] on input "Collapse categories" at bounding box center [233, 381] width 41 height 41
checkbox input "false"
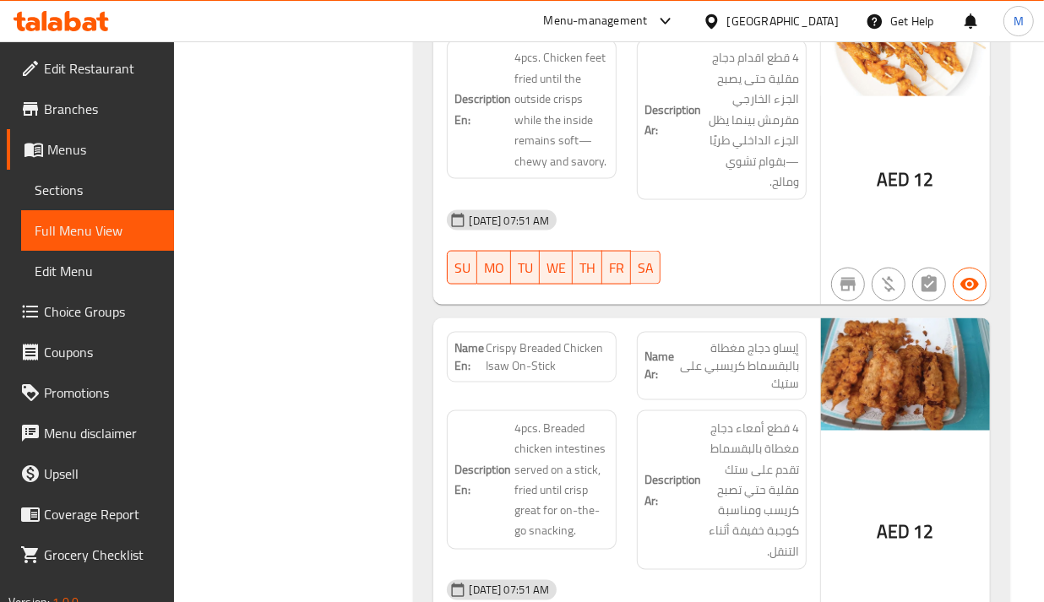
scroll to position [35046, 0]
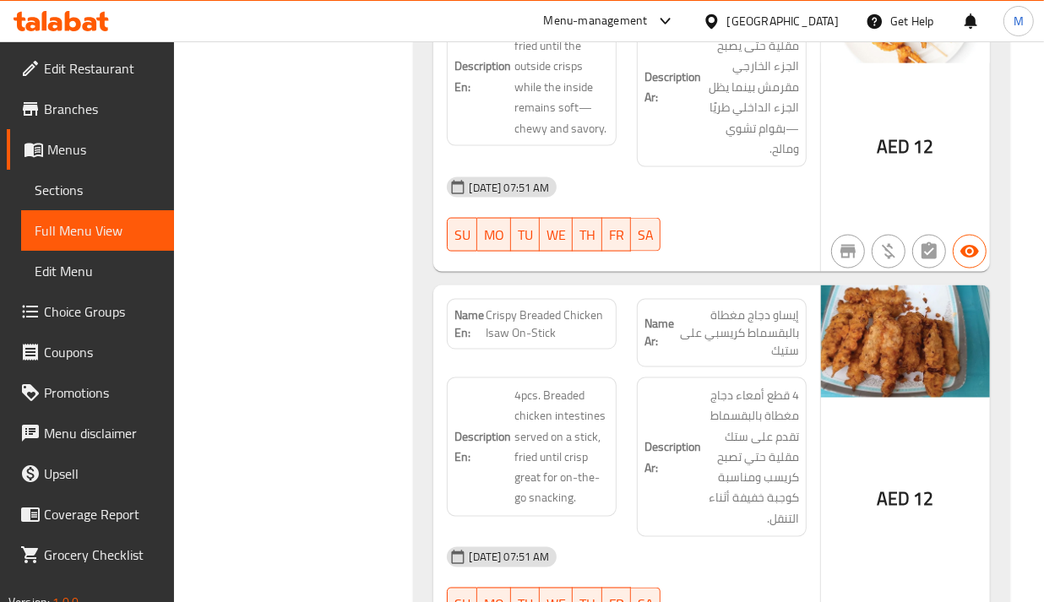
click at [610, 378] on div "Description En: 4pcs. Breaded chicken intestines served on a stick, fried until…" at bounding box center [532, 447] width 170 height 139
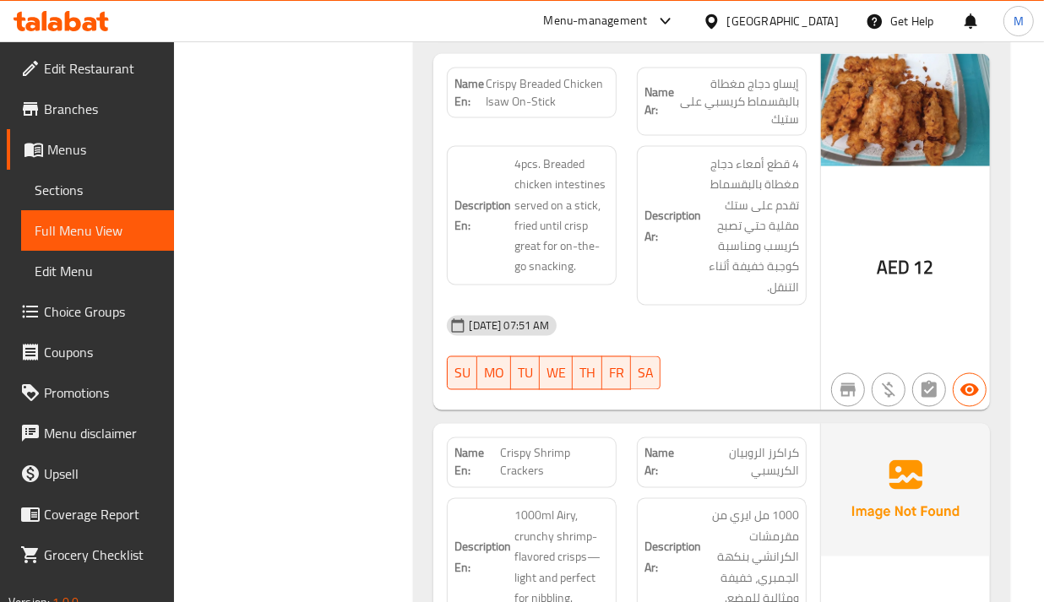
scroll to position [35363, 0]
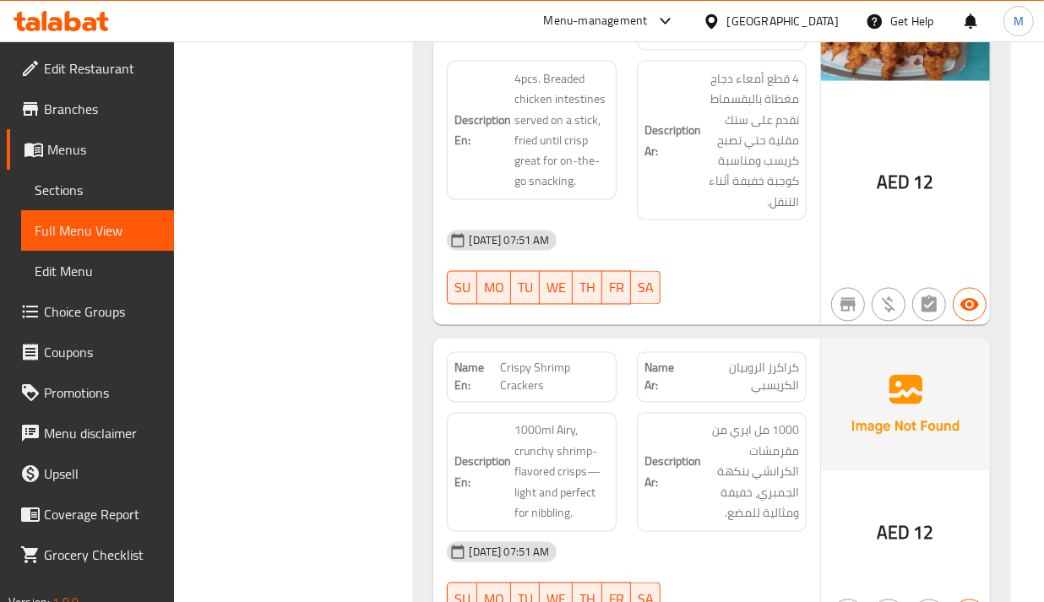
click at [614, 413] on div "Description En: 1000ml Airy, crunchy shrimp-flavored crisps—light and perfect f…" at bounding box center [532, 472] width 170 height 119
click at [549, 360] on span "Crispy Shrimp Crackers" at bounding box center [554, 377] width 109 height 35
copy span "Crispy Shrimp Crackers"
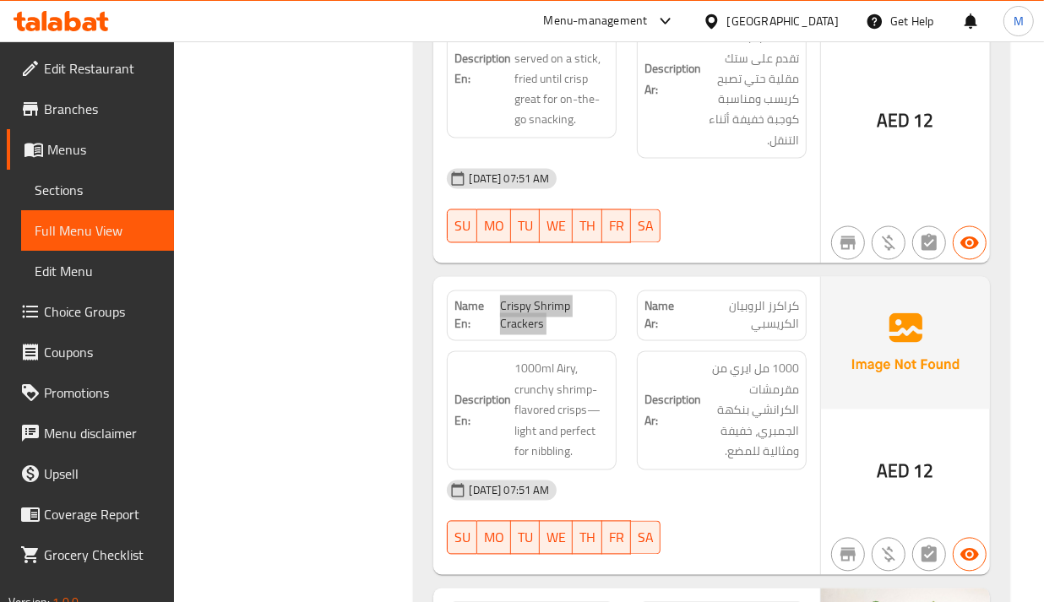
scroll to position [35680, 0]
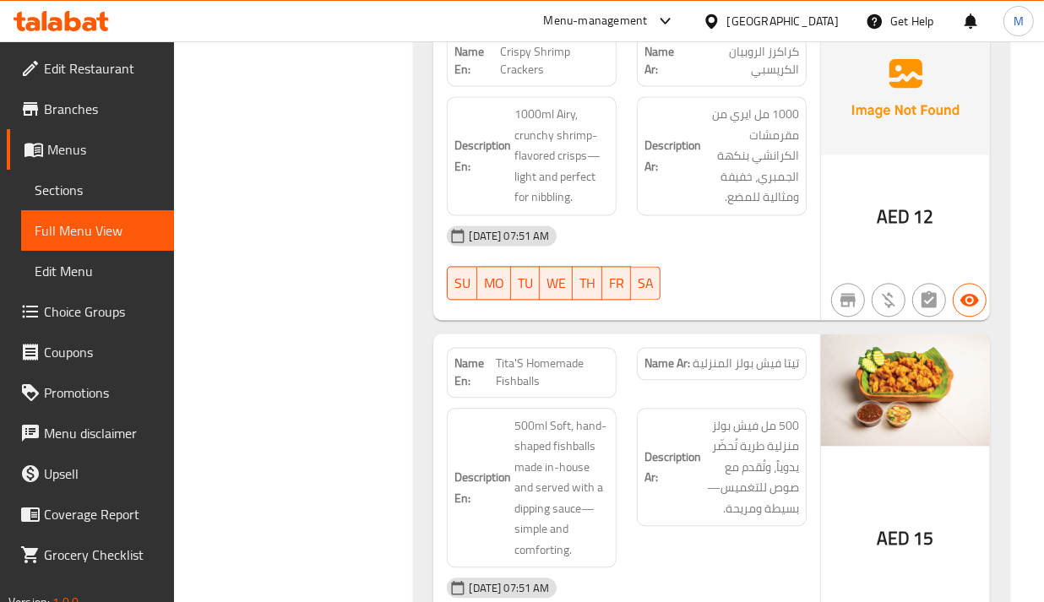
click at [669, 416] on h6 "Description Ar: 500 مل فيش بولز منزلية طرية تُحضّر يدوياً، وتُقدم مع صوص للتغمي…" at bounding box center [722, 468] width 155 height 104
click at [553, 355] on span "Tita'S Homemade Fishballs" at bounding box center [553, 372] width 114 height 35
copy span "Tita'S Homemade Fishballs"
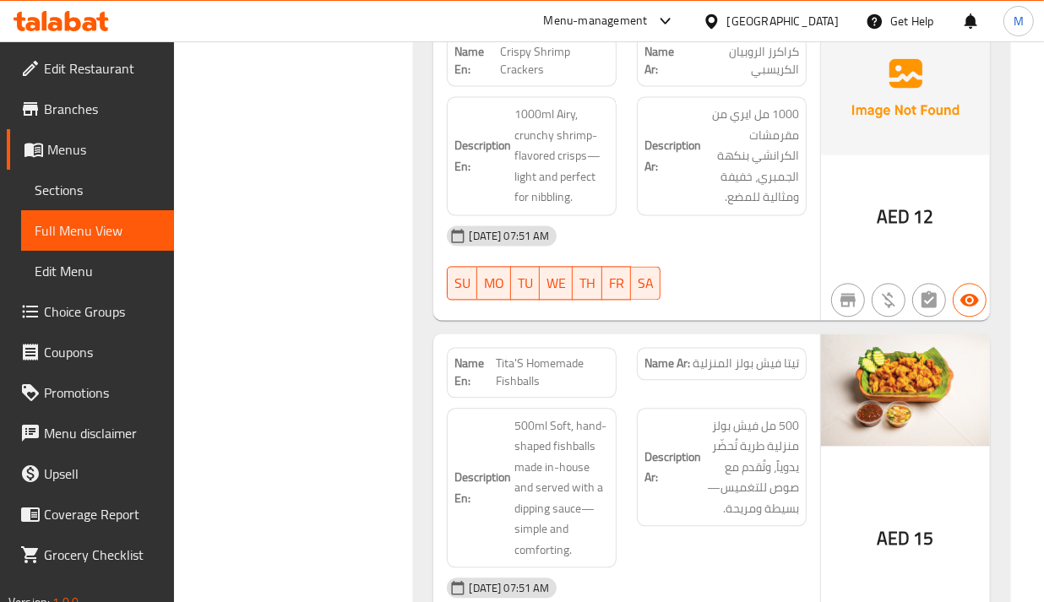
click at [549, 416] on span "500ml Soft, hand-shaped fishballs made in-house and served with a dipping sauce…" at bounding box center [562, 488] width 95 height 145
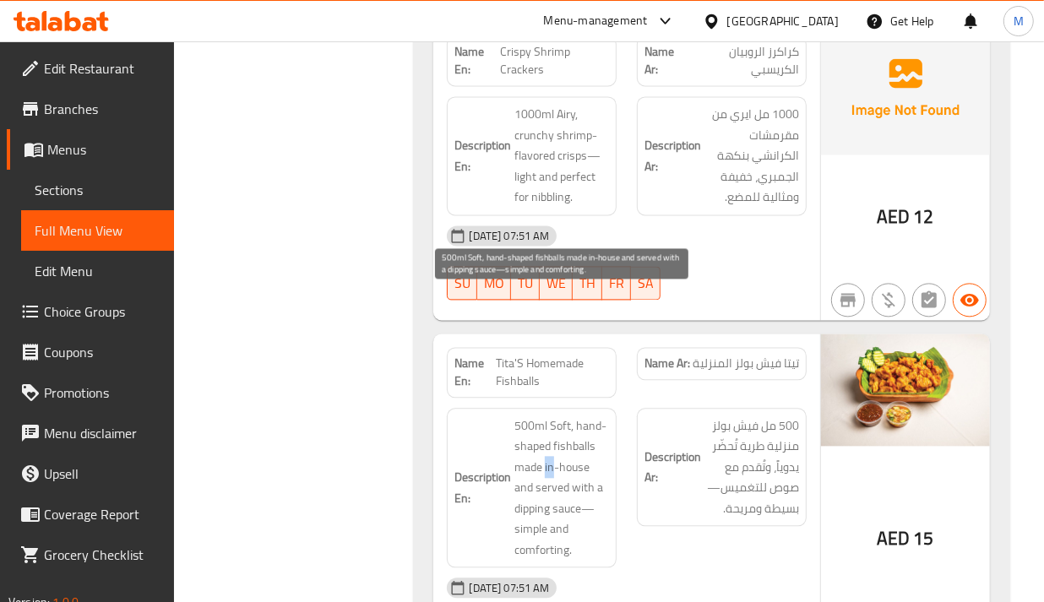
click at [549, 416] on span "500ml Soft, hand-shaped fishballs made in-house and served with a dipping sauce…" at bounding box center [562, 488] width 95 height 145
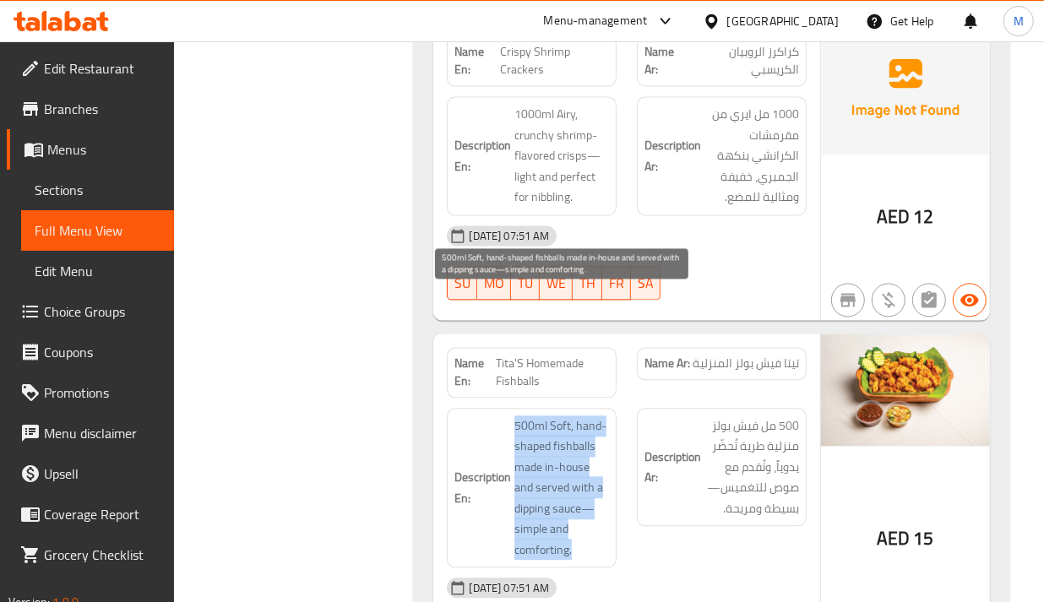
click at [549, 416] on span "500ml Soft, hand-shaped fishballs made in-house and served with a dipping sauce…" at bounding box center [562, 488] width 95 height 145
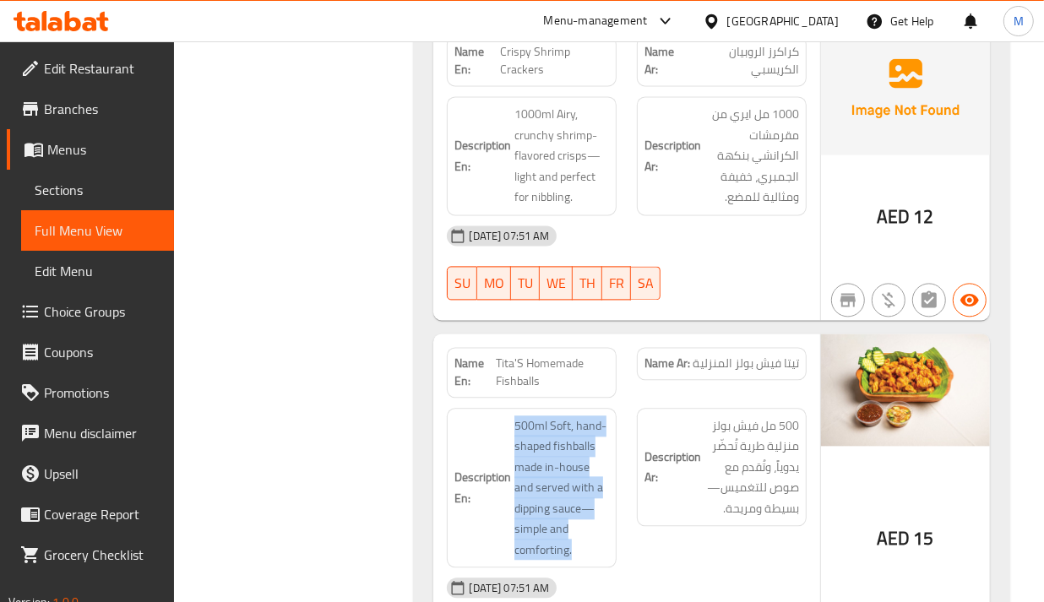
copy span "500ml Soft, hand-shaped fishballs made in-house and served with a dipping sauce…"
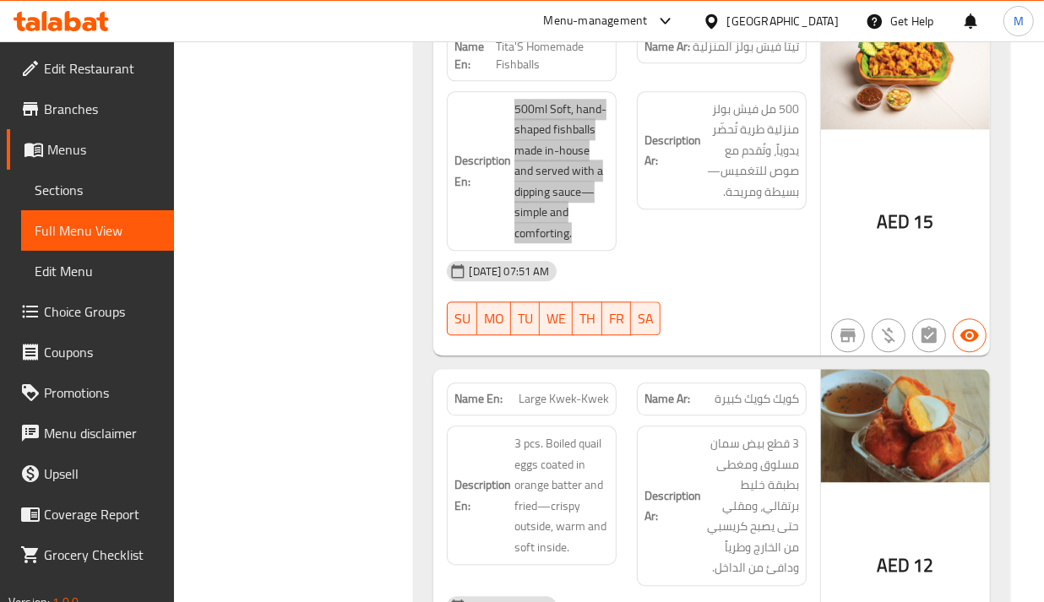
scroll to position [36102, 0]
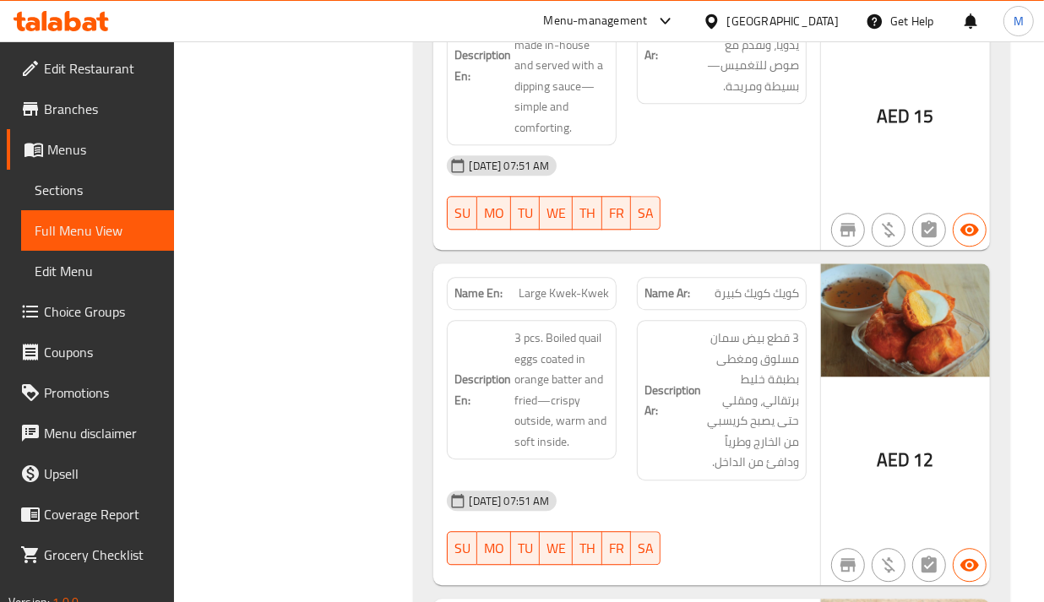
click at [669, 328] on h6 "Description Ar: 3 قطع بيض سمان مسلوق ومغطى بطبقة خليط برتقالي، ومقلي حتى يصبح ك…" at bounding box center [722, 400] width 155 height 145
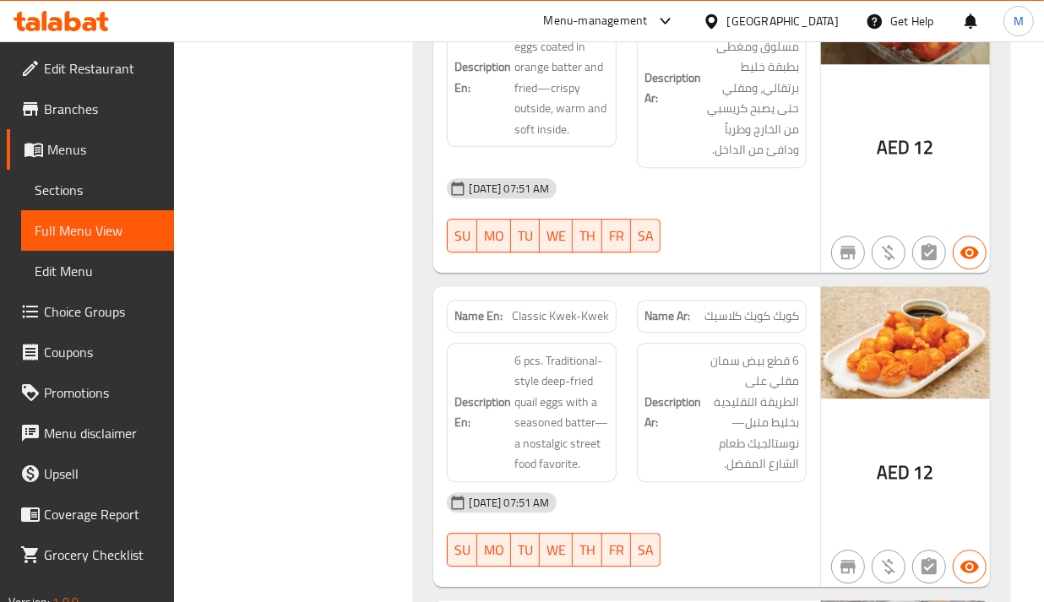
scroll to position [36419, 0]
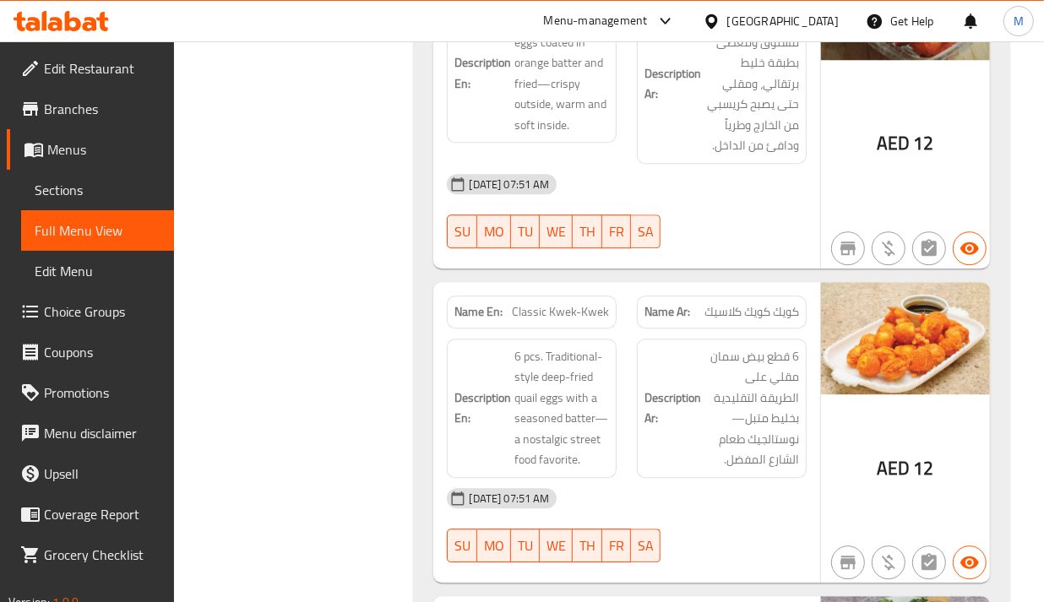
click at [640, 339] on div "Description Ar: 6 قطع بيض سمان مقلي على الطريقة التقليدية بخليط متبل—نوستالجيك …" at bounding box center [722, 408] width 170 height 139
drag, startPoint x: 640, startPoint y: 200, endPoint x: 549, endPoint y: 136, distance: 110.9
click at [640, 296] on div "Name Ar: كويك كويك كلاسيك" at bounding box center [722, 312] width 170 height 33
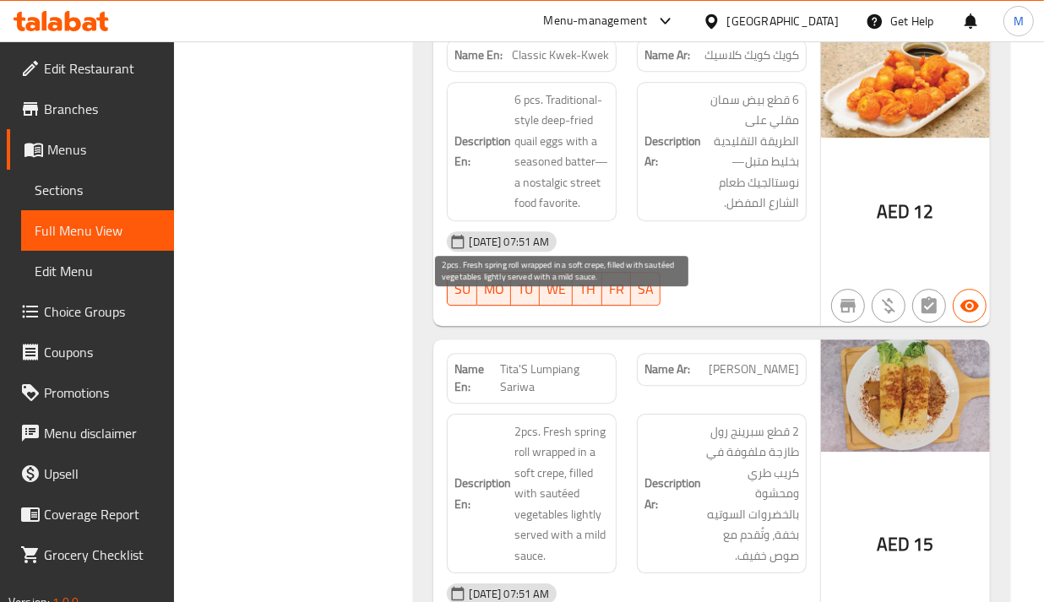
scroll to position [36736, 0]
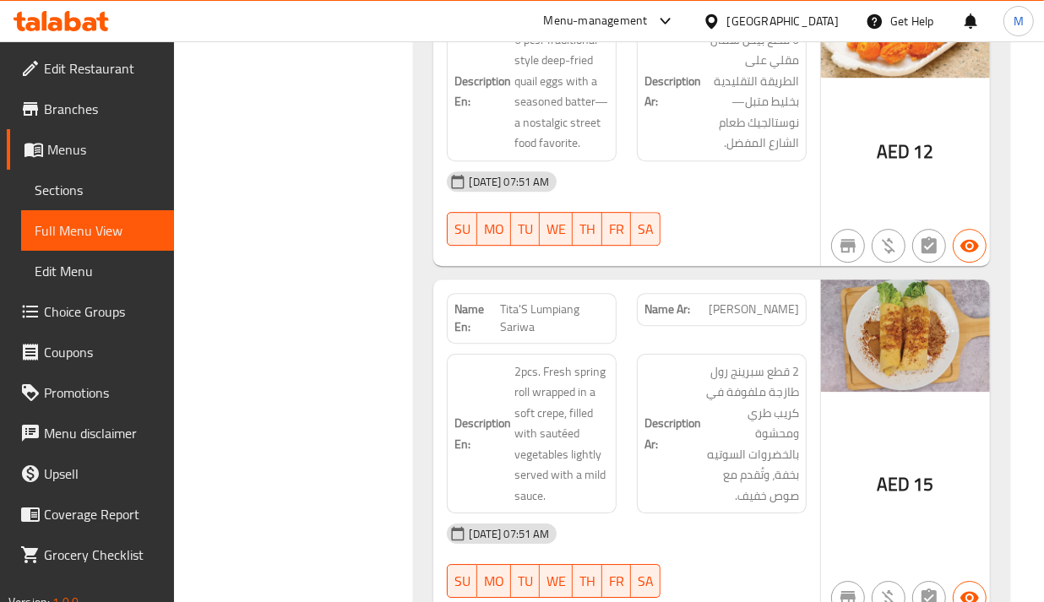
click at [630, 344] on div "Description Ar: 2 قطع سبرينج رول طازجة ملفوفة في كريب طري ومحشوة بالخضروات السو…" at bounding box center [722, 434] width 190 height 181
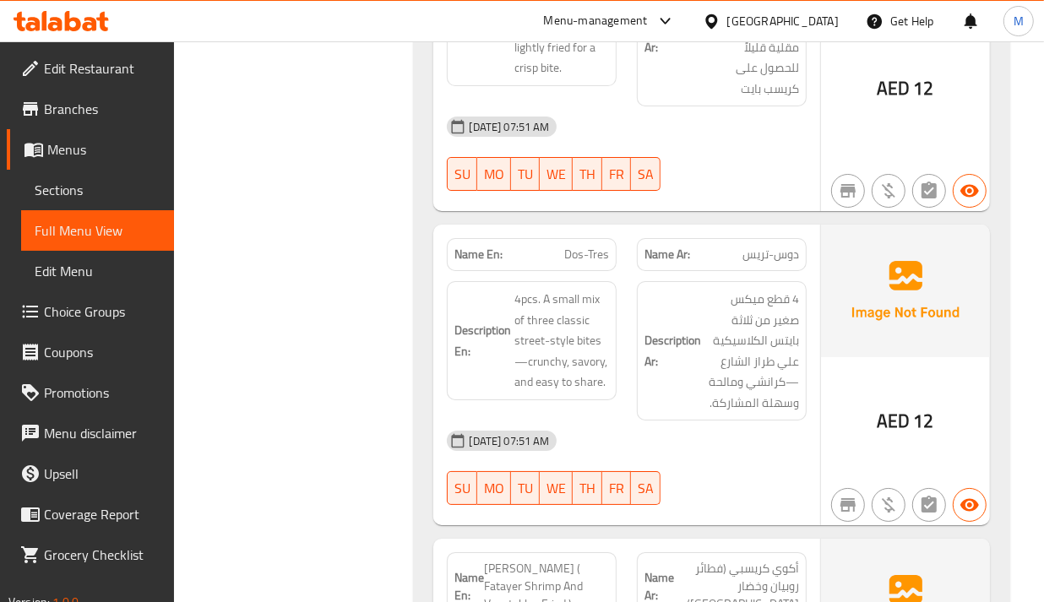
scroll to position [37158, 0]
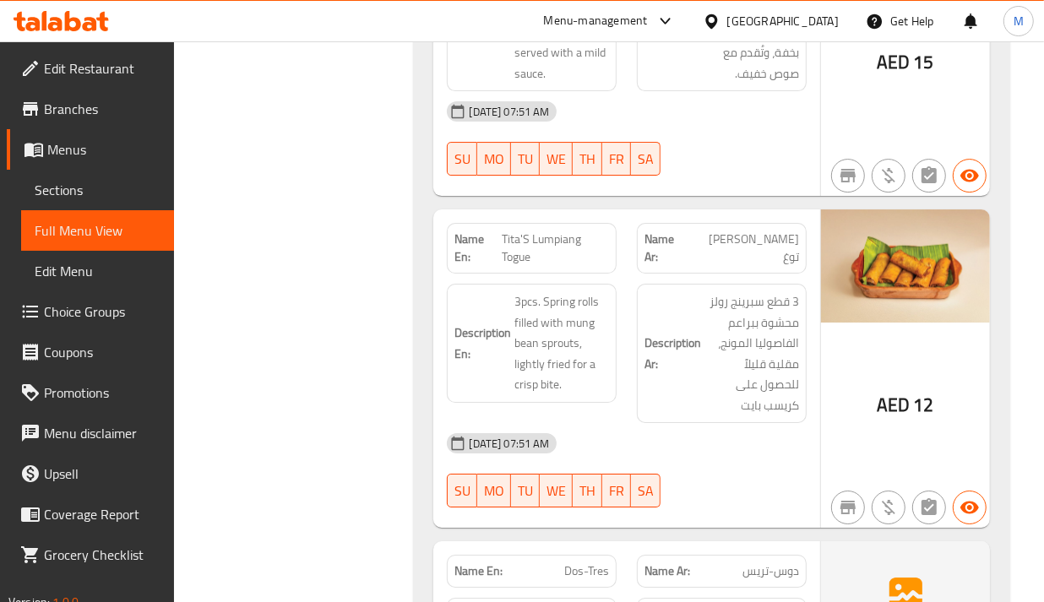
click at [771, 213] on div "Name Ar: [PERSON_NAME] توغ" at bounding box center [722, 248] width 190 height 71
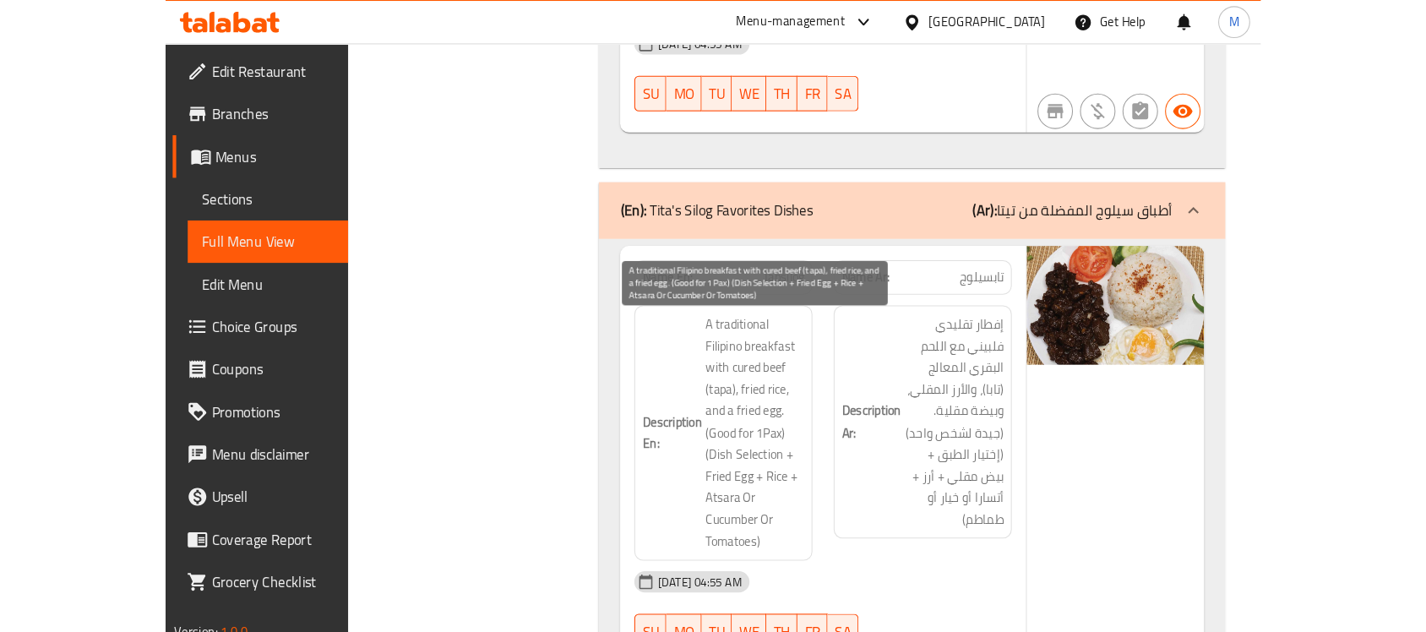
scroll to position [1584, 0]
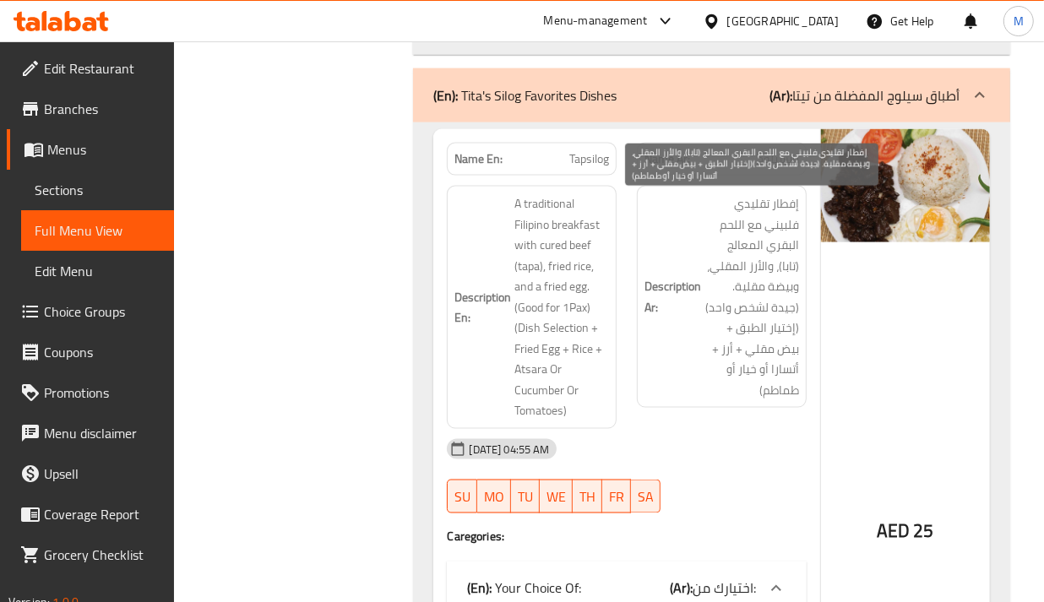
click at [760, 251] on span "إفطار تقليدي فلبيني مع اللحم البقري المعالج (تابا)، والأرز المقلي، وبيضة مقلية.…" at bounding box center [752, 296] width 95 height 207
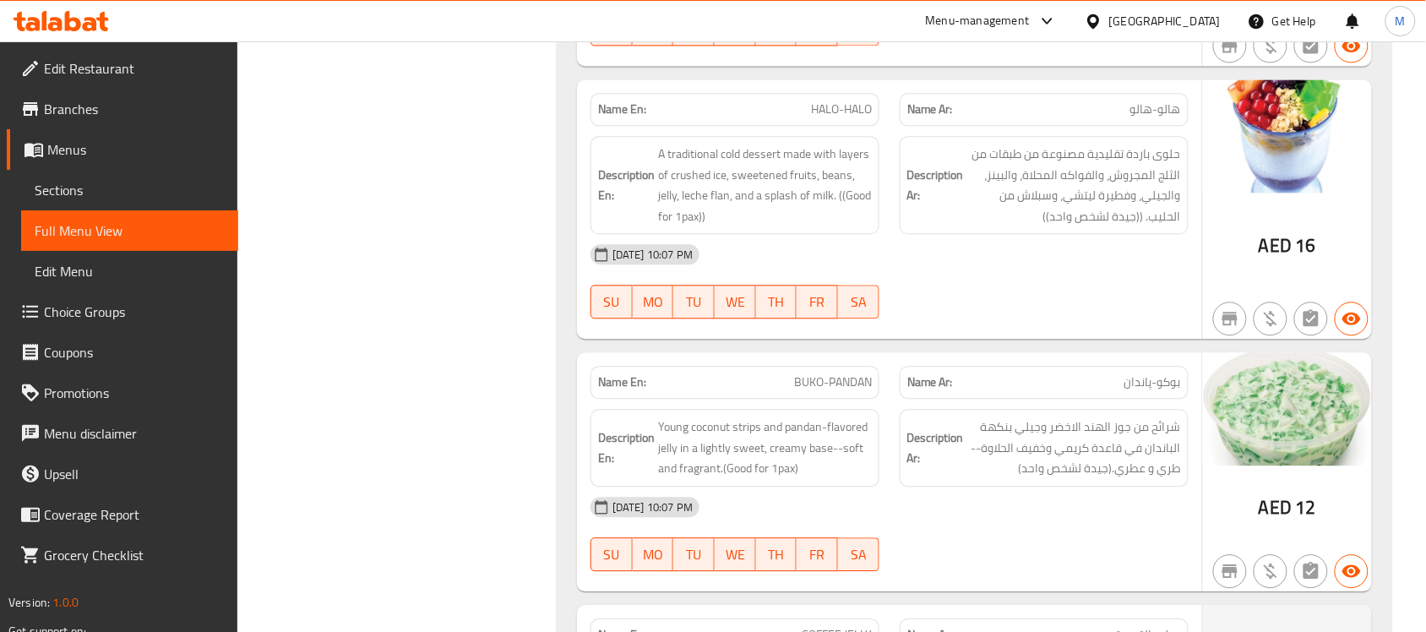
scroll to position [30419, 0]
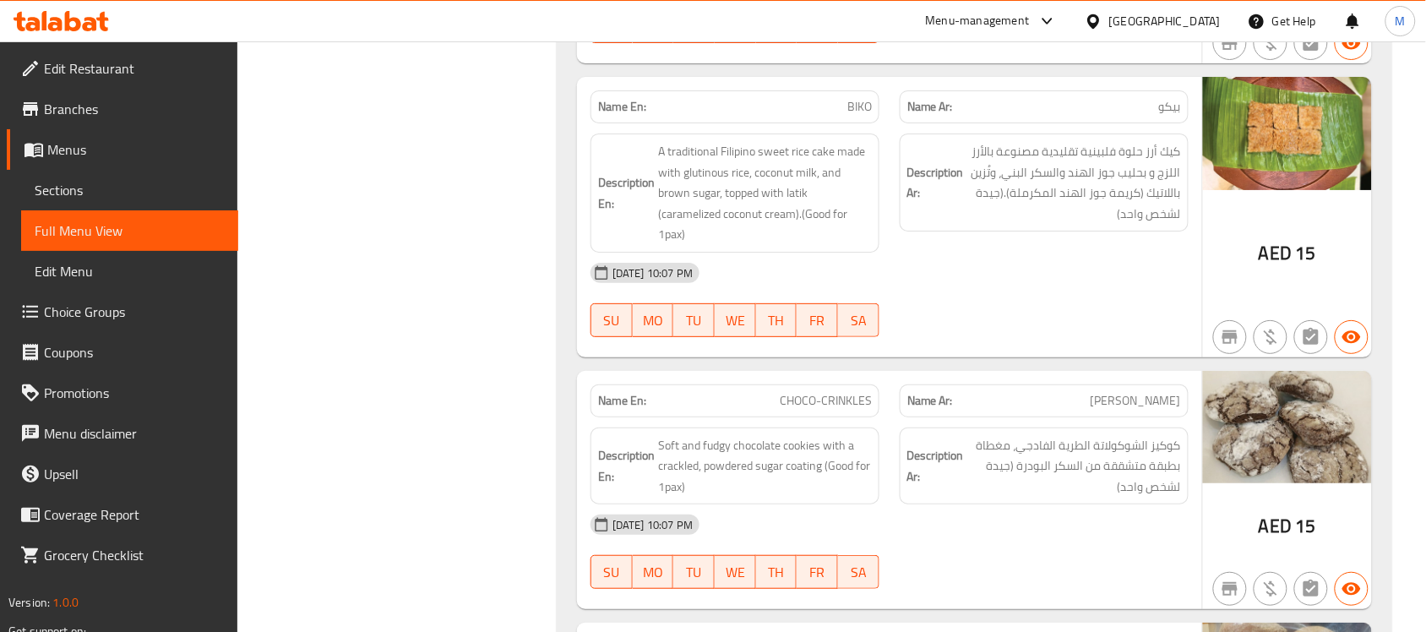
click at [987, 116] on p "Name Ar: بيكو" at bounding box center [1044, 107] width 274 height 18
